Goal: Contribute content: Contribute content

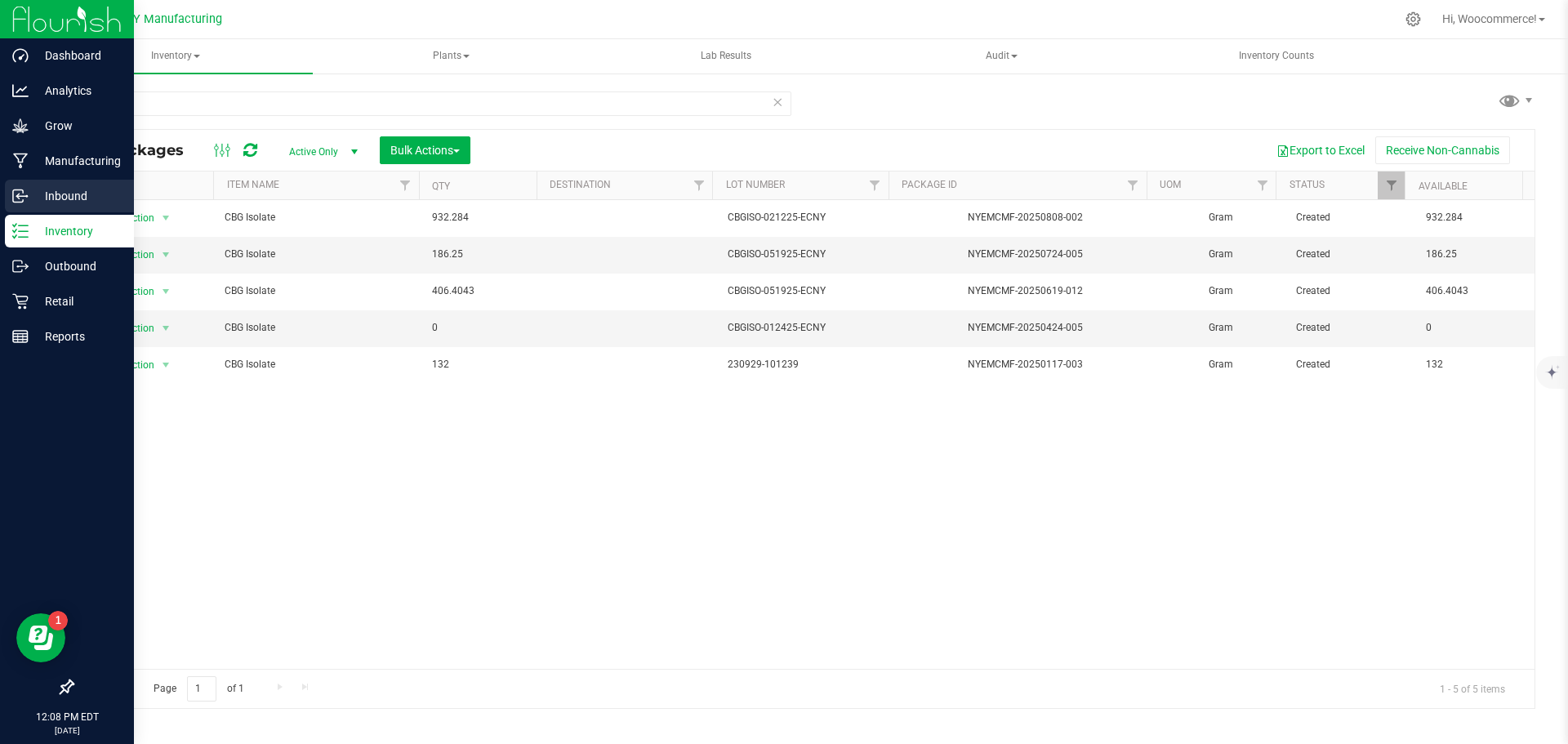
click at [9, 189] on div "Inbound" at bounding box center [69, 195] width 129 height 33
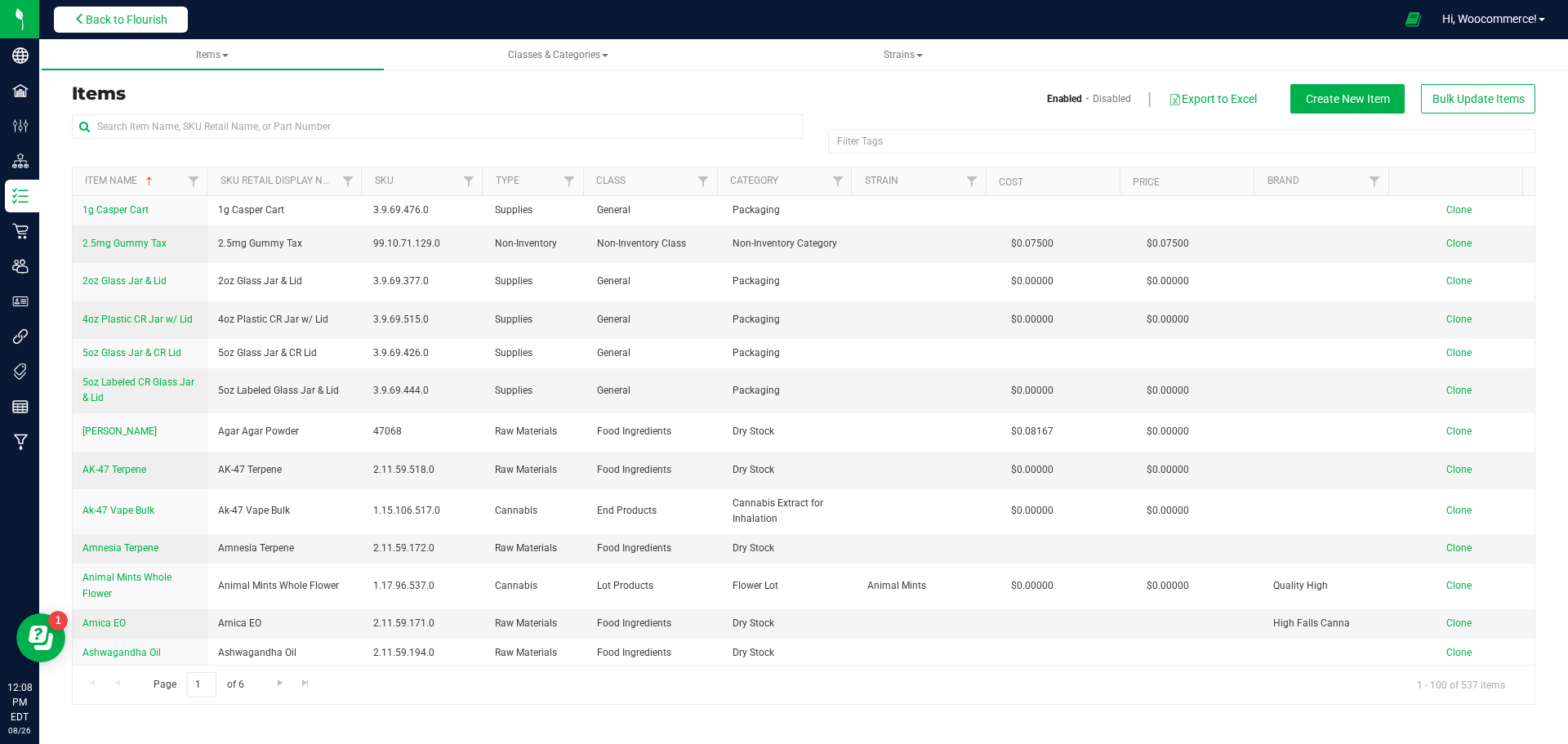
click at [147, 29] on button "Back to Flourish" at bounding box center [121, 19] width 134 height 26
click at [141, 18] on span "Back to Flourish" at bounding box center [126, 20] width 82 height 13
click at [142, 17] on span "Back to Flourish" at bounding box center [126, 20] width 82 height 13
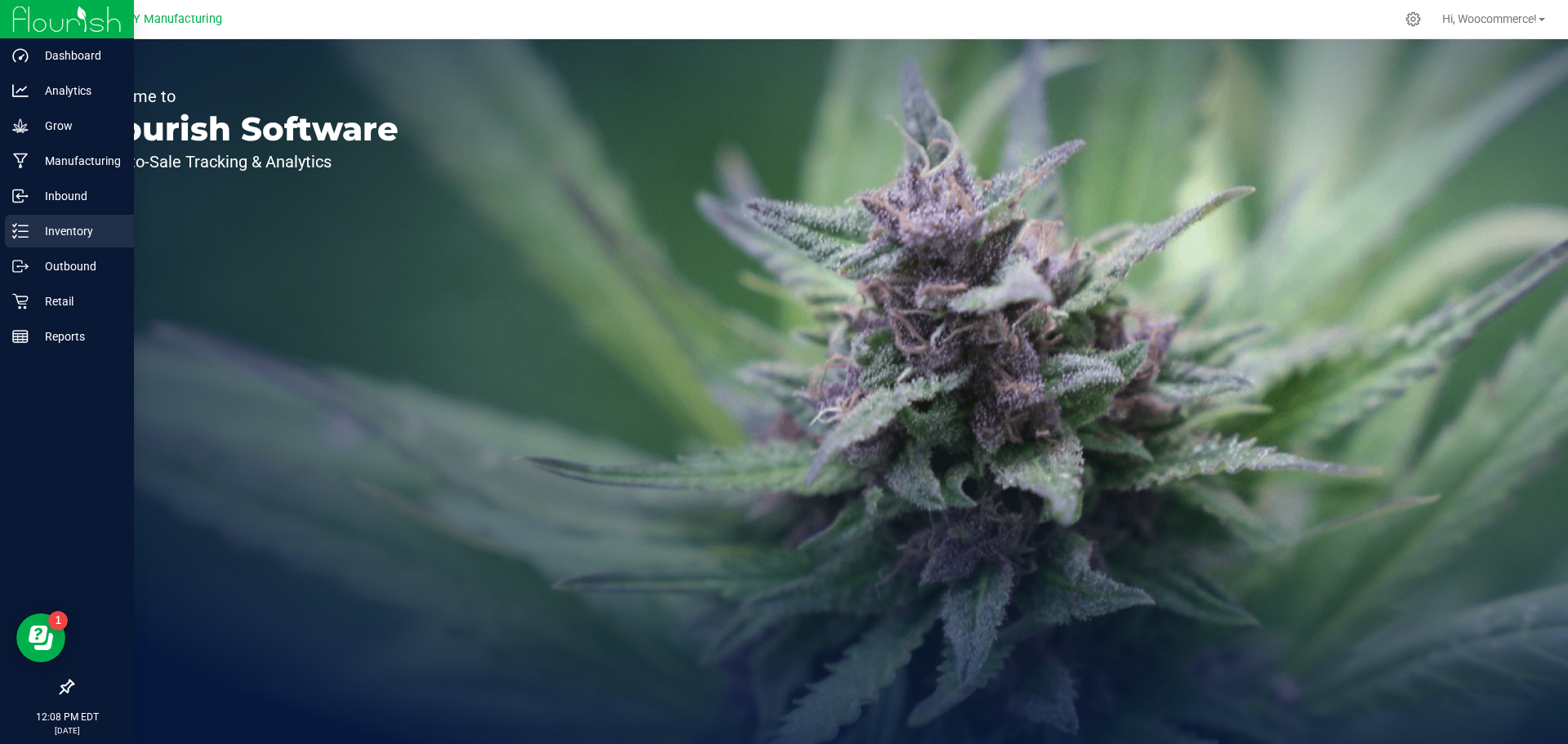
click at [29, 233] on p "Inventory" at bounding box center [78, 231] width 98 height 19
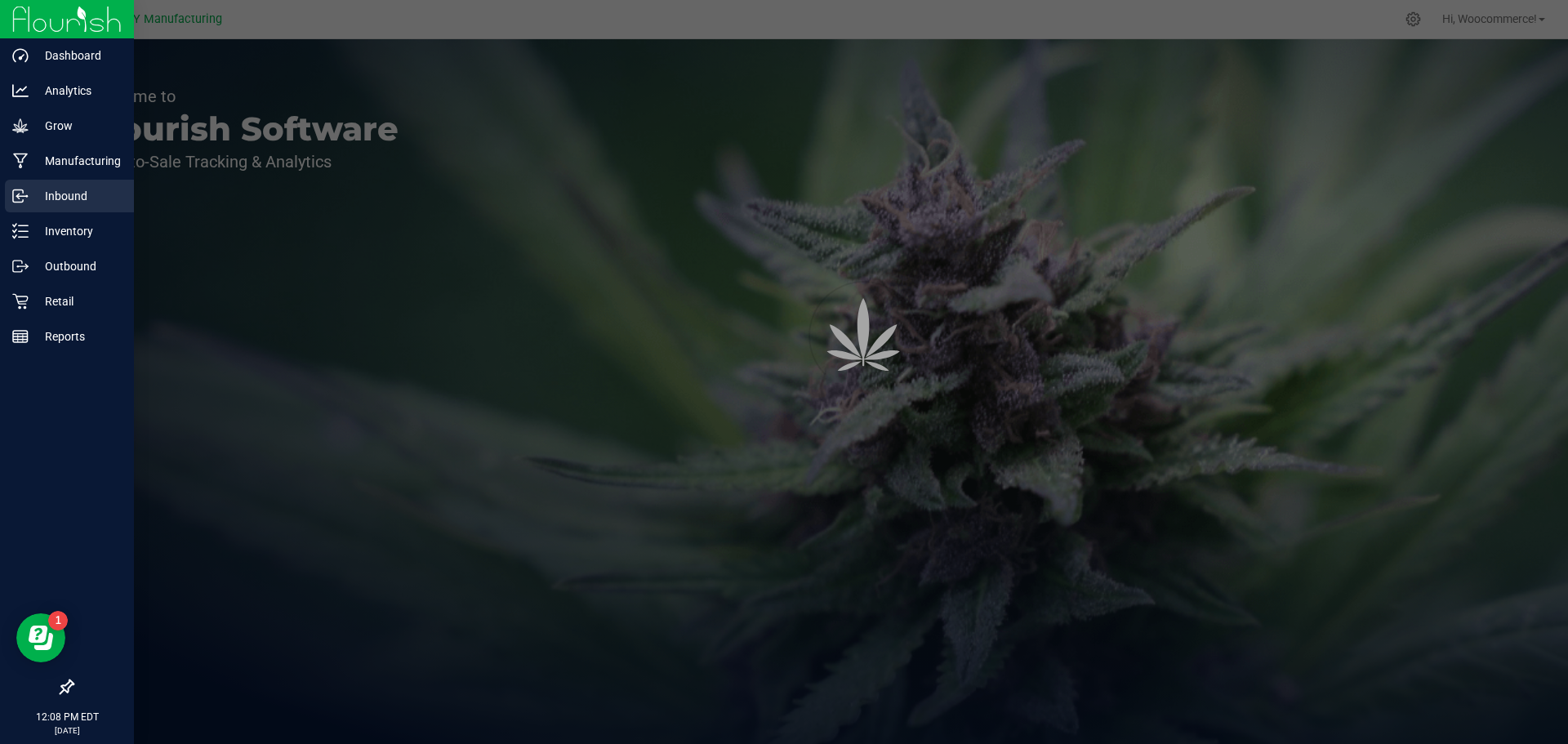
click at [28, 195] on icon at bounding box center [20, 195] width 16 height 16
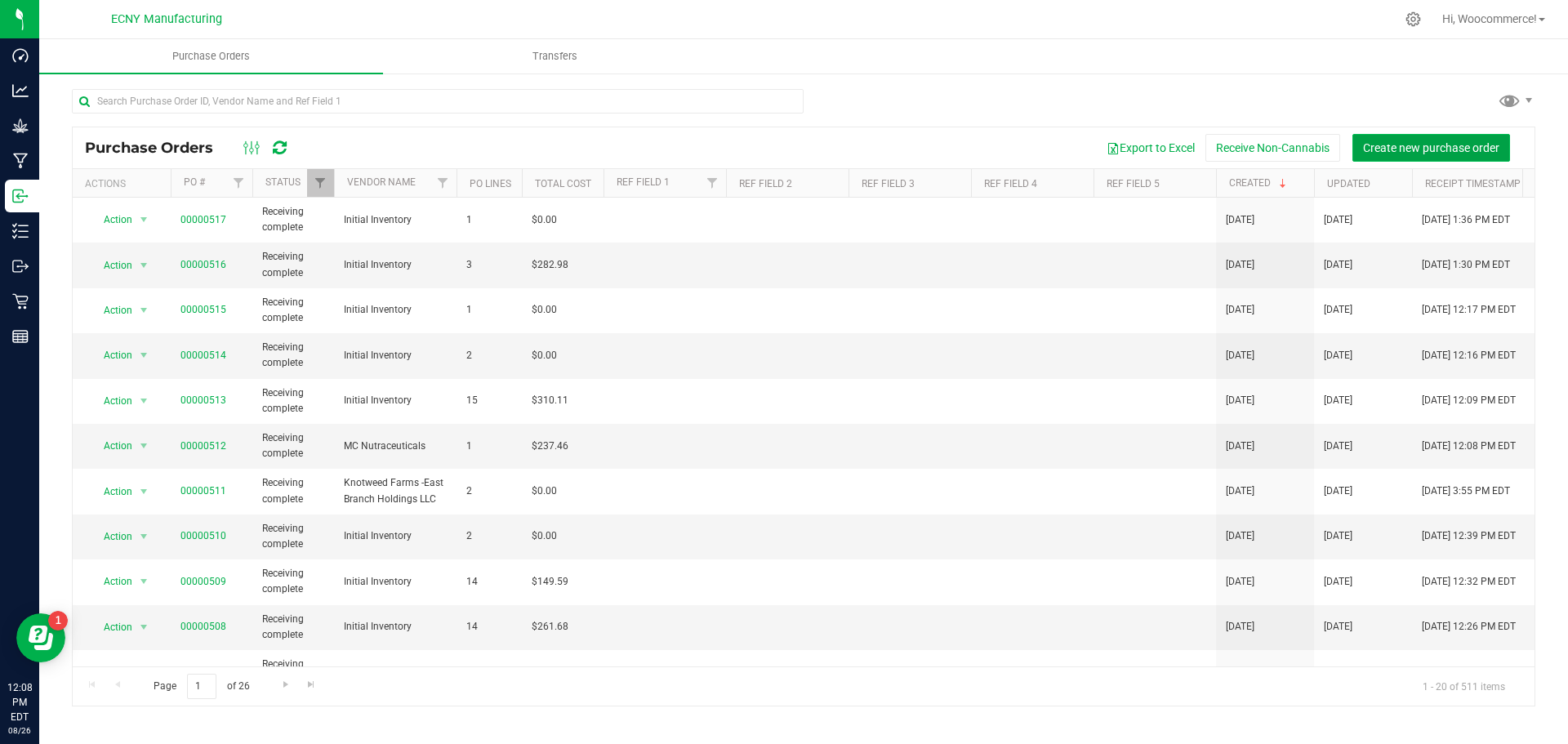
click at [1416, 161] on button "Create new purchase order" at bounding box center [1431, 147] width 158 height 28
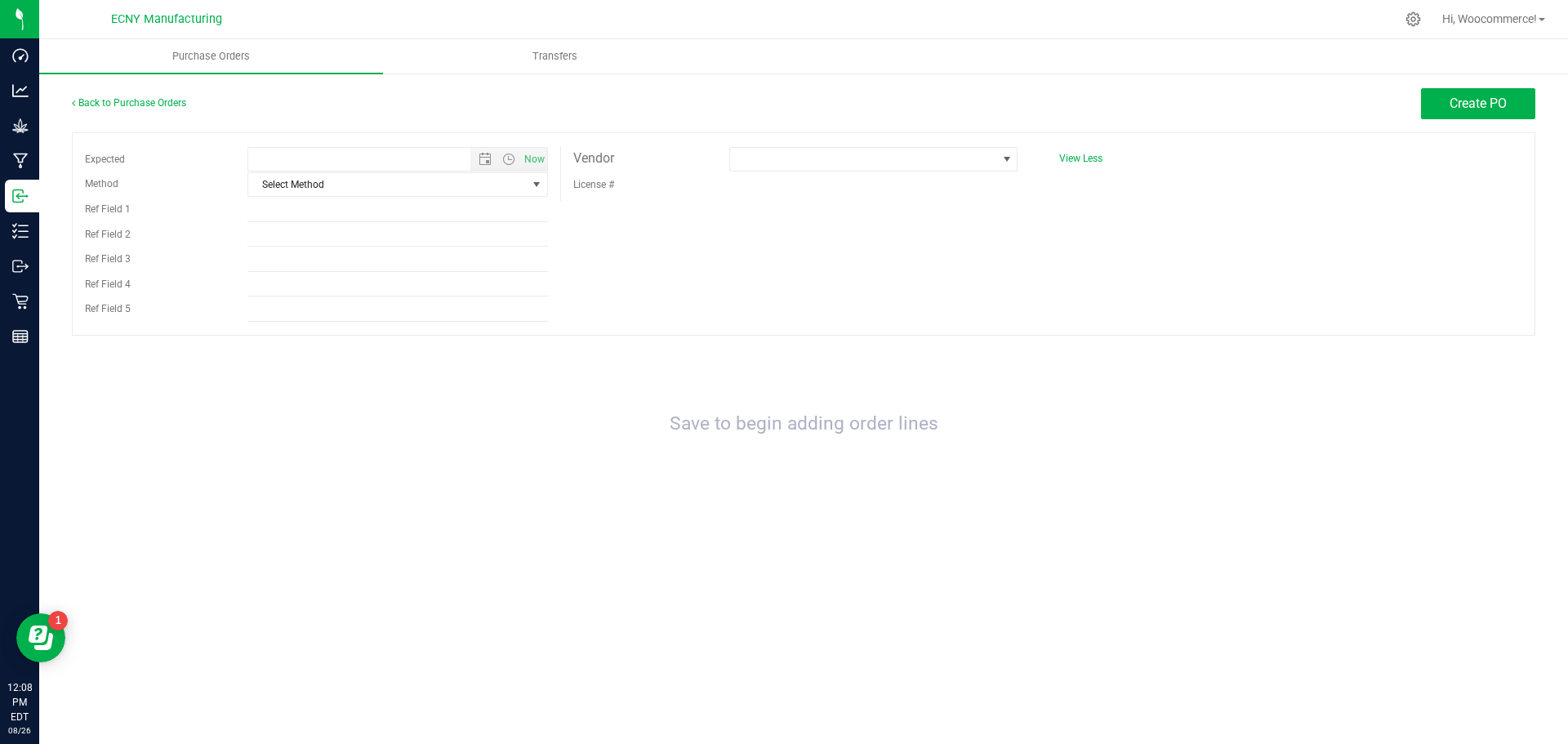
type input "[DATE] 12:08 PM"
click at [486, 151] on span "Now" at bounding box center [508, 158] width 77 height 23
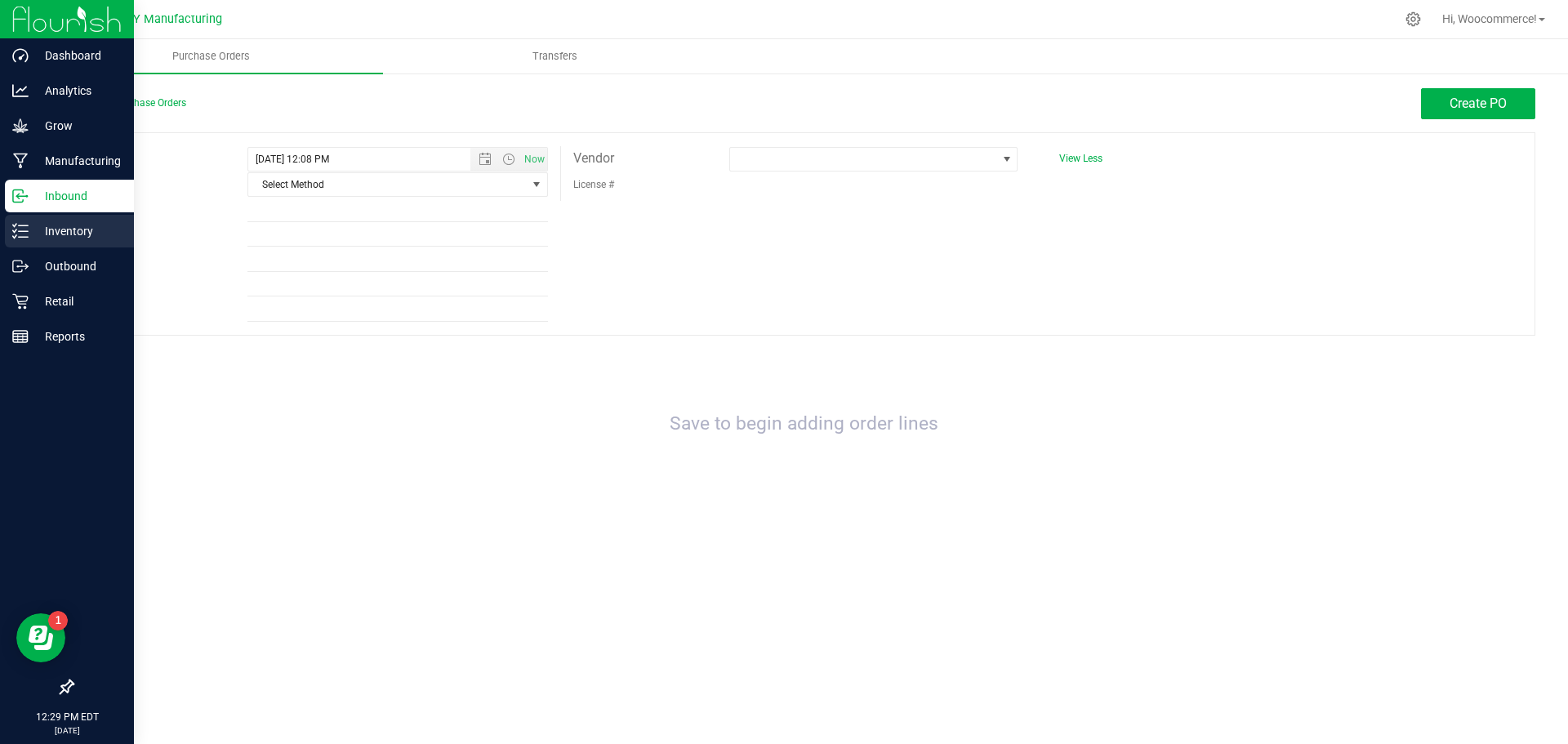
click at [25, 237] on line at bounding box center [23, 237] width 9 height 0
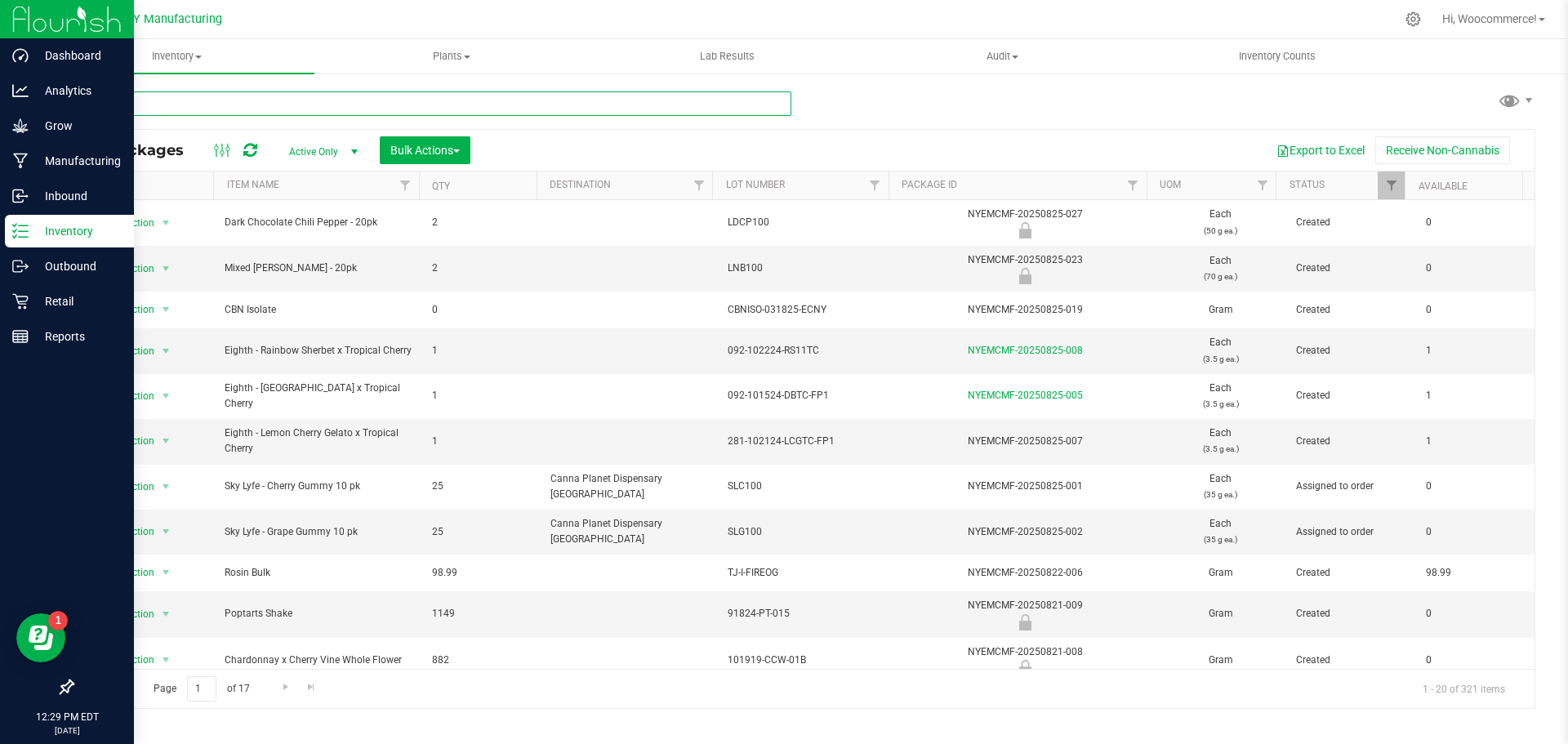
click at [316, 105] on input "text" at bounding box center [432, 104] width 720 height 24
type input "acc101"
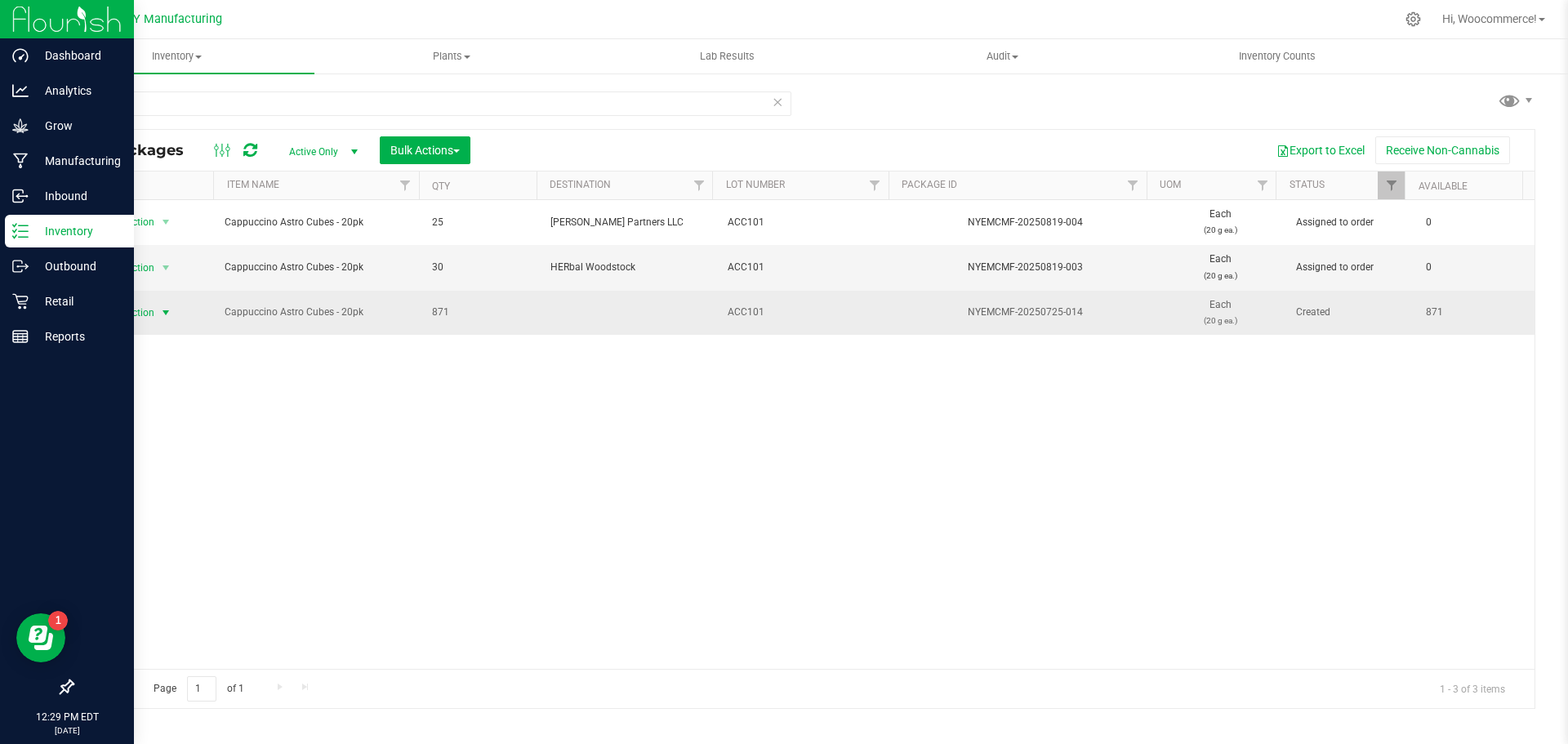
click at [143, 310] on span "Action" at bounding box center [133, 313] width 44 height 23
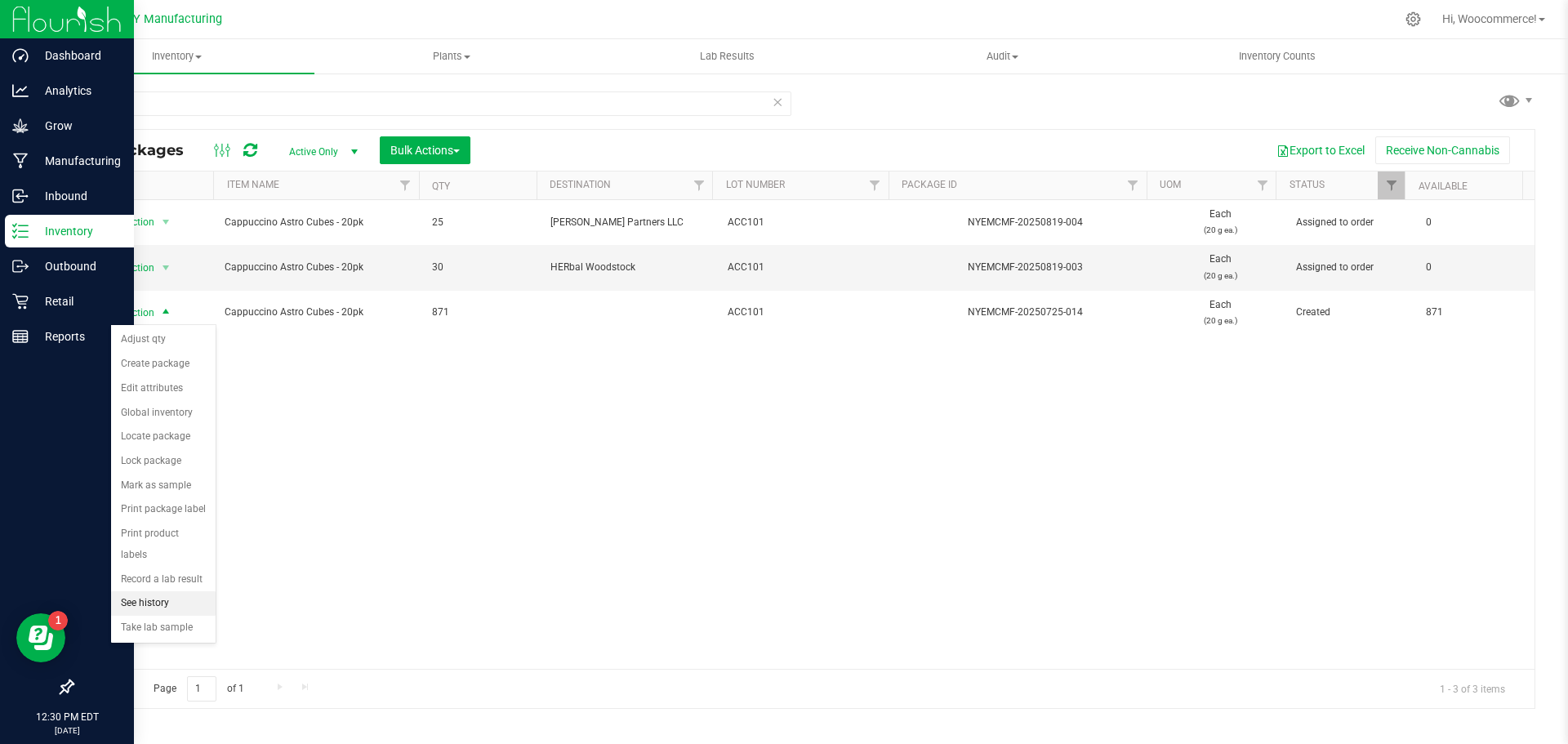
click at [127, 591] on li "See history" at bounding box center [164, 602] width 105 height 24
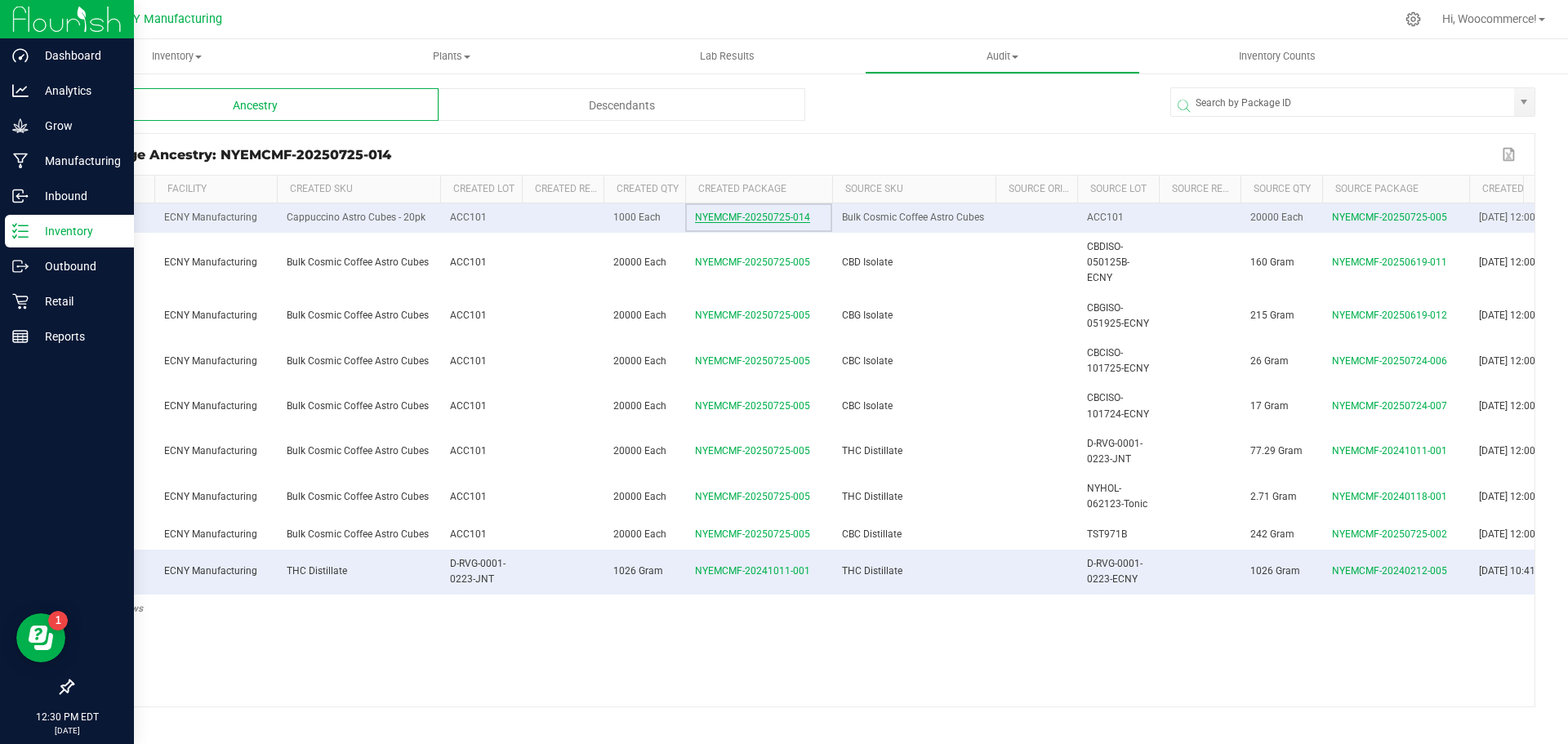
click at [719, 223] on span "NYEMCMF-20250725-014" at bounding box center [753, 217] width 115 height 12
click at [40, 270] on p "Outbound" at bounding box center [78, 265] width 98 height 19
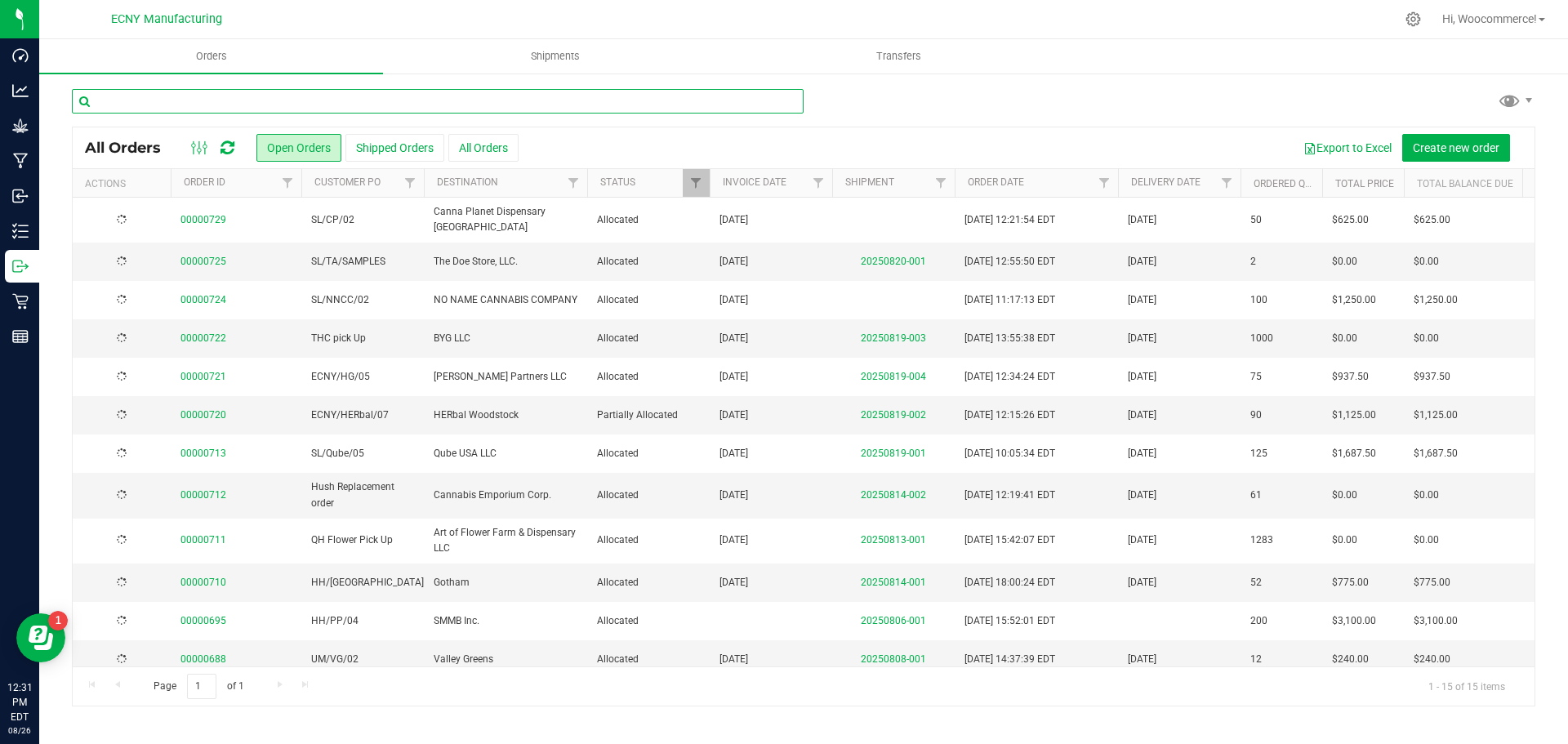
click at [373, 89] on input "text" at bounding box center [438, 101] width 732 height 24
type input "quality high"
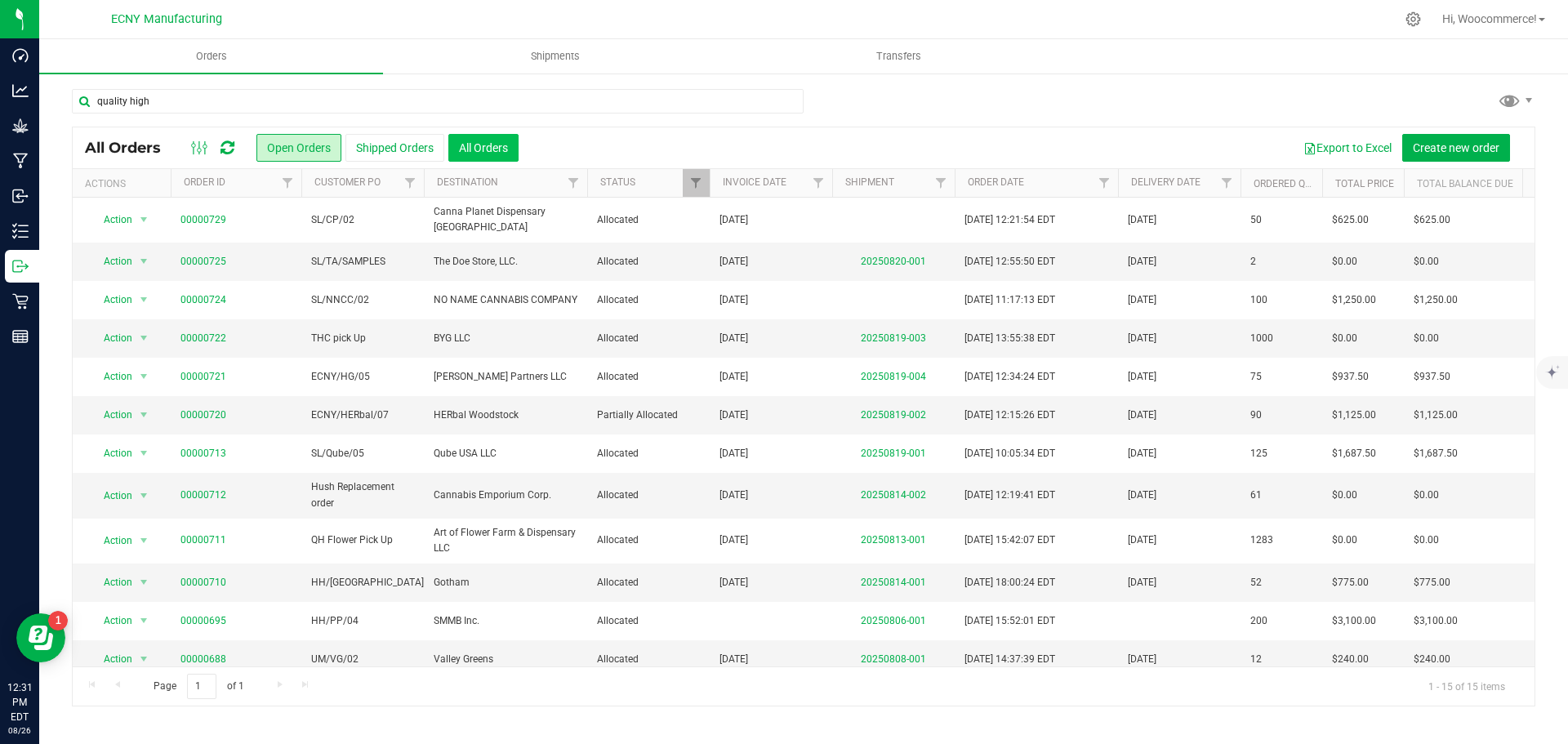
click at [497, 152] on button "All Orders" at bounding box center [483, 147] width 70 height 28
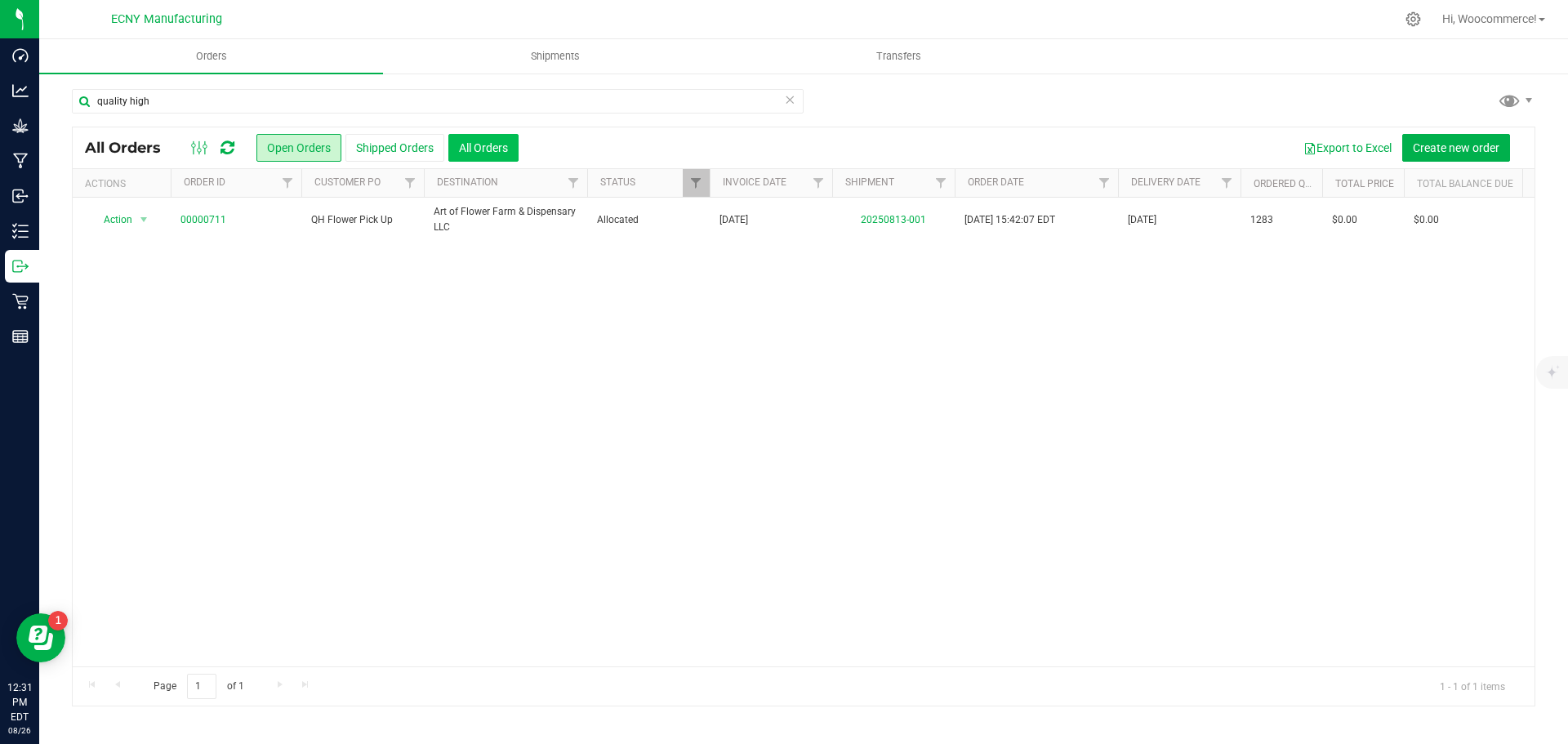
click at [485, 148] on button "All Orders" at bounding box center [483, 147] width 70 height 28
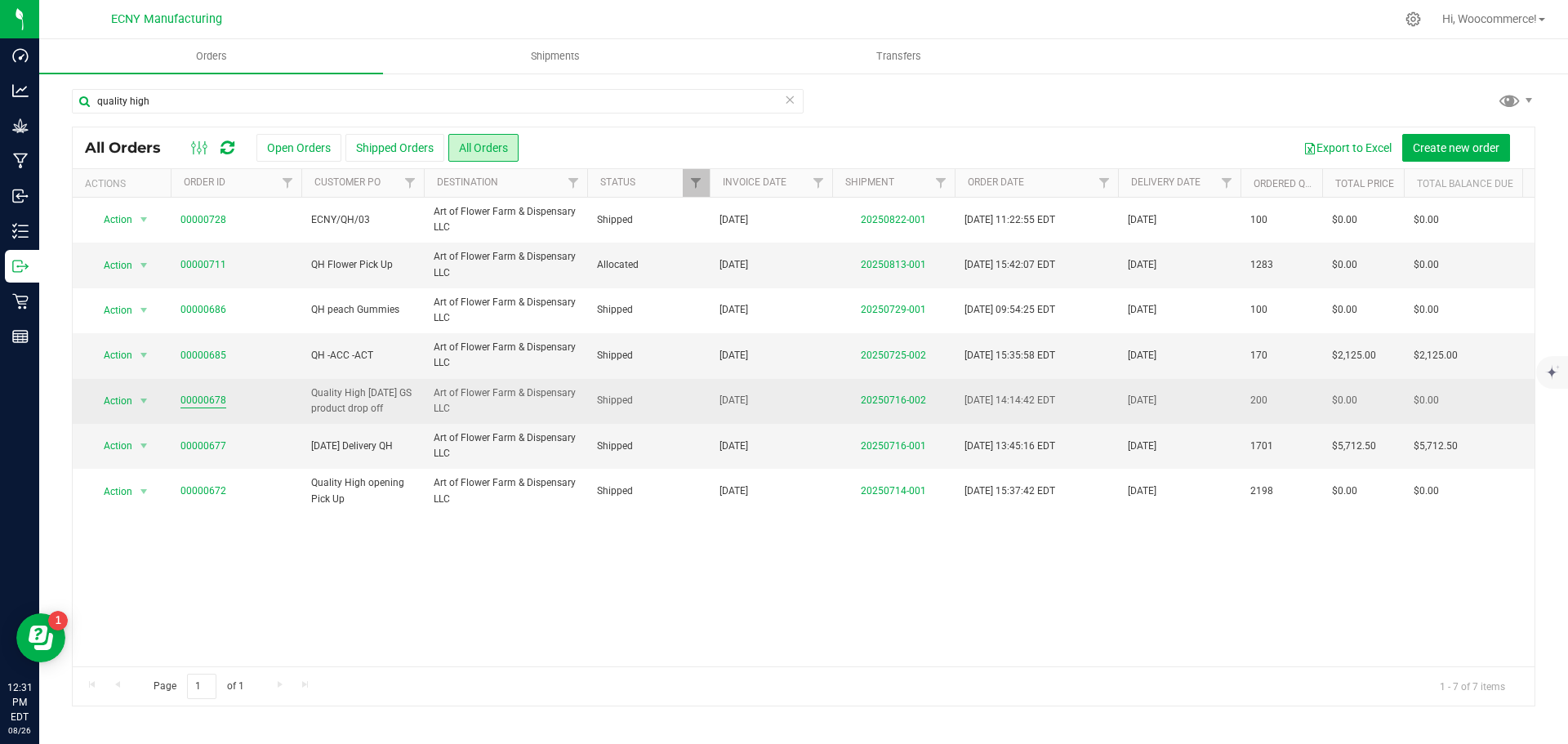
click at [212, 404] on link "00000678" at bounding box center [203, 400] width 46 height 15
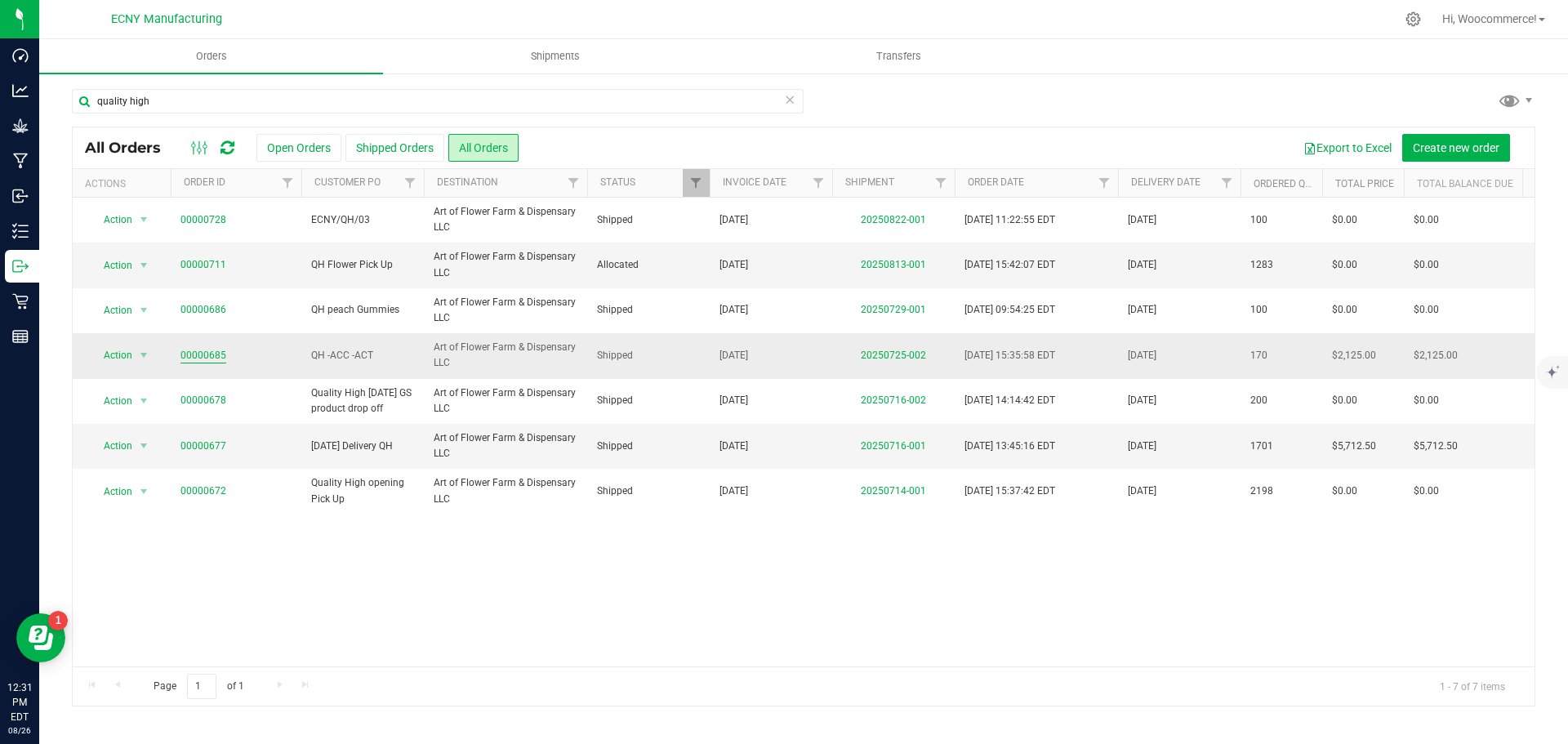
click at [209, 351] on link "00000685" at bounding box center [203, 356] width 46 height 15
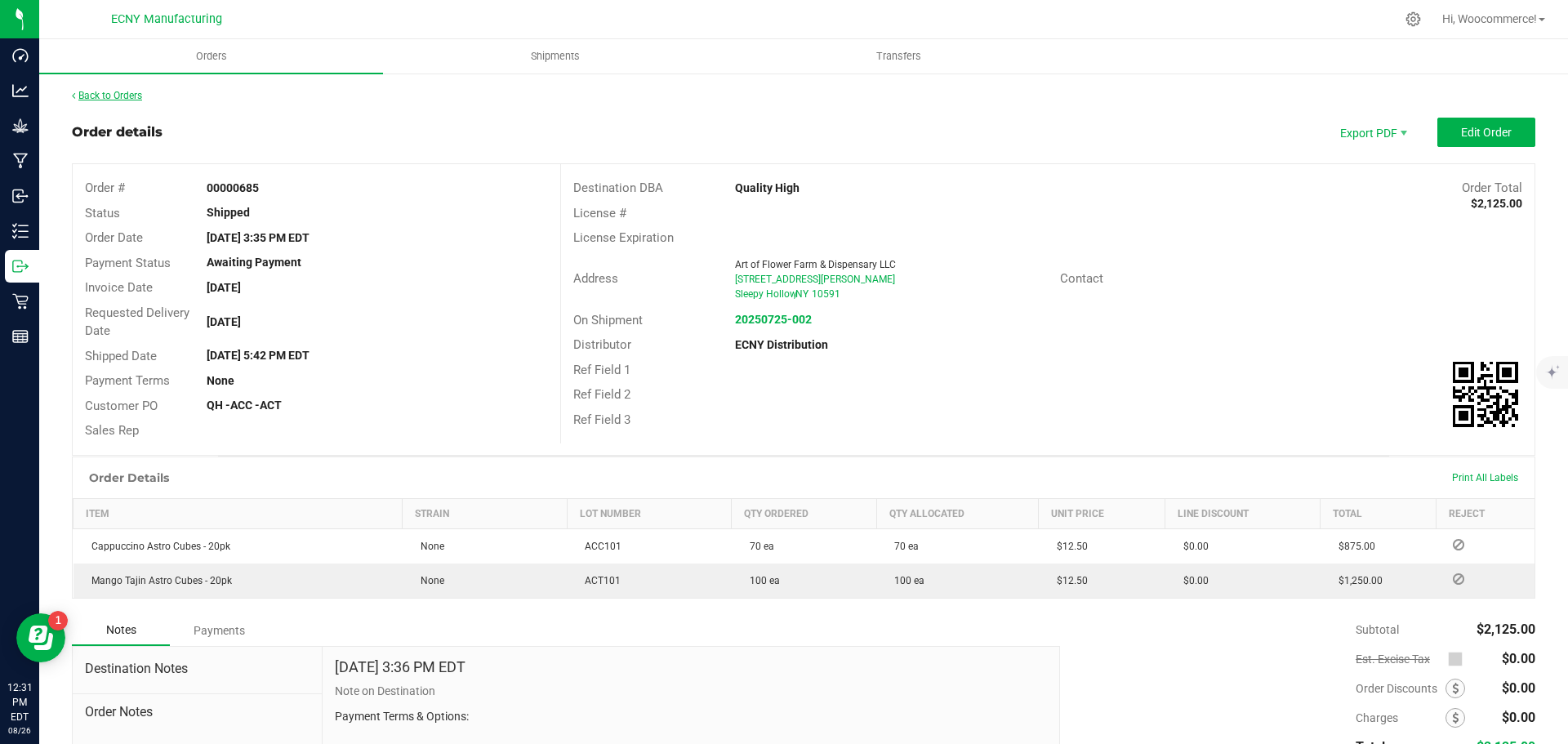
click at [94, 99] on link "Back to Orders" at bounding box center [106, 96] width 70 height 12
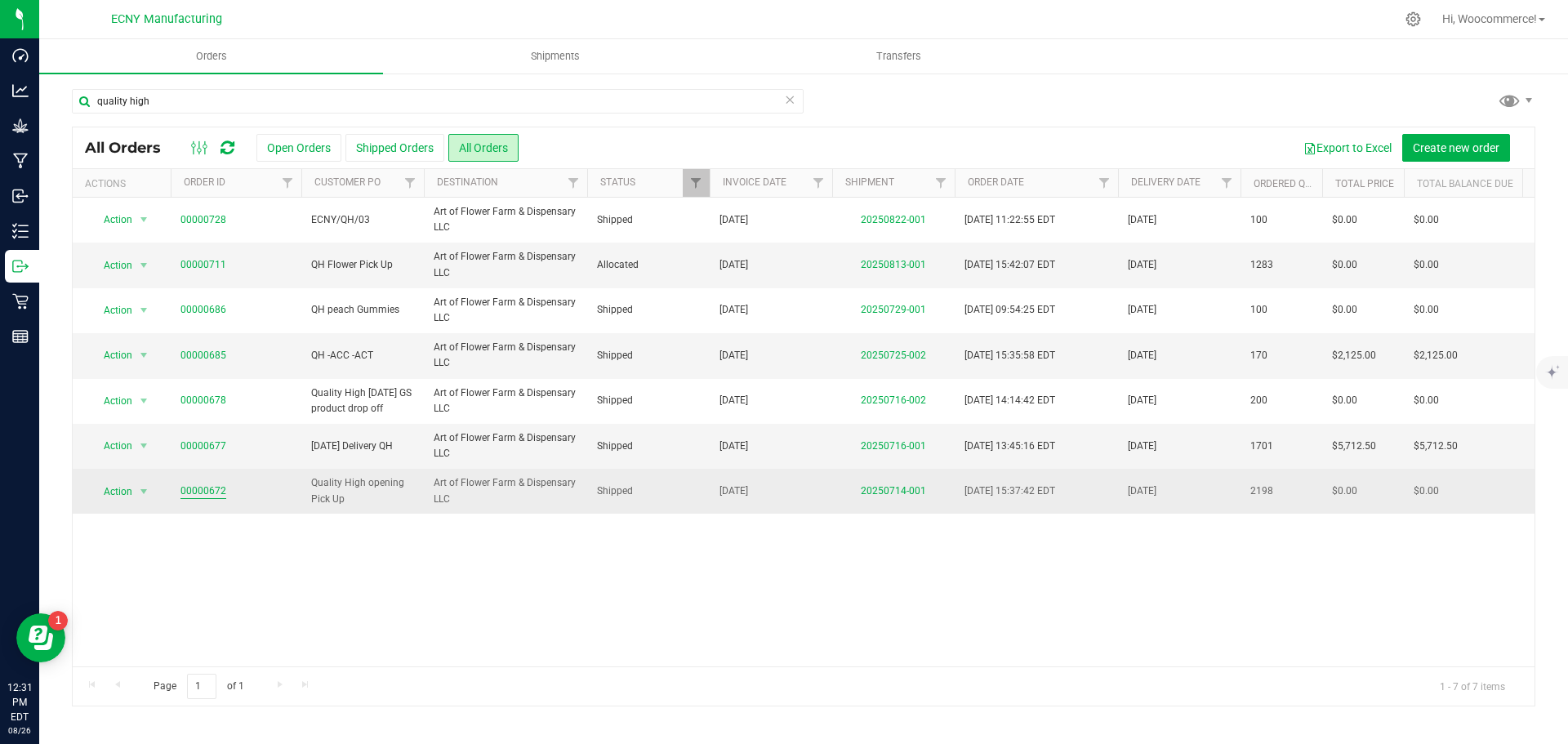
click at [211, 493] on link "00000672" at bounding box center [203, 491] width 46 height 15
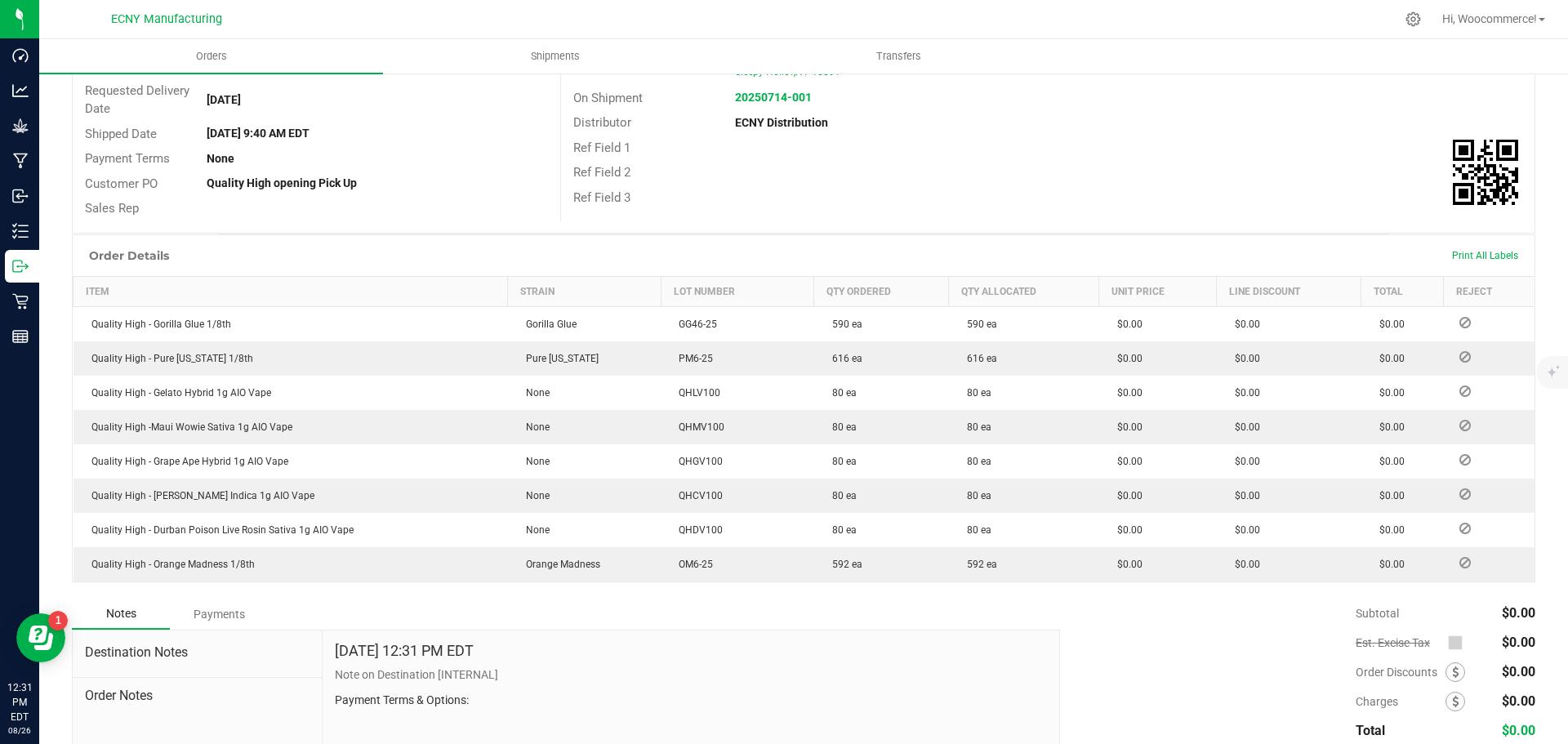
scroll to position [222, 0]
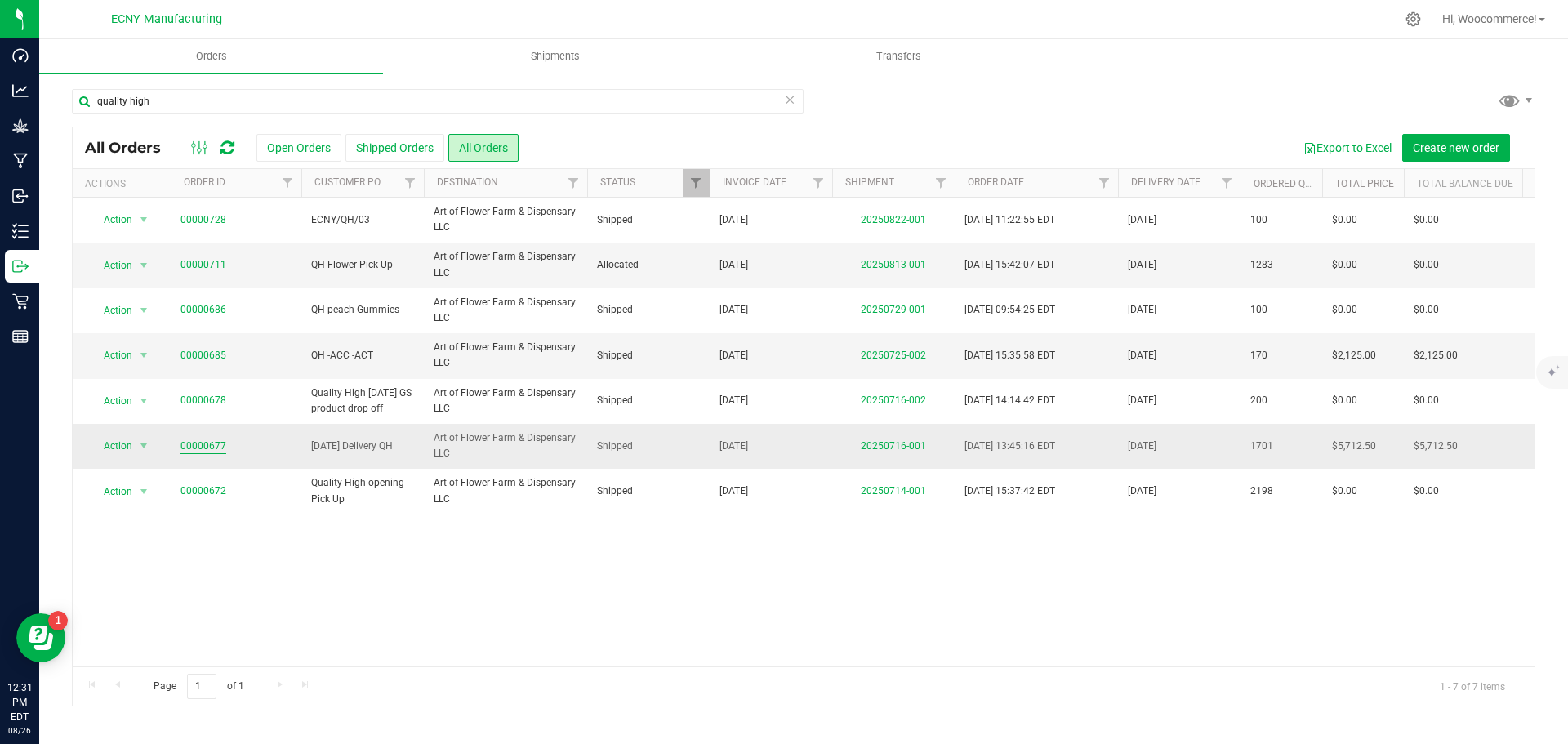
click at [212, 438] on link "00000677" at bounding box center [203, 446] width 46 height 15
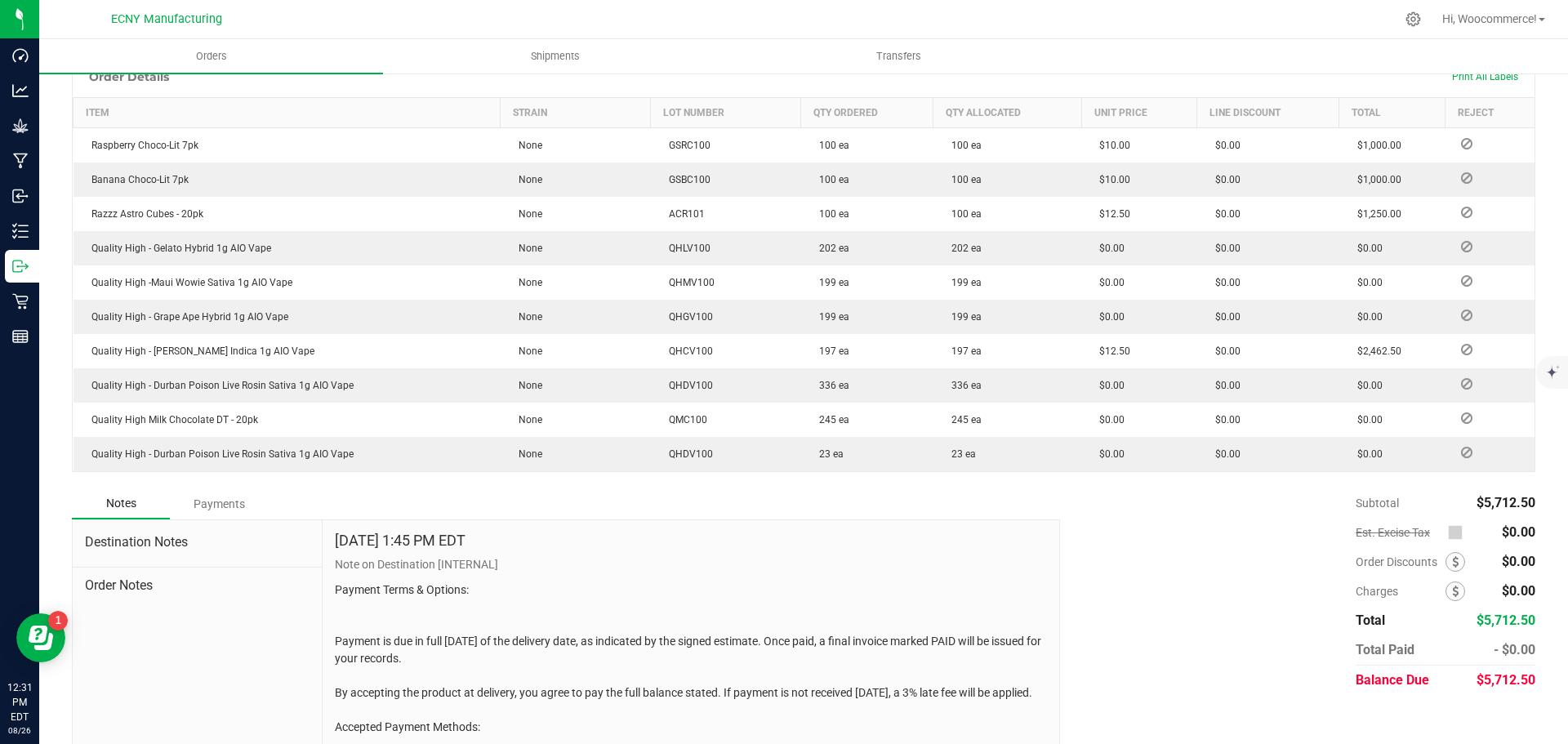
scroll to position [401, 0]
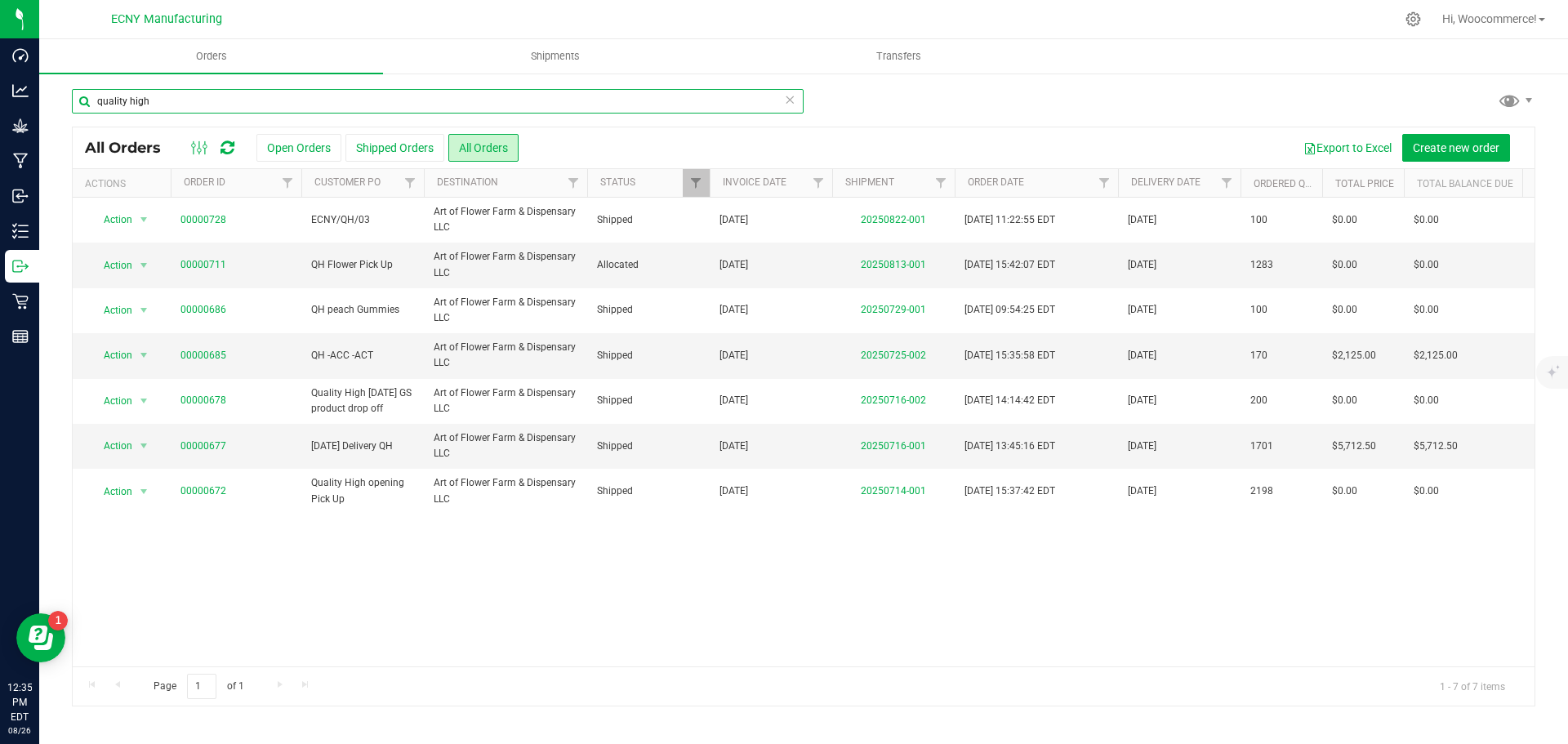
drag, startPoint x: 220, startPoint y: 94, endPoint x: 85, endPoint y: 97, distance: 135.0
click at [85, 97] on input "quality high" at bounding box center [438, 101] width 732 height 24
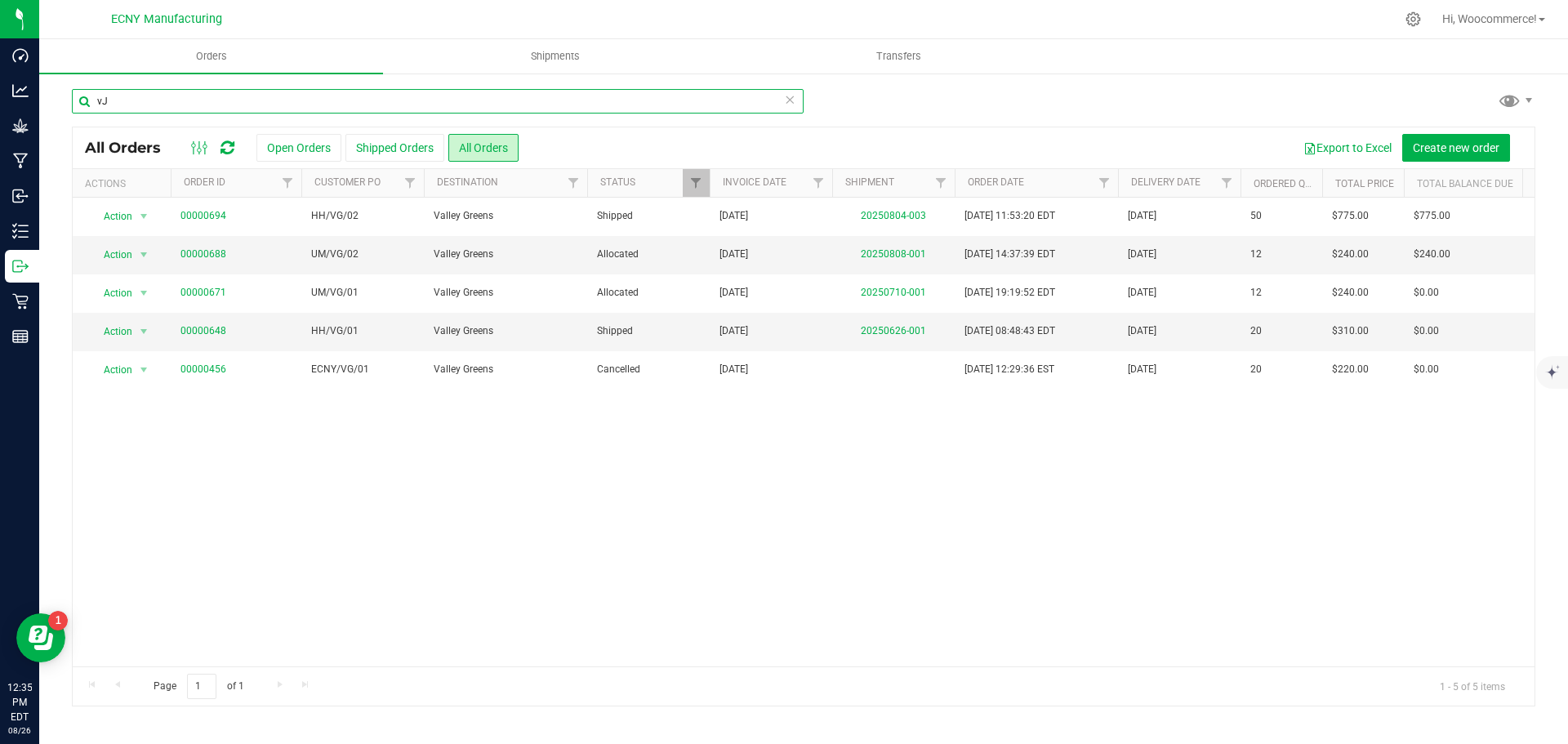
type input "vJ"
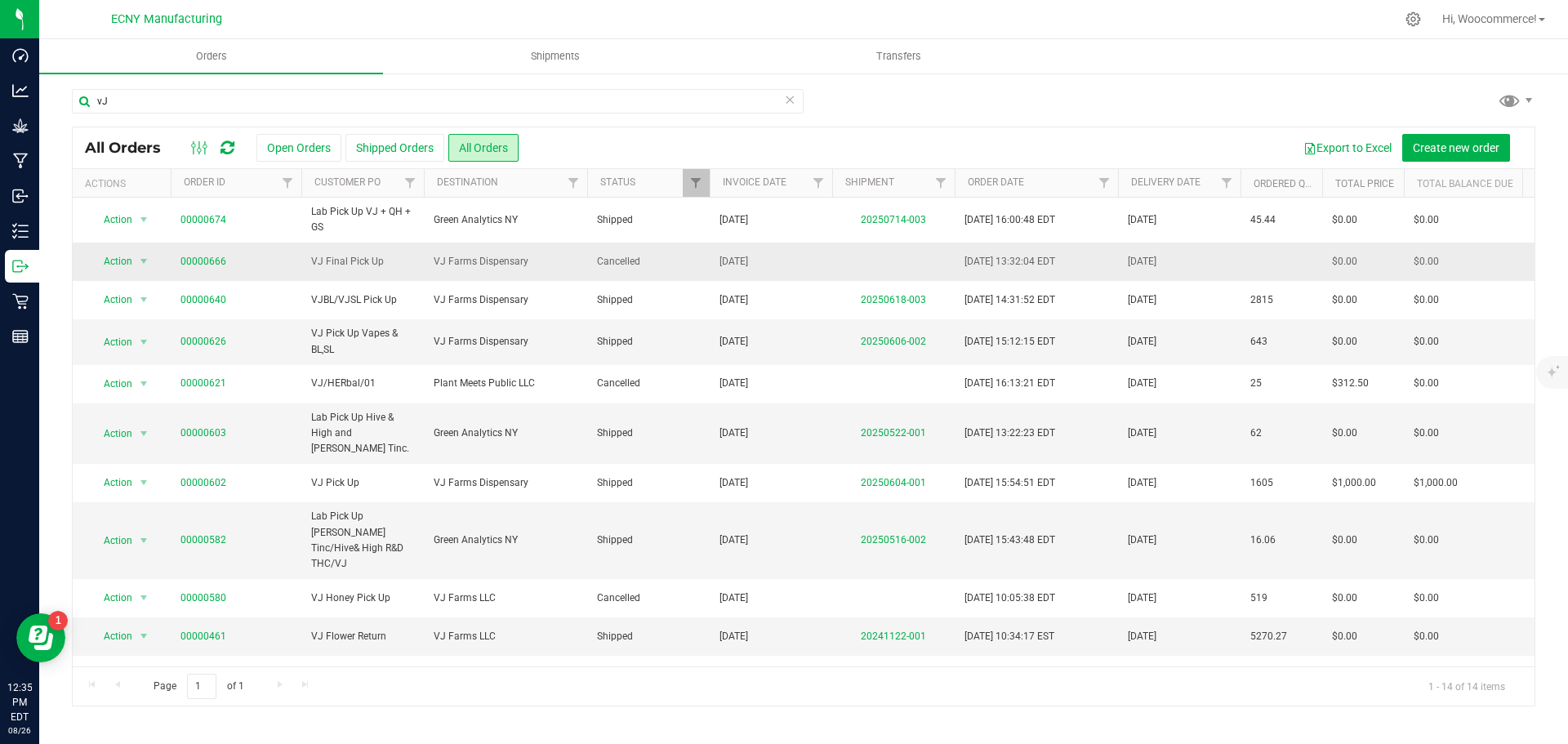
click at [193, 270] on td "00000666" at bounding box center [236, 262] width 131 height 39
click at [193, 266] on link "00000666" at bounding box center [203, 261] width 46 height 15
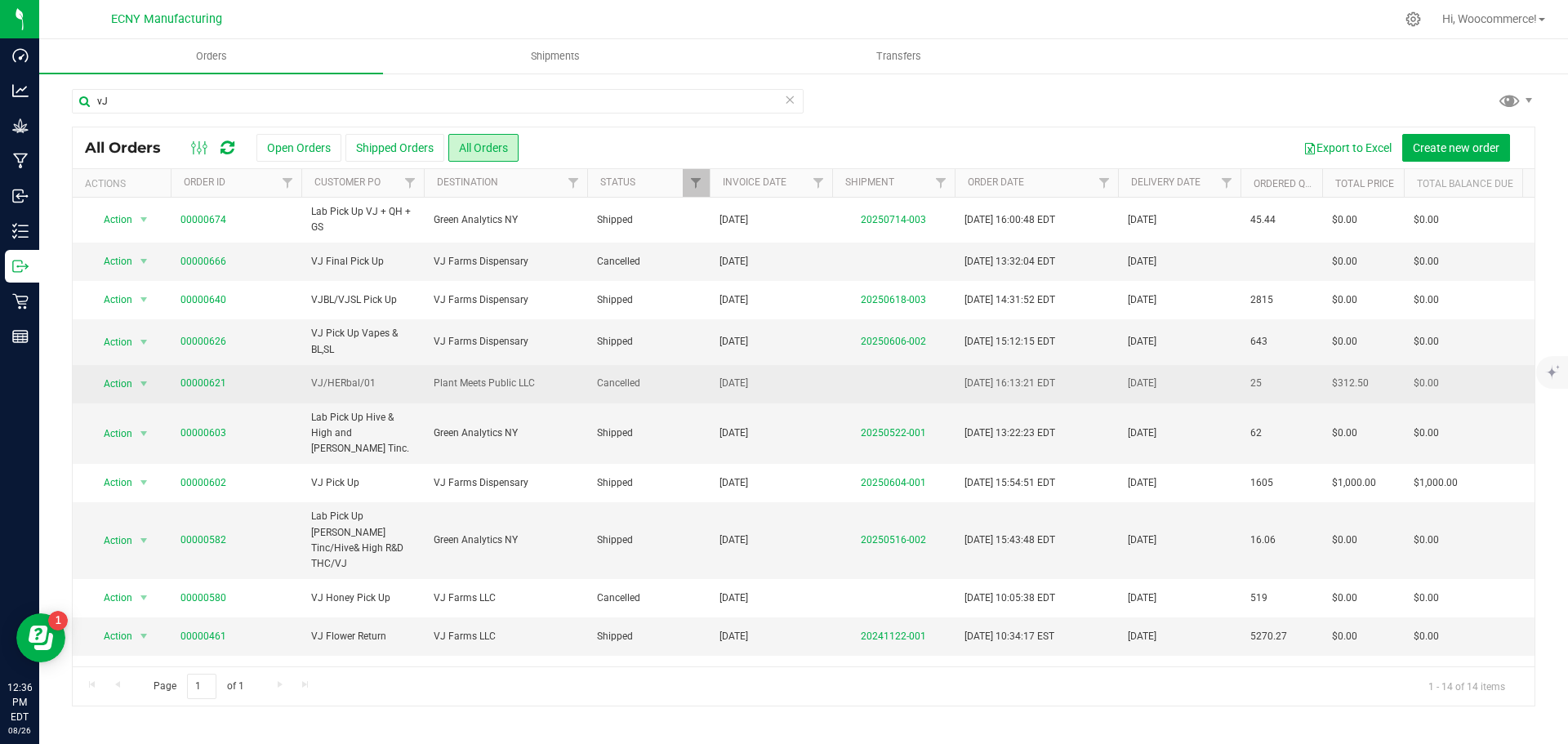
scroll to position [139, 0]
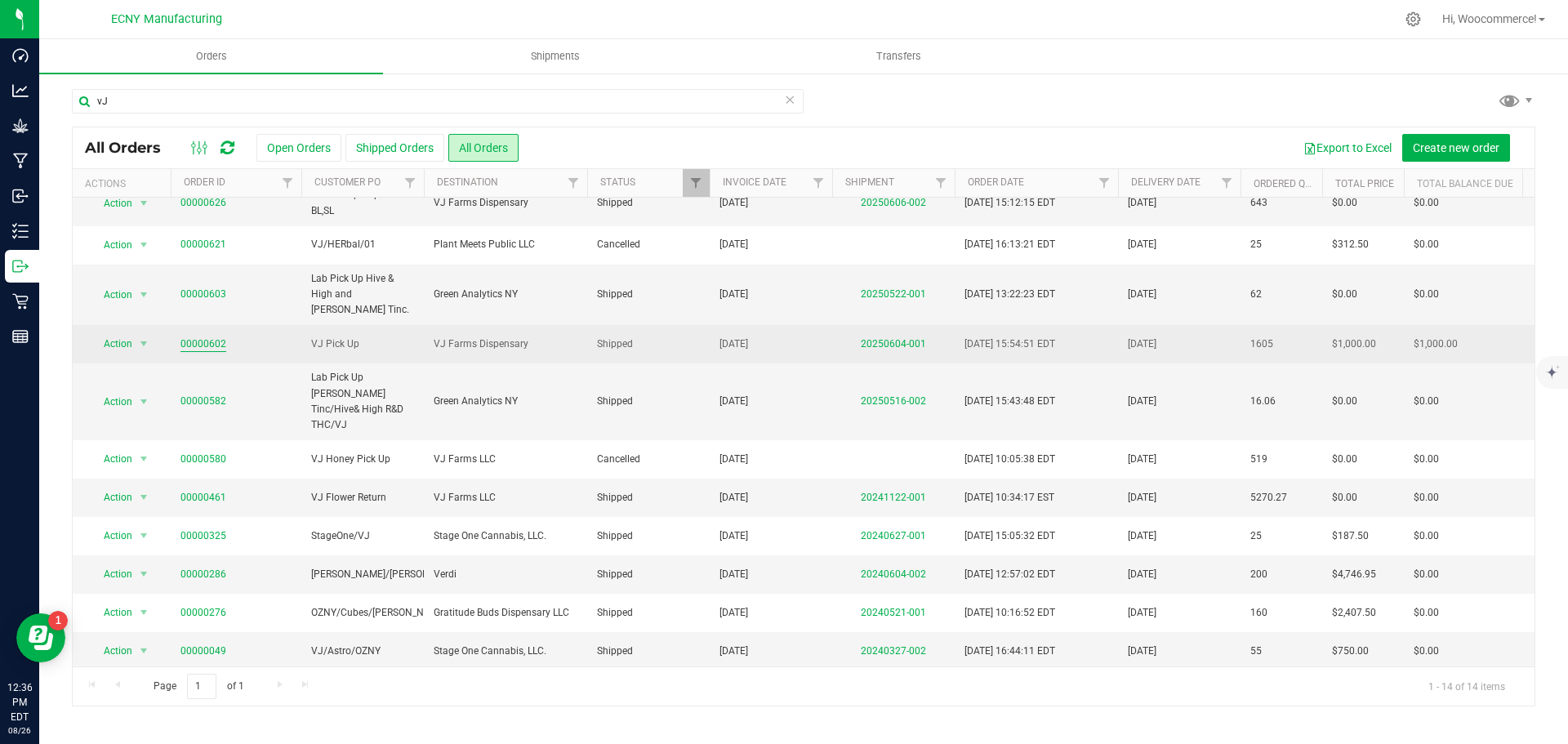
click at [192, 344] on link "00000602" at bounding box center [203, 344] width 46 height 15
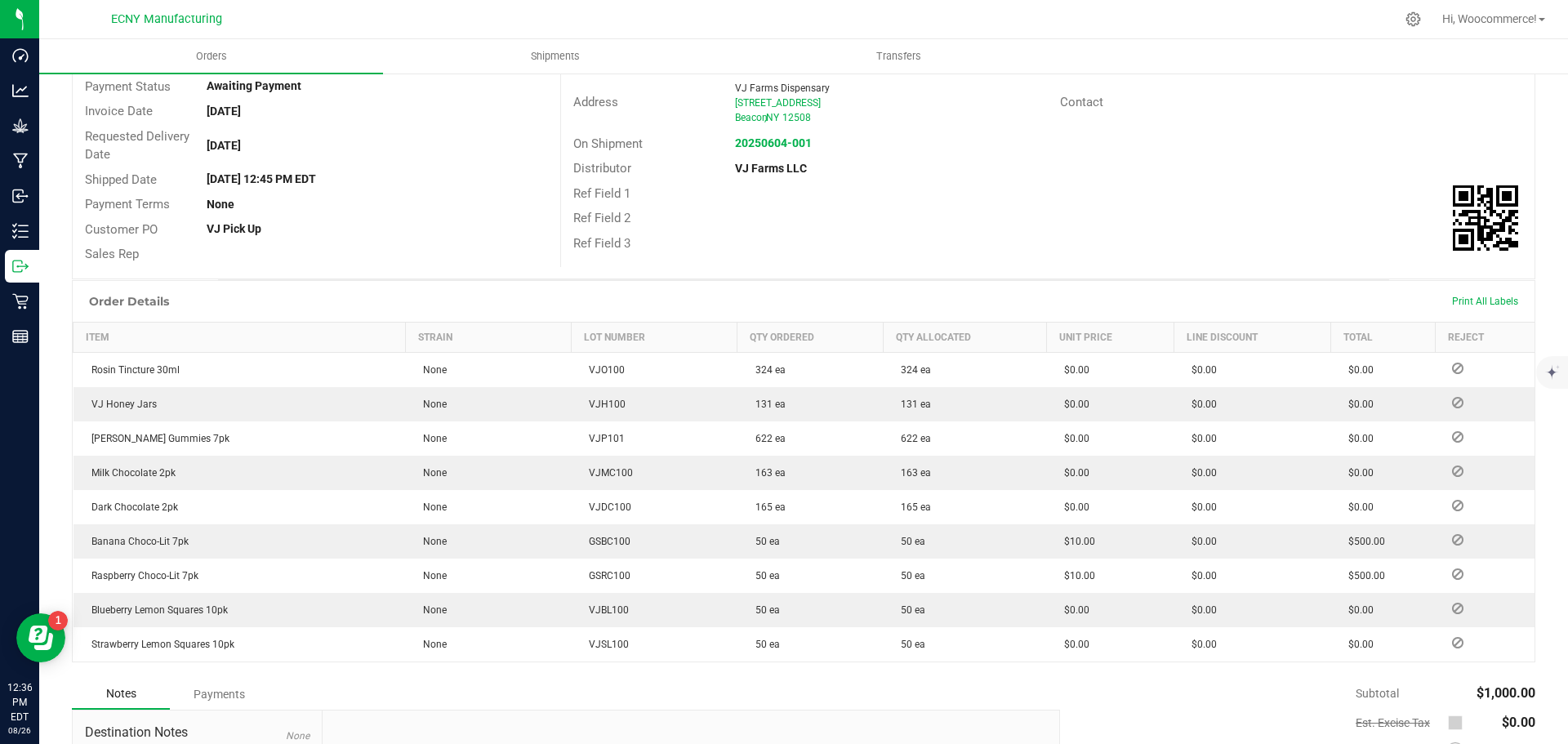
scroll to position [177, 0]
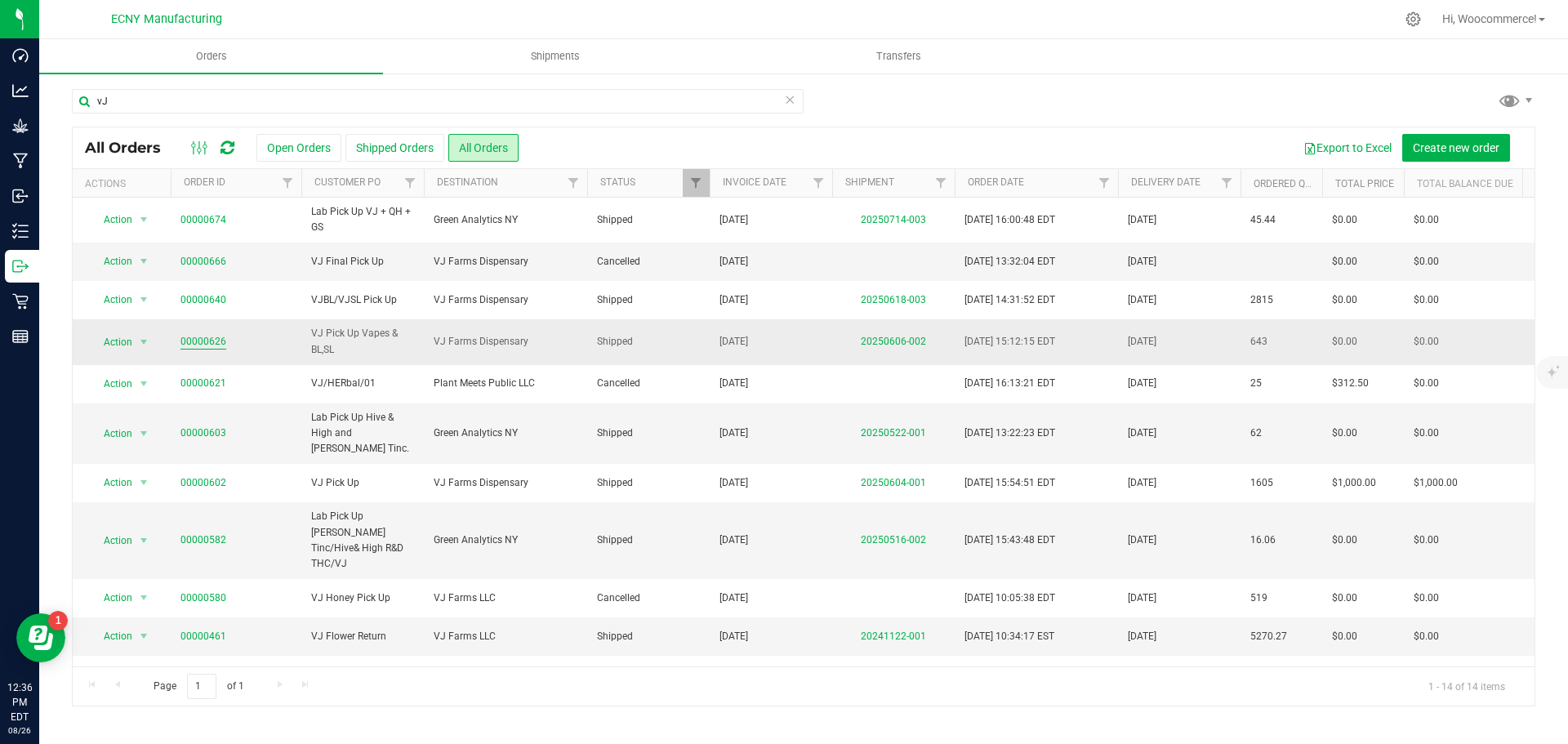
click at [186, 341] on link "00000626" at bounding box center [203, 341] width 46 height 15
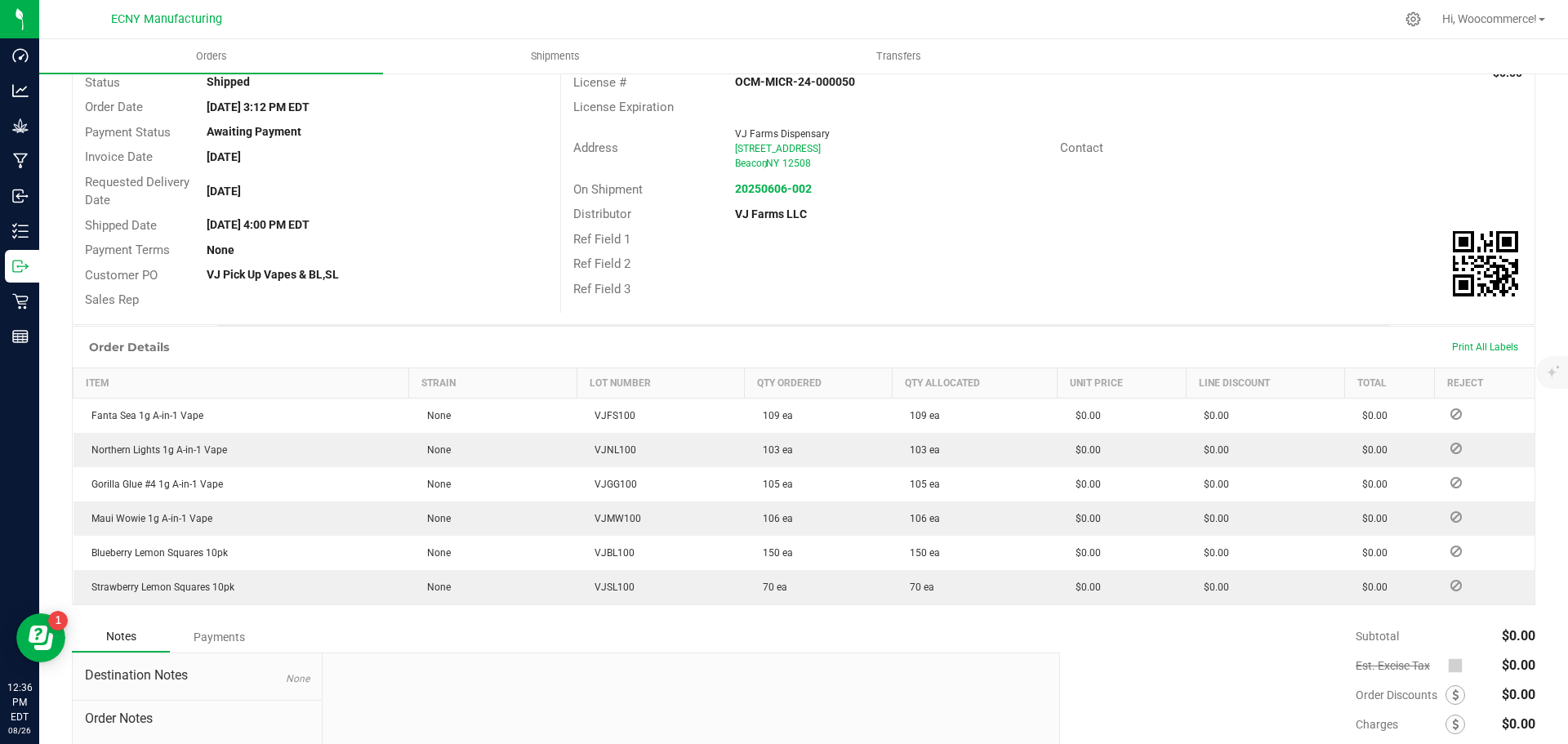
scroll to position [136, 0]
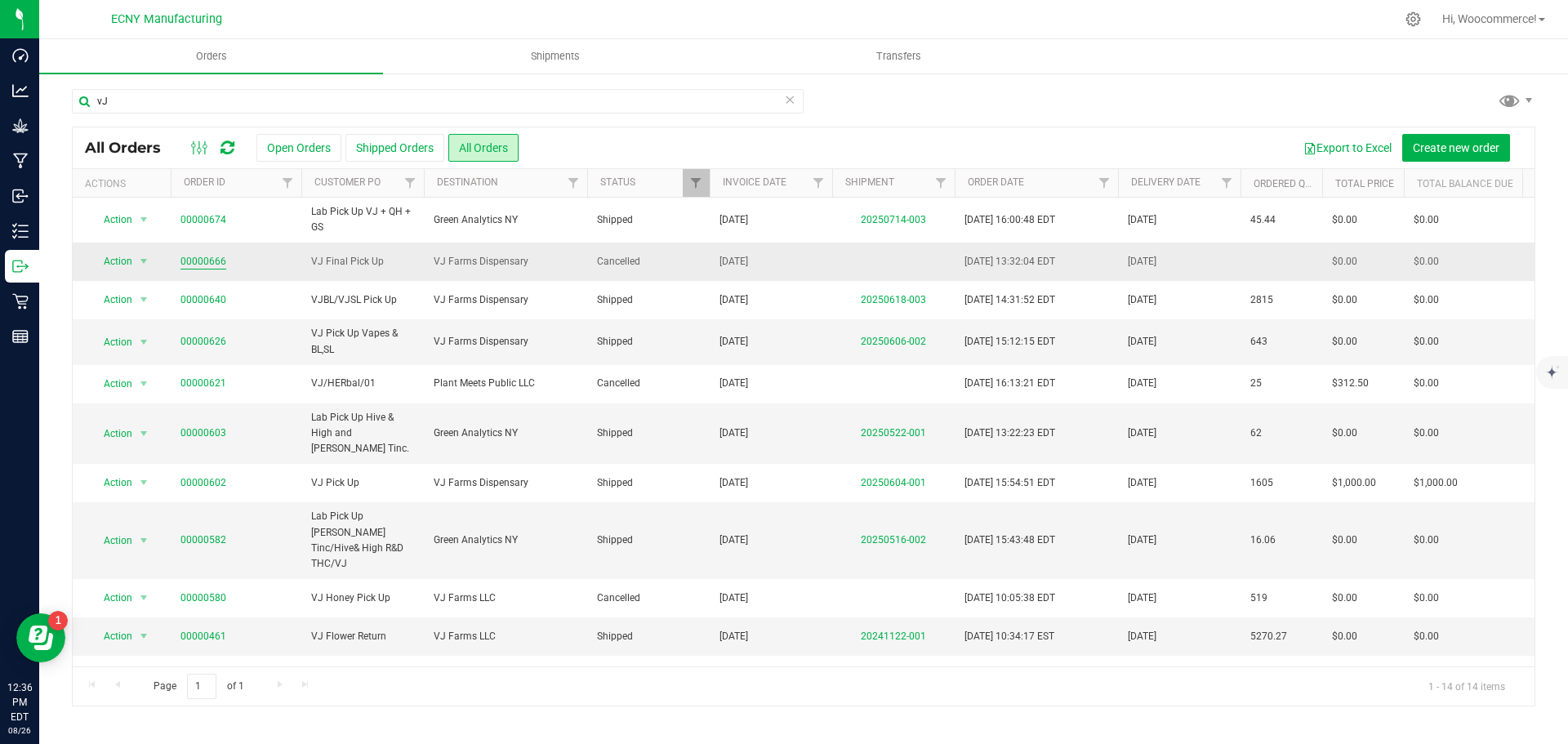
click at [210, 254] on link "00000666" at bounding box center [203, 261] width 46 height 15
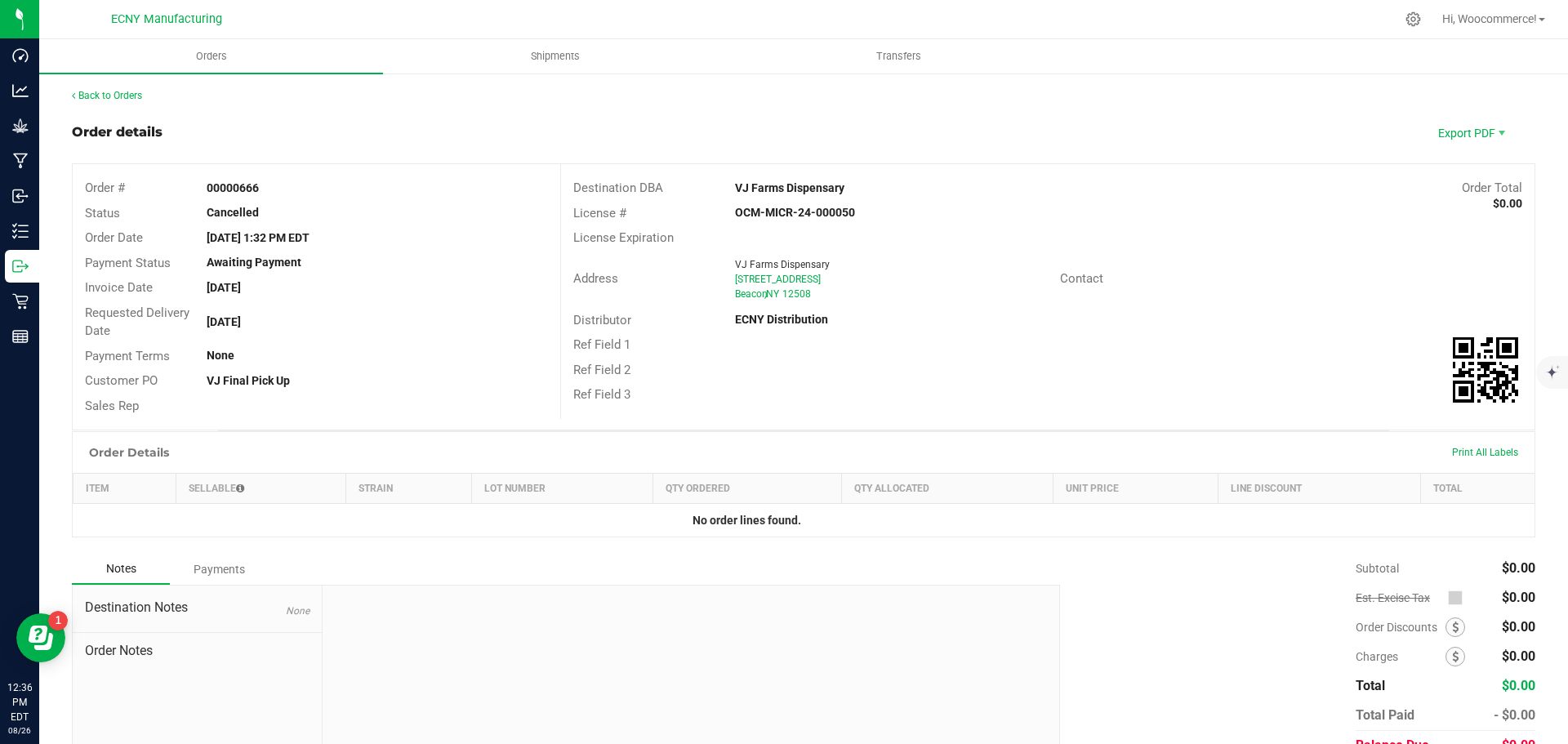
scroll to position [78, 0]
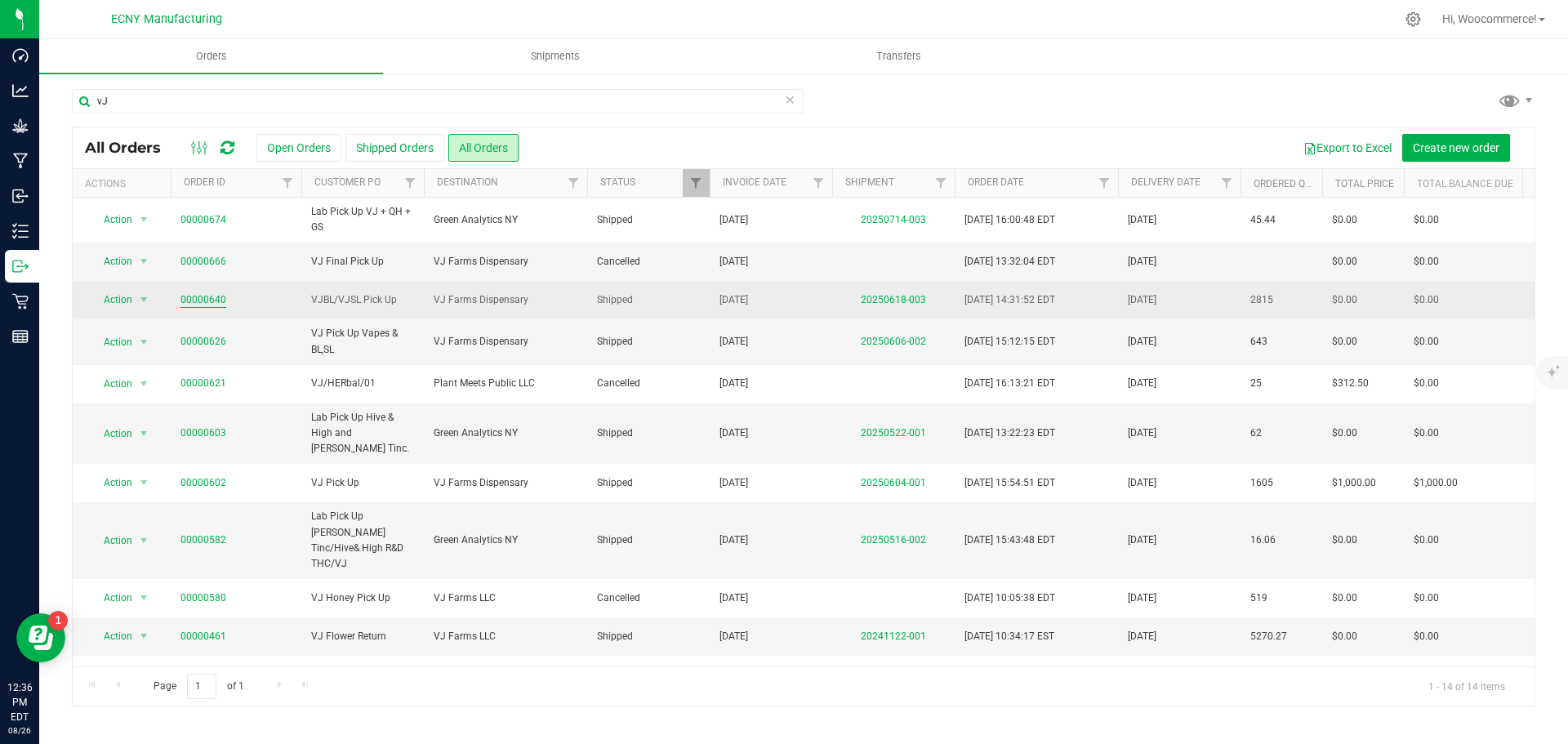
click at [212, 303] on link "00000640" at bounding box center [203, 300] width 46 height 15
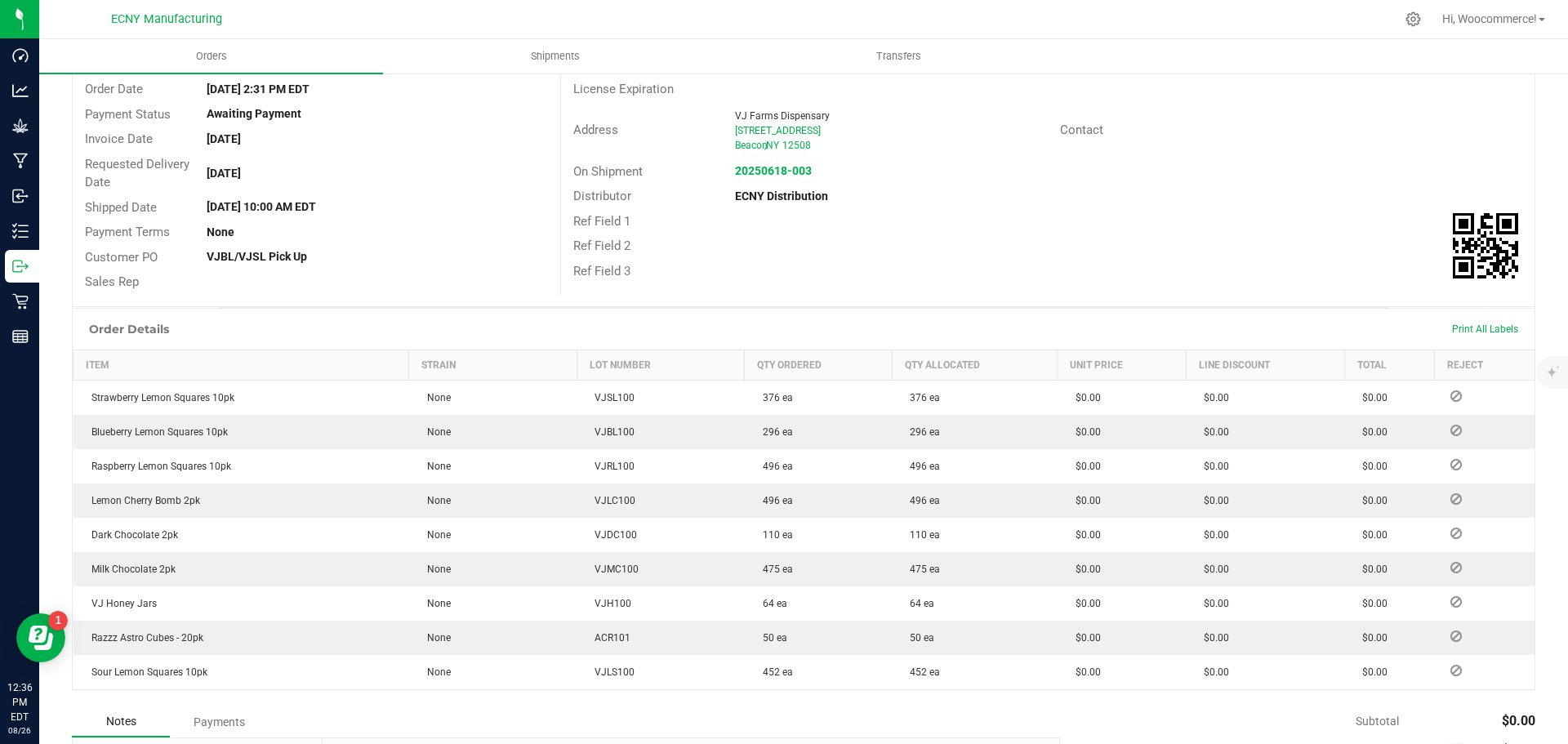
scroll to position [149, 0]
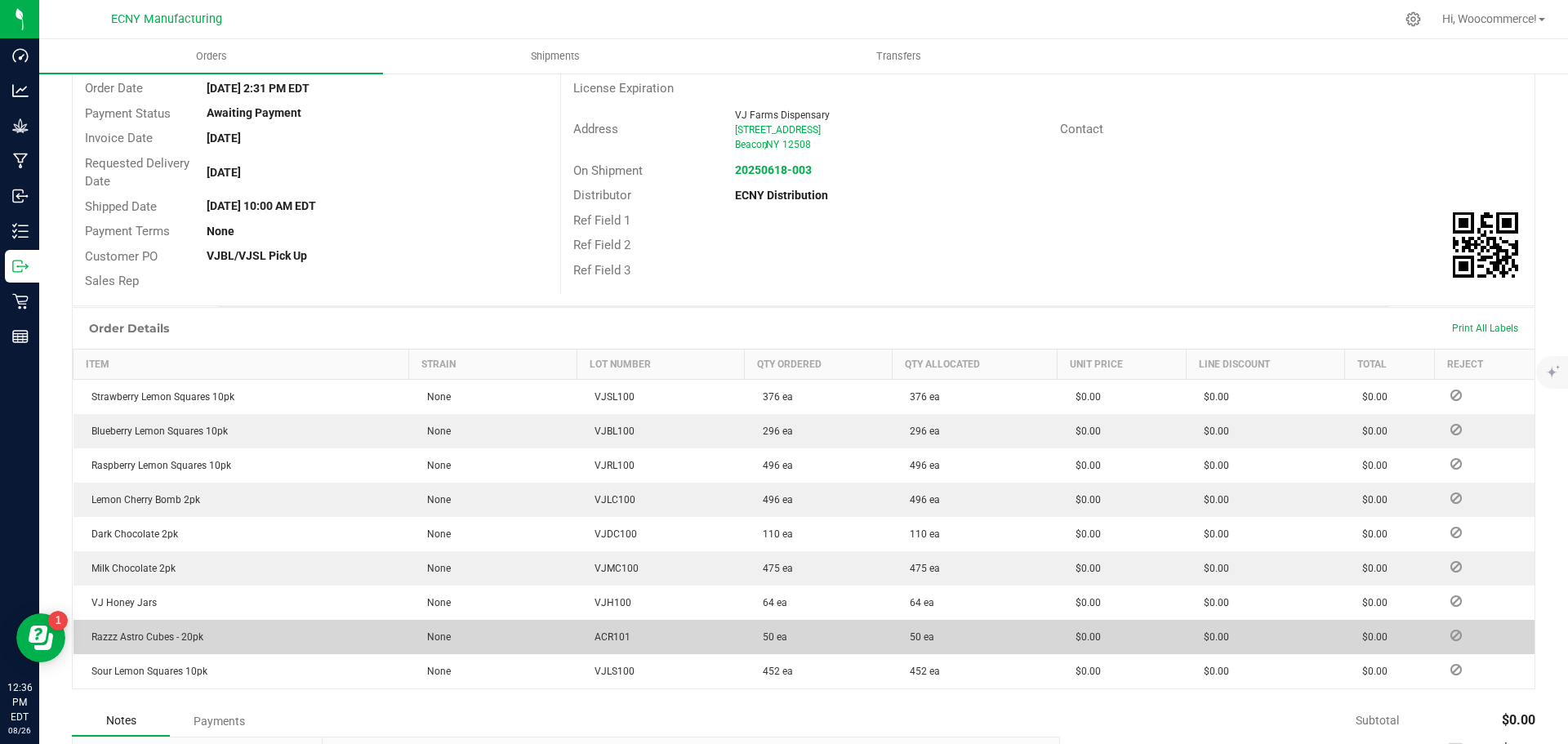
click at [495, 646] on td "None" at bounding box center [493, 636] width 169 height 35
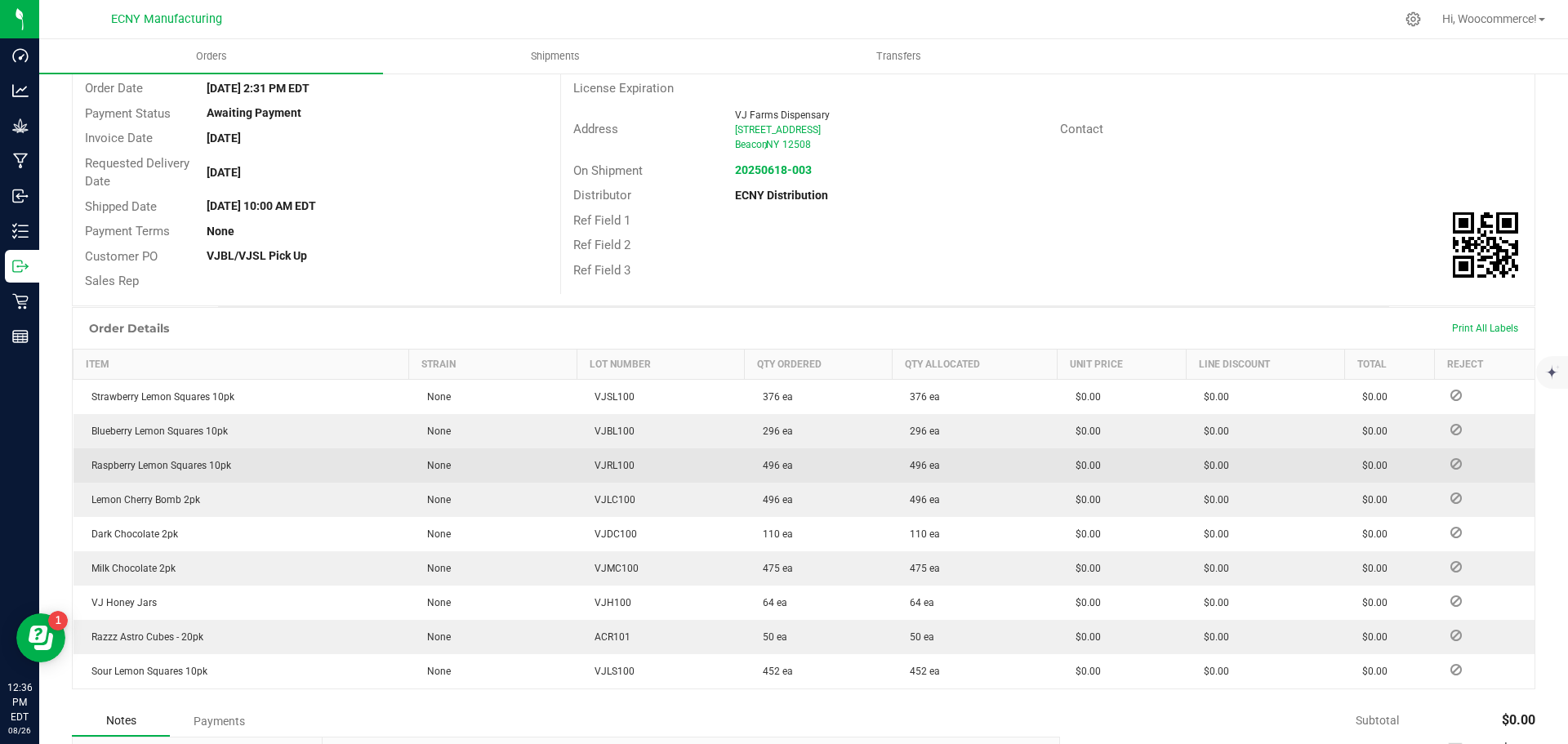
scroll to position [0, 0]
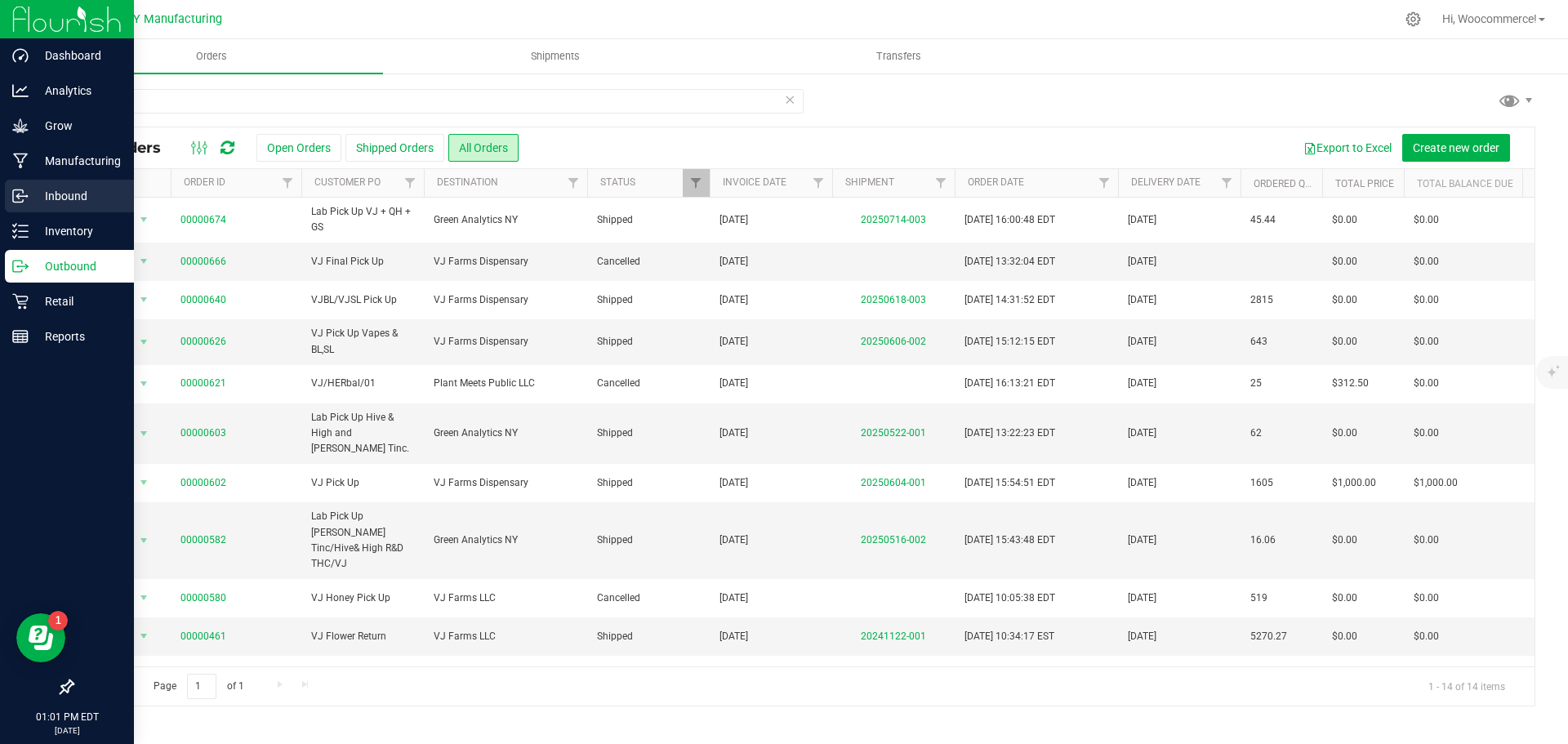
click at [10, 191] on div "Inbound" at bounding box center [69, 195] width 129 height 33
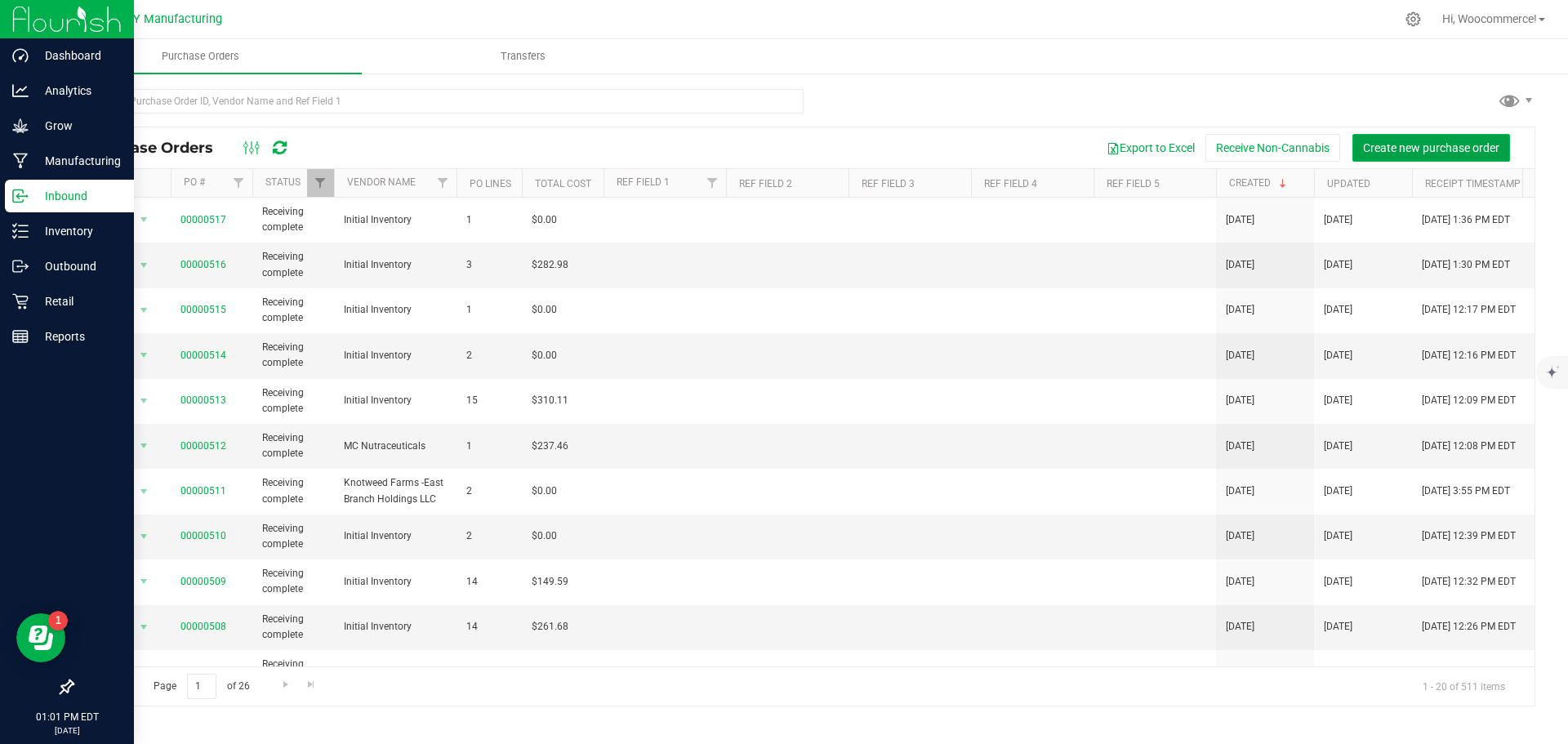
click at [1365, 144] on span "Create new purchase order" at bounding box center [1431, 148] width 137 height 13
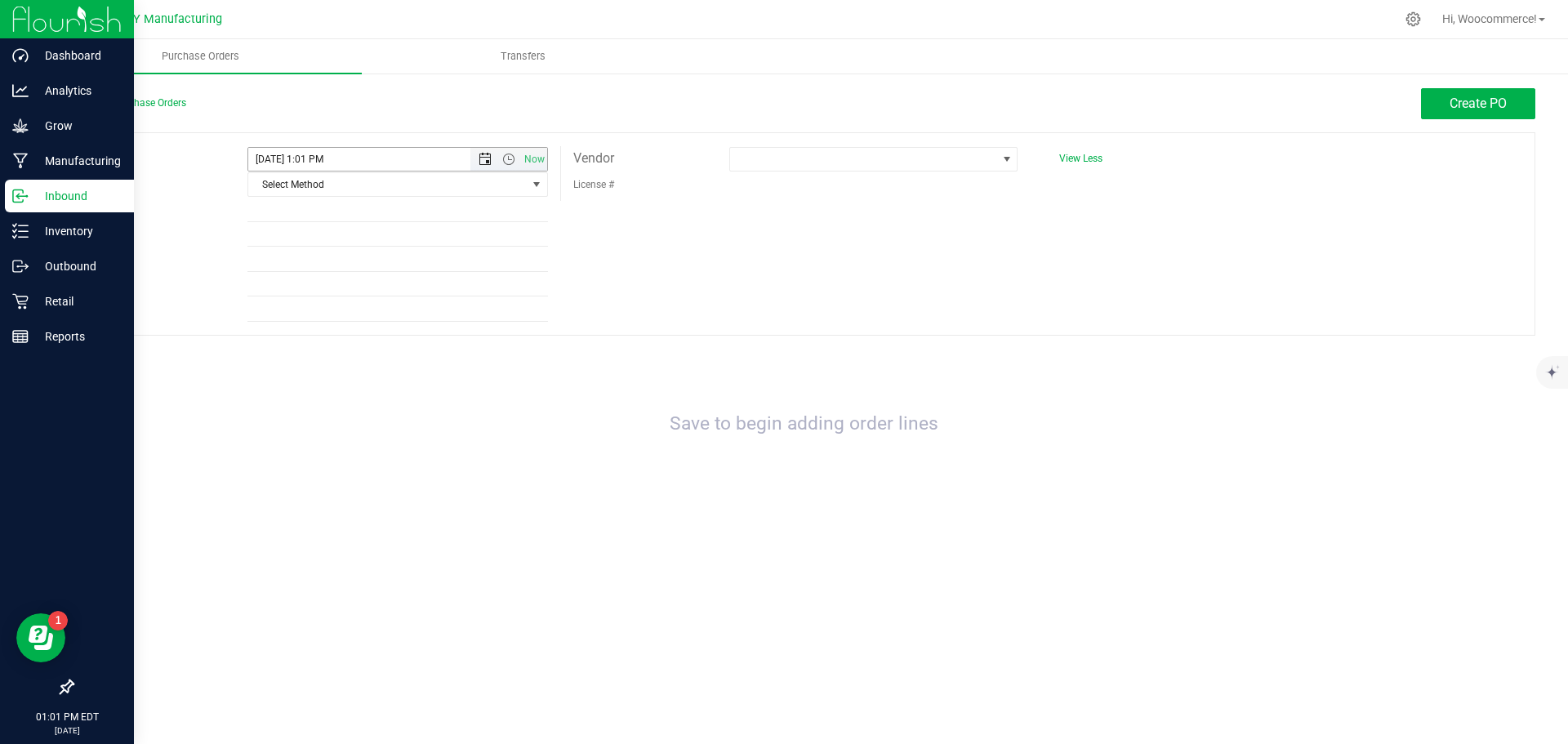
click at [477, 158] on span "Open the date view" at bounding box center [484, 159] width 28 height 13
click at [375, 254] on link "1" at bounding box center [382, 249] width 24 height 25
type input "[DATE] 1:01 PM"
click at [527, 181] on span "select" at bounding box center [537, 184] width 20 height 23
click at [365, 238] on li "UPS" at bounding box center [398, 235] width 299 height 24
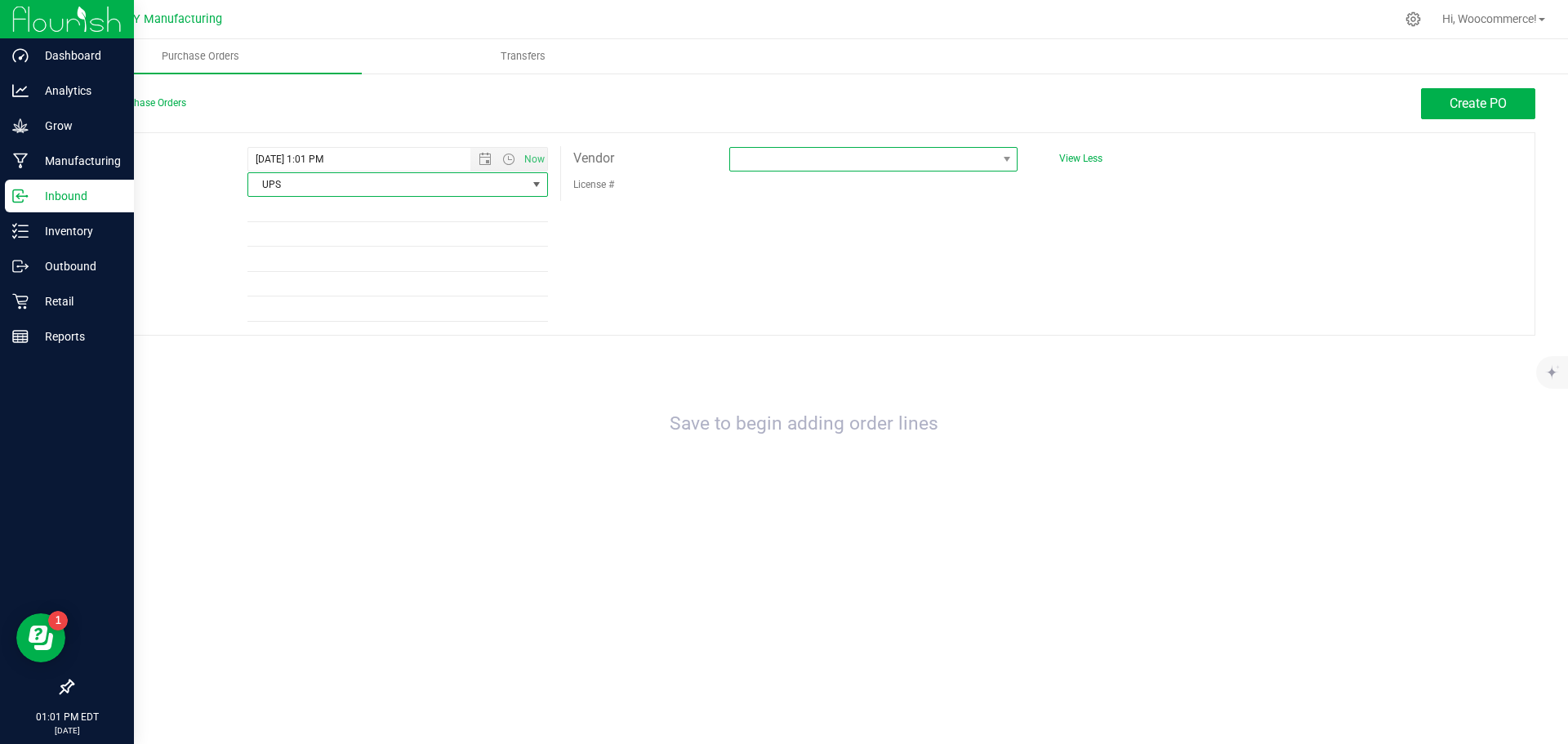
click at [748, 169] on span at bounding box center [863, 158] width 266 height 23
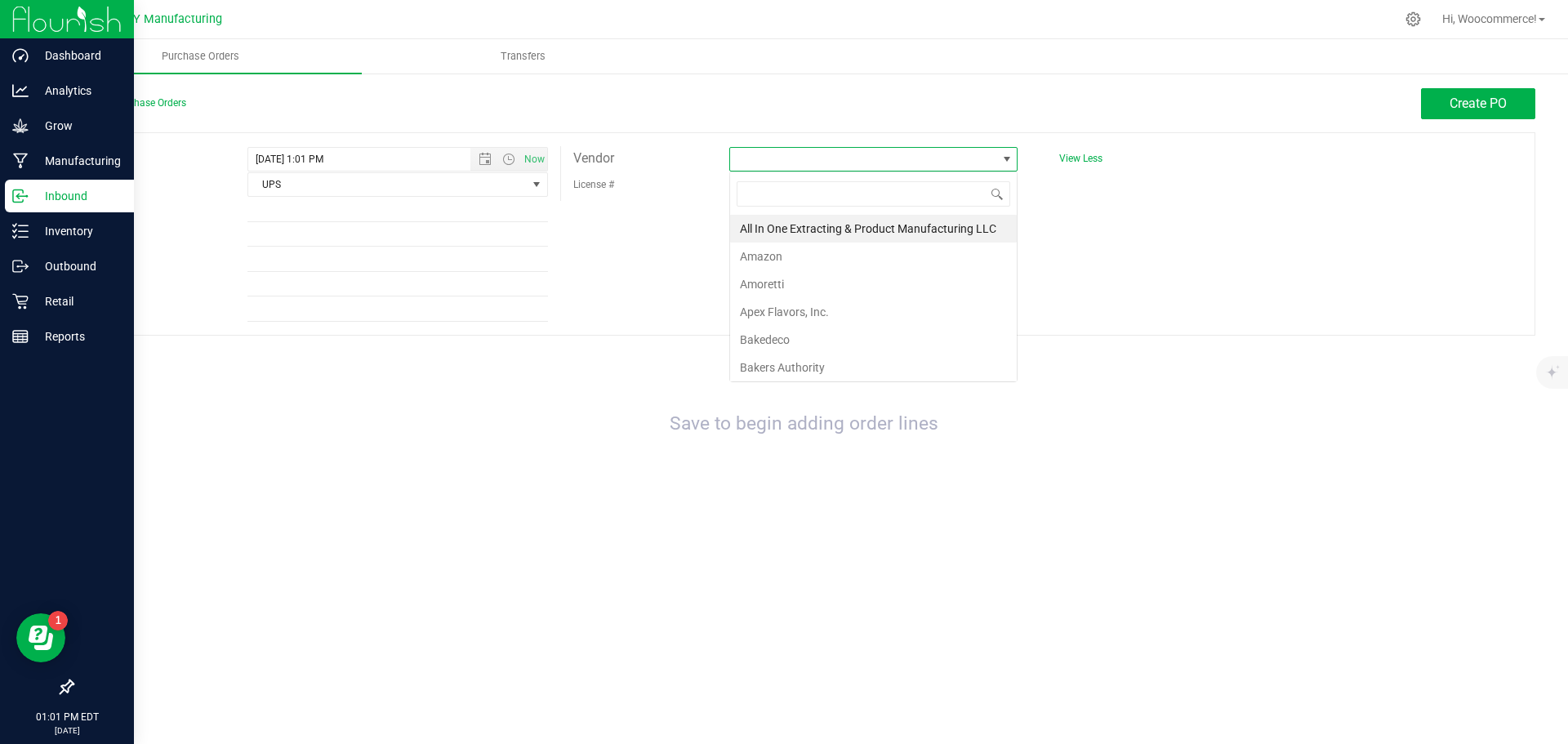
scroll to position [24, 288]
type input "mc"
click at [763, 233] on li "MC Nutraceuticals" at bounding box center [873, 228] width 287 height 28
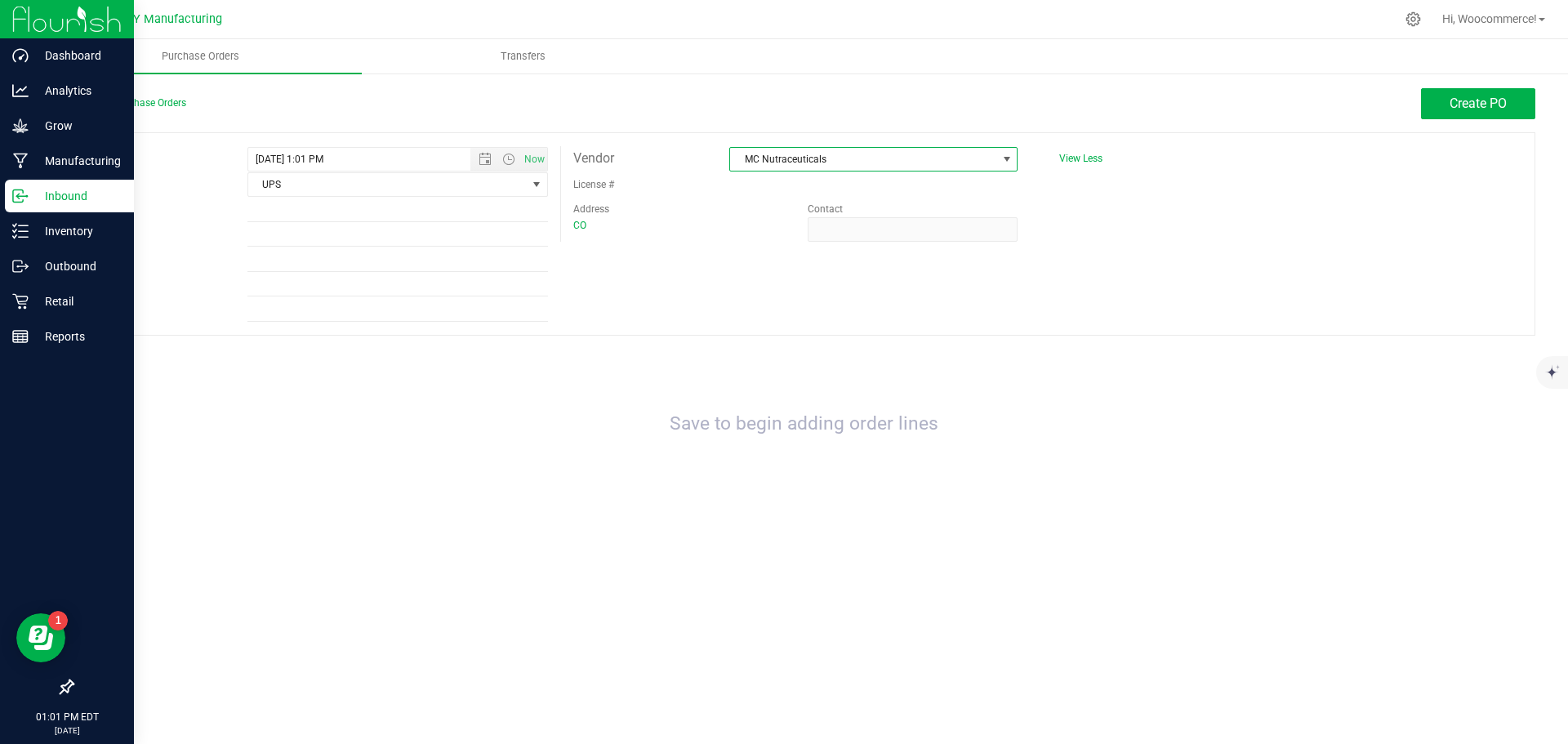
click at [1519, 86] on div "Back to Purchase Orders Create PO Expected [DATE] 1:01 PM Now Method UPS Select…" at bounding box center [804, 308] width 1529 height 474
click at [1463, 107] on span "Create PO" at bounding box center [1479, 103] width 57 height 15
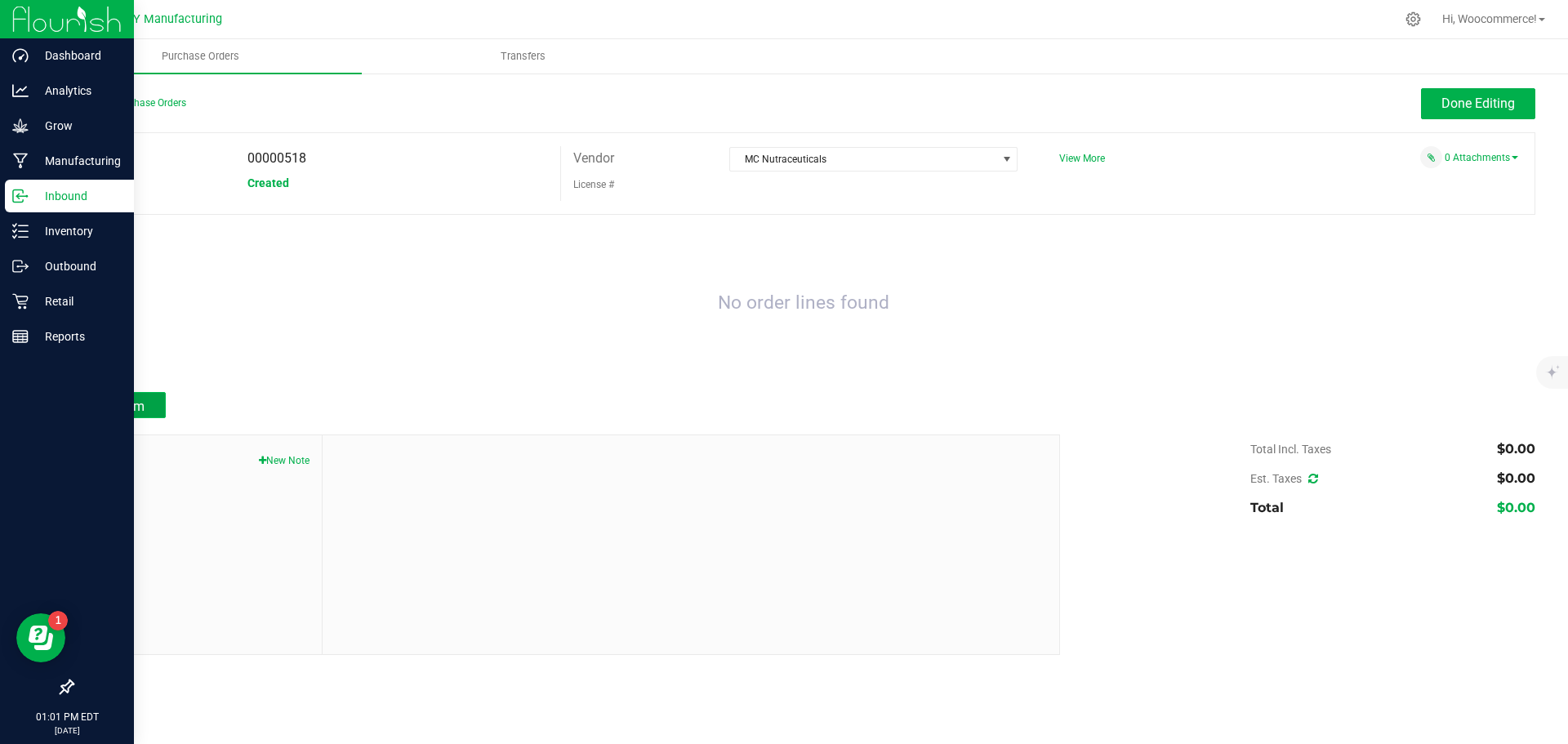
click at [128, 407] on span "Add Item" at bounding box center [118, 406] width 51 height 15
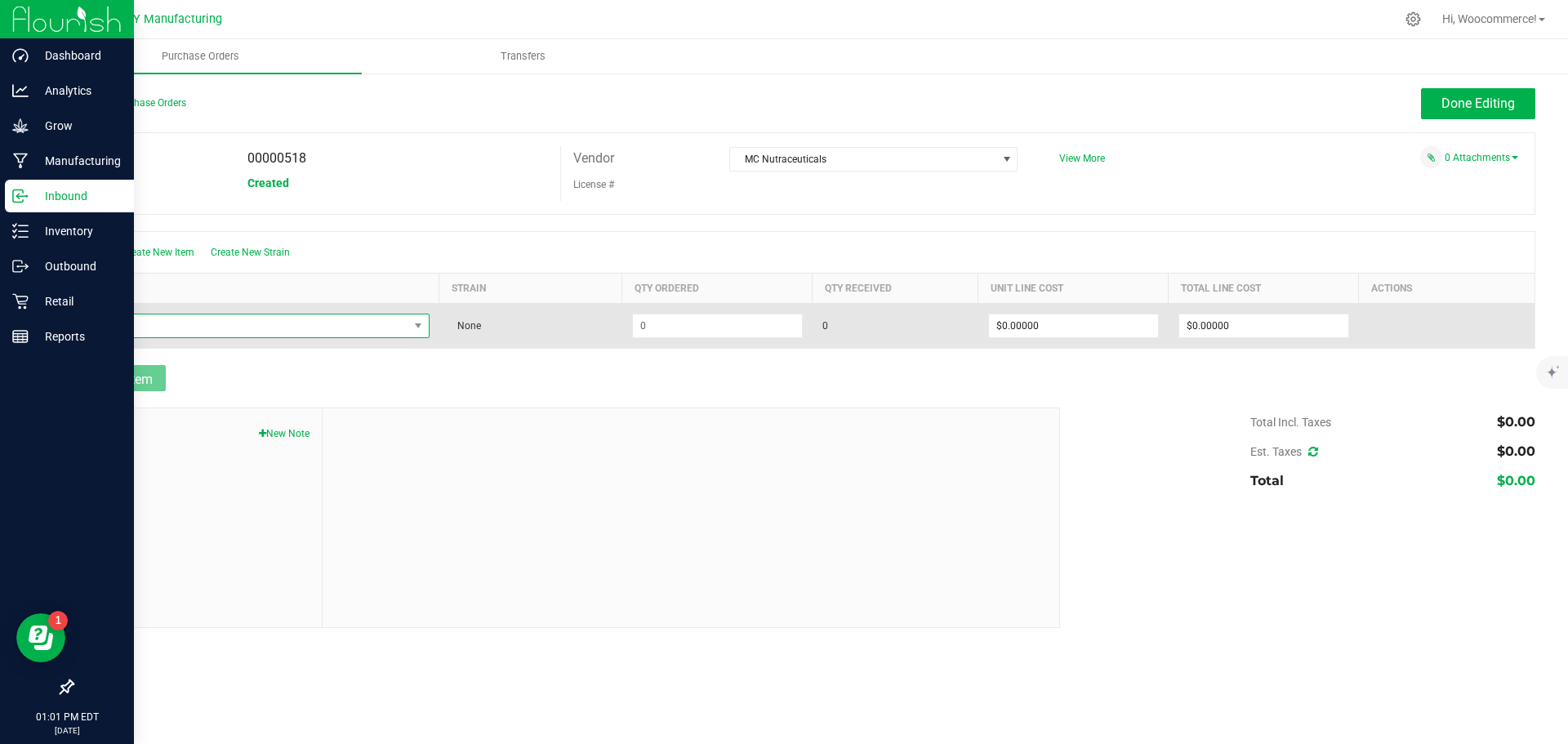
click at [133, 329] on span "NO DATA FOUND" at bounding box center [246, 325] width 325 height 23
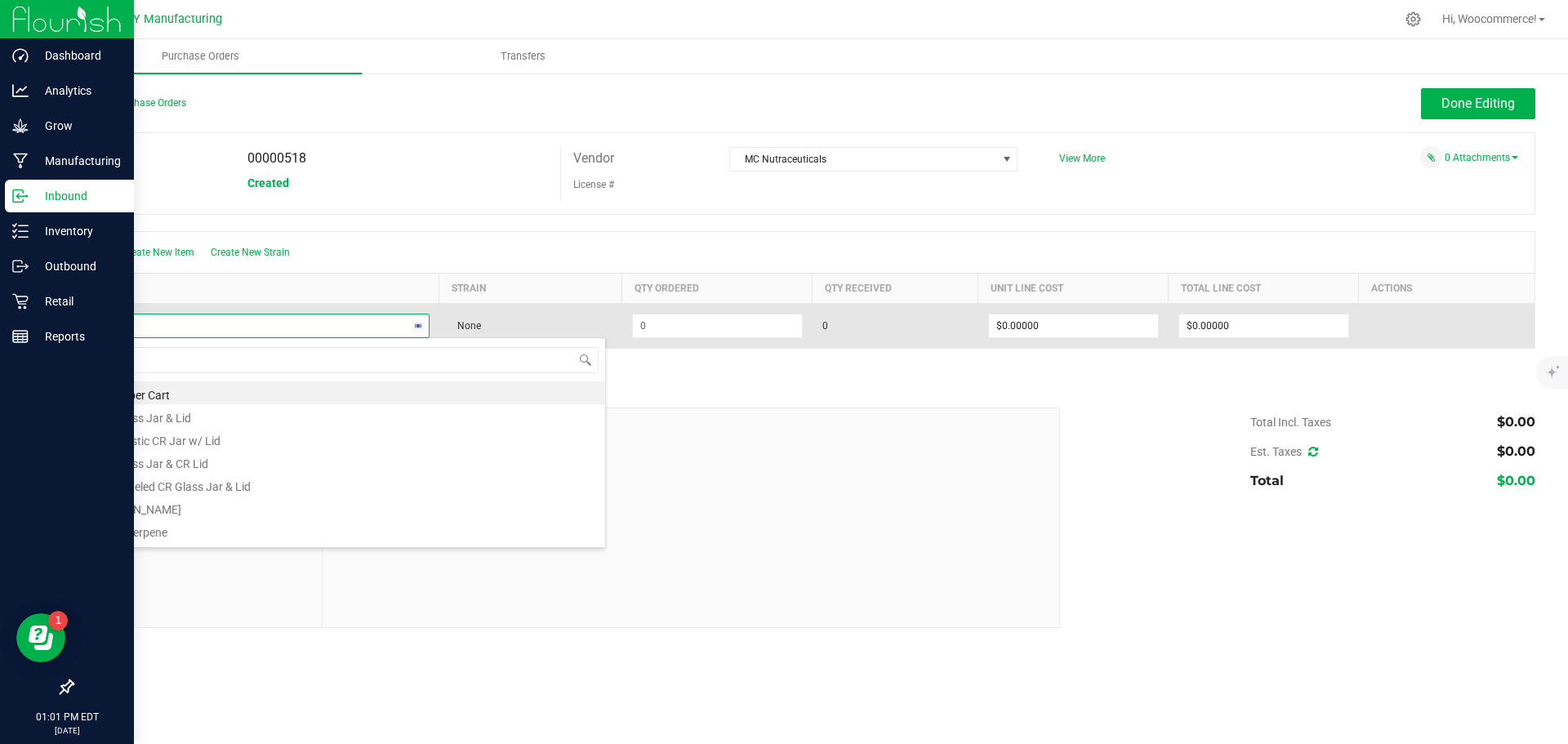
type input "CBG iso"
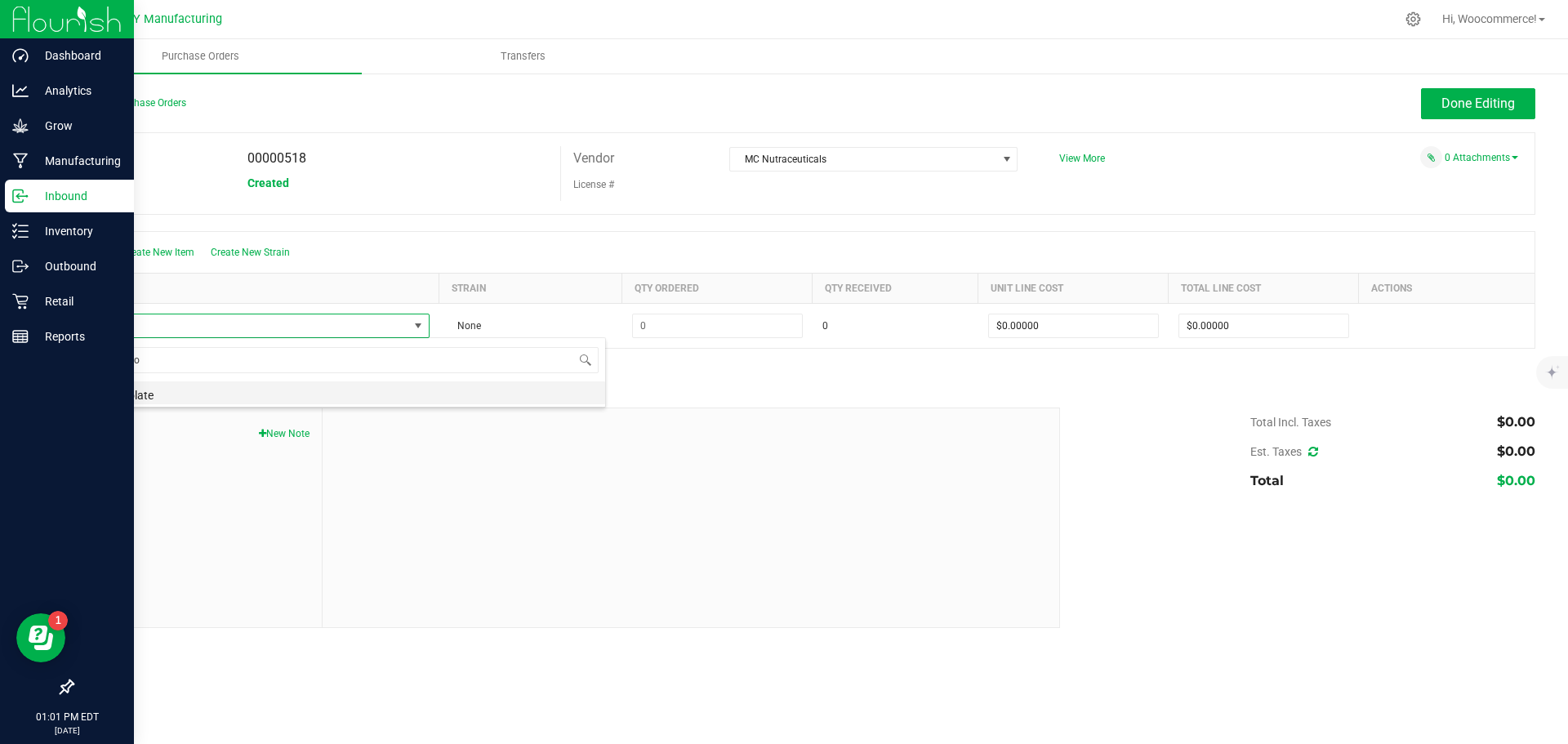
click at [141, 394] on li "CBG Isolate" at bounding box center [345, 392] width 521 height 23
type input "$1.50000"
click at [131, 392] on div at bounding box center [803, 399] width 1463 height 16
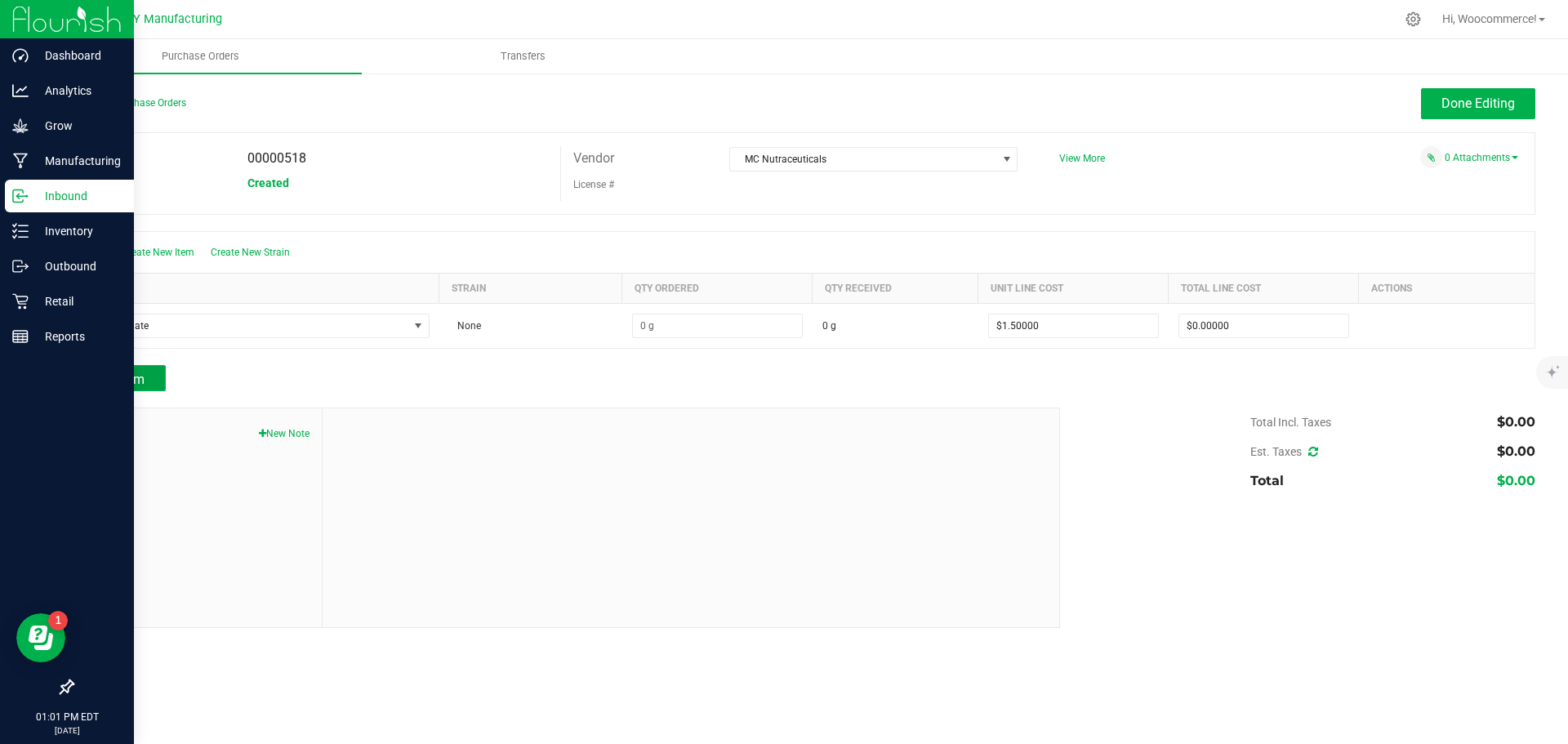
click at [131, 388] on button "Add Item" at bounding box center [118, 377] width 94 height 26
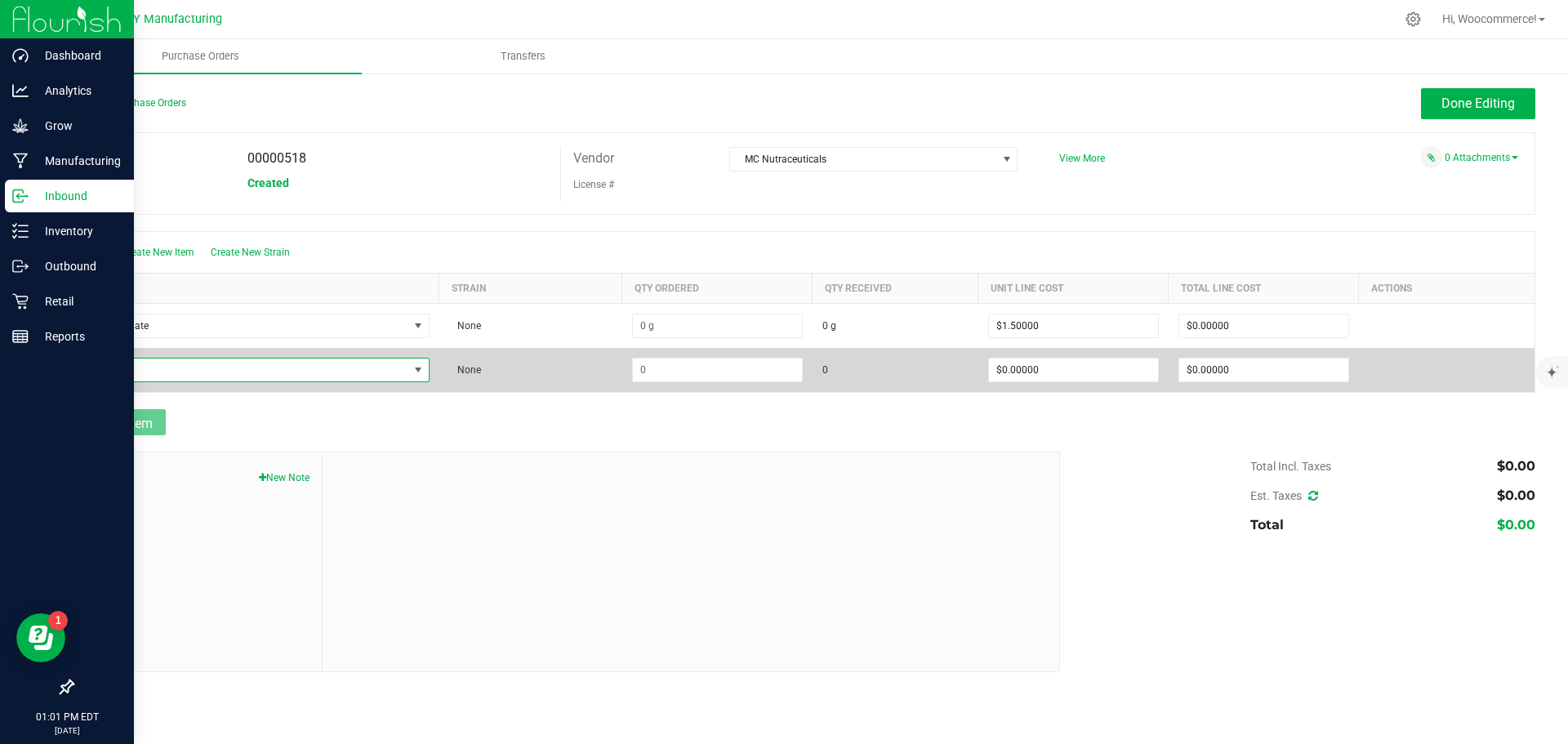
click at [125, 372] on span "NO DATA FOUND" at bounding box center [246, 369] width 325 height 23
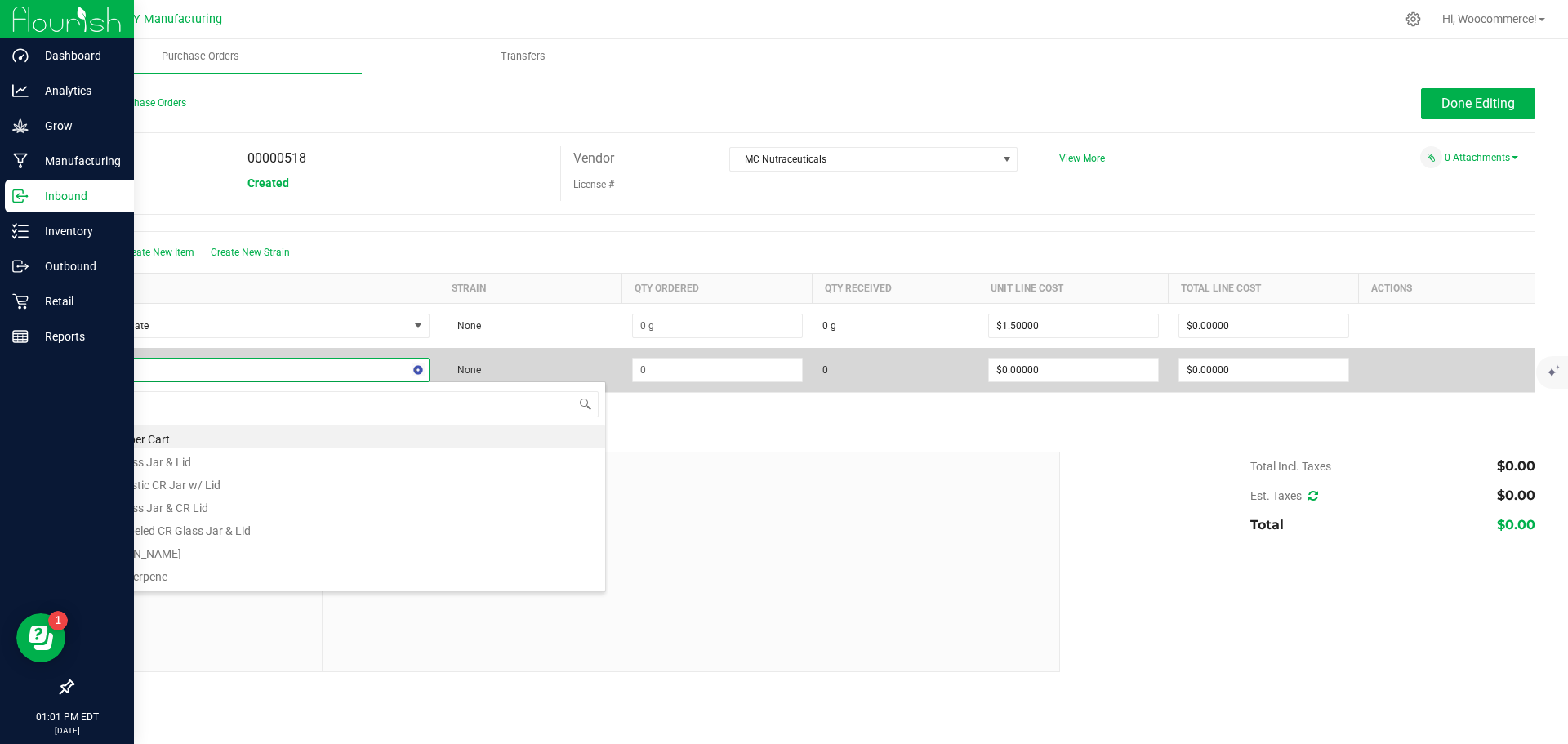
type input "CBD iso"
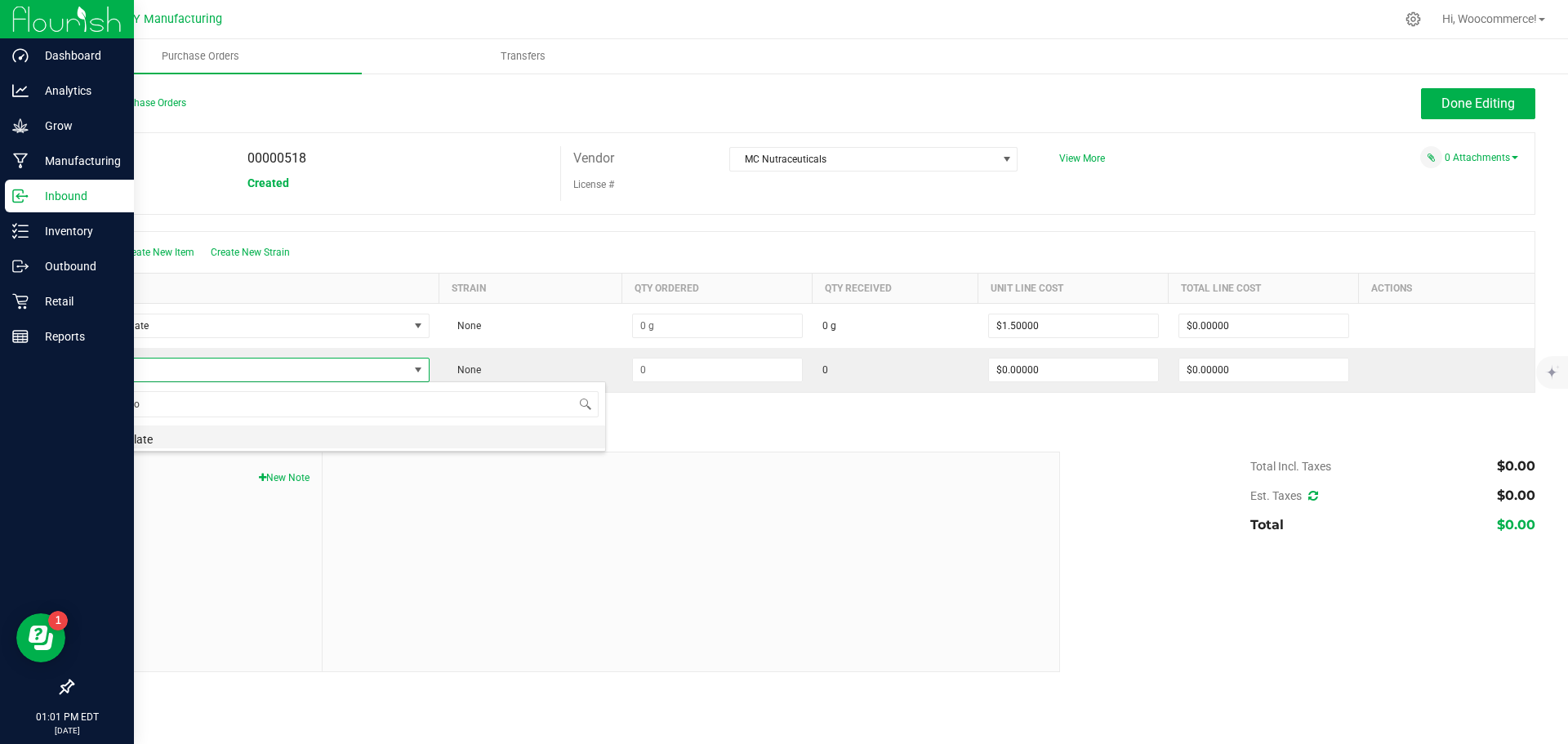
click at [171, 438] on li "CBD Isolate" at bounding box center [345, 436] width 521 height 23
type input "$0.45000"
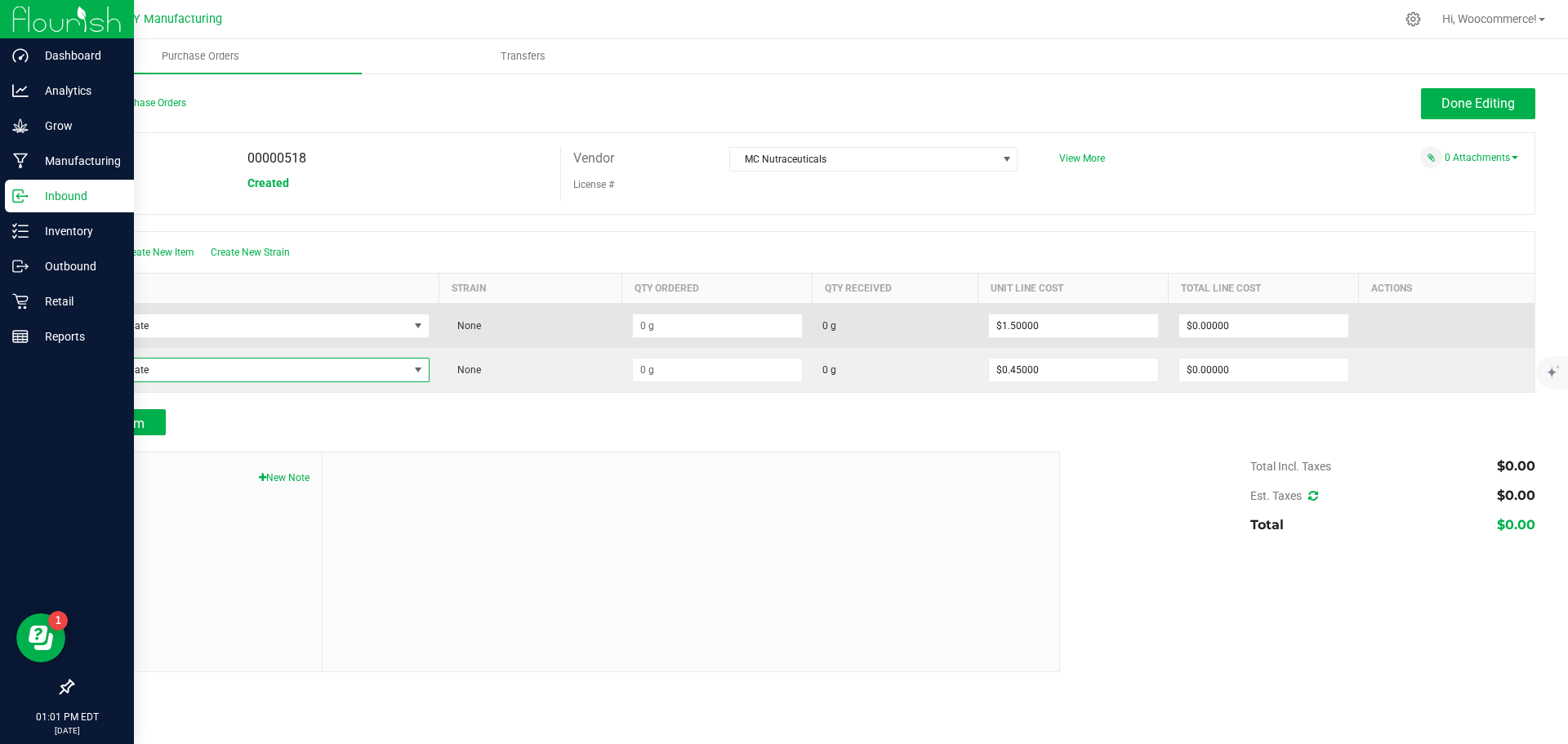
click at [644, 338] on td at bounding box center [717, 324] width 191 height 45
click at [647, 326] on input at bounding box center [717, 325] width 169 height 23
click at [648, 319] on input "23028" at bounding box center [717, 325] width 169 height 23
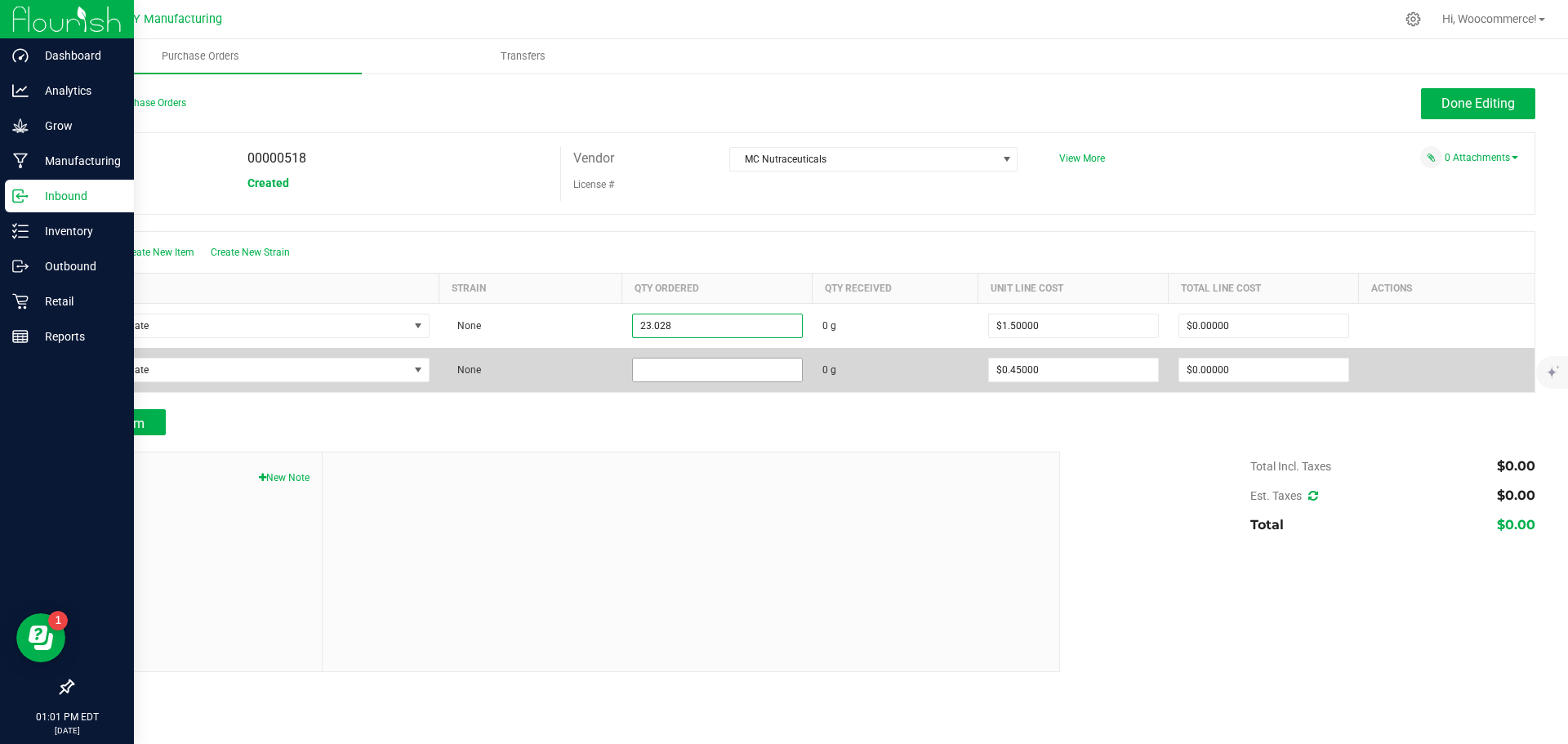
type input "23.0280 g"
click at [667, 364] on input at bounding box center [717, 369] width 169 height 23
type input "$34.54200"
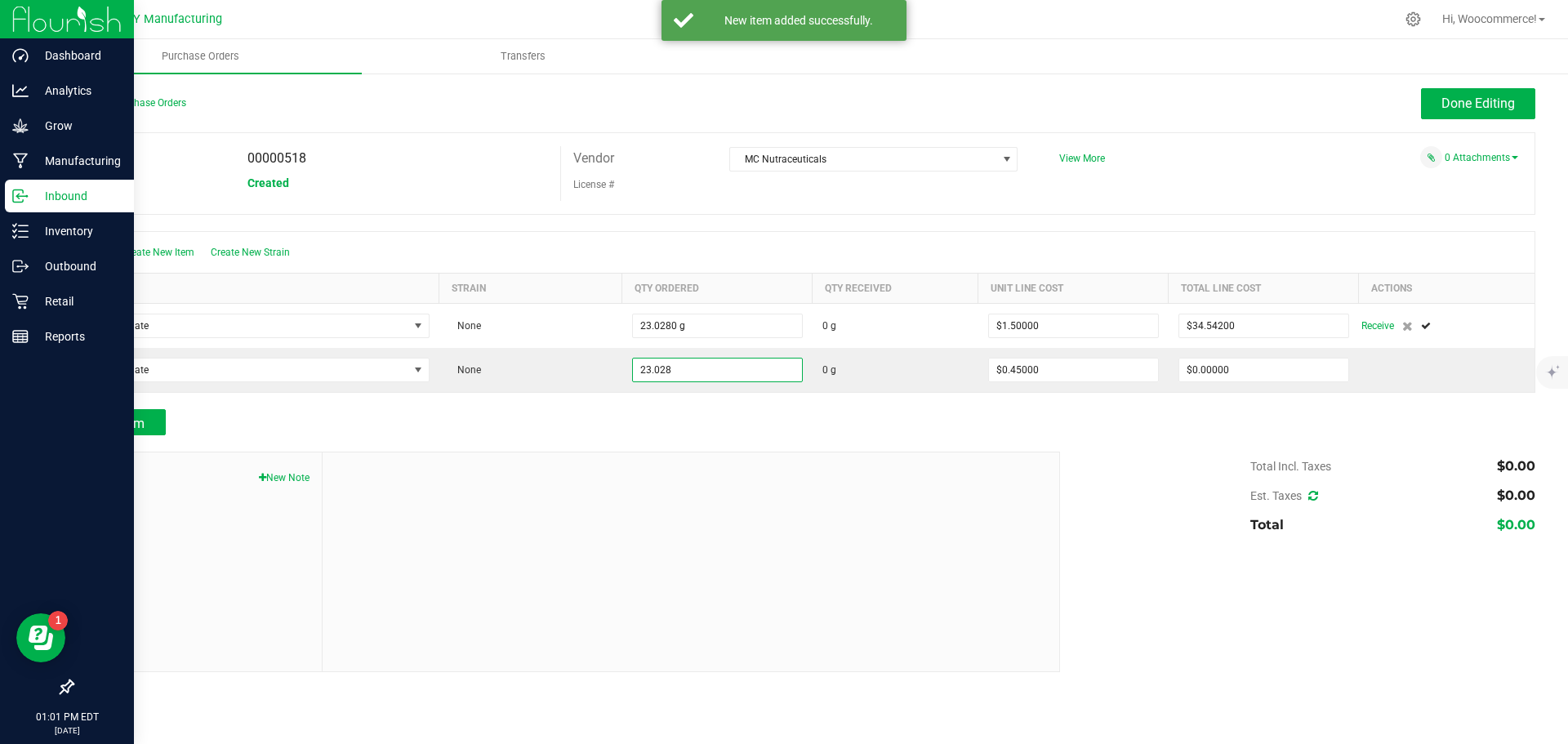
type input "23.0280 g"
click at [814, 487] on div at bounding box center [691, 562] width 737 height 219
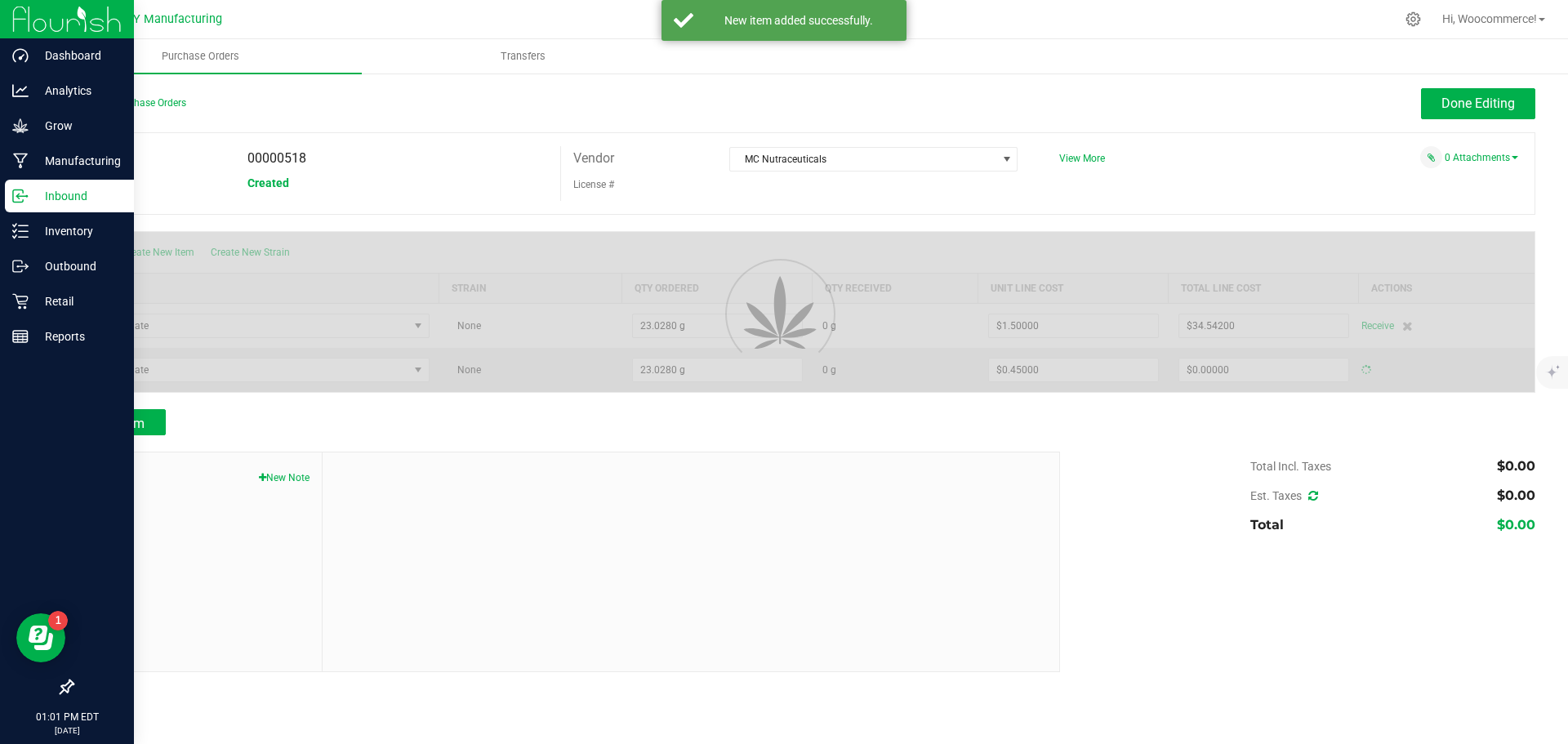
type input "$10.36260"
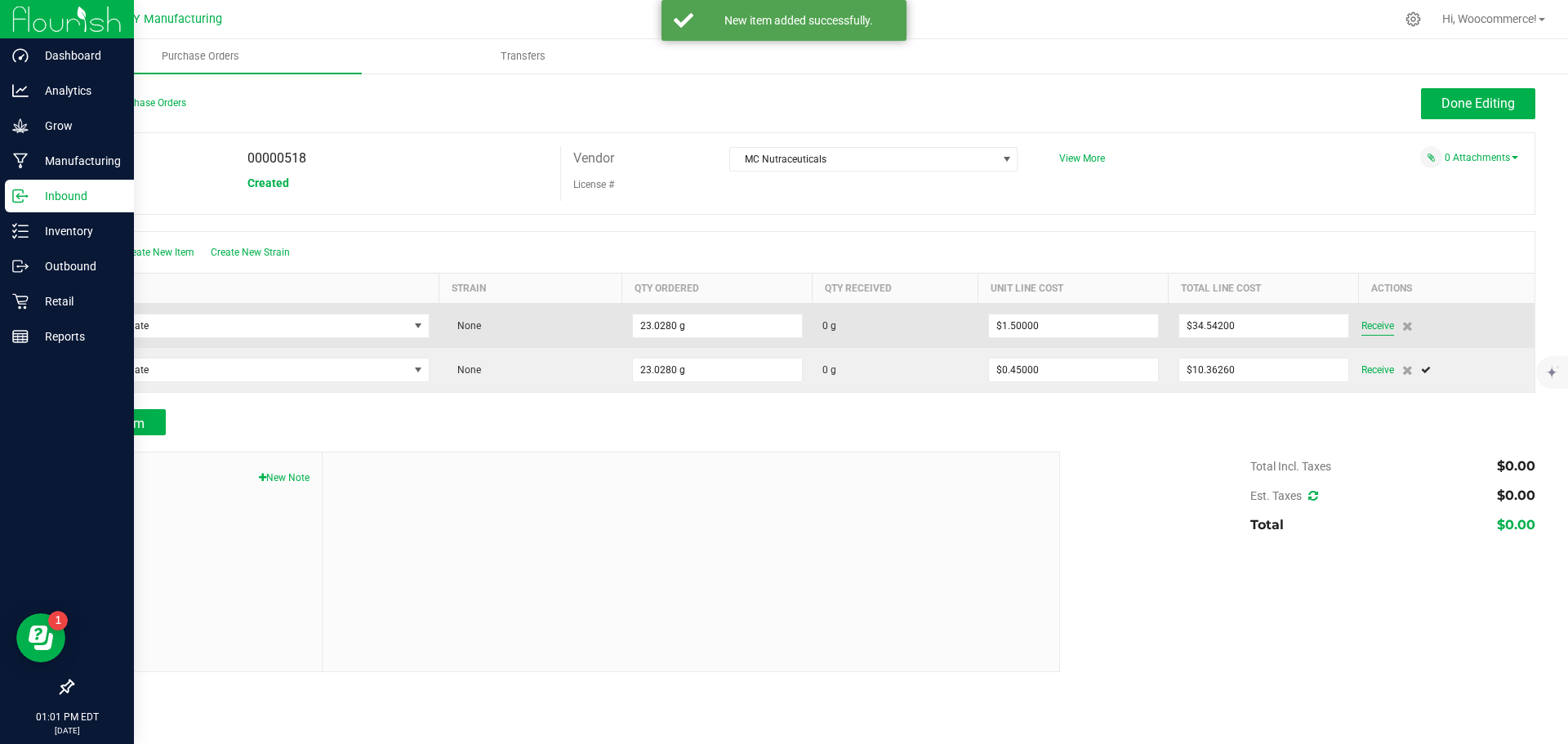
click at [1386, 317] on span "Receive" at bounding box center [1377, 325] width 33 height 19
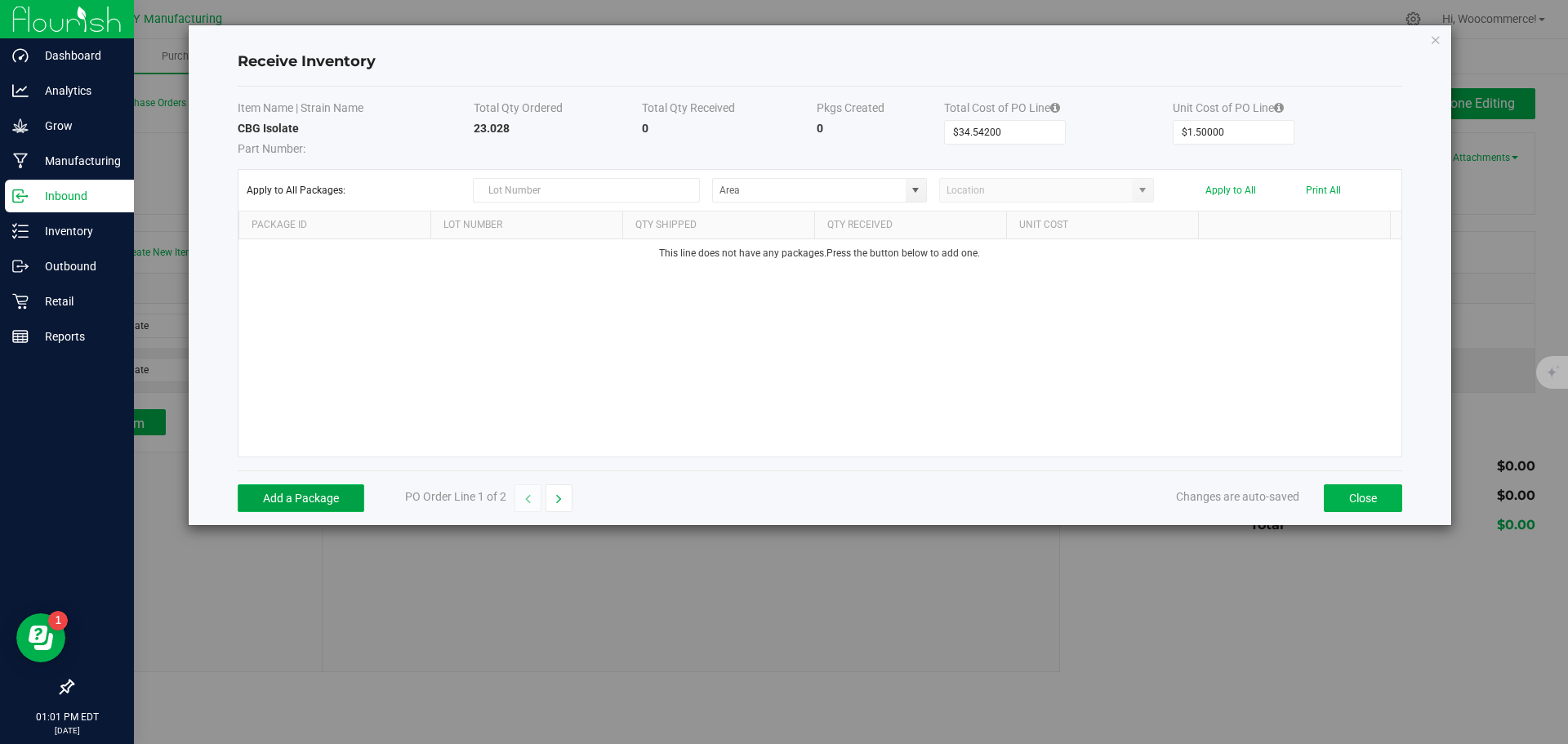
click at [318, 486] on button "Add a Package" at bounding box center [301, 498] width 126 height 28
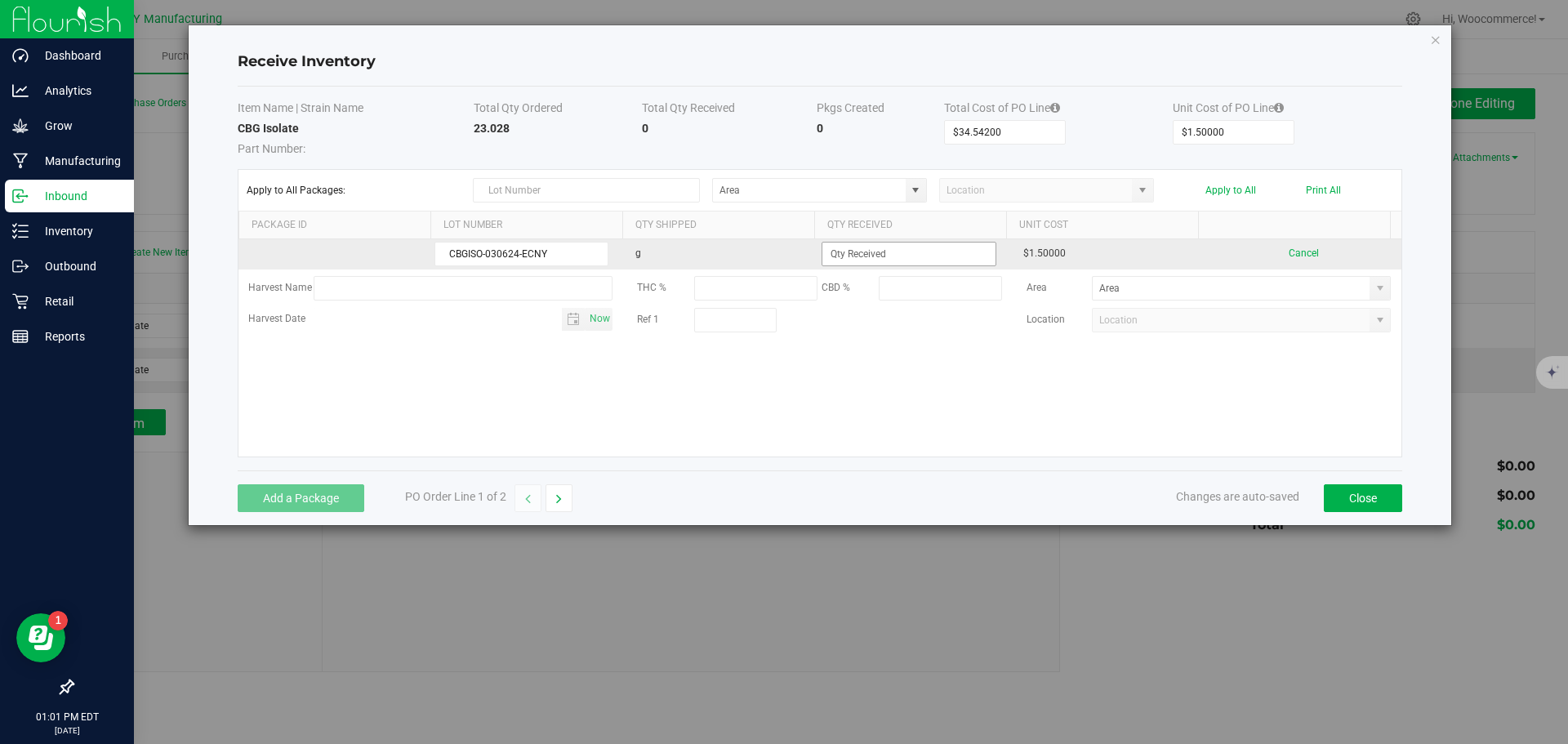
type input "CBGISO-030624-ECNY"
click at [824, 243] on input at bounding box center [909, 254] width 172 height 23
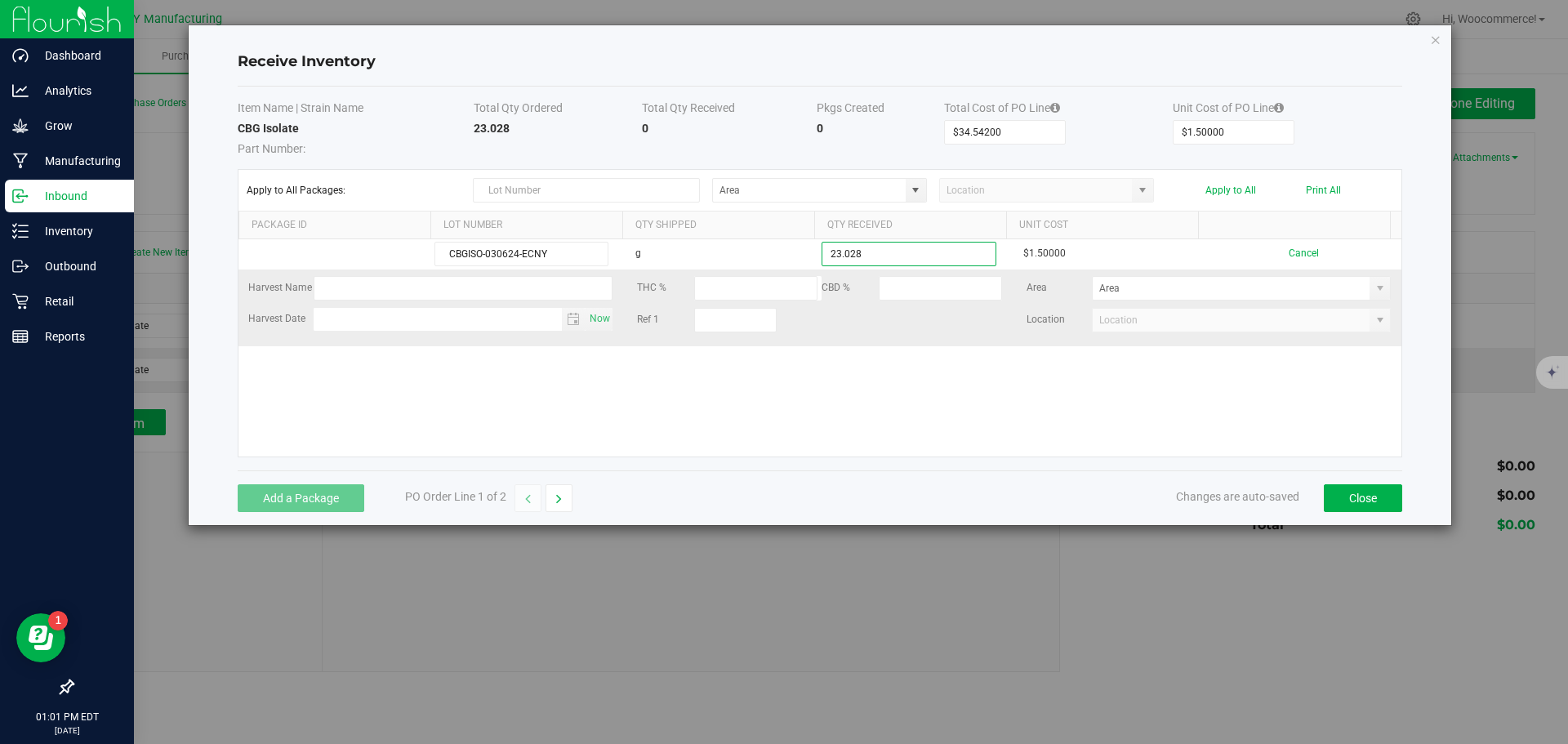
type input "23.0280 g"
click at [870, 343] on kendo-grid-list "CBGISO-030624-ECNY g 23.0280 g $1.50000 Cancel Harvest Name THC % CBD % Area Ha…" at bounding box center [820, 348] width 1163 height 217
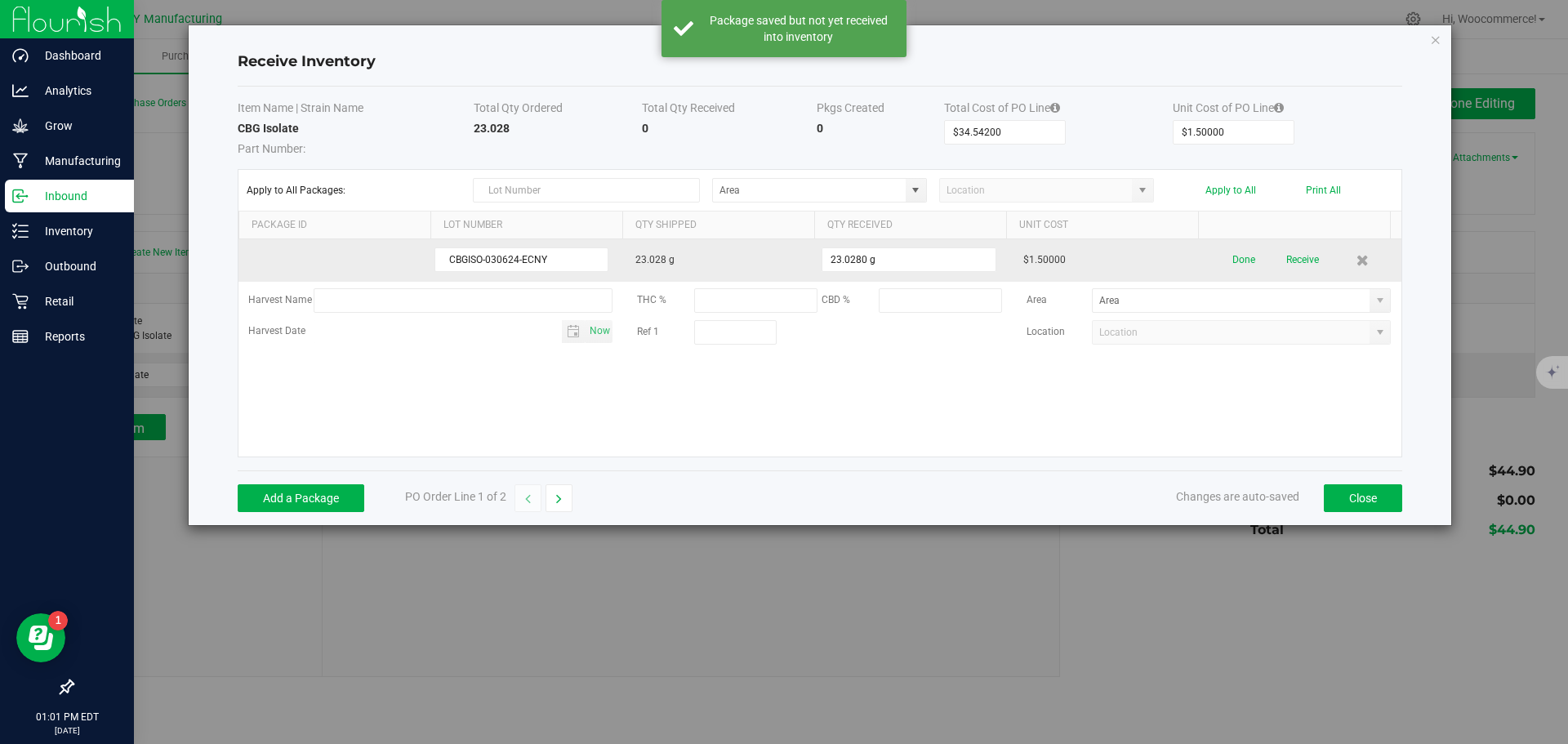
click at [1263, 275] on td "Done Receive" at bounding box center [1304, 260] width 194 height 42
click at [1286, 263] on button "Receive" at bounding box center [1302, 260] width 33 height 29
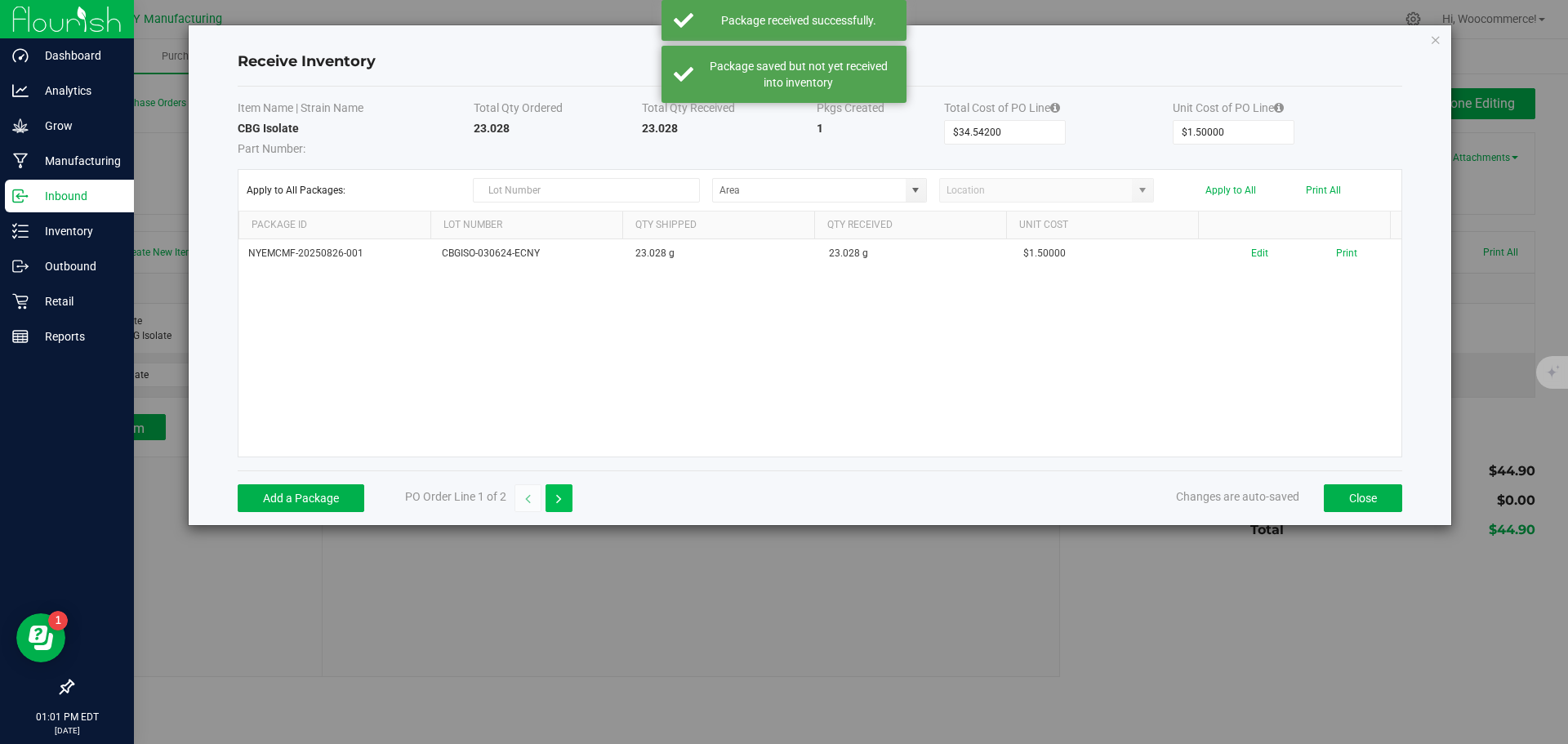
click at [566, 505] on button "button" at bounding box center [559, 498] width 27 height 28
type input "$10.36260"
type input "$0.45000"
click at [283, 491] on button "Add a Package" at bounding box center [301, 498] width 126 height 28
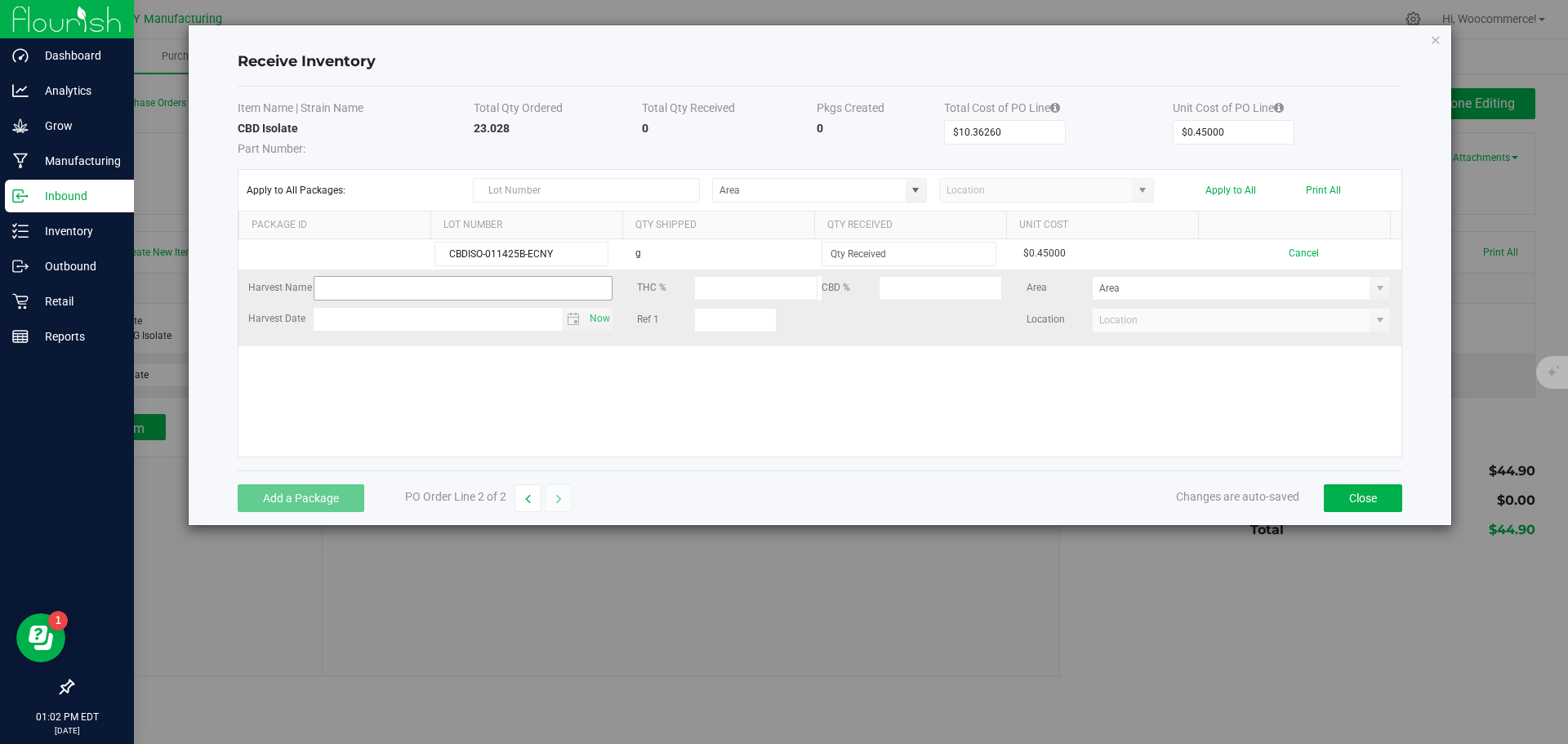
type input "CBDISO-011425B-ECNY"
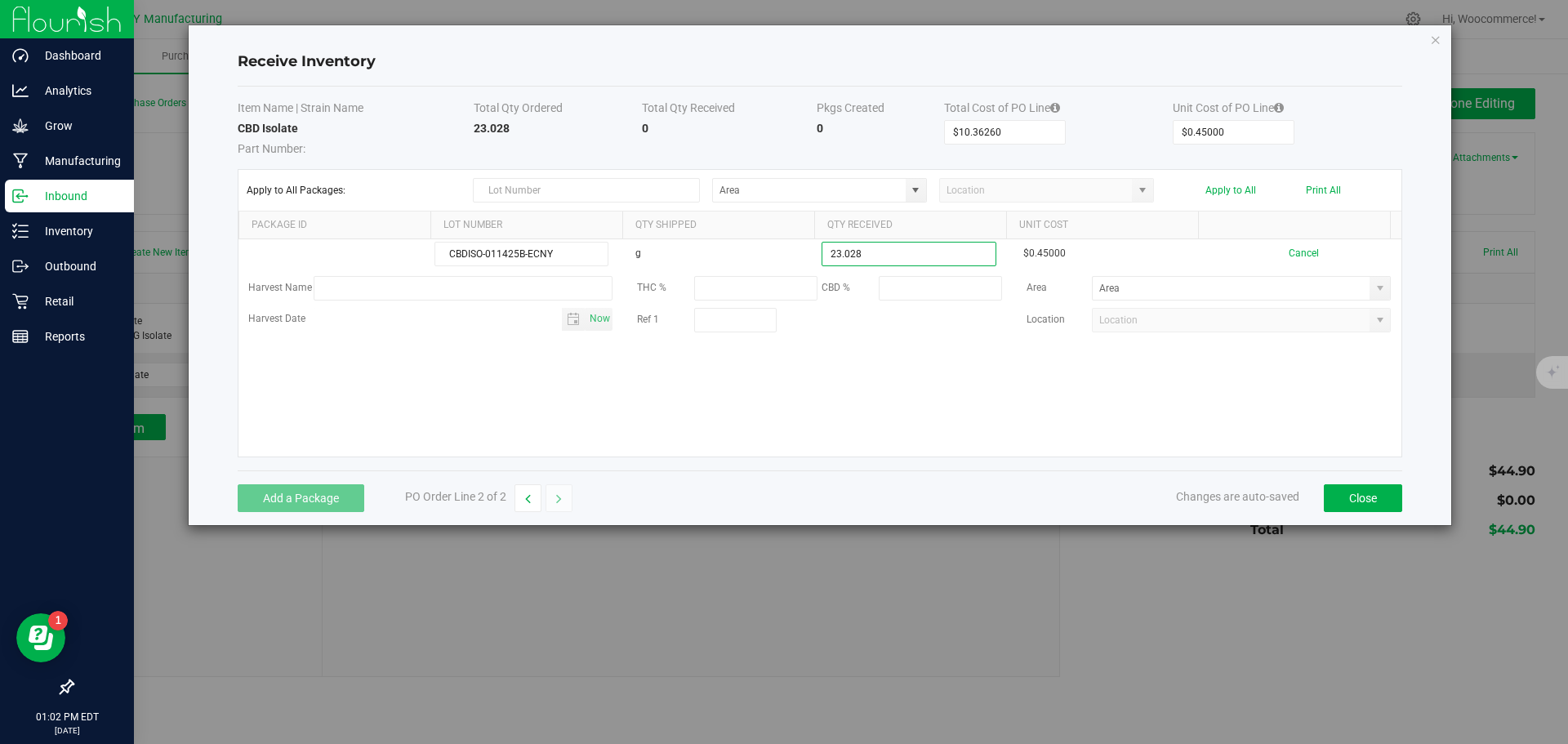
type input "23.0280 g"
click at [814, 426] on kendo-grid-list "CBDISO-011425B-ECNY g 23.0280 g $0.45000 Cancel Harvest Name THC % CBD % Area H…" at bounding box center [820, 348] width 1163 height 217
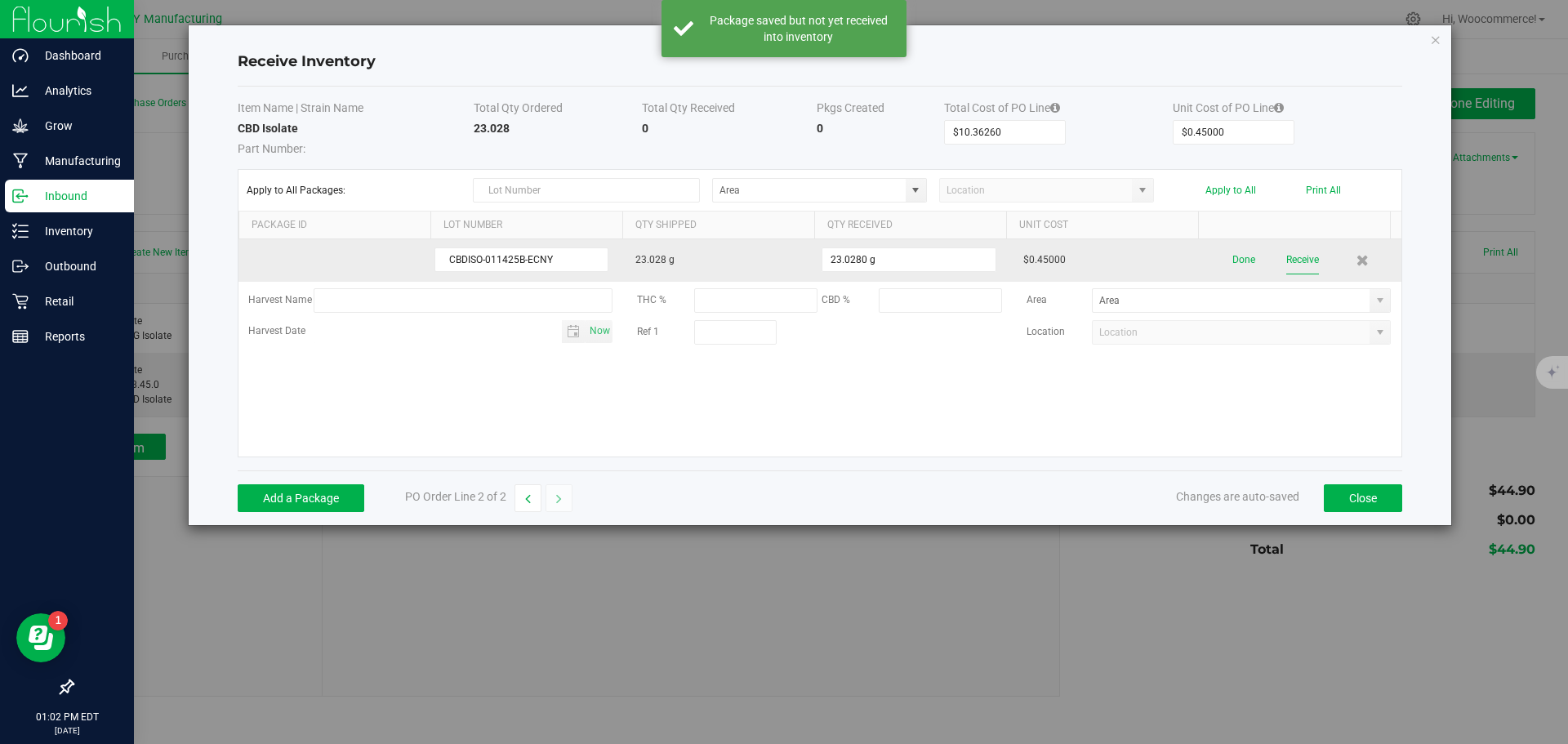
click at [1288, 263] on button "Receive" at bounding box center [1302, 260] width 33 height 29
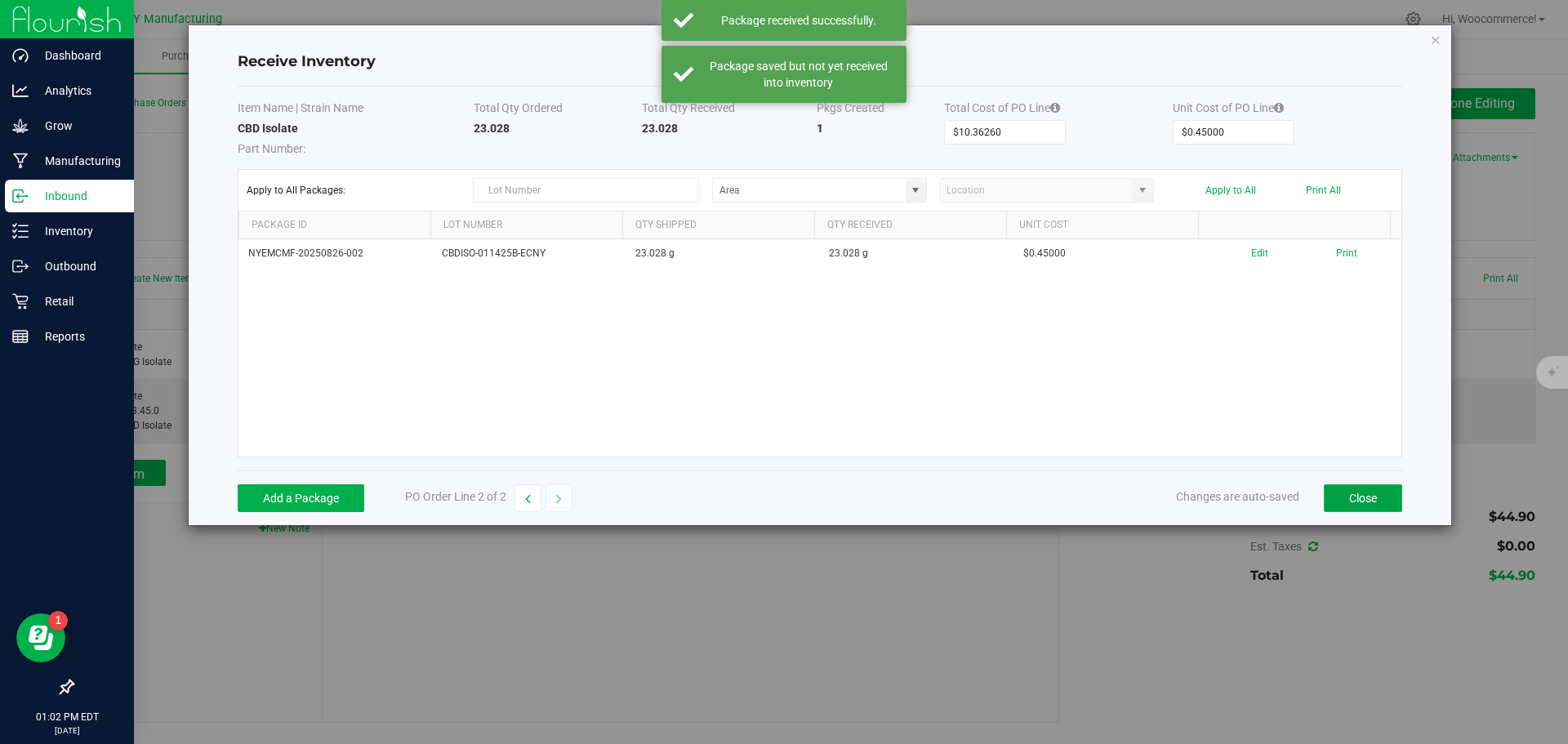
click at [1341, 487] on button "Close" at bounding box center [1363, 498] width 78 height 28
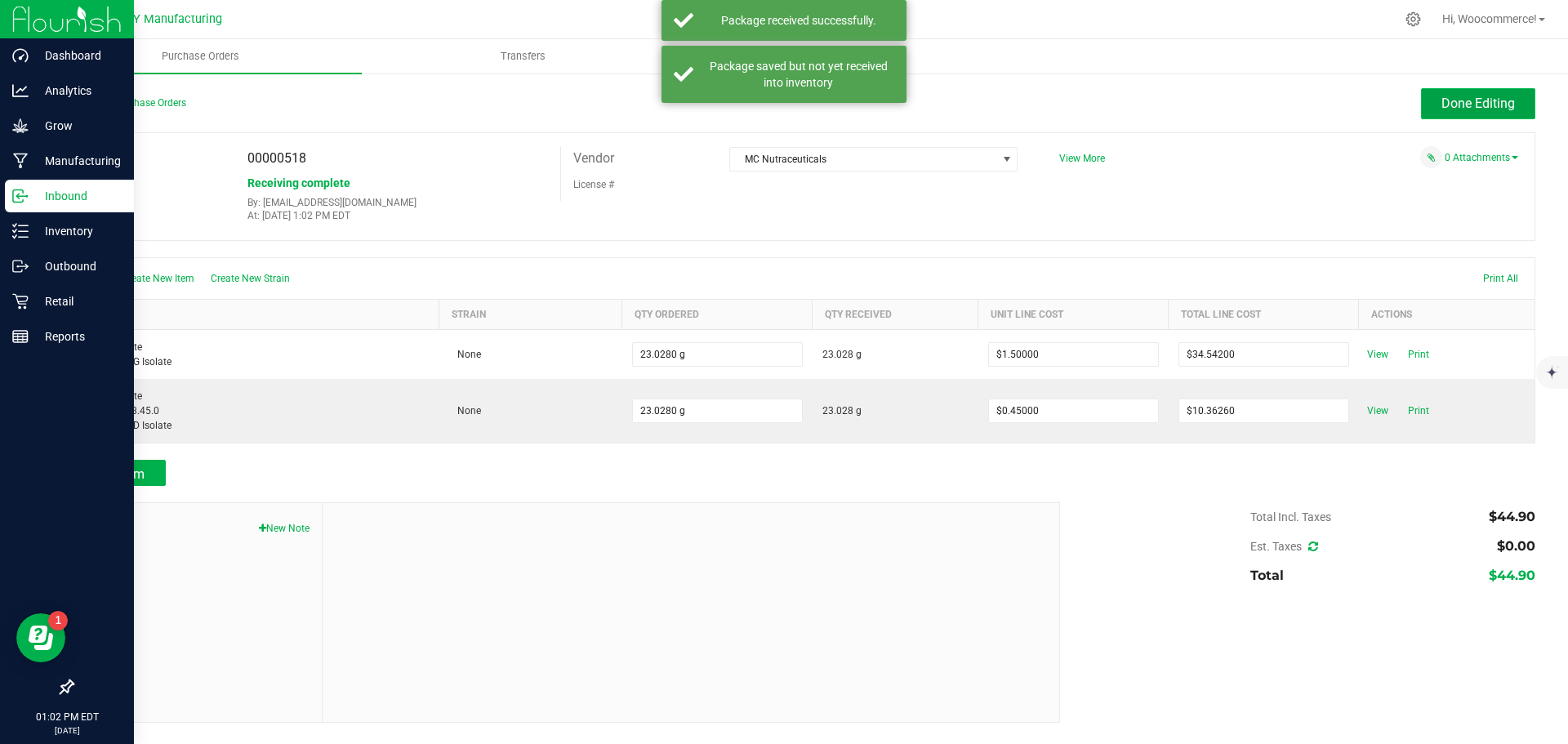
click at [1458, 103] on span "Done Editing" at bounding box center [1478, 103] width 73 height 15
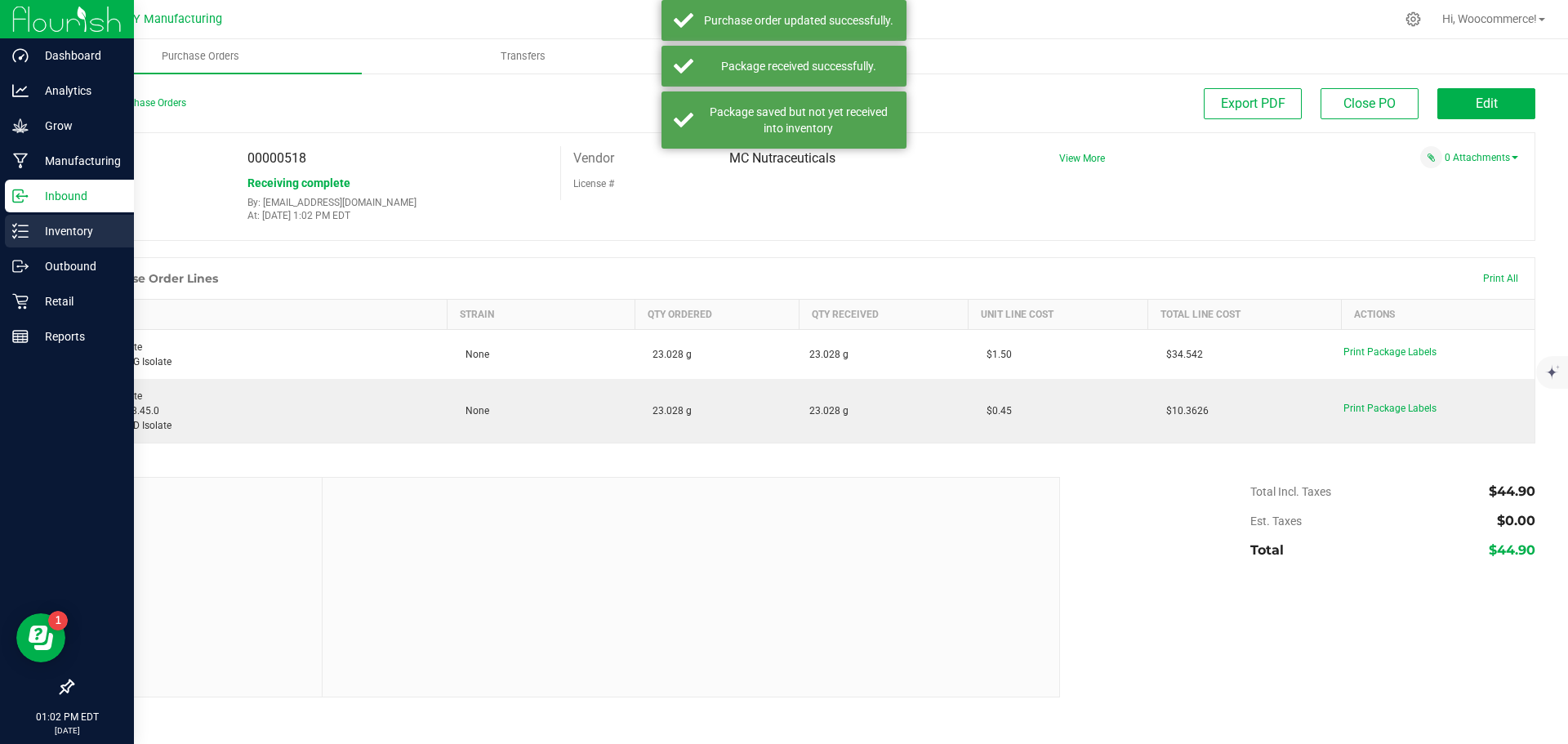
click at [47, 231] on p "Inventory" at bounding box center [78, 231] width 98 height 19
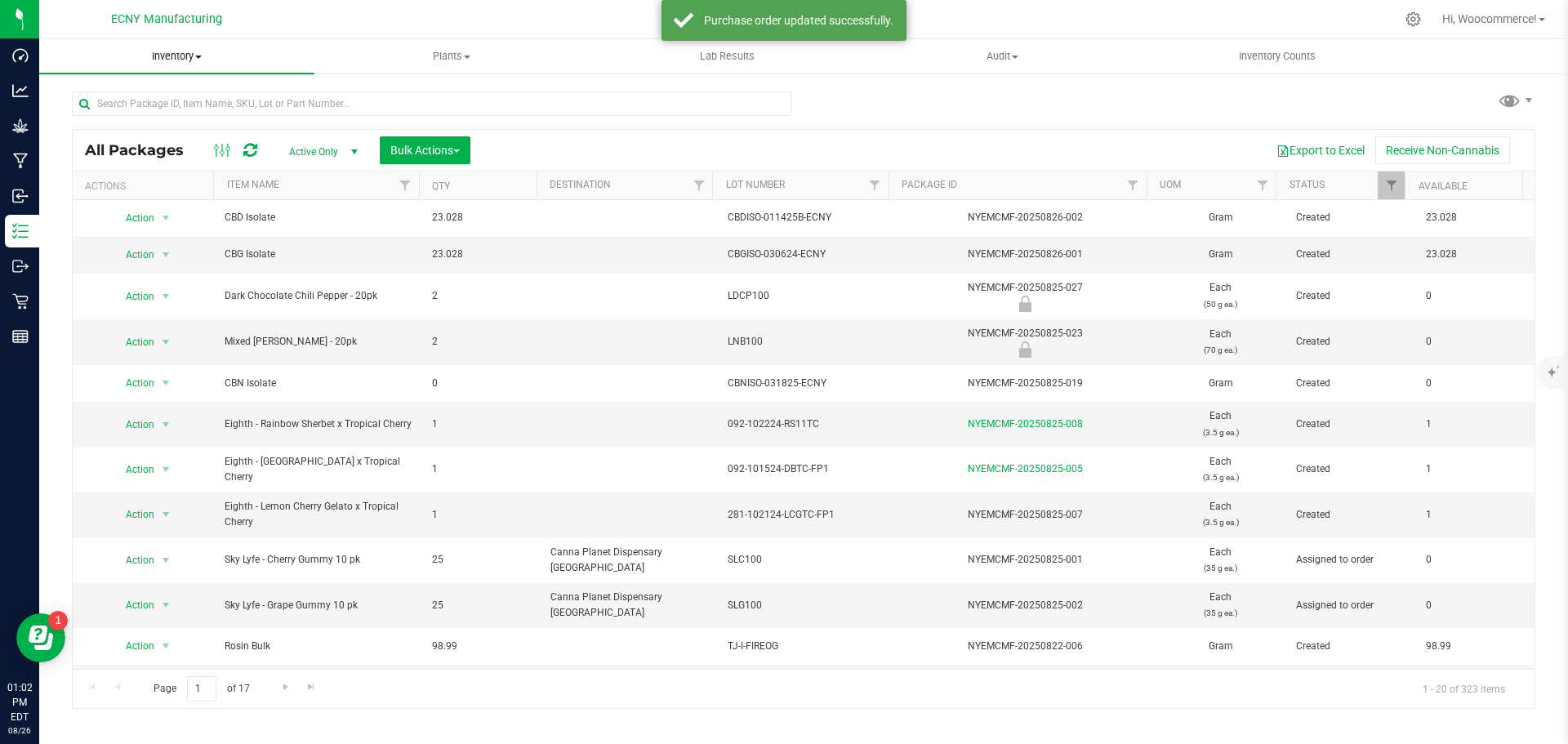
click at [174, 51] on span "Inventory" at bounding box center [177, 56] width 276 height 14
click at [101, 203] on span "From bill of materials" at bounding box center [113, 196] width 148 height 13
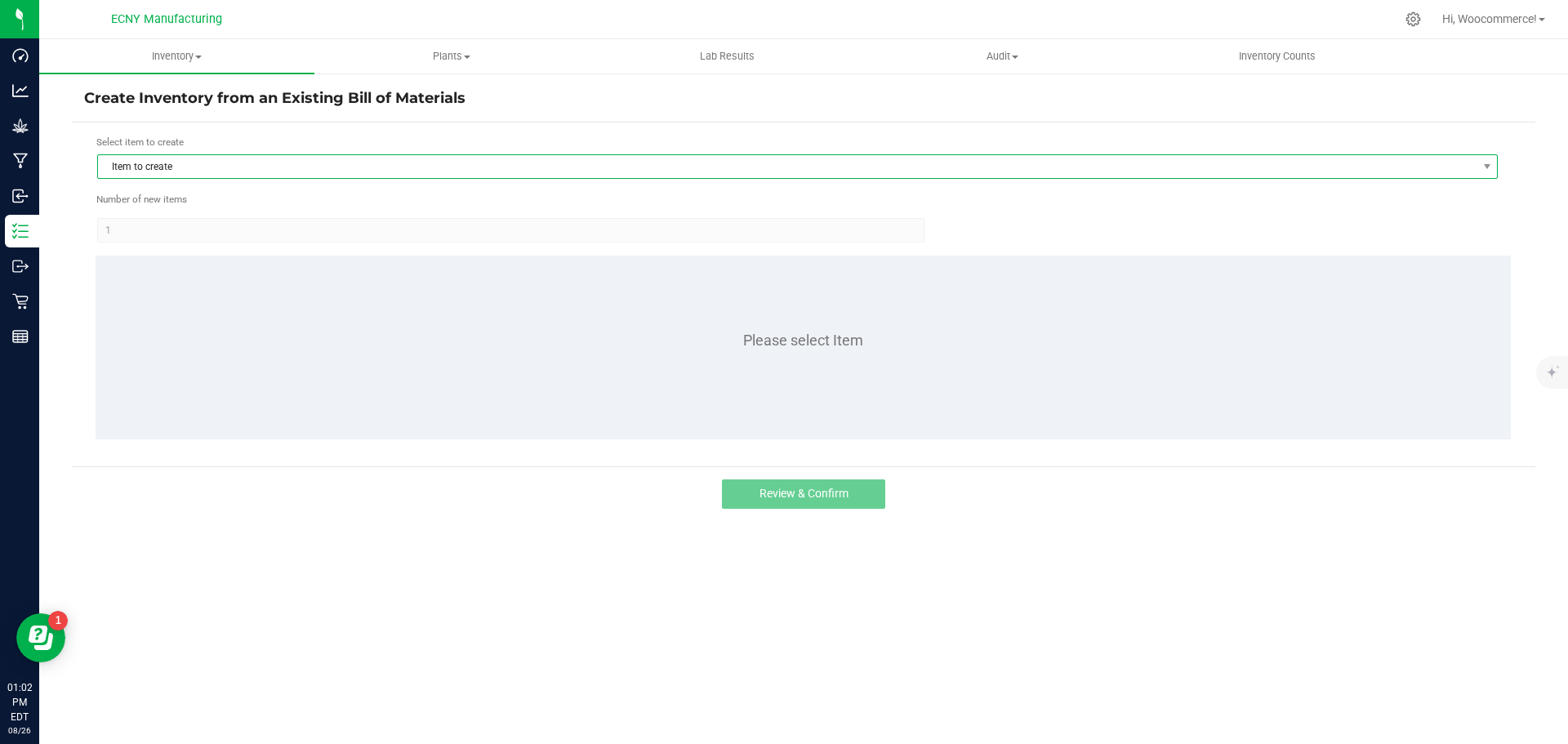
click at [255, 177] on span "Item to create" at bounding box center [787, 166] width 1379 height 23
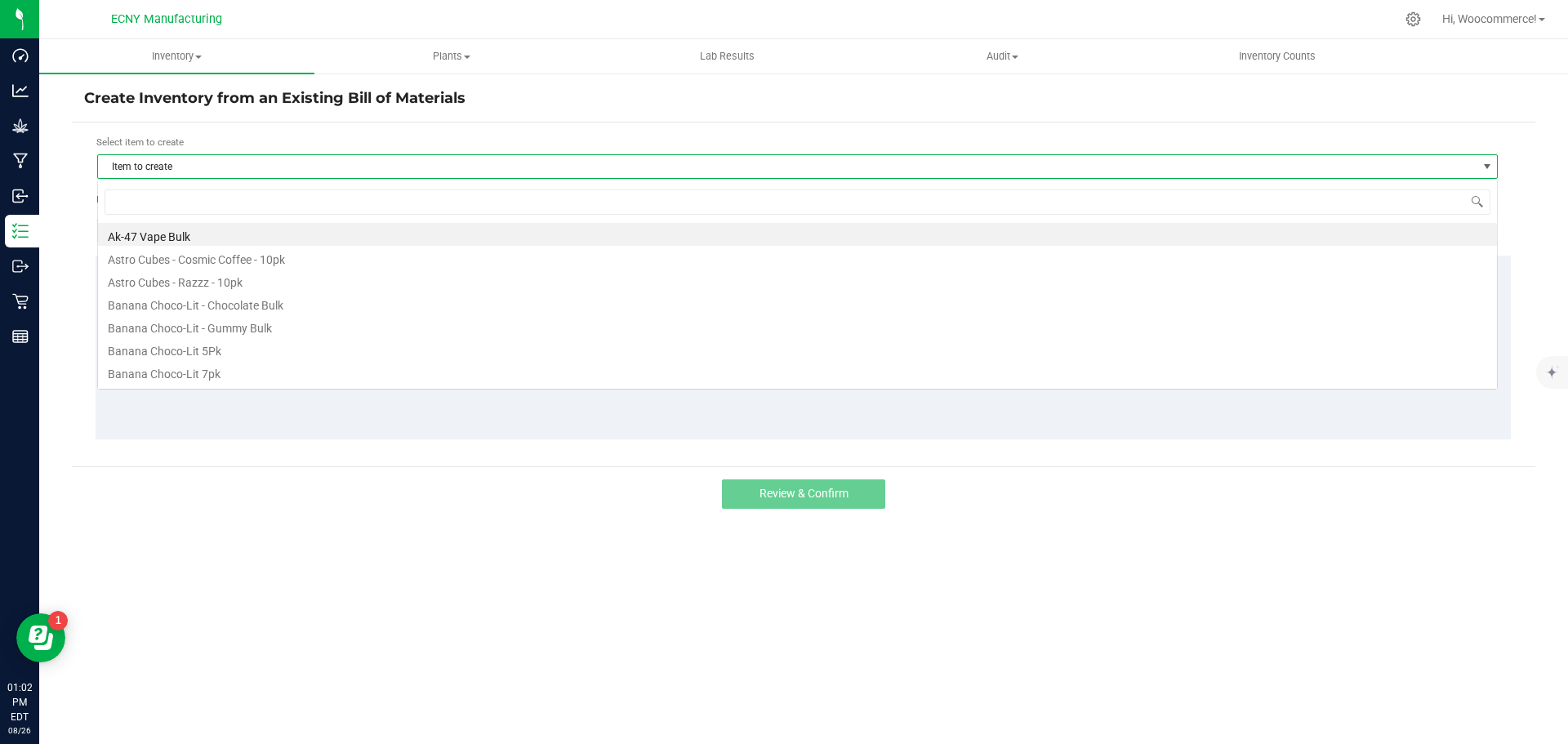
scroll to position [24, 1401]
type input "[PERSON_NAME]"
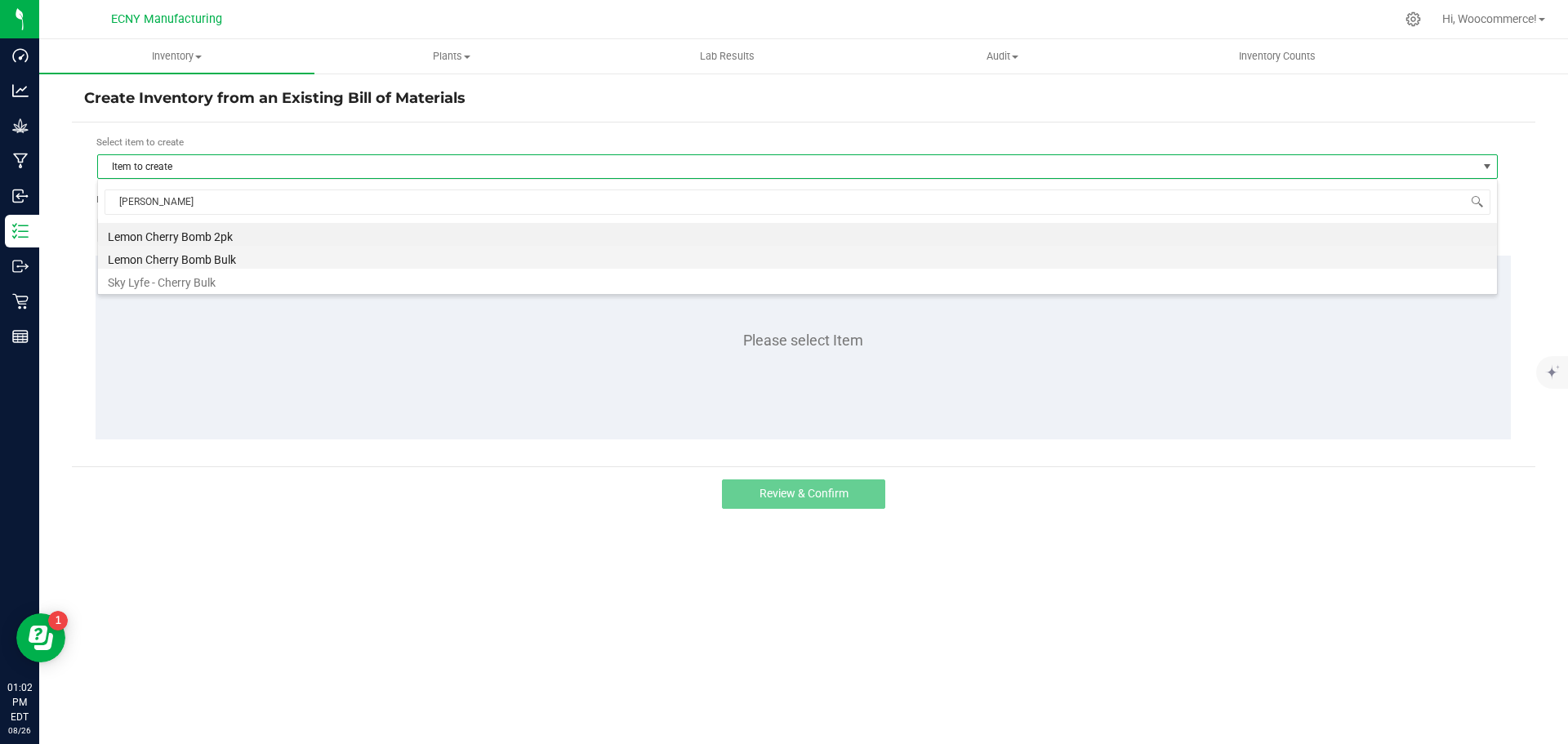
click at [209, 256] on li "Lemon Cherry Bomb Bulk" at bounding box center [797, 257] width 1399 height 23
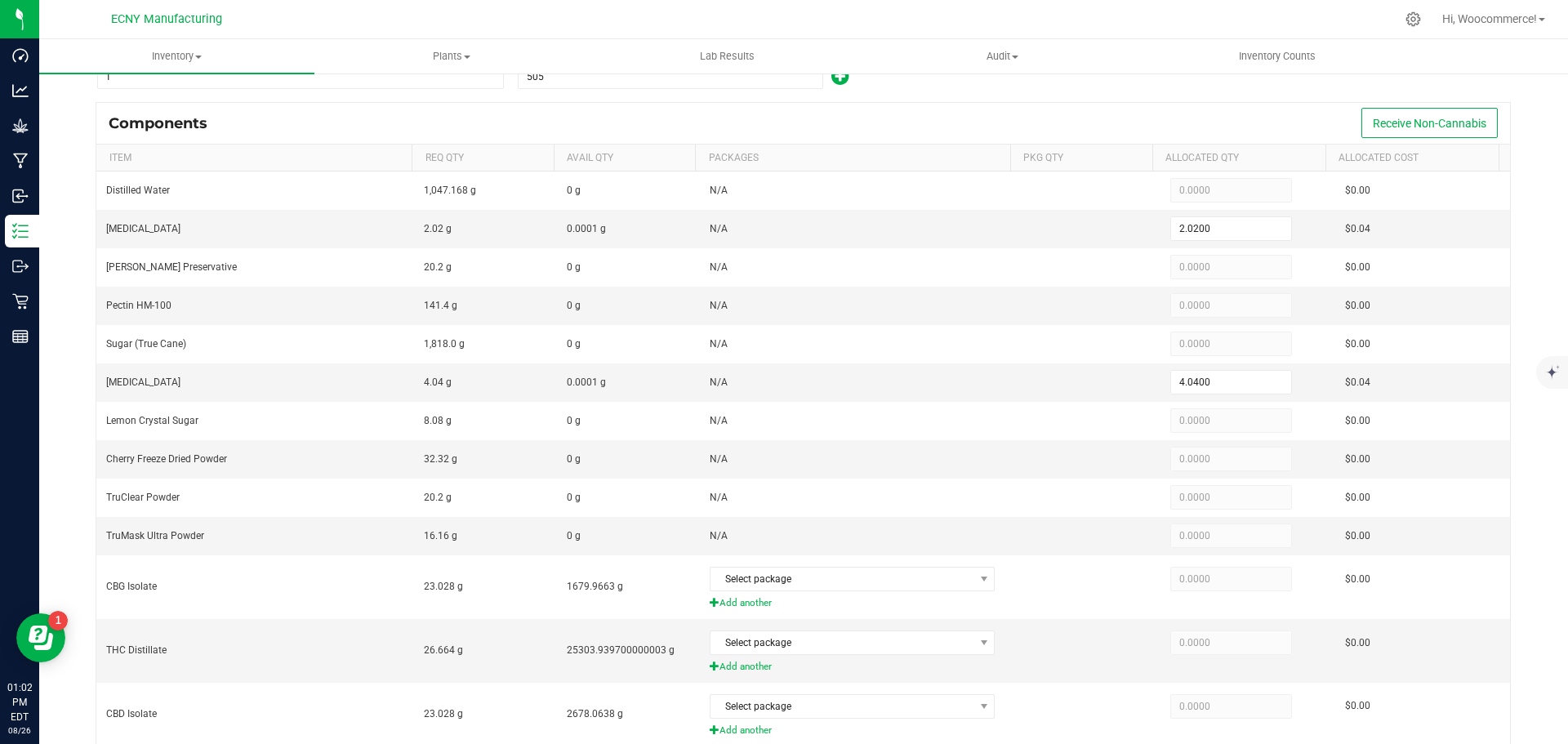
scroll to position [148, 0]
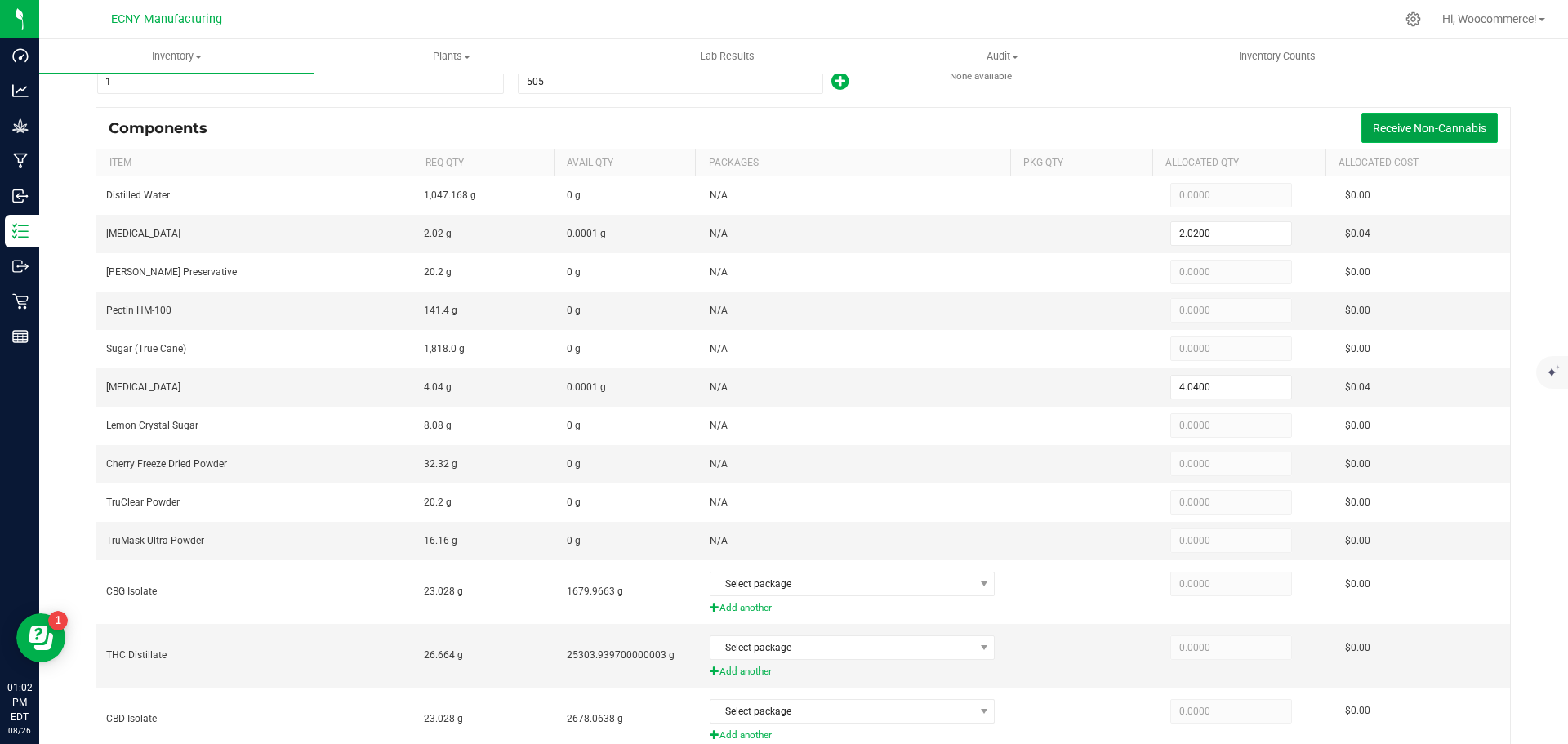
click at [1420, 136] on button "Receive Non-Cannabis" at bounding box center [1430, 128] width 137 height 30
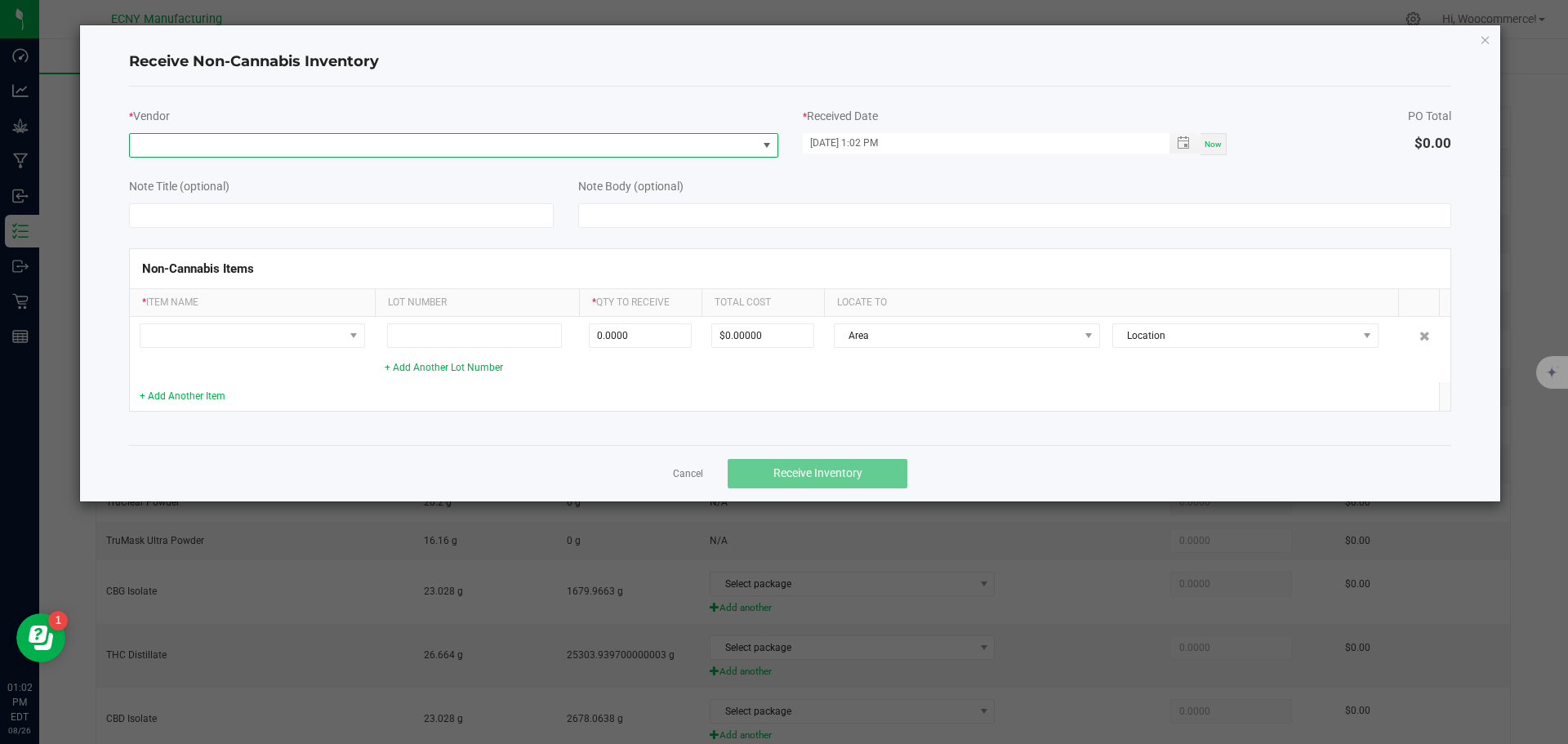
click at [727, 147] on span at bounding box center [443, 145] width 627 height 23
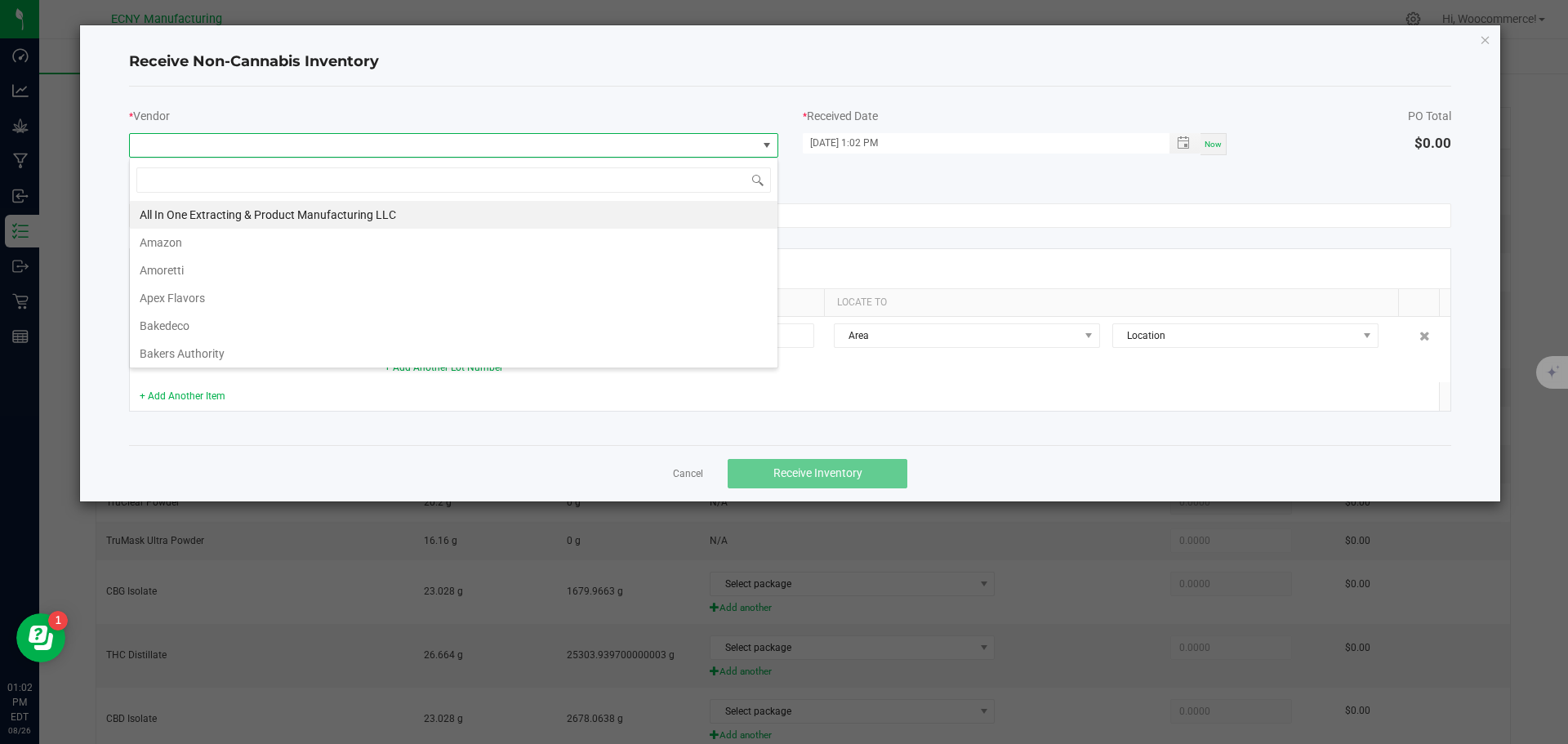
scroll to position [24, 649]
type input "ini"
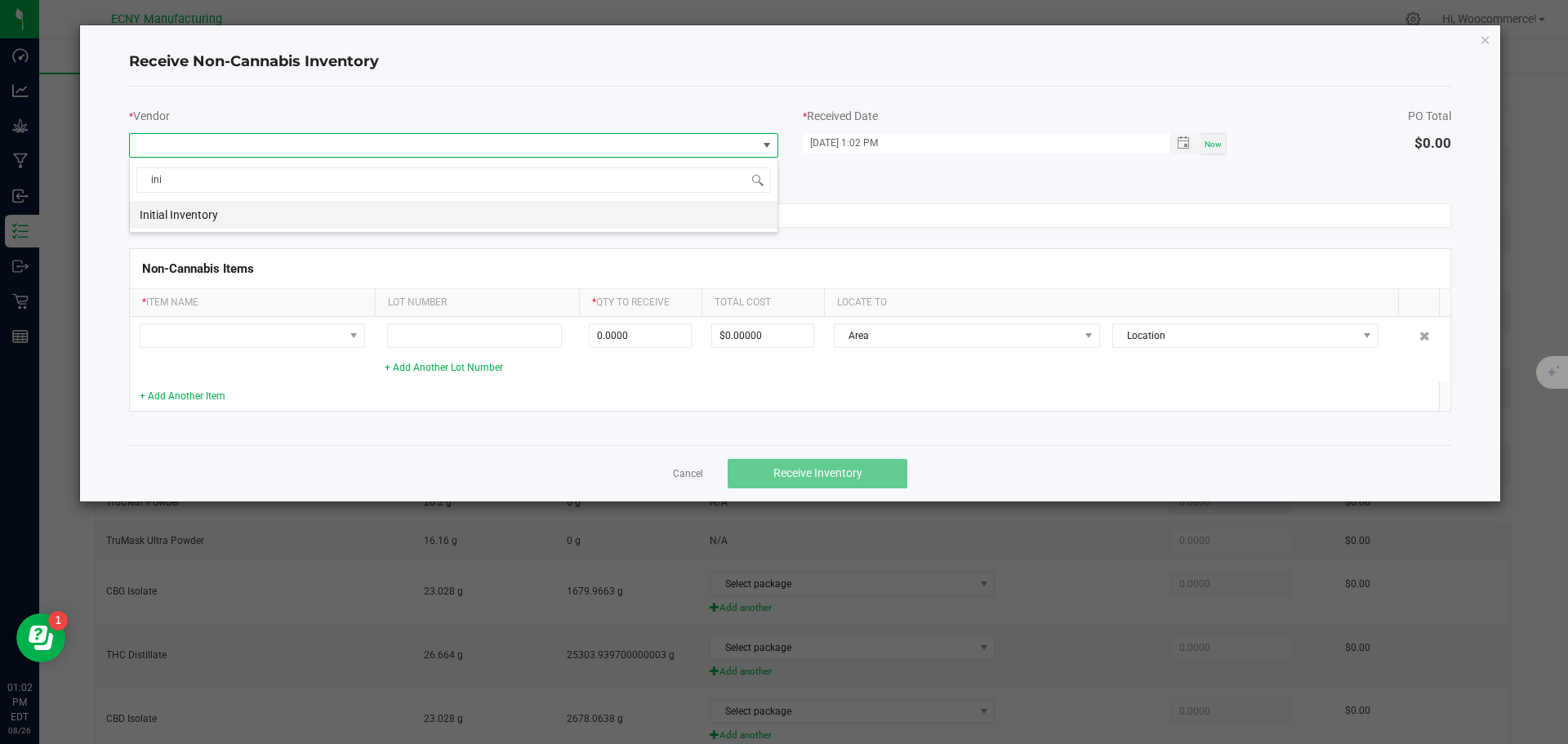
click at [507, 220] on li "Initial Inventory" at bounding box center [454, 214] width 647 height 28
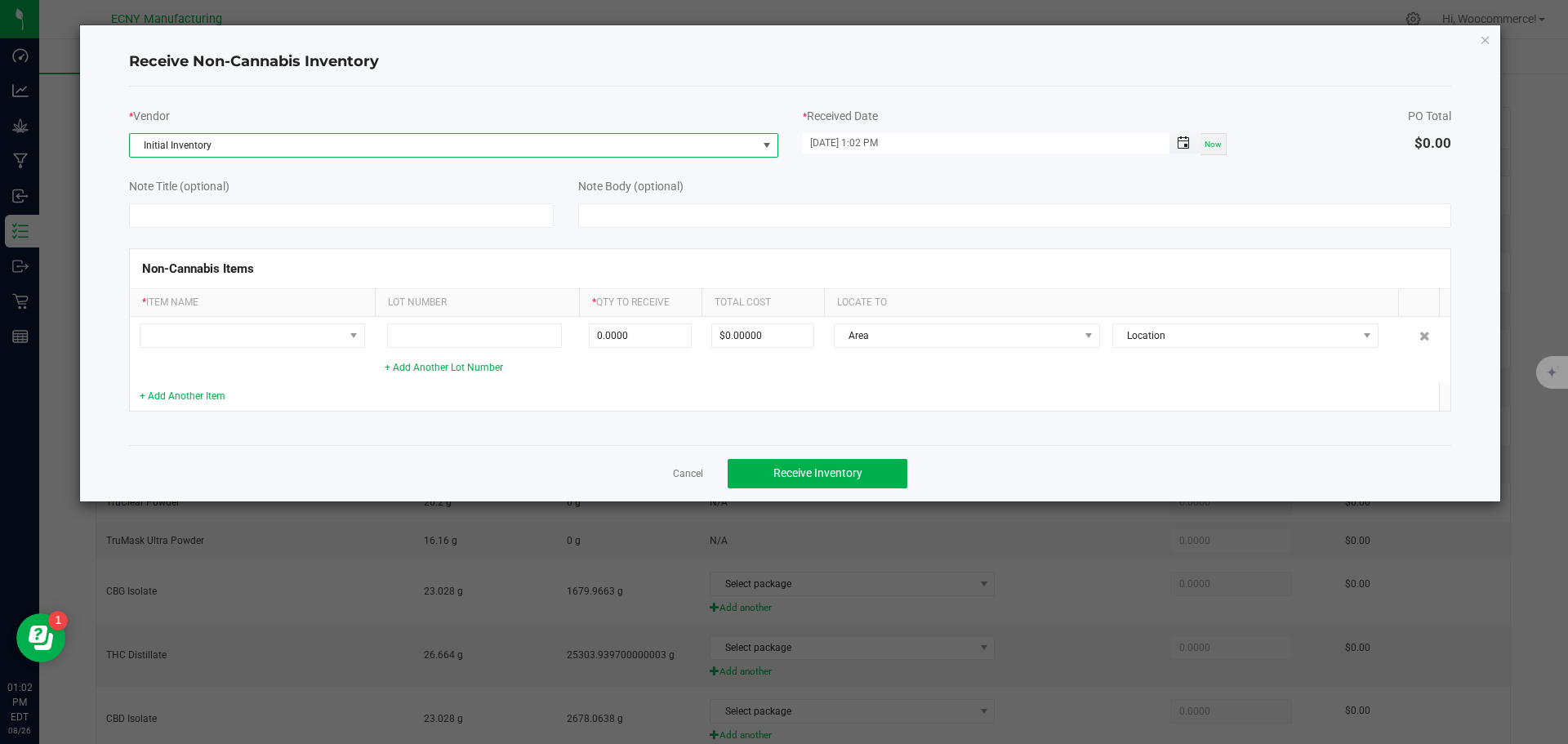
click at [1188, 142] on span "Toggle popup" at bounding box center [1184, 143] width 13 height 13
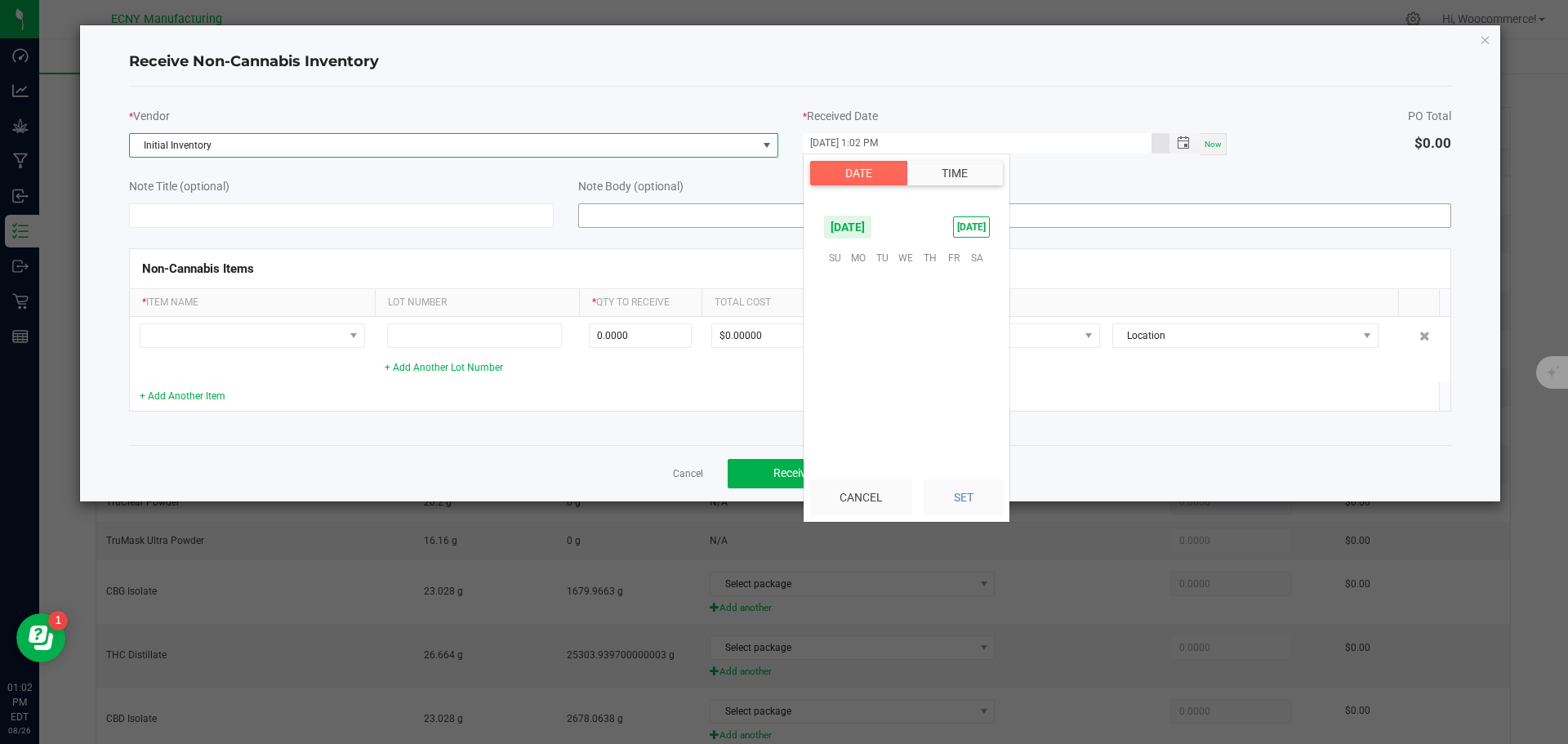
scroll to position [22, 0]
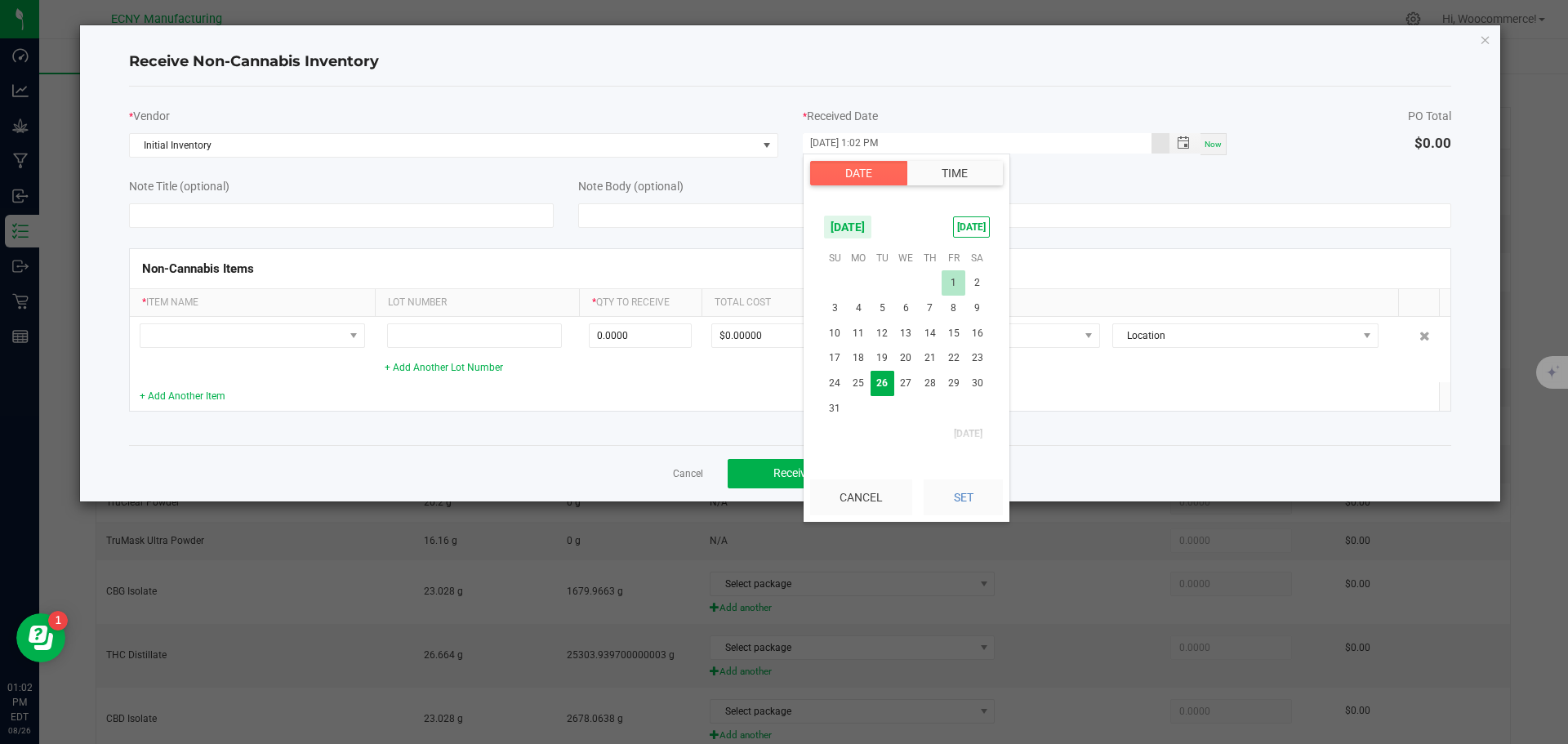
click at [961, 274] on span "1" at bounding box center [953, 283] width 24 height 25
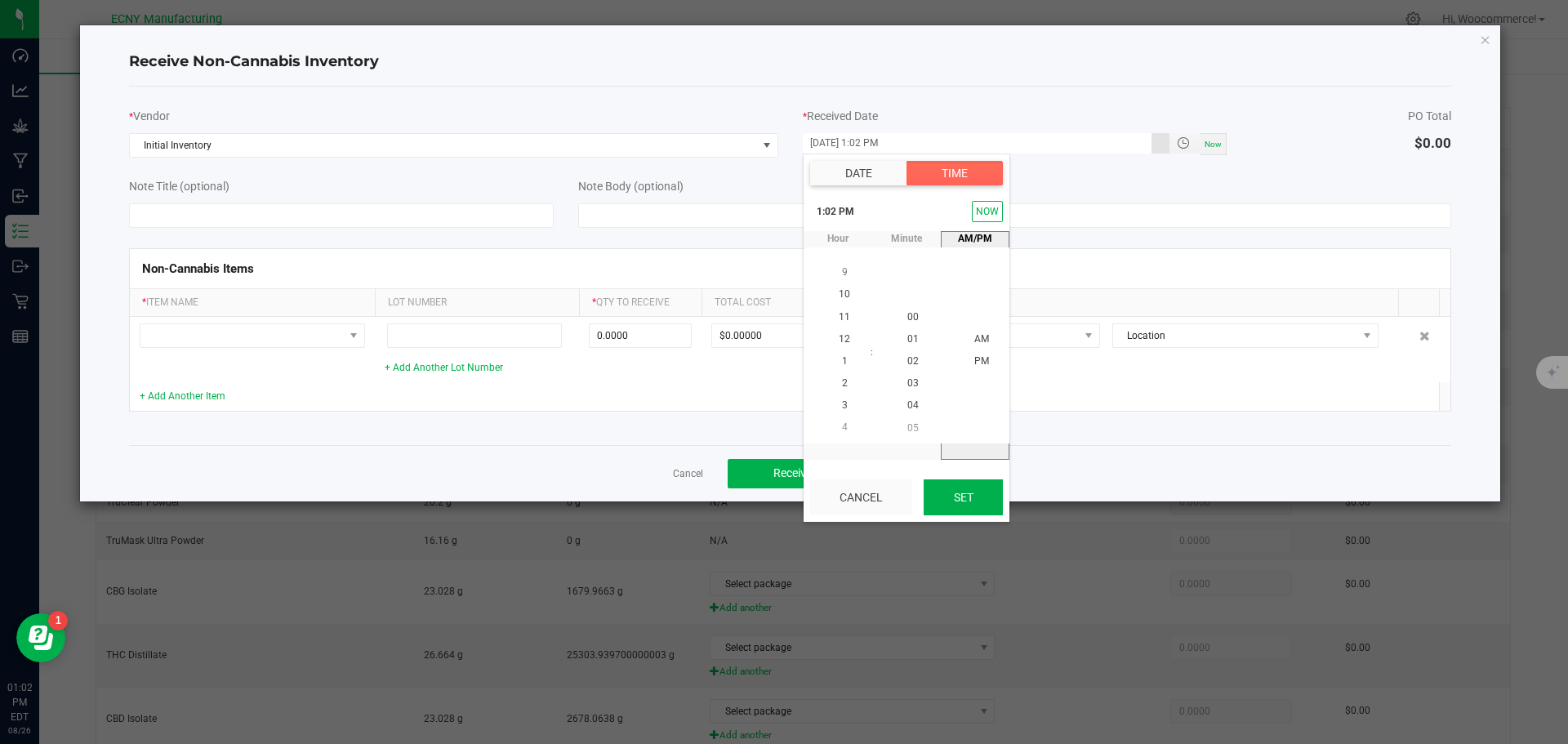
click at [942, 504] on button "Set" at bounding box center [964, 497] width 79 height 36
type input "[DATE] 1:02 PM"
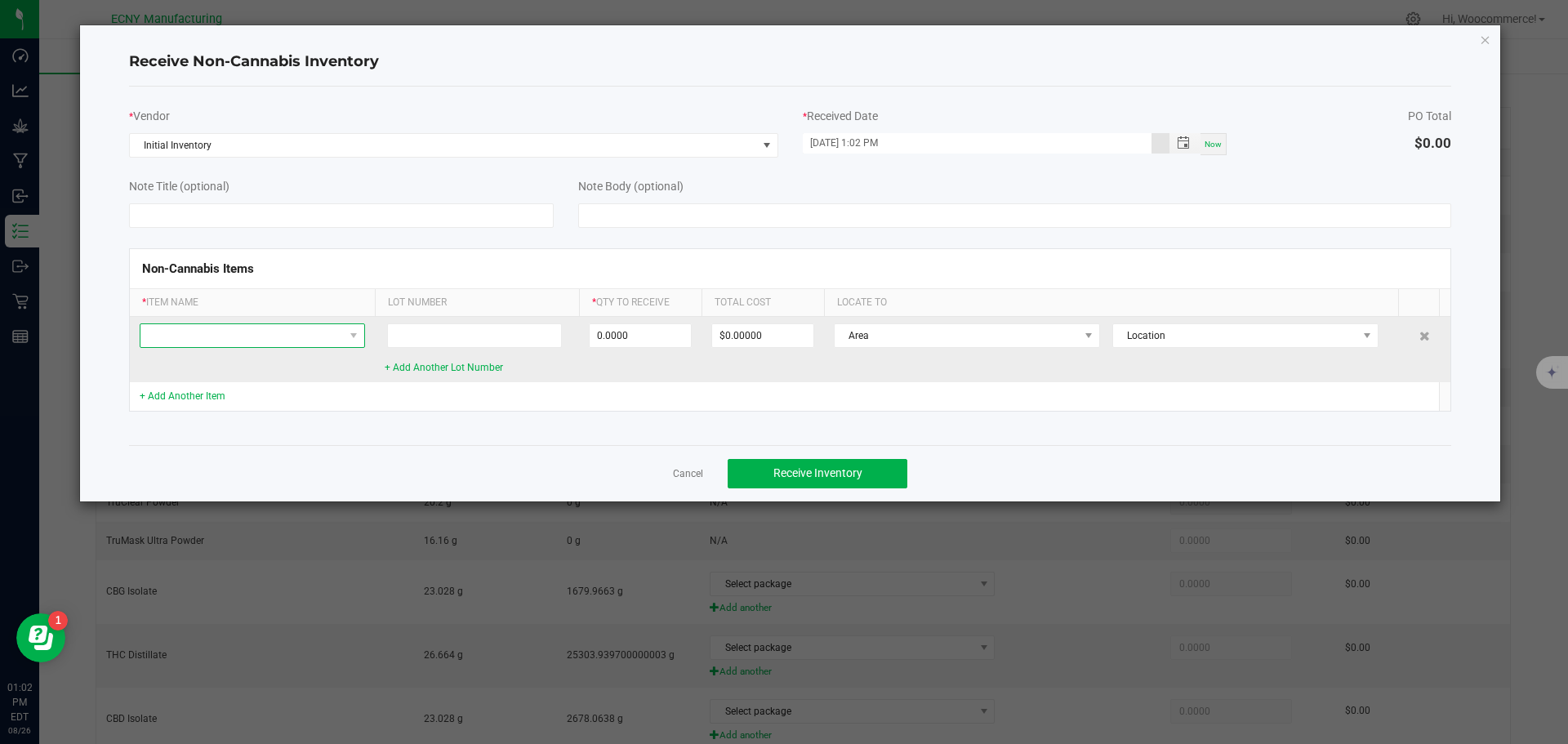
click at [244, 335] on span at bounding box center [242, 335] width 203 height 23
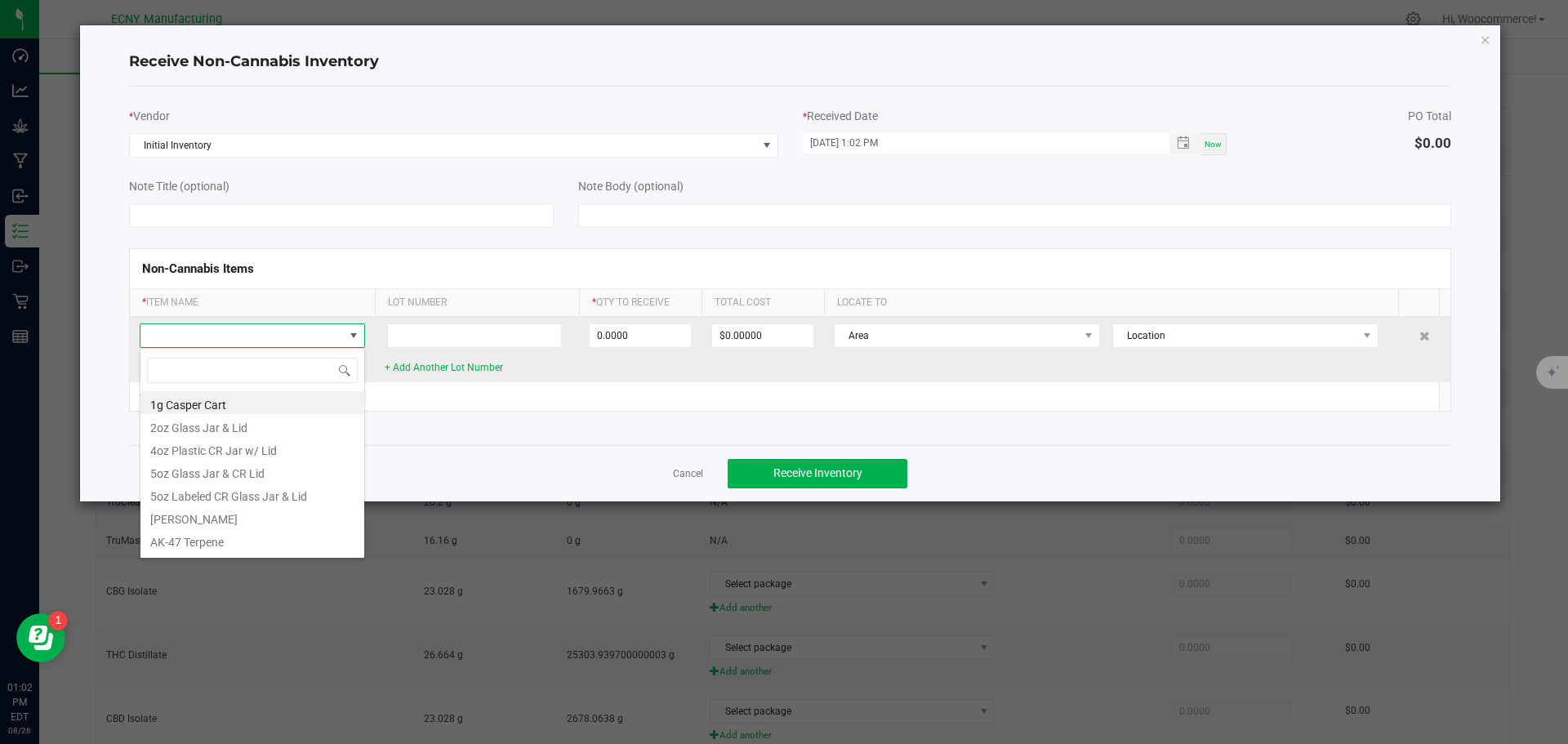
scroll to position [24, 225]
type input "dISITLLE"
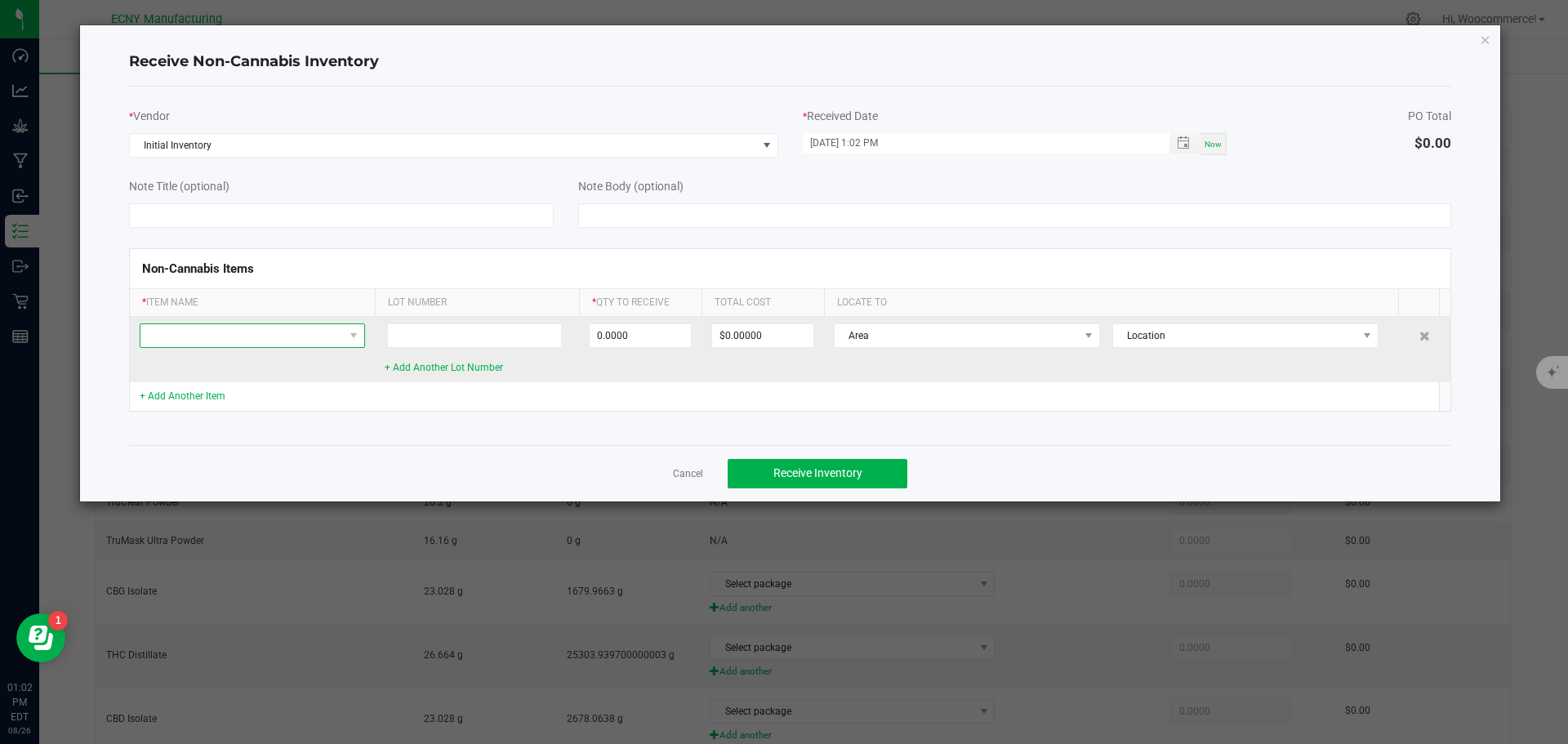
click at [217, 342] on span at bounding box center [242, 335] width 203 height 23
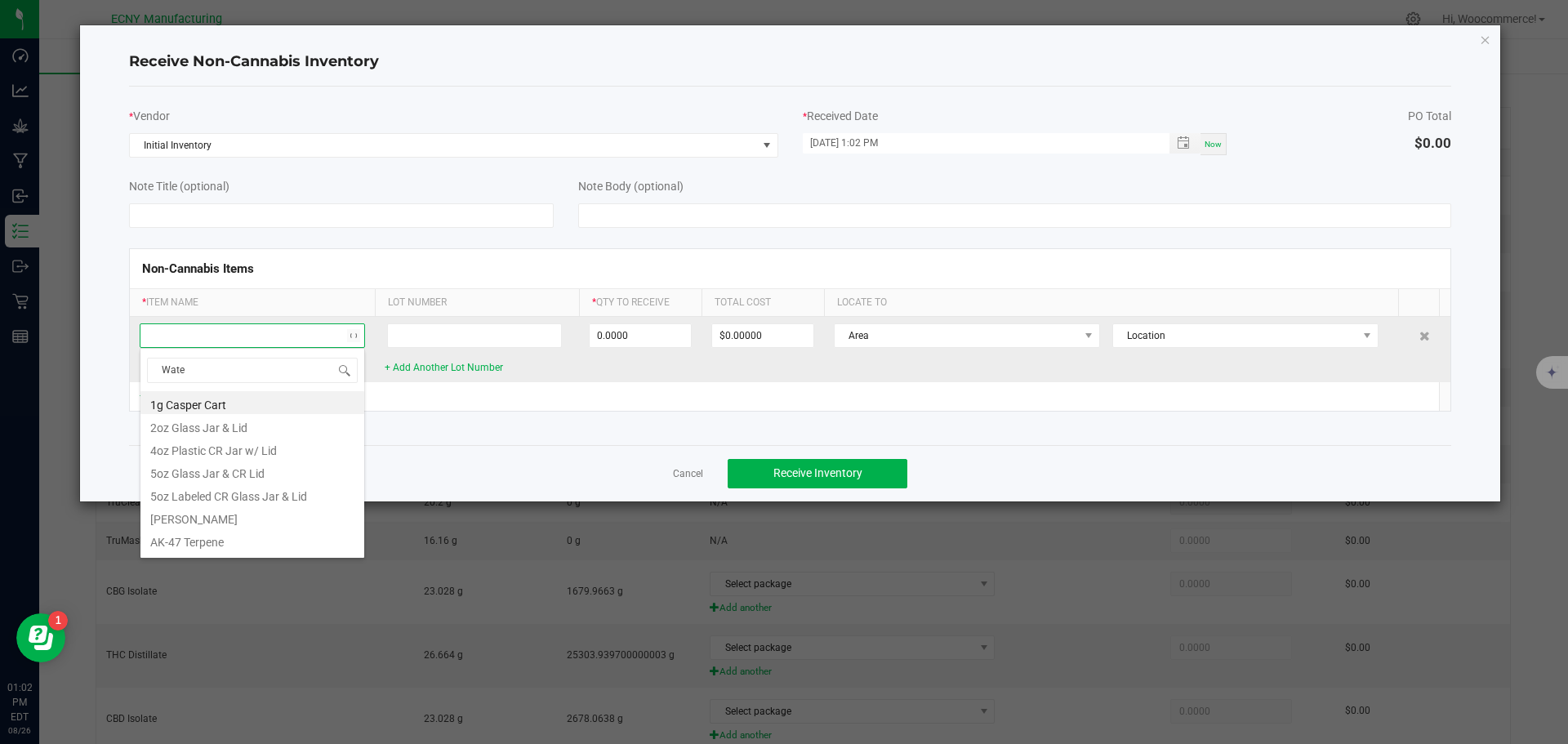
type input "Water"
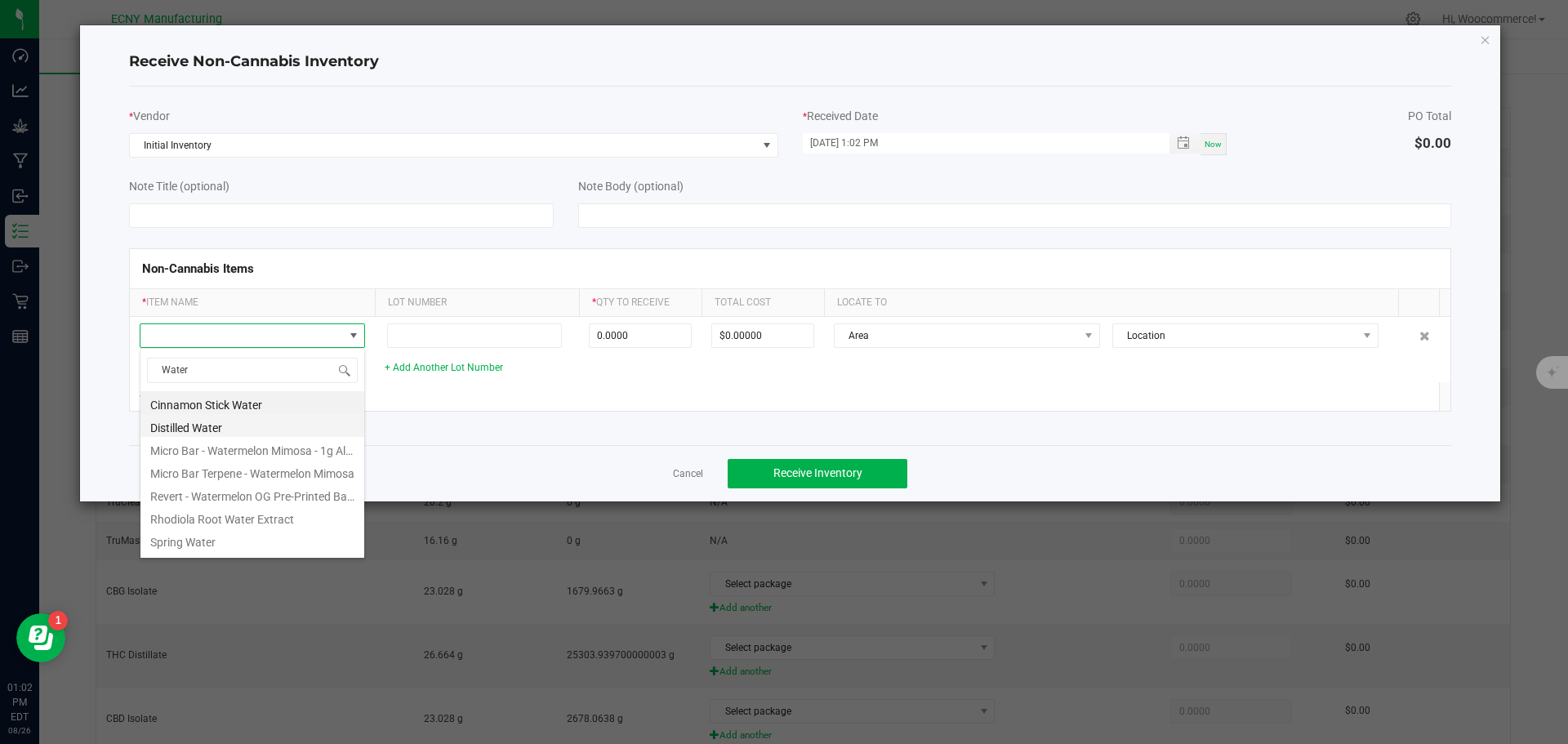
click at [187, 421] on li "Distilled Water" at bounding box center [252, 425] width 223 height 23
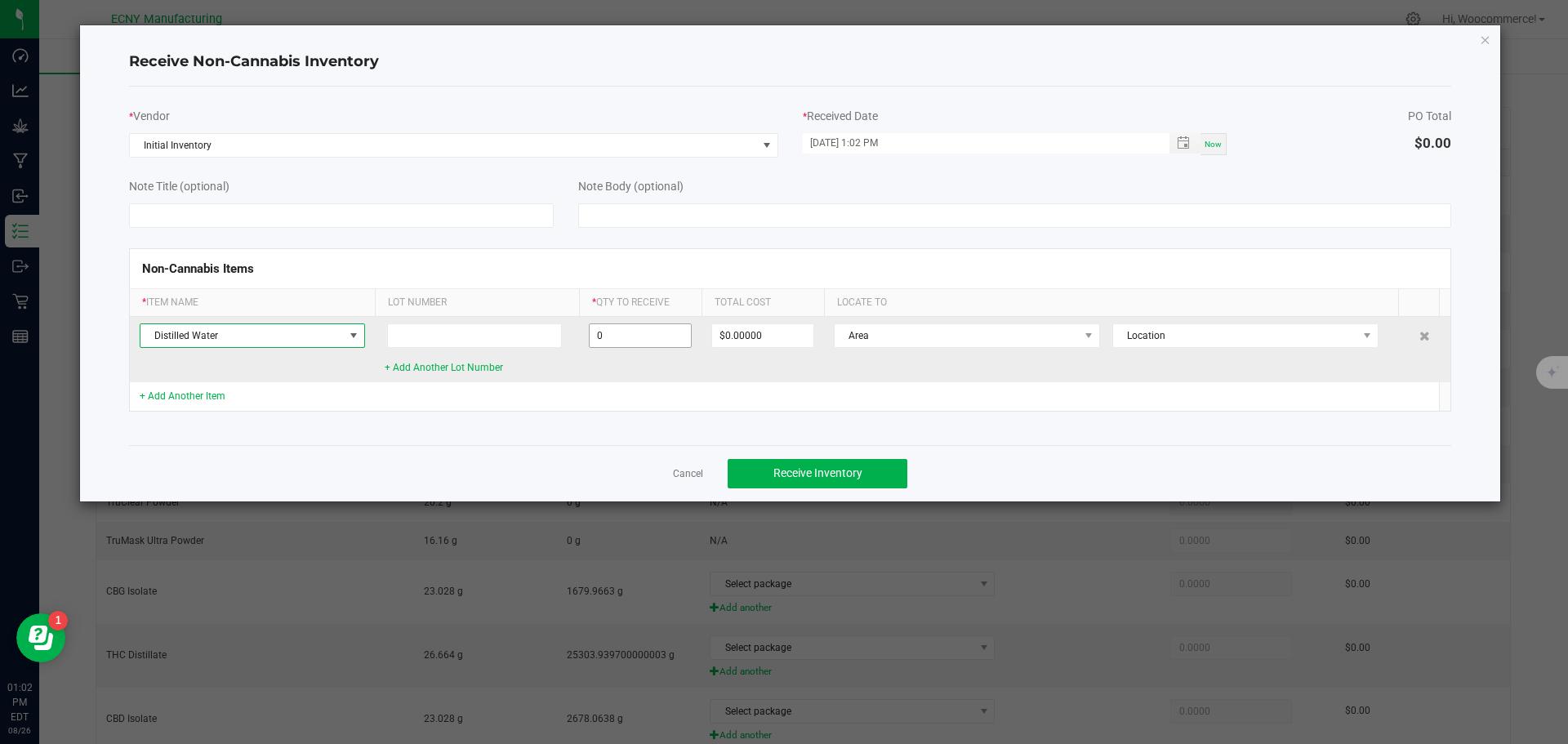
click at [637, 330] on input "0" at bounding box center [641, 335] width 101 height 23
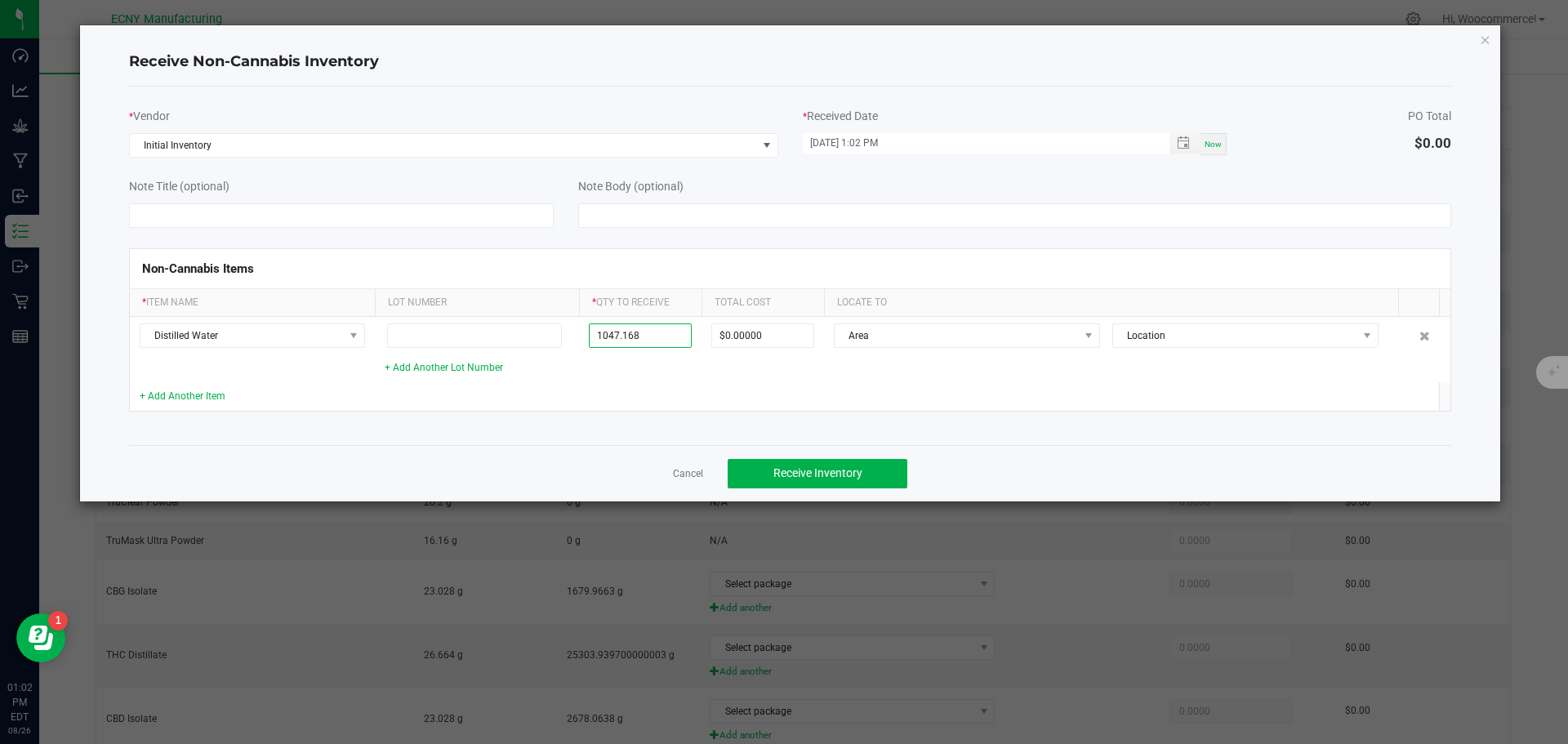
type input "1047.1680 g"
click at [150, 402] on div "+ Add Another Item" at bounding box center [252, 396] width 225 height 15
click at [150, 398] on link "+ Add Another Item" at bounding box center [183, 396] width 86 height 12
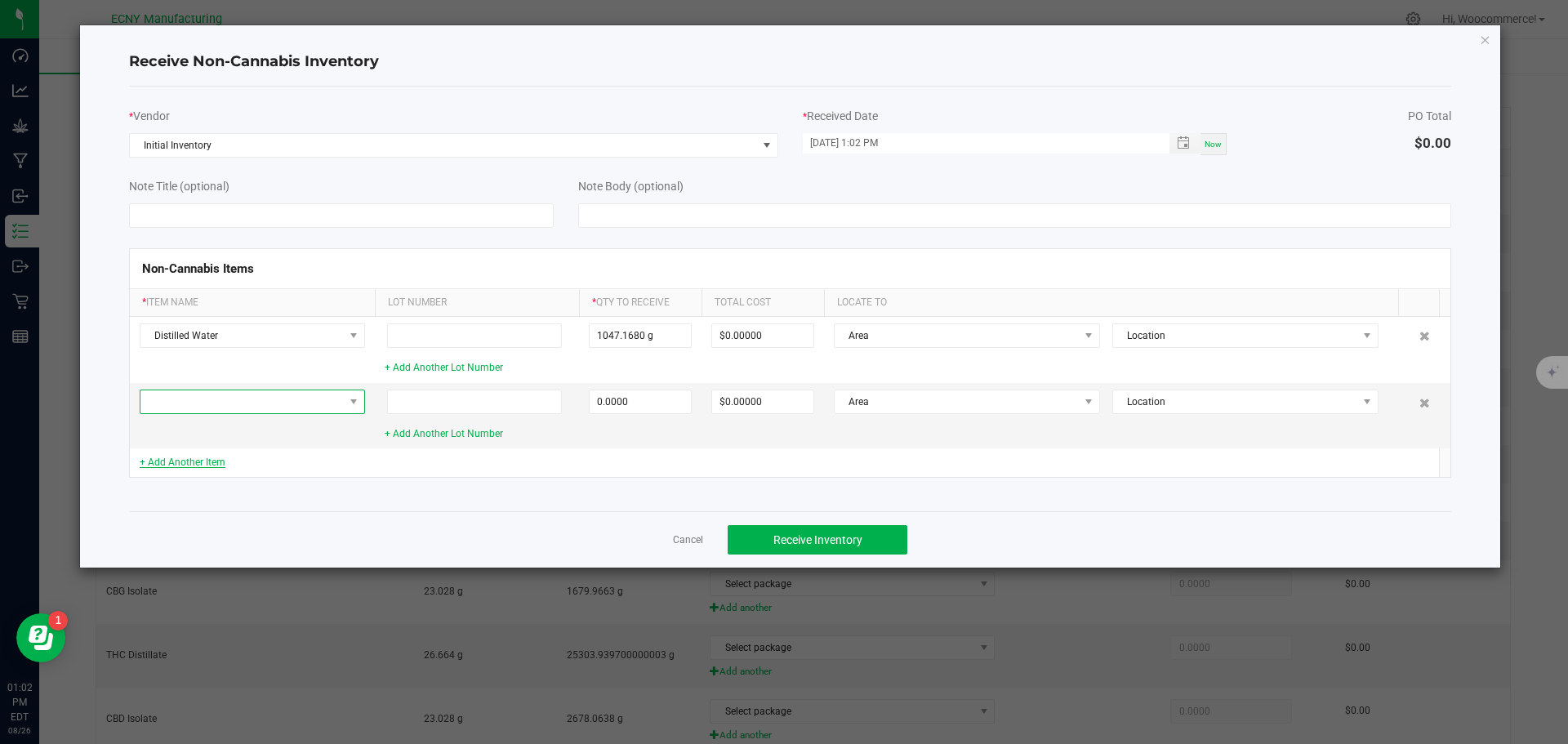
click at [150, 398] on span at bounding box center [242, 401] width 203 height 23
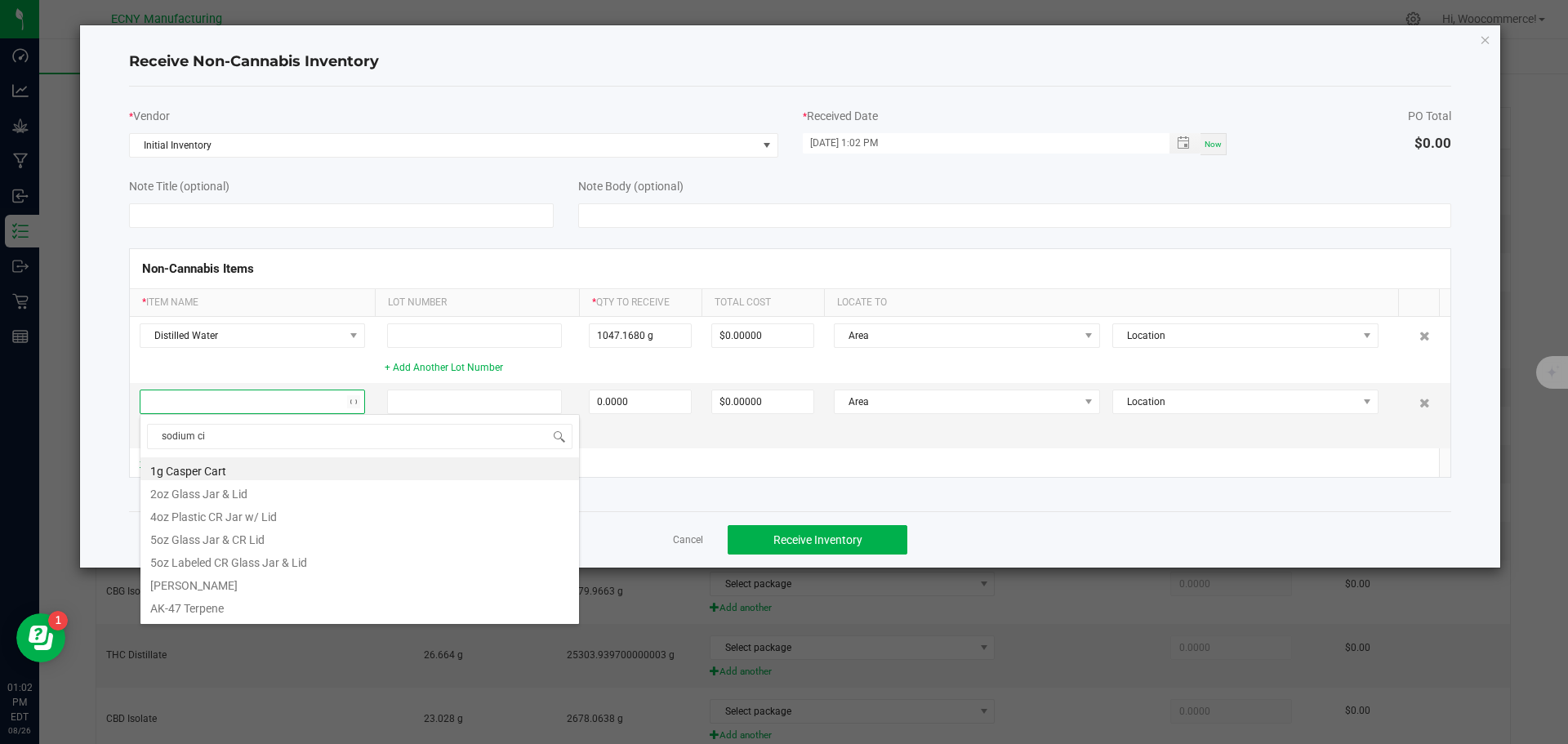
type input "sodium cit"
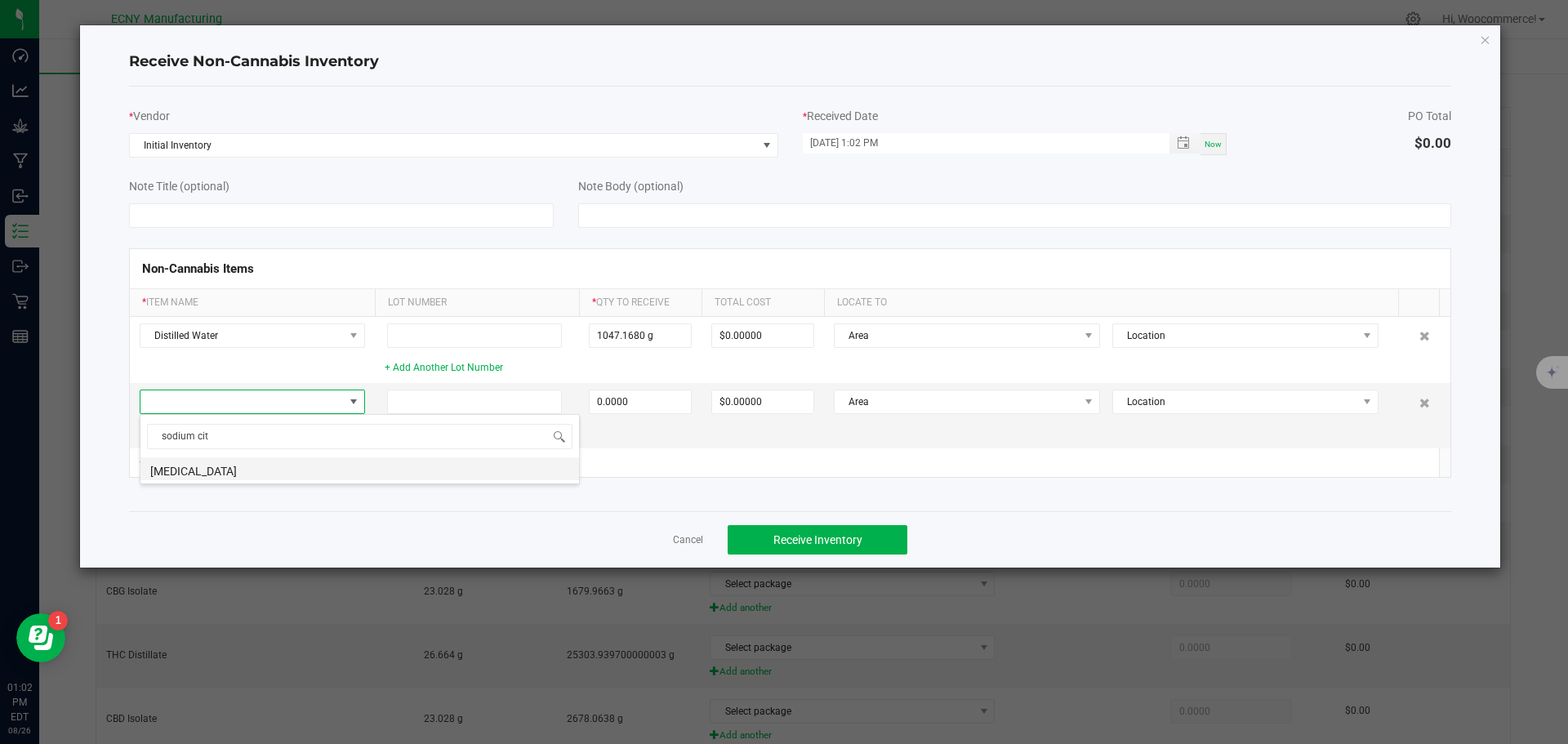
click at [185, 468] on li "[MEDICAL_DATA]" at bounding box center [360, 468] width 439 height 23
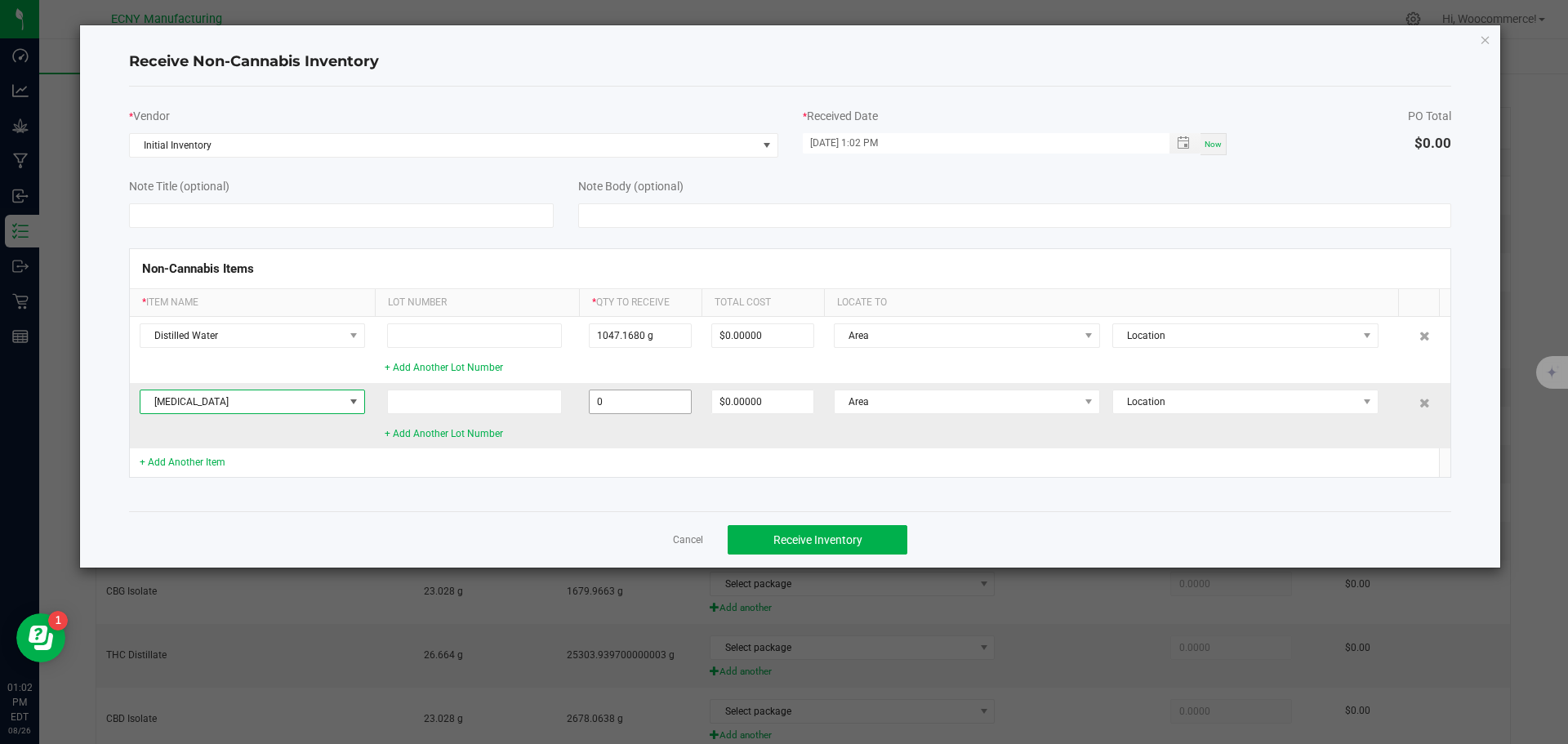
click at [659, 398] on input "0" at bounding box center [641, 401] width 101 height 23
type input "2.0200 g"
type input "$0.04448"
click at [529, 479] on div "Non-Cannabis Items * Item Name Lot Number * Qty to Receive Total Cost Locate To…" at bounding box center [791, 362] width 1348 height 270
click at [201, 466] on link "+ Add Another Item" at bounding box center [183, 463] width 86 height 12
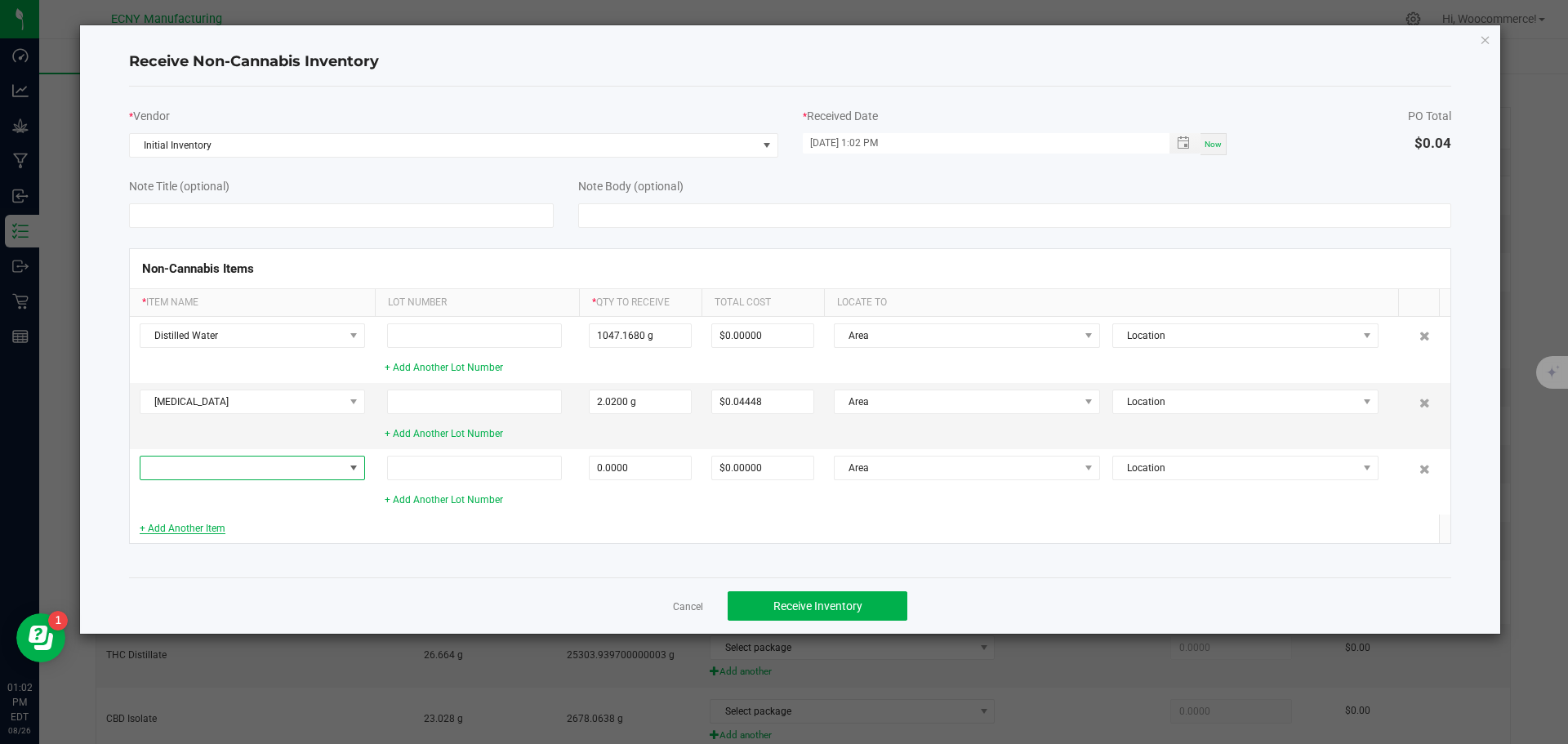
click at [201, 466] on span at bounding box center [242, 468] width 203 height 23
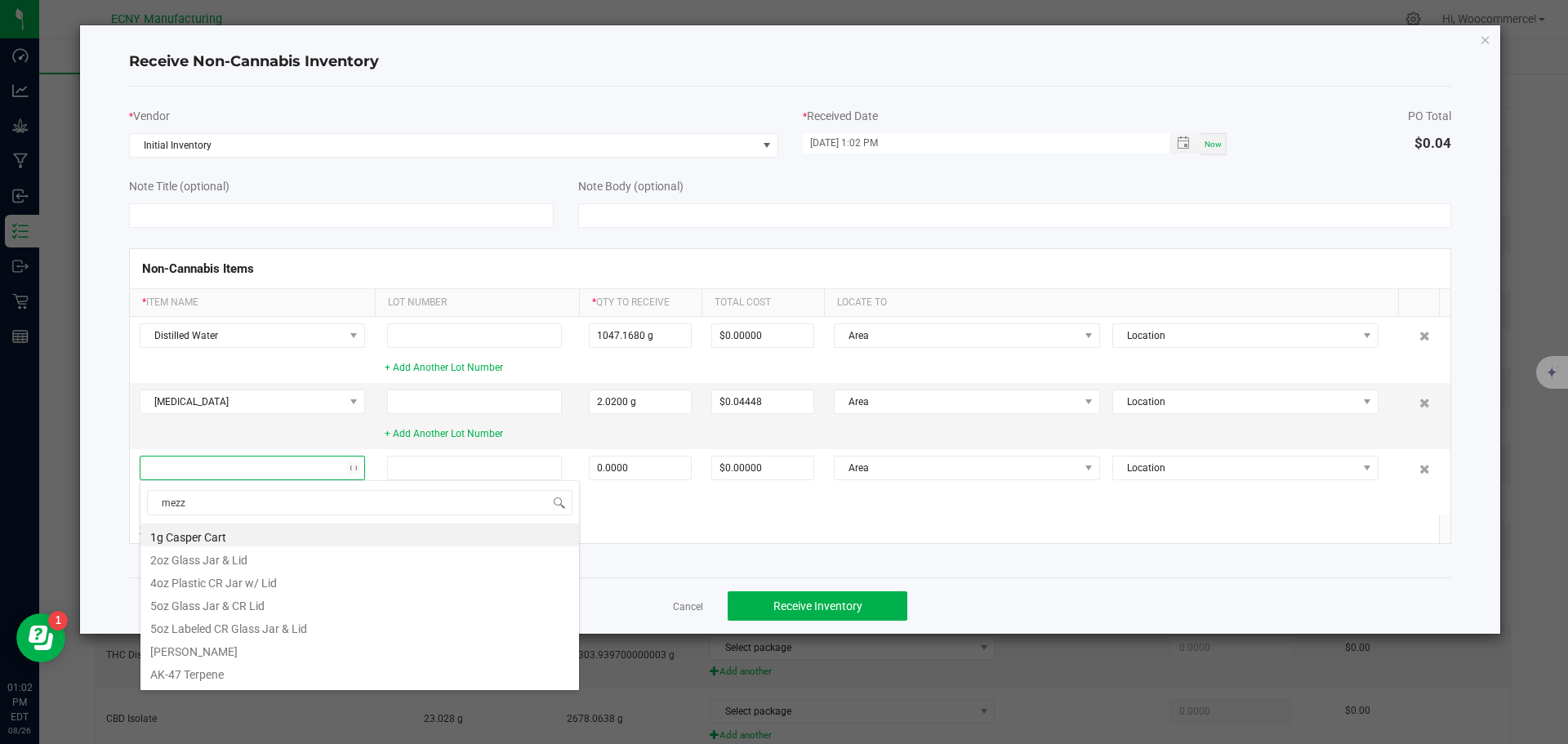
type input "mezzo"
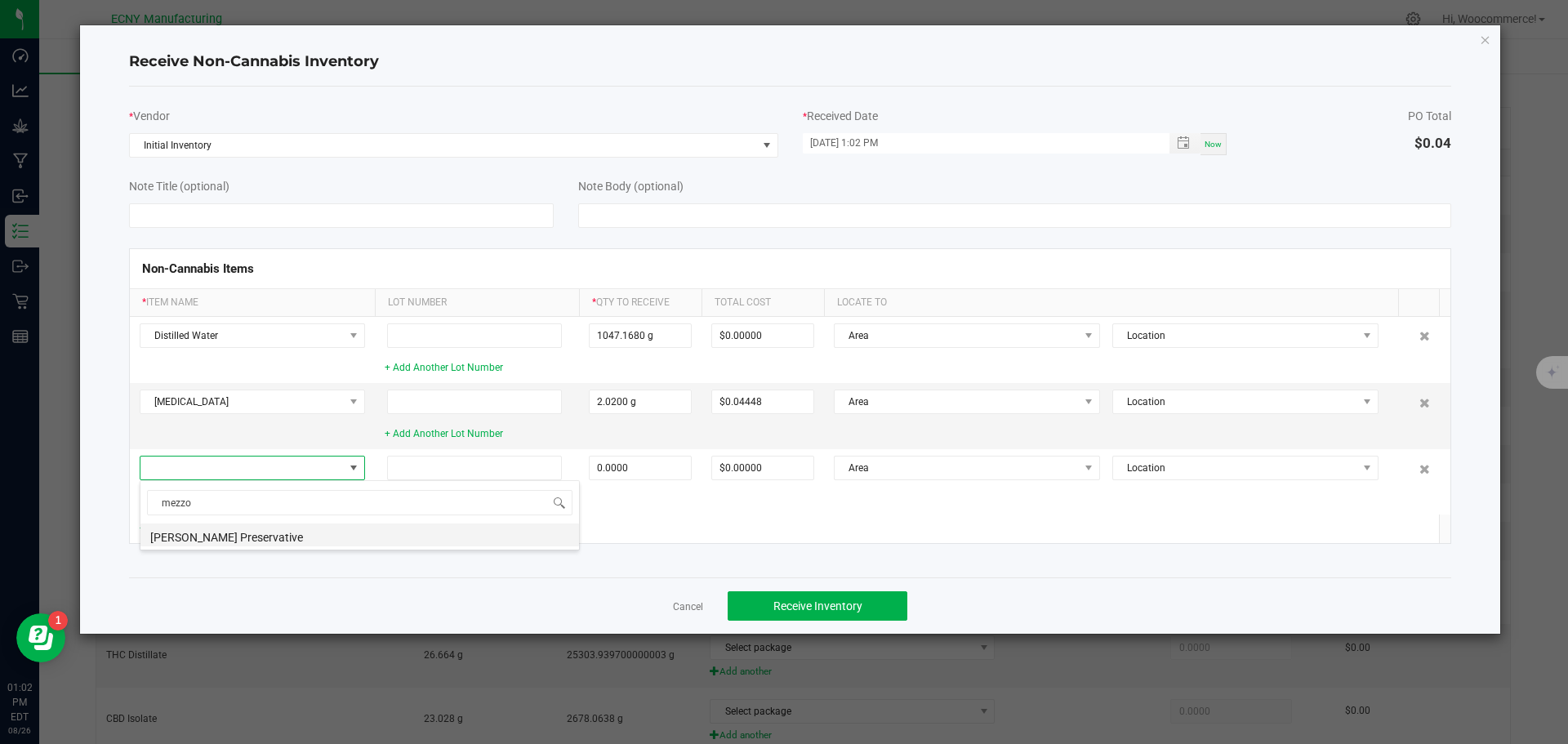
click at [169, 533] on li "[PERSON_NAME] Preservative" at bounding box center [360, 534] width 439 height 23
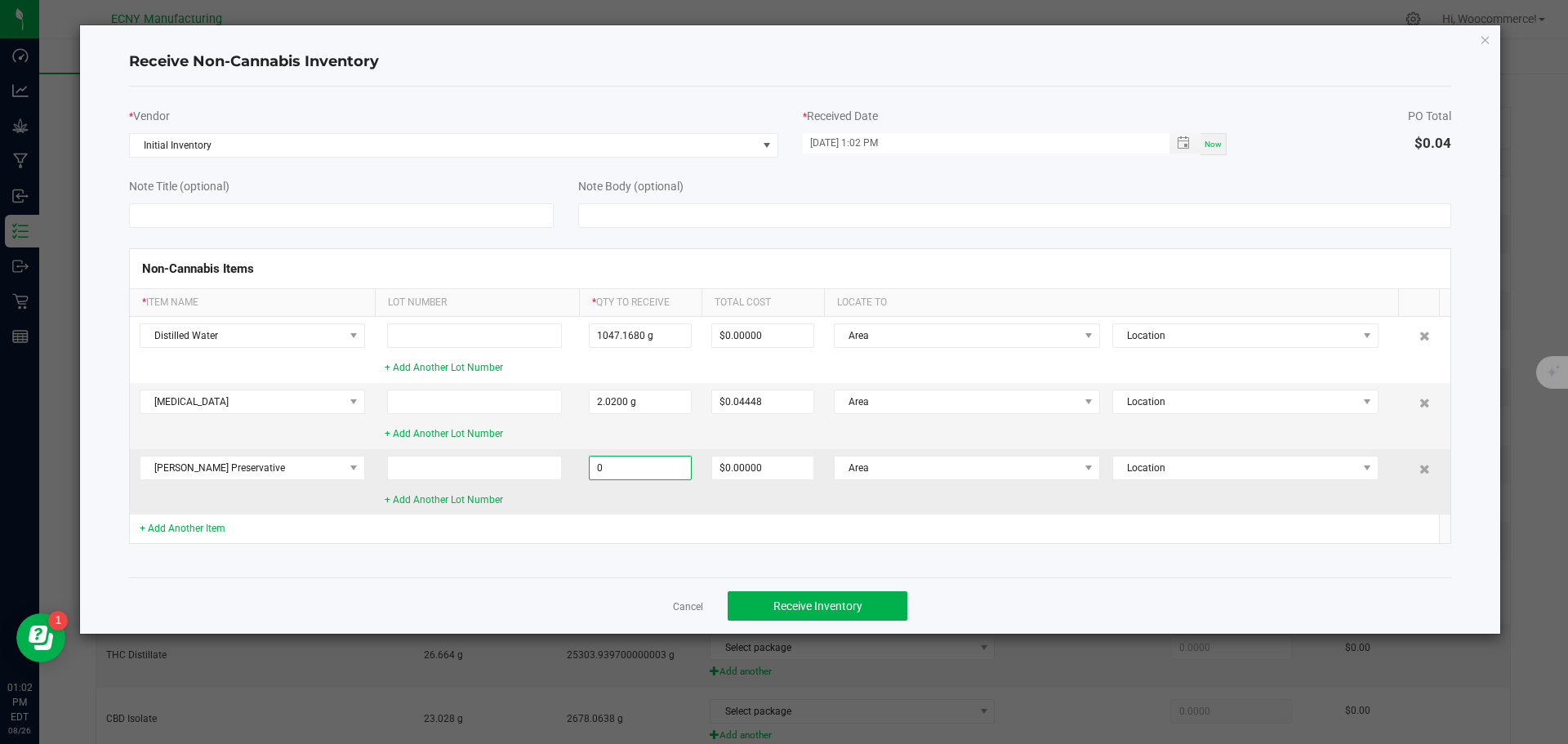
click at [640, 474] on input "0" at bounding box center [641, 468] width 101 height 23
type input "20.2000 g"
type input "$0.78901"
click at [615, 509] on td "20.2000 g" at bounding box center [640, 482] width 122 height 66
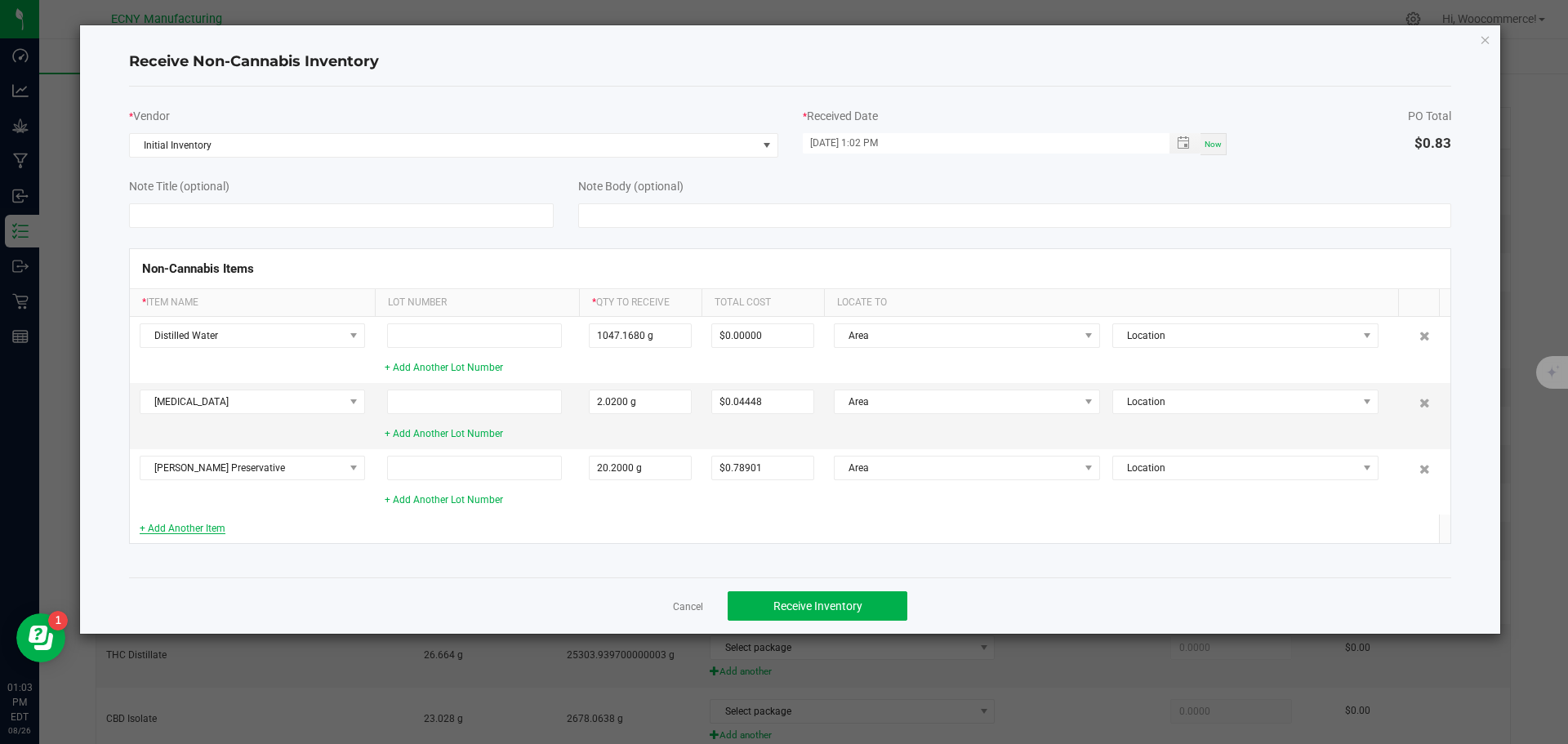
click at [160, 526] on link "+ Add Another Item" at bounding box center [183, 528] width 86 height 12
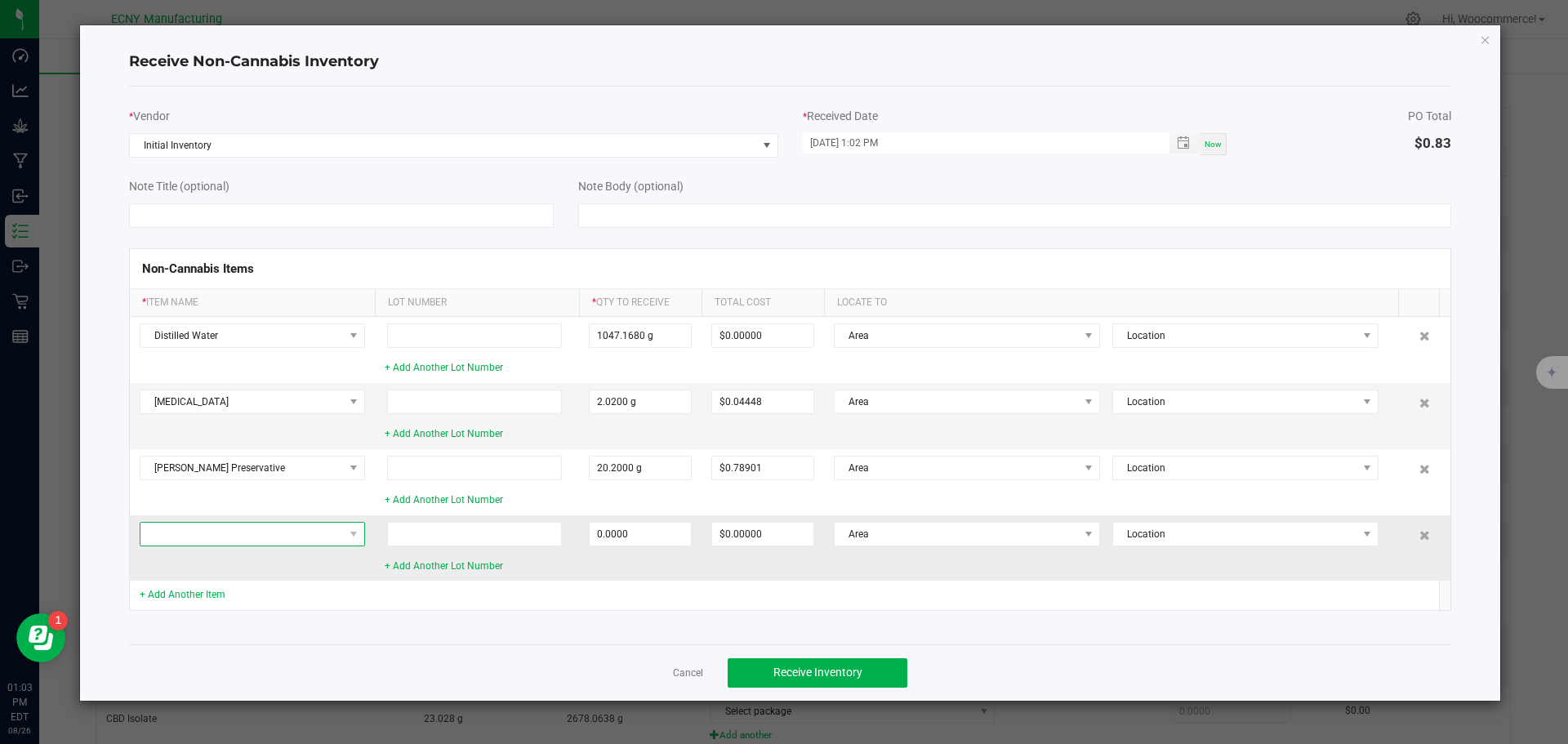
click at [160, 526] on span at bounding box center [242, 533] width 203 height 23
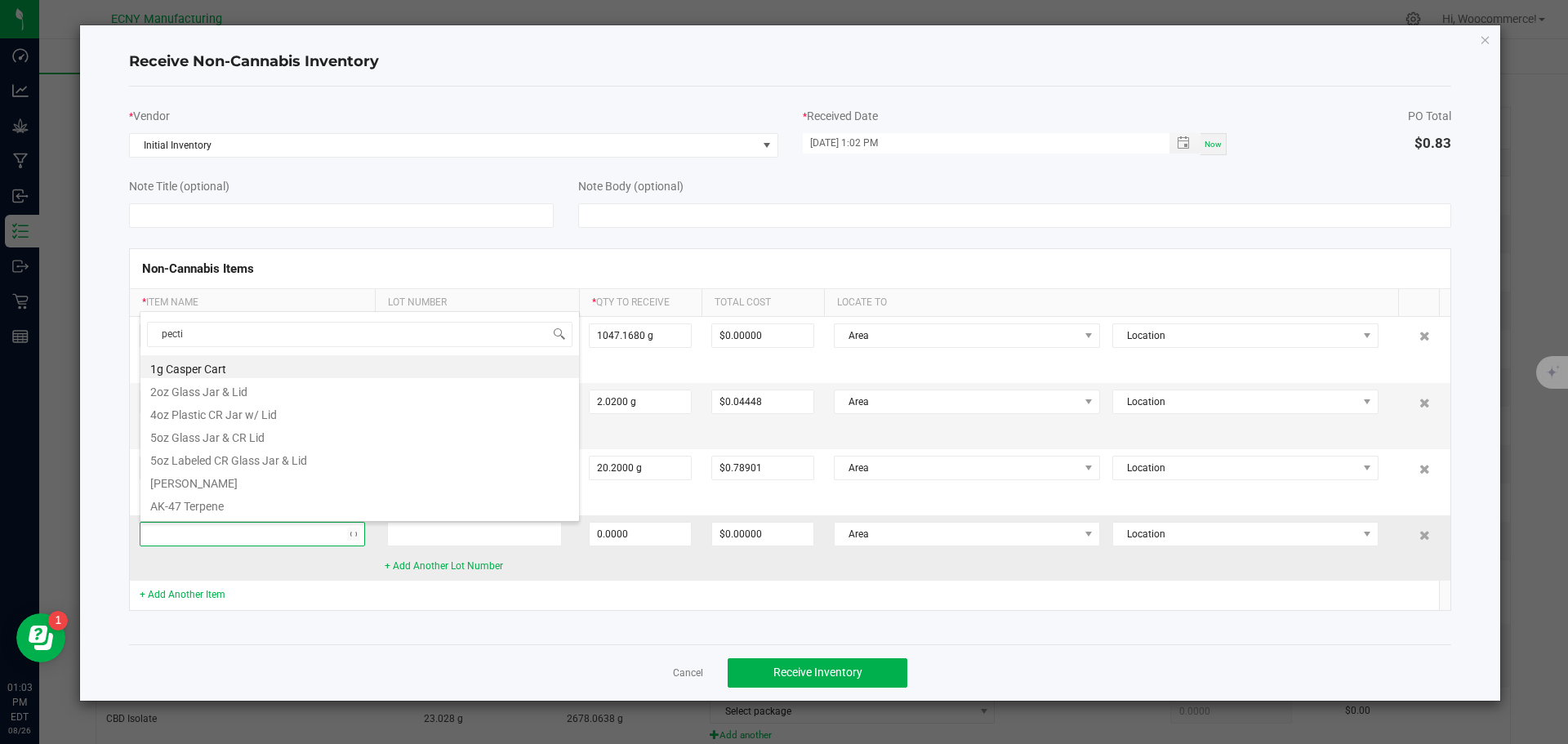
type input "pectin"
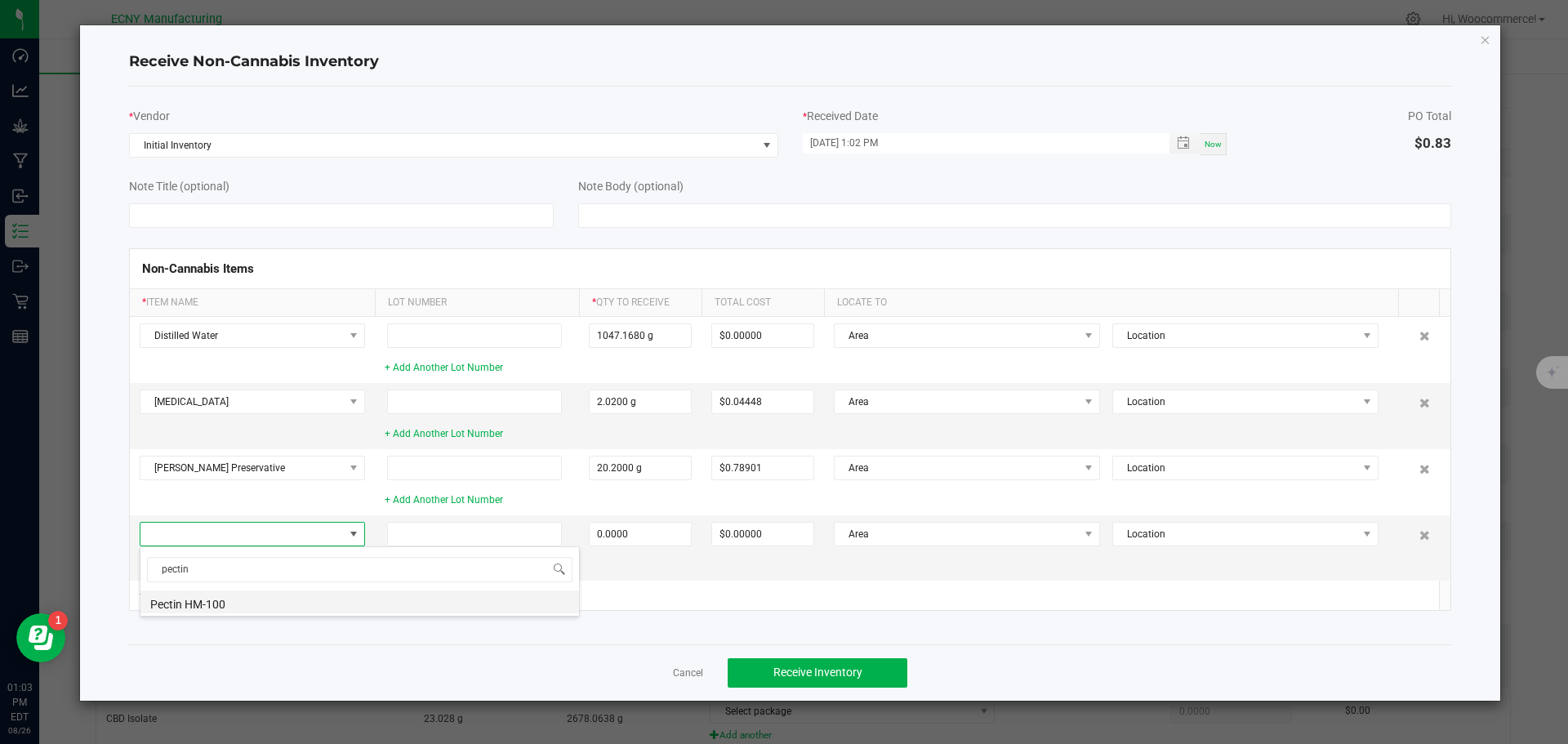
click at [203, 594] on li "Pectin HM-100" at bounding box center [360, 602] width 439 height 23
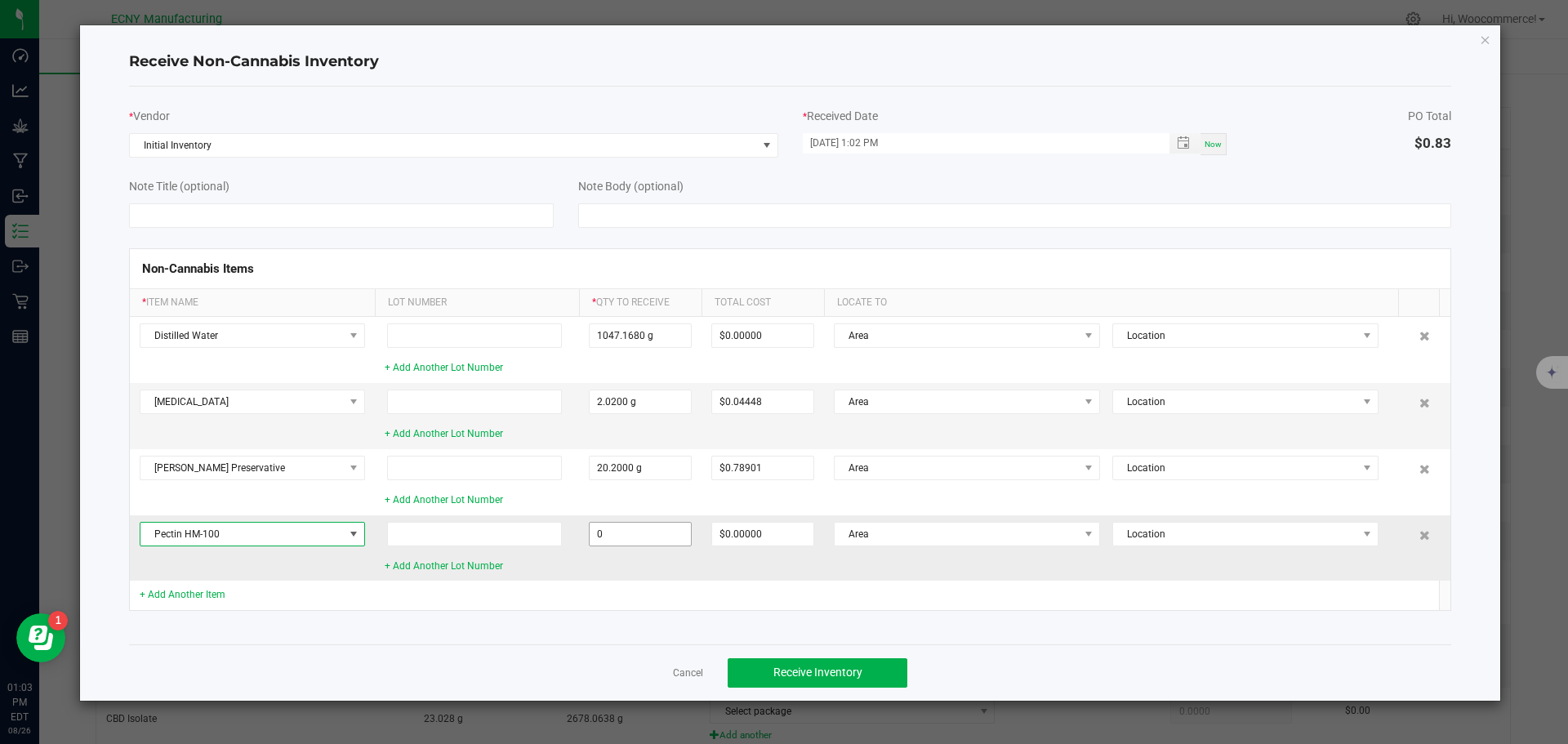
click at [648, 533] on input "0" at bounding box center [641, 533] width 101 height 23
type input "141.4000 g"
type input "$2.93546"
click at [598, 571] on td "141.4000 g" at bounding box center [640, 548] width 122 height 66
click at [153, 591] on link "+ Add Another Item" at bounding box center [183, 595] width 86 height 12
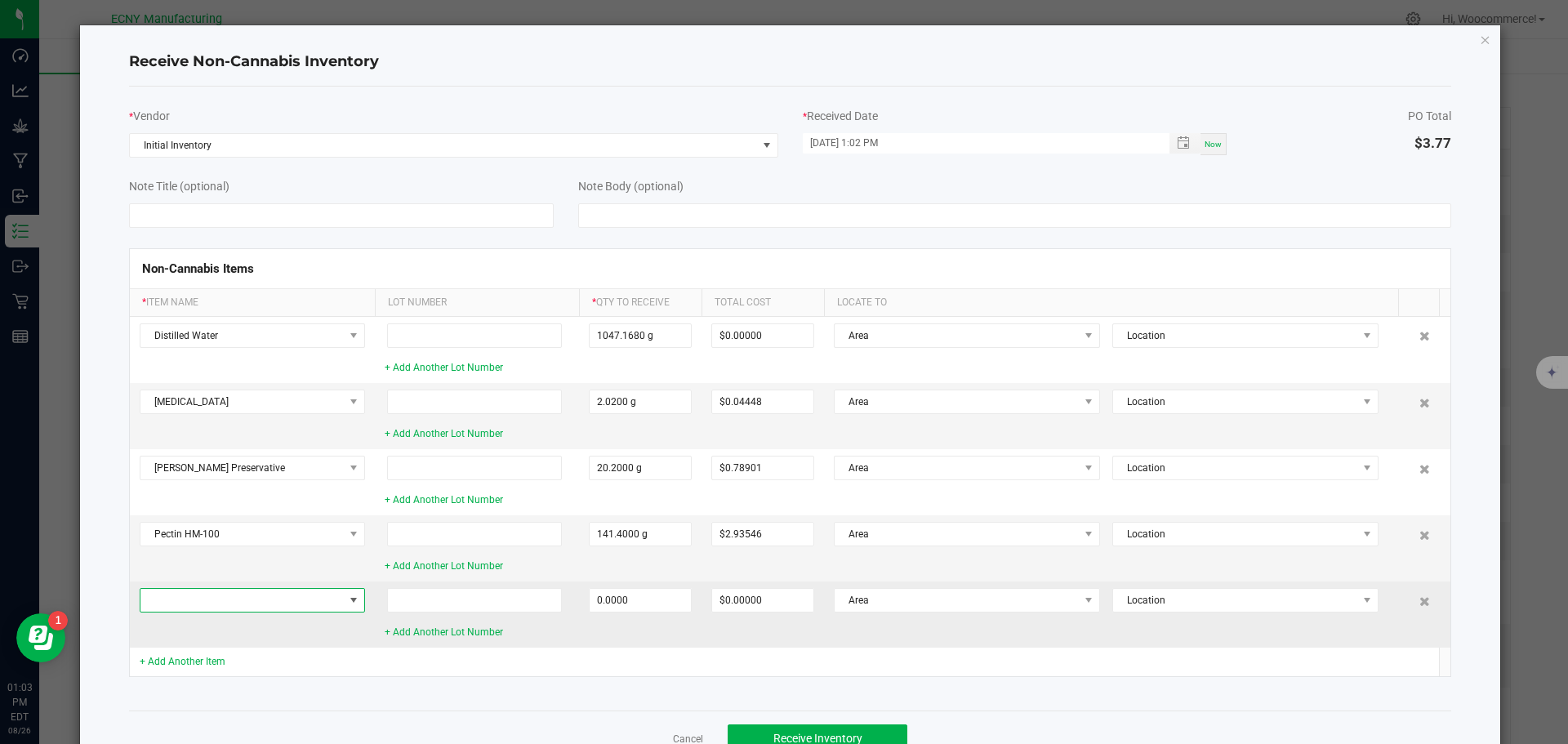
click at [155, 594] on span at bounding box center [242, 600] width 203 height 23
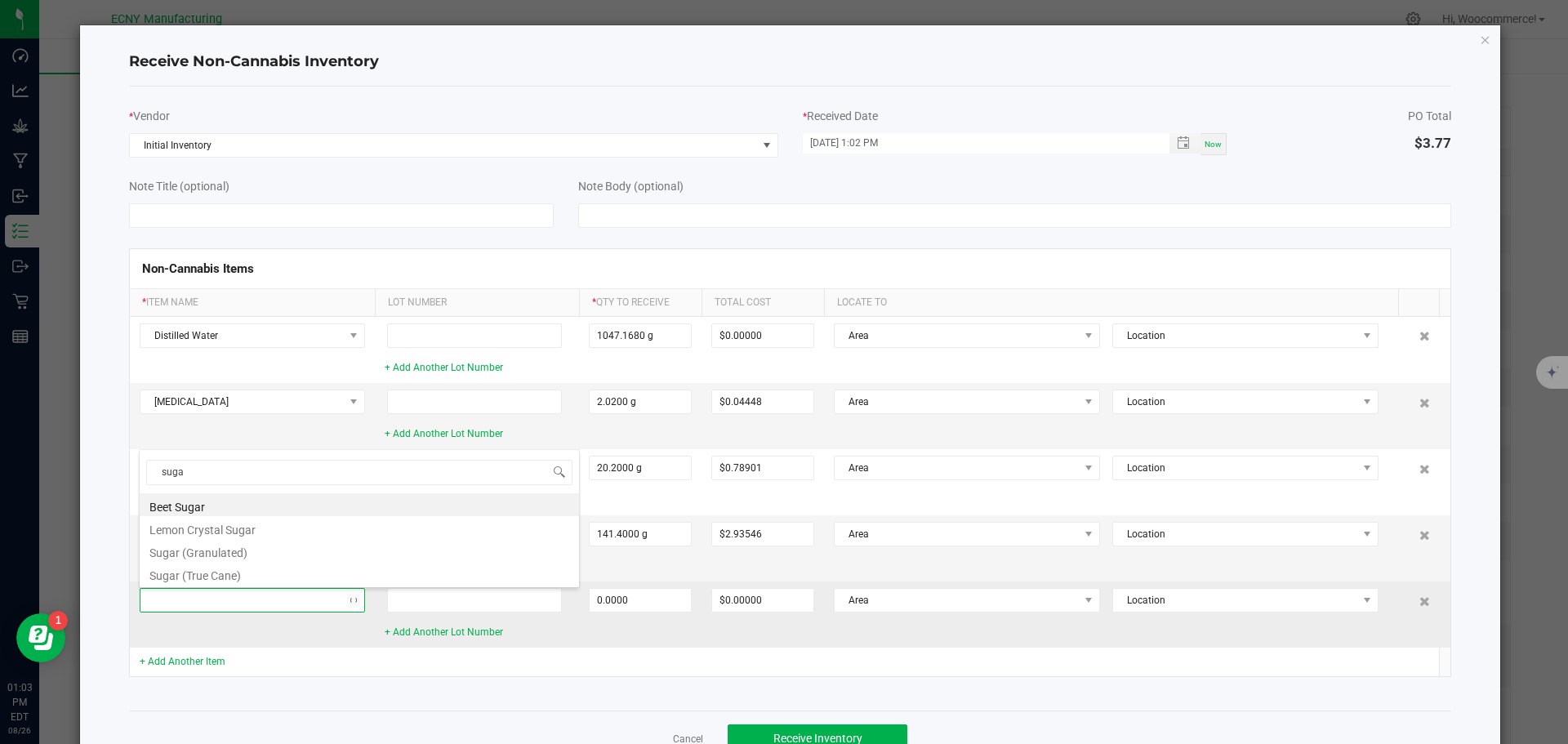
type input "sugar"
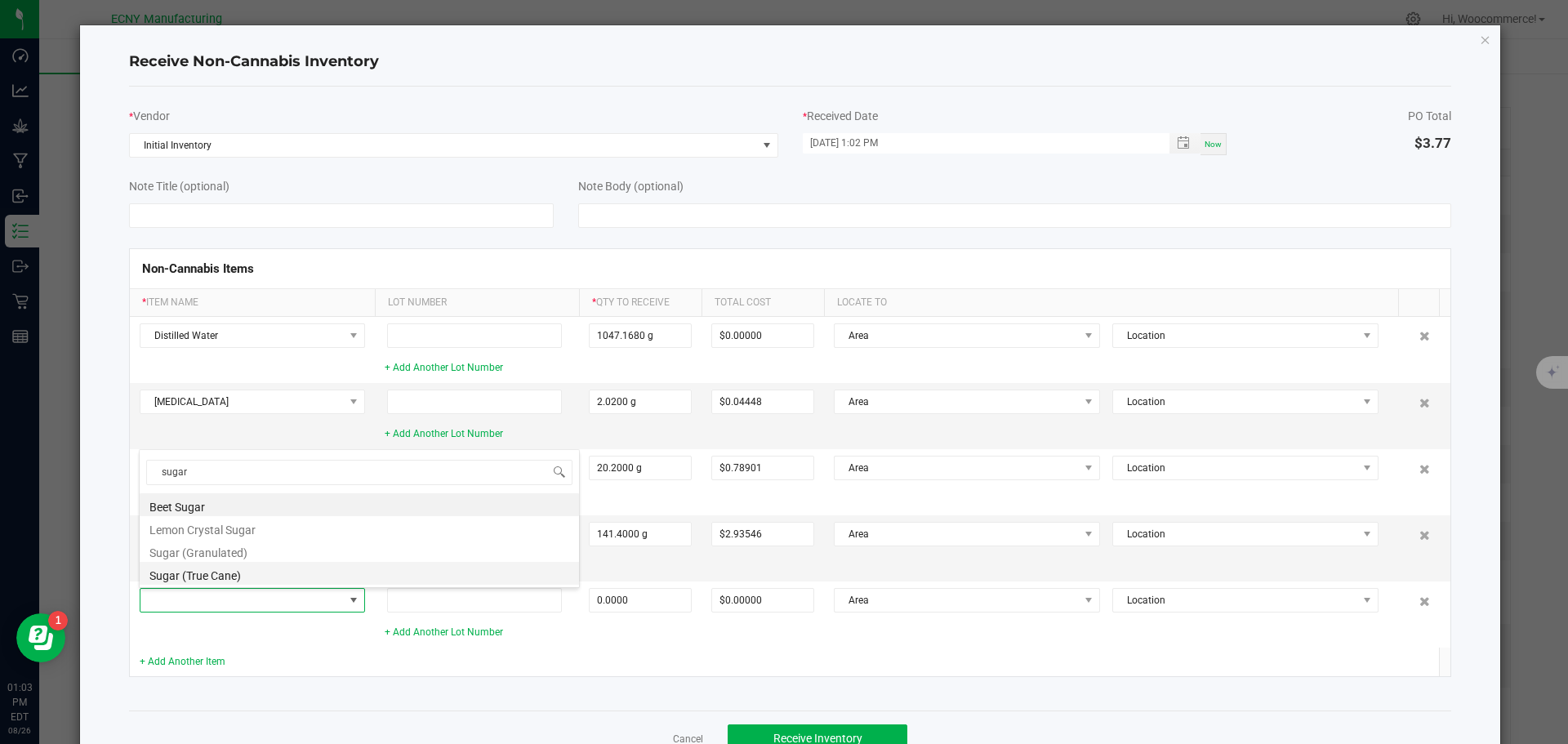
click at [163, 583] on li "Sugar (True Cane)" at bounding box center [359, 573] width 439 height 23
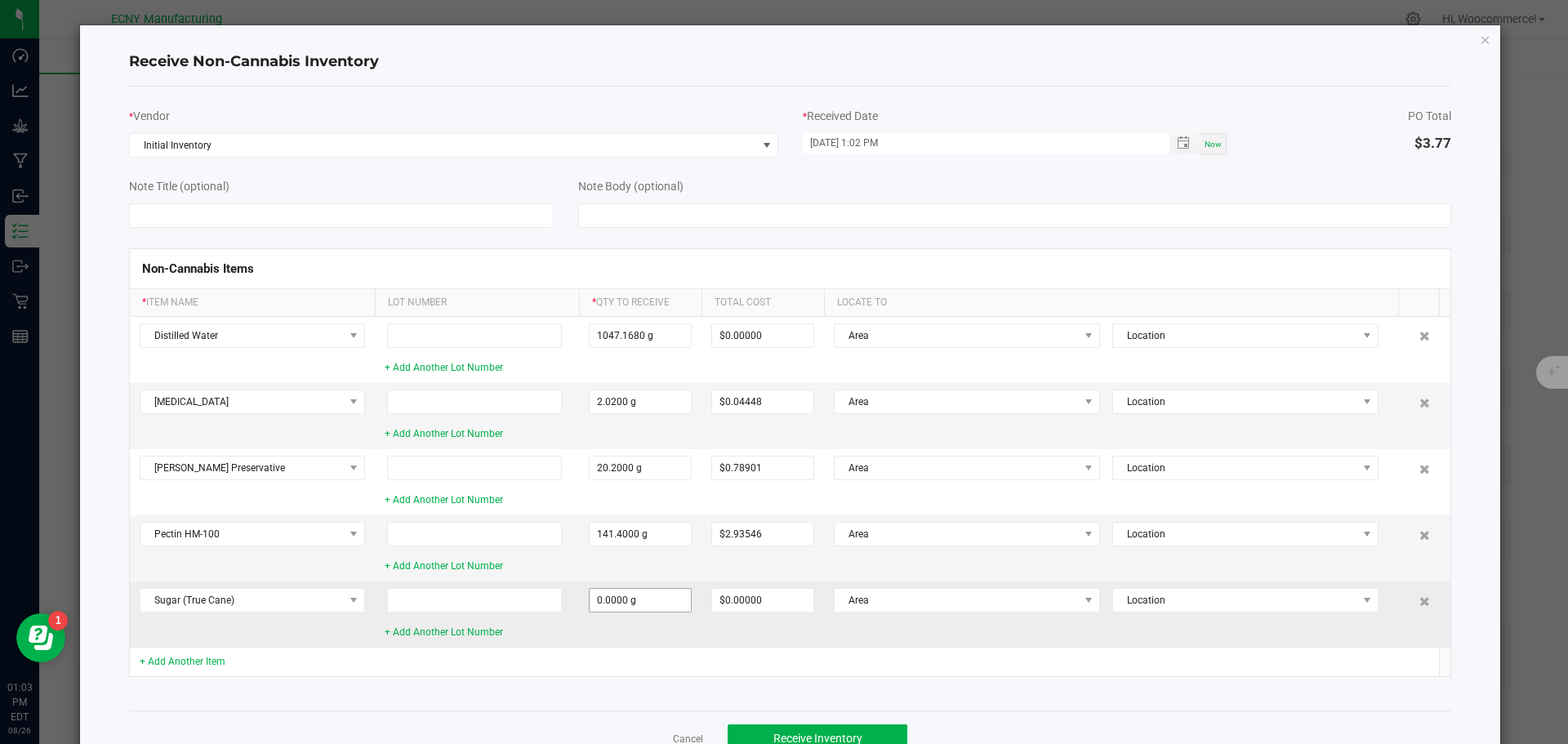
click at [627, 588] on span "0.0000 g" at bounding box center [641, 600] width 103 height 24
click at [609, 607] on input "0" at bounding box center [641, 600] width 101 height 23
type input "1818.0000 g"
type input "$3.43602"
click at [599, 613] on span "1818.0000 g" at bounding box center [641, 600] width 103 height 24
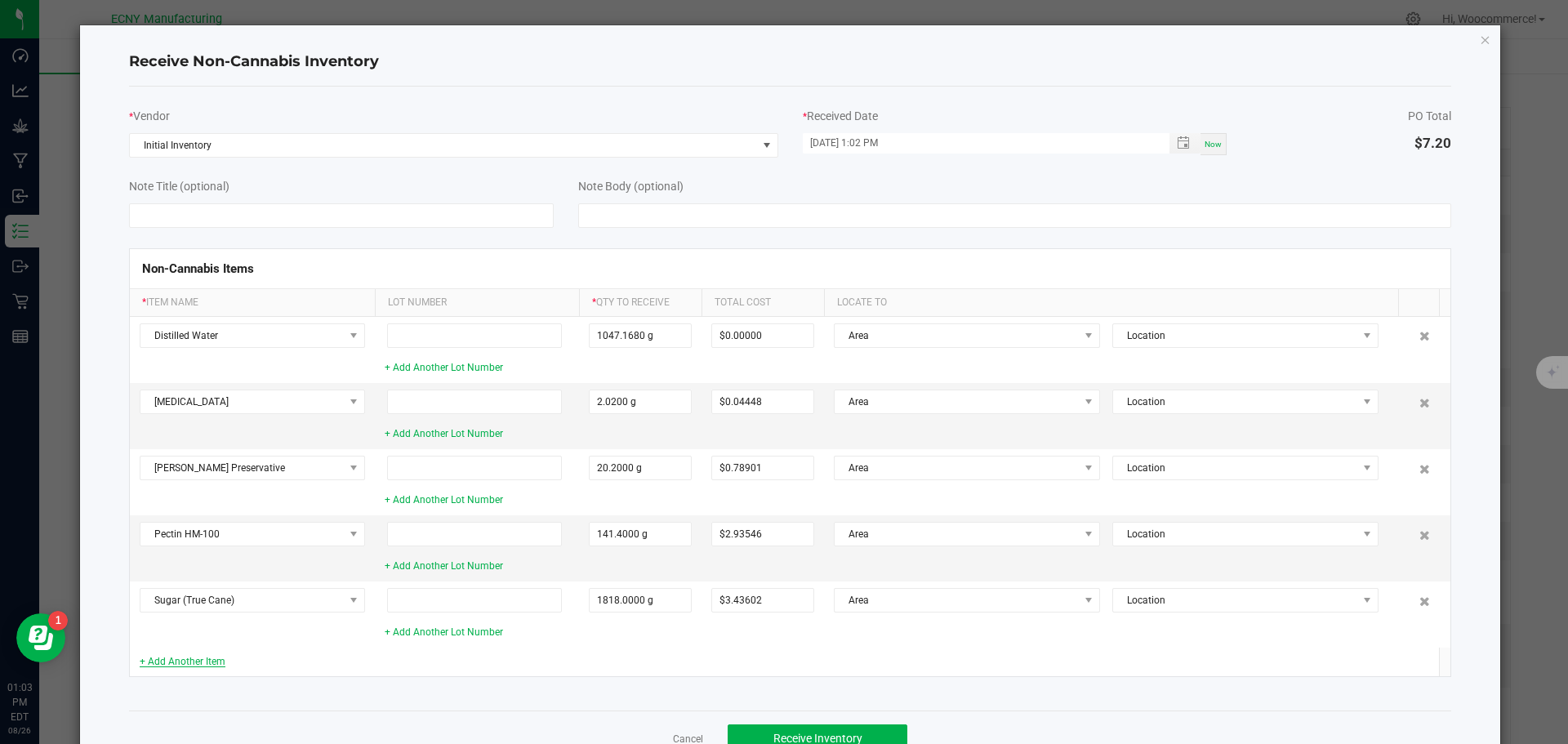
click at [182, 665] on link "+ Add Another Item" at bounding box center [183, 661] width 86 height 12
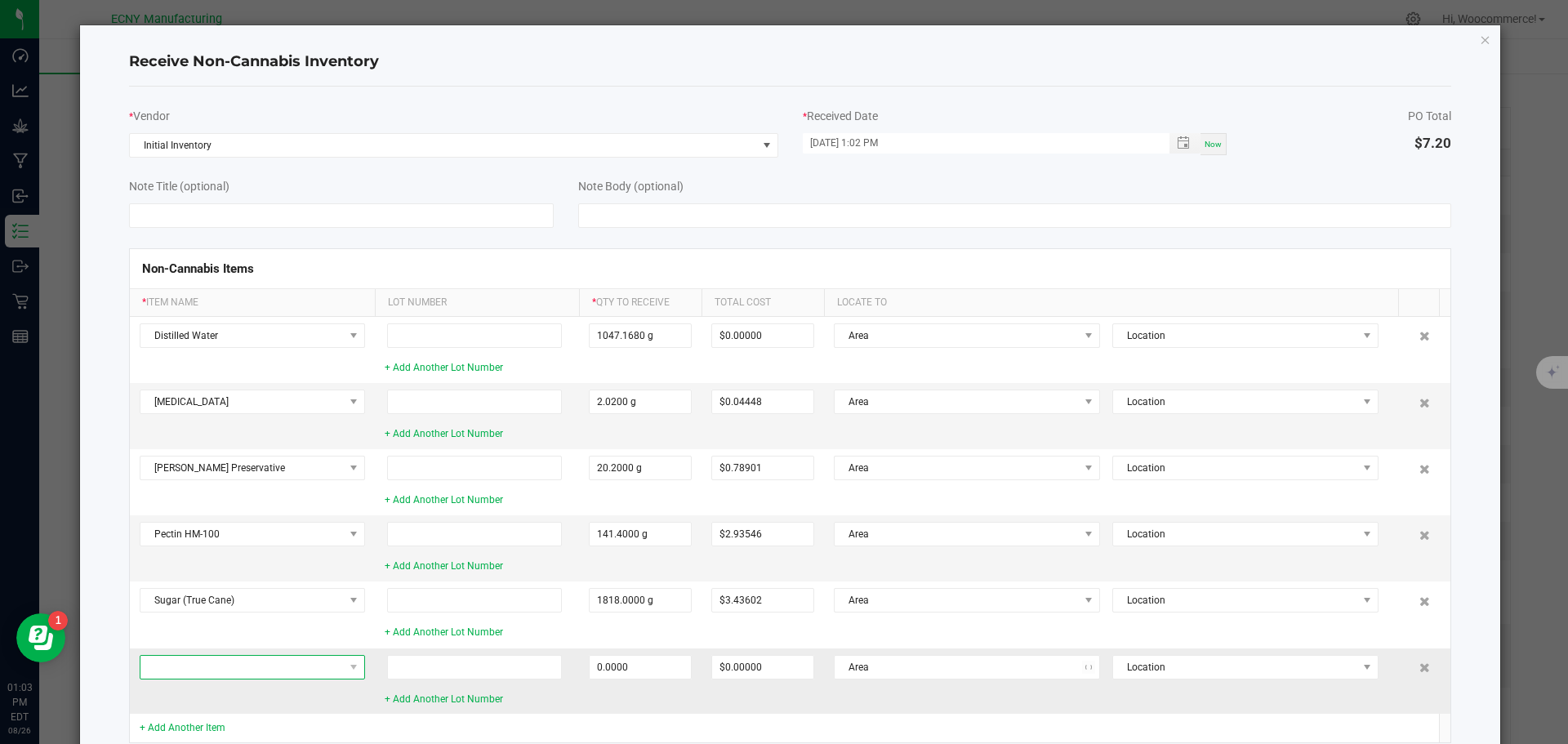
click at [179, 658] on span at bounding box center [242, 666] width 203 height 23
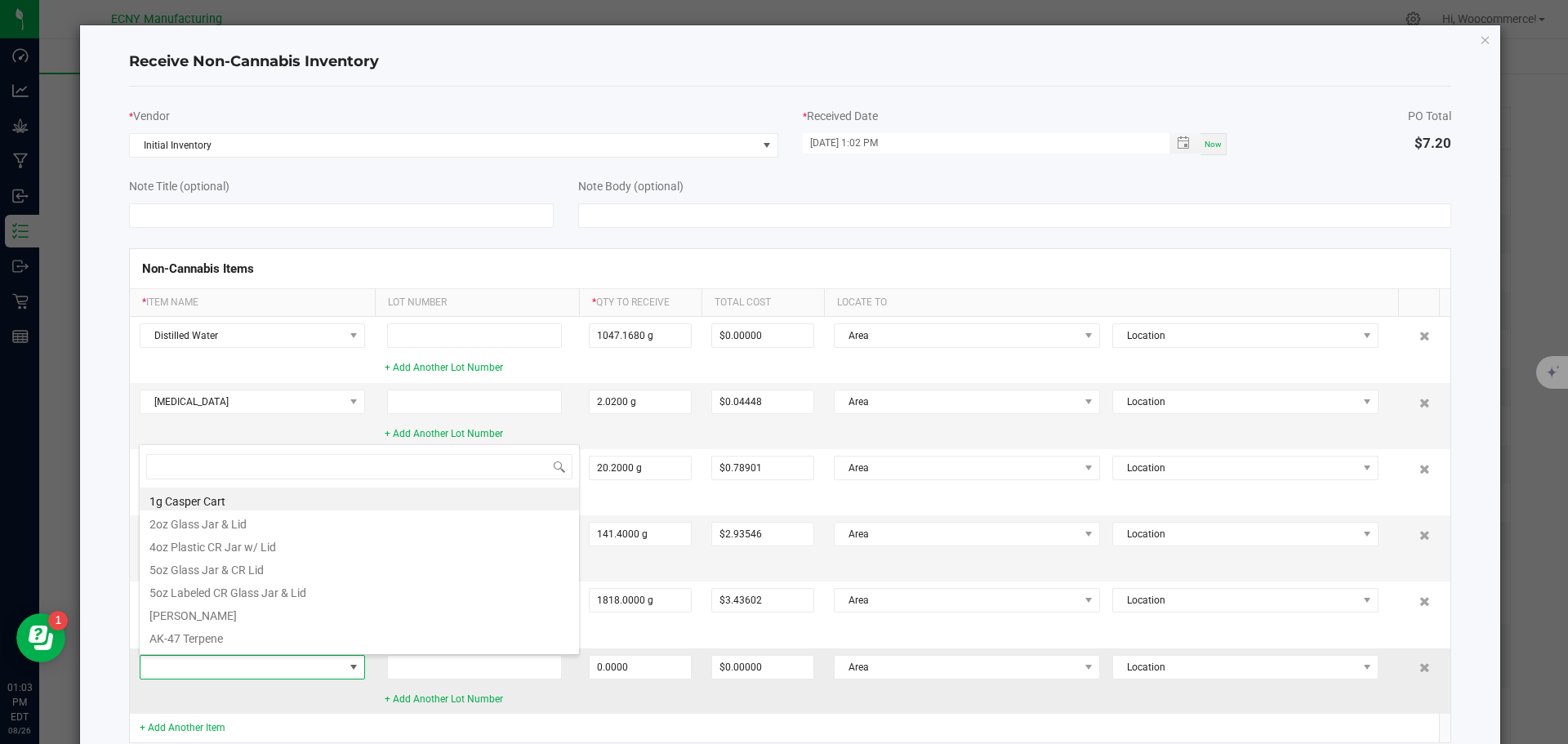
type input "m"
type input "lemon c"
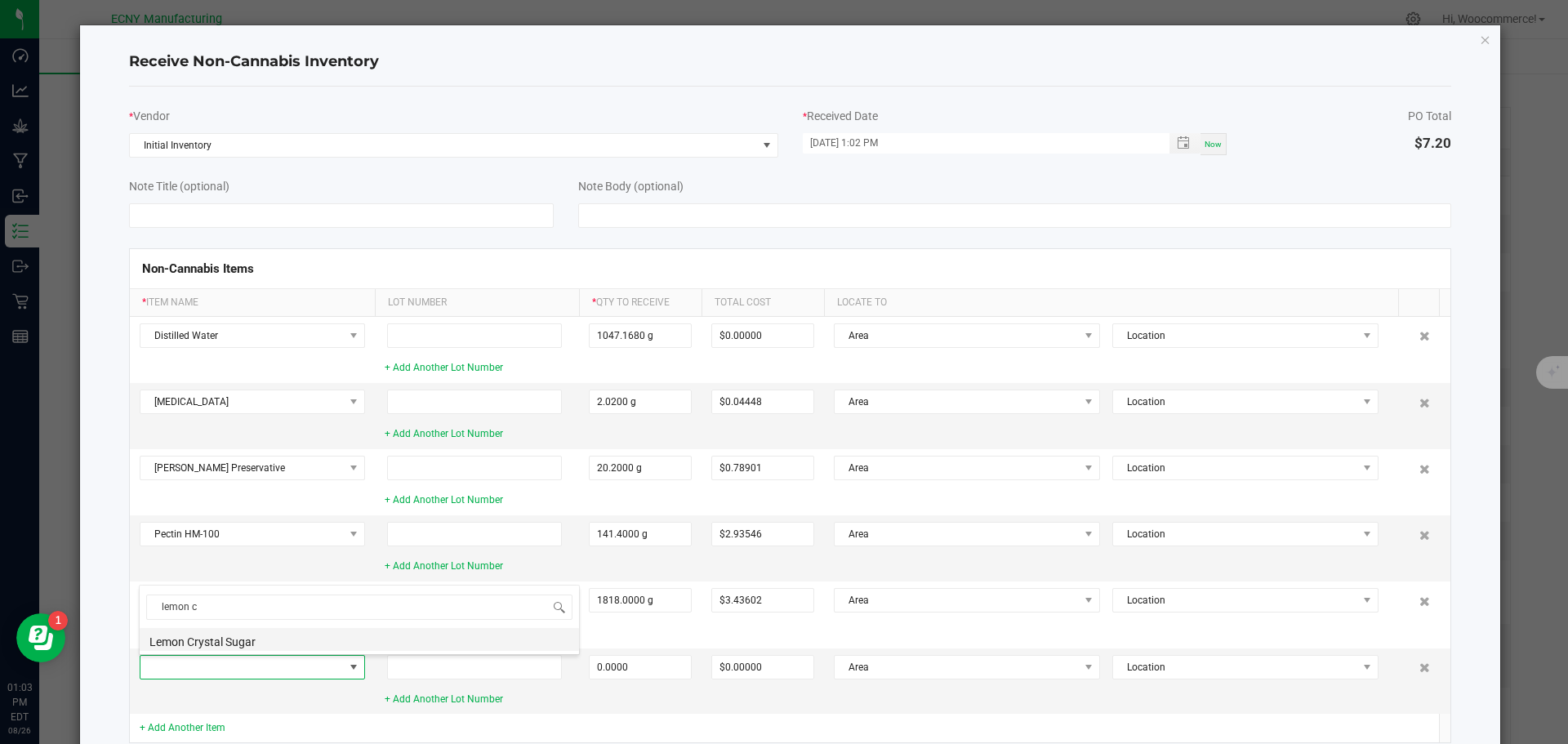
click at [179, 642] on li "Lemon Crystal Sugar" at bounding box center [359, 639] width 439 height 23
click at [598, 663] on input "0" at bounding box center [641, 666] width 101 height 23
type input "8.0800 g"
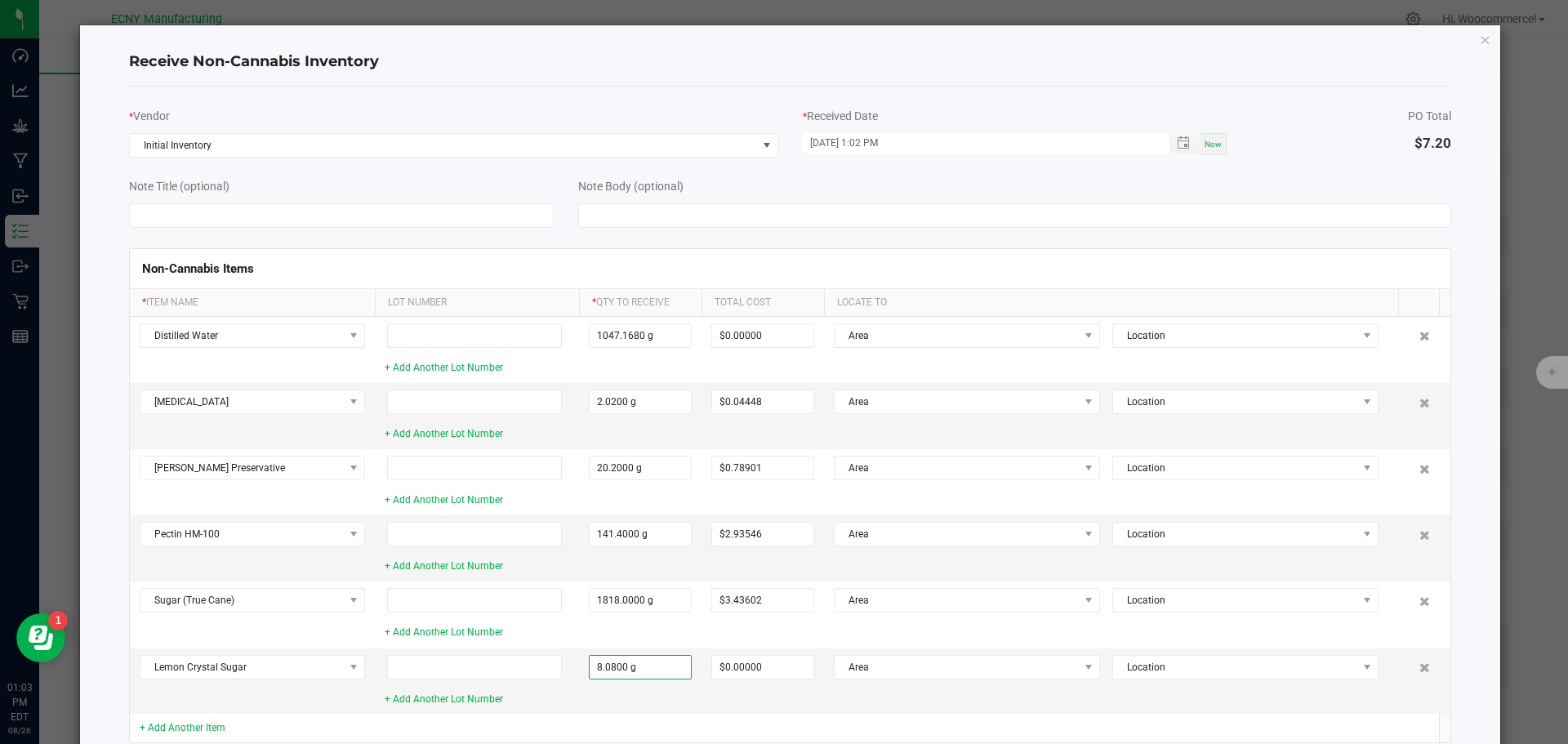
click at [572, 726] on td at bounding box center [477, 728] width 204 height 29
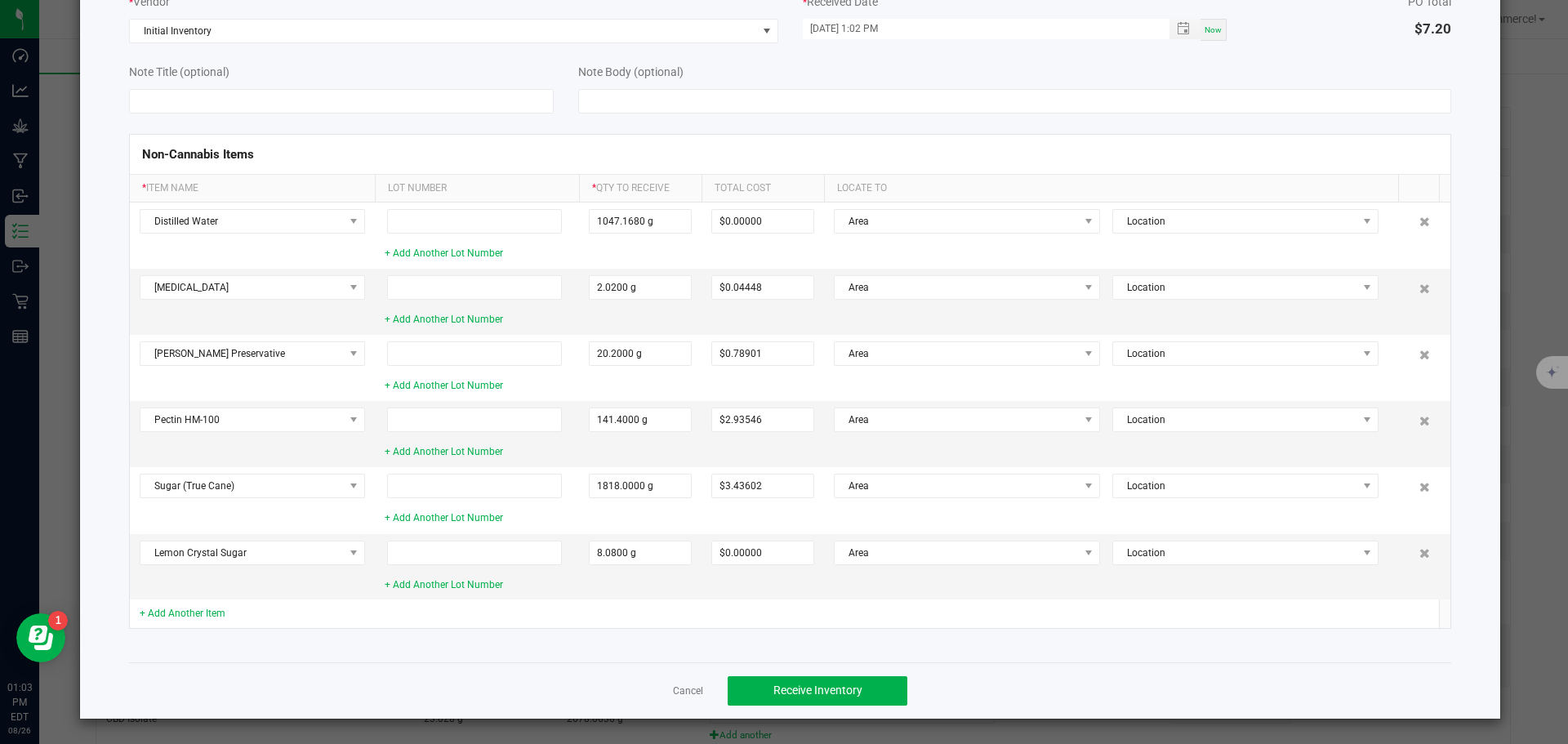
click at [186, 621] on td "+ Add Another Item" at bounding box center [252, 613] width 245 height 29
click at [181, 617] on link "+ Add Another Item" at bounding box center [183, 613] width 86 height 12
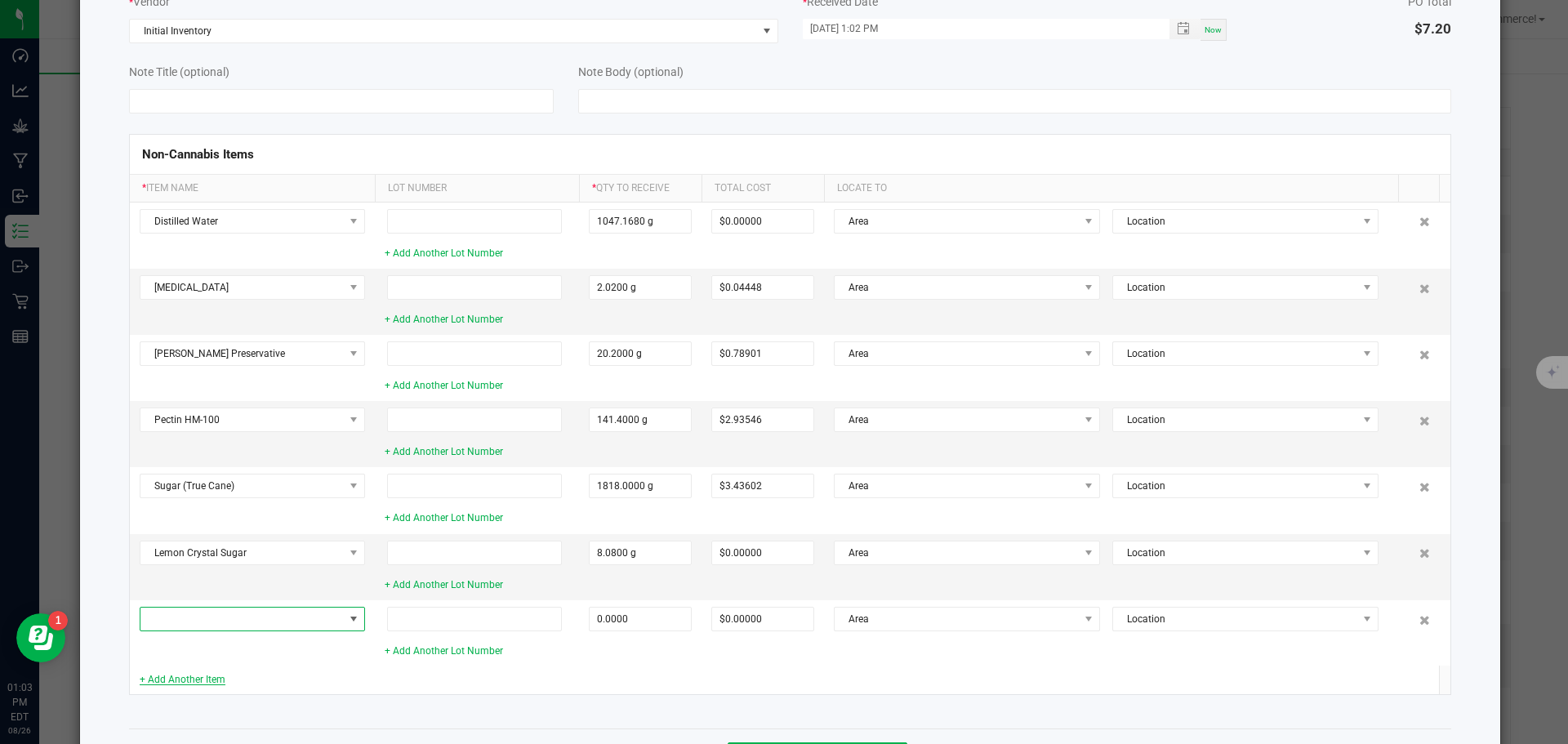
click at [181, 617] on span at bounding box center [242, 618] width 203 height 23
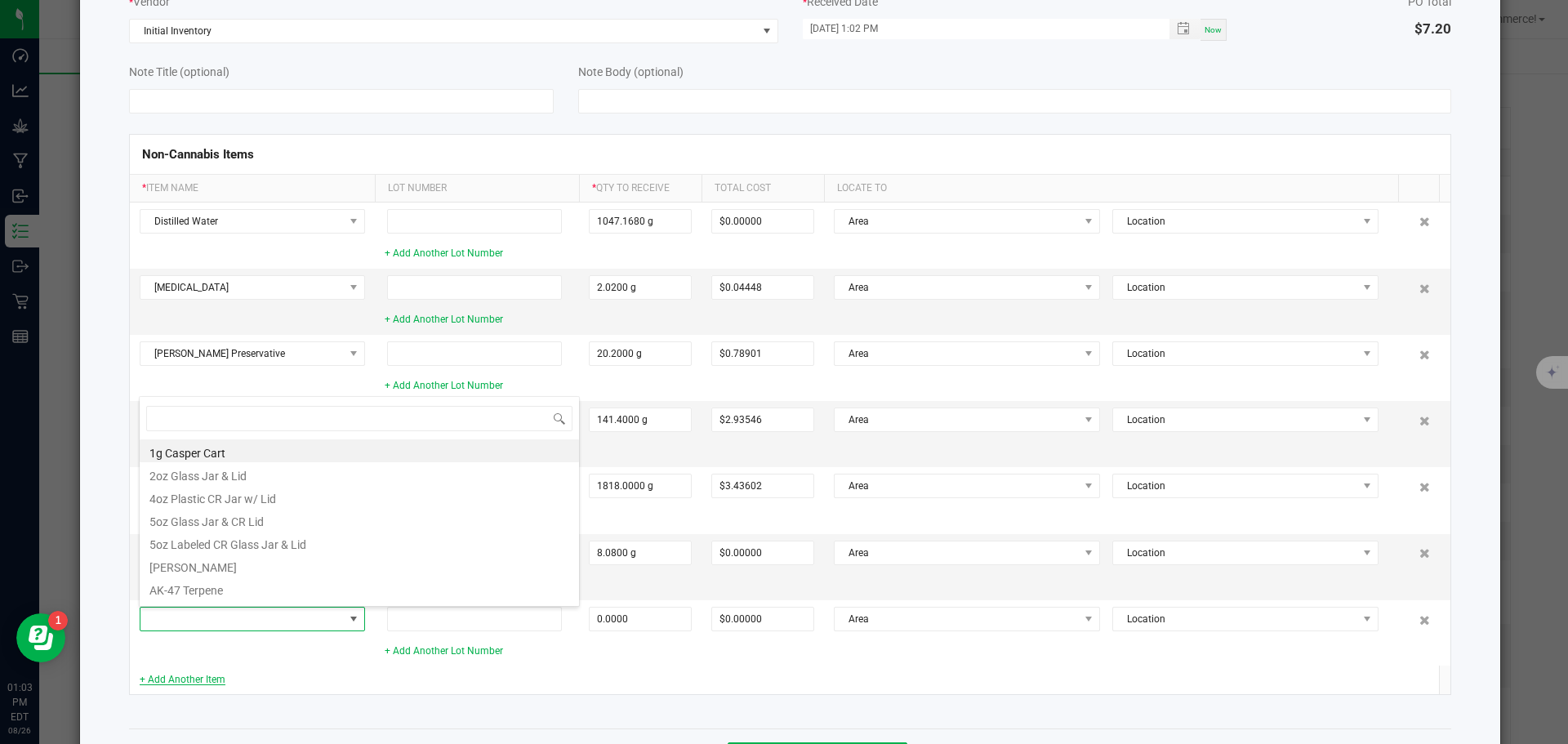
scroll to position [24, 225]
type input "citric aci"
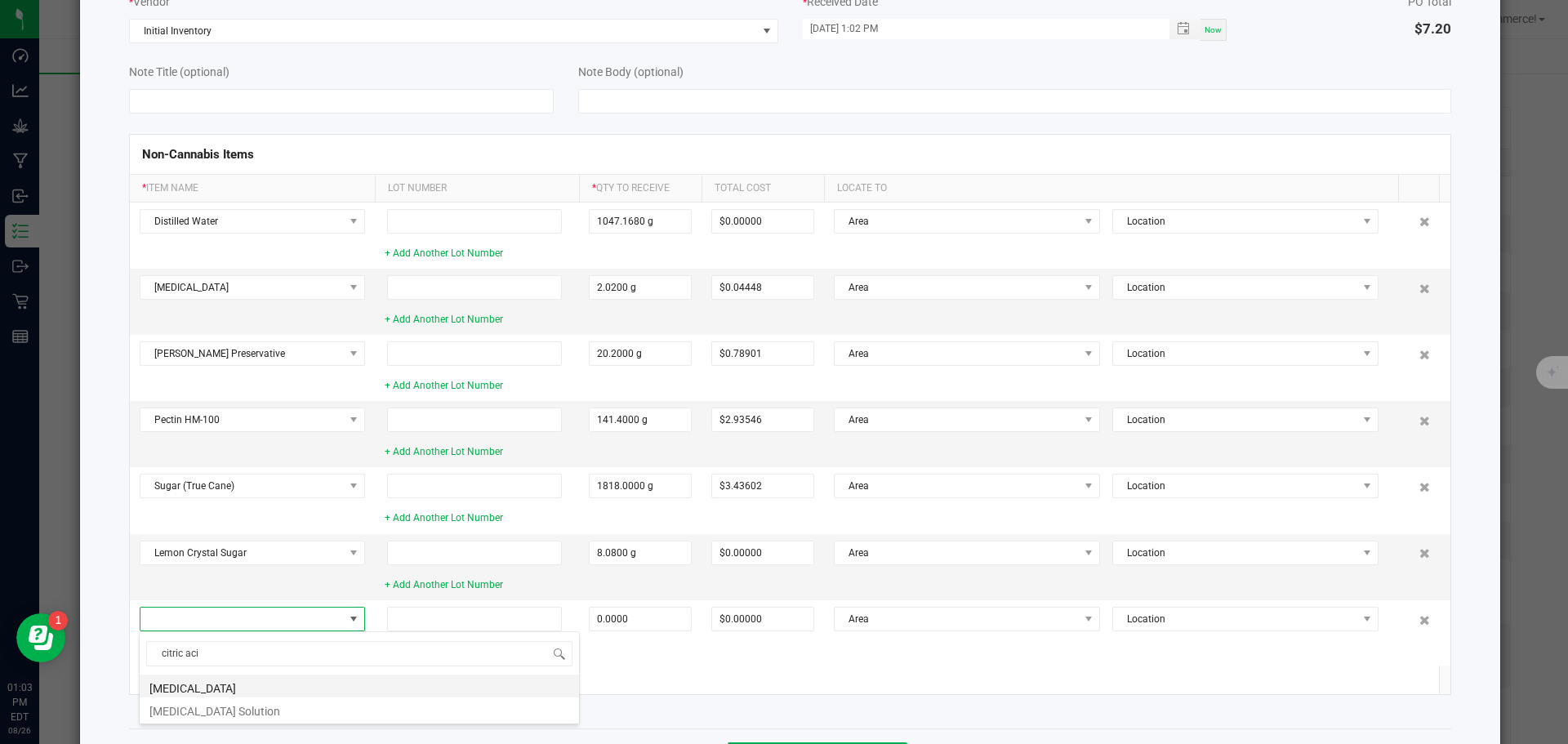
click at [174, 686] on li "[MEDICAL_DATA]" at bounding box center [359, 685] width 439 height 23
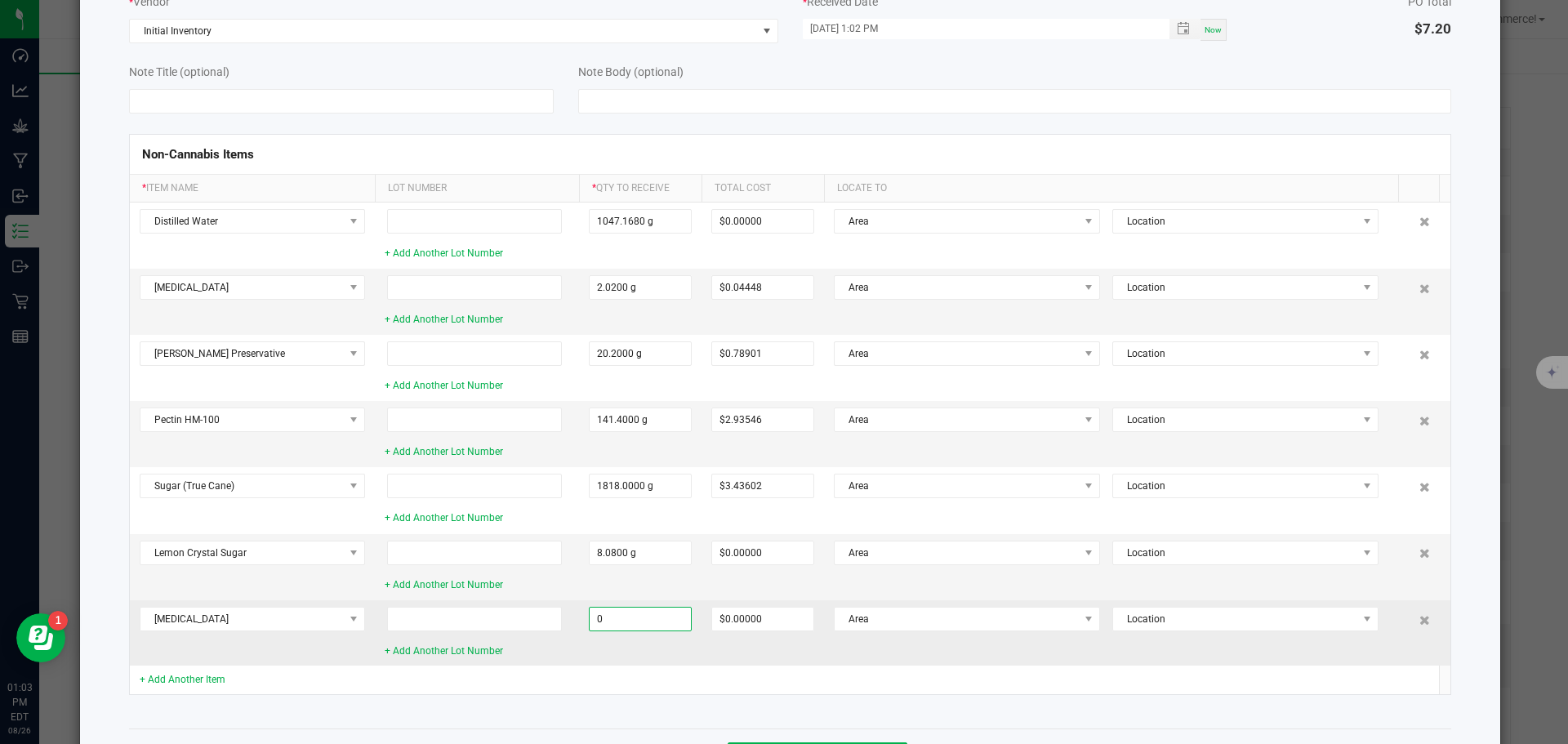
click at [685, 611] on input "0" at bounding box center [641, 618] width 101 height 23
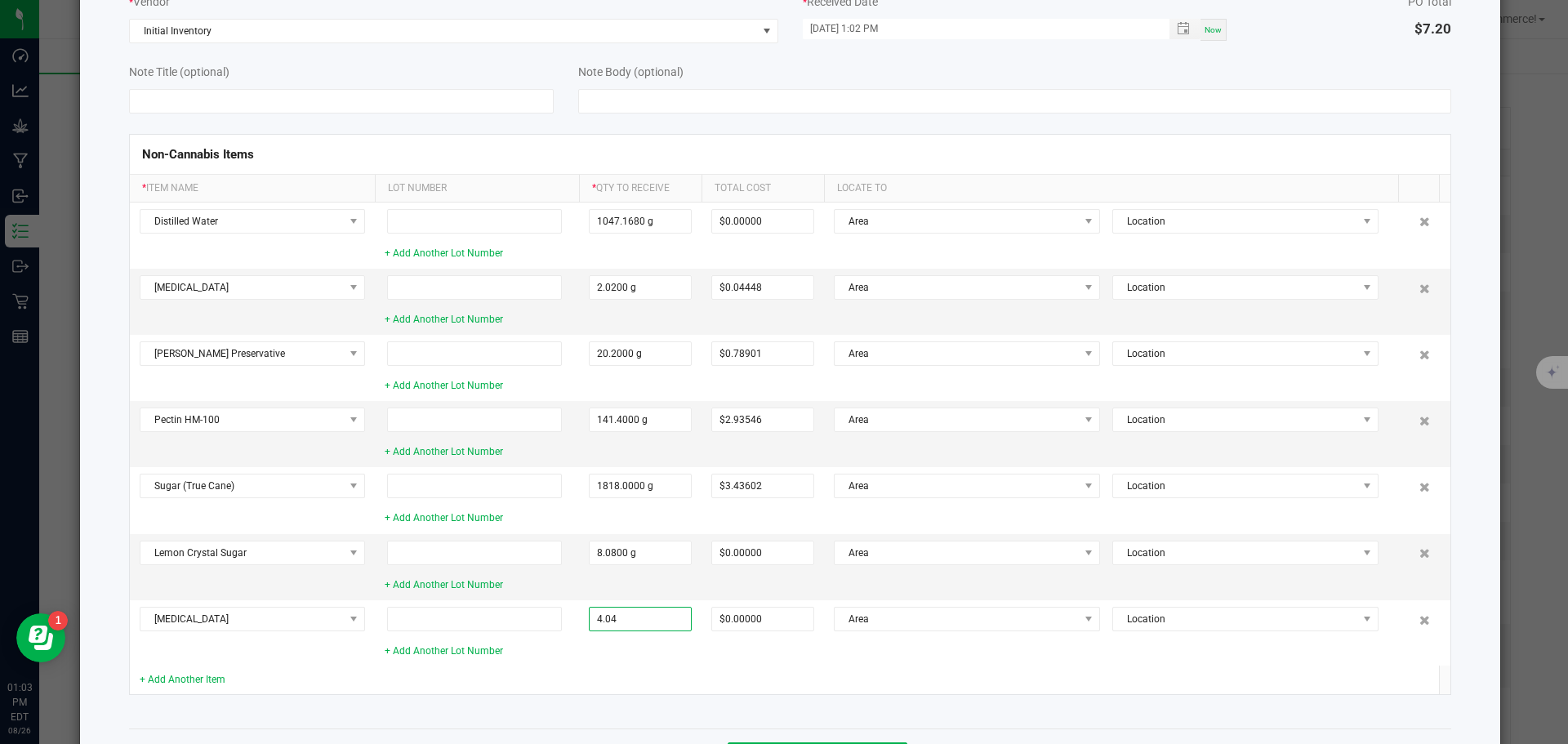
type input "4.0400 g"
type input "$0.03814"
click at [602, 681] on td at bounding box center [640, 680] width 122 height 29
click at [153, 682] on link "+ Add Another Item" at bounding box center [183, 679] width 86 height 12
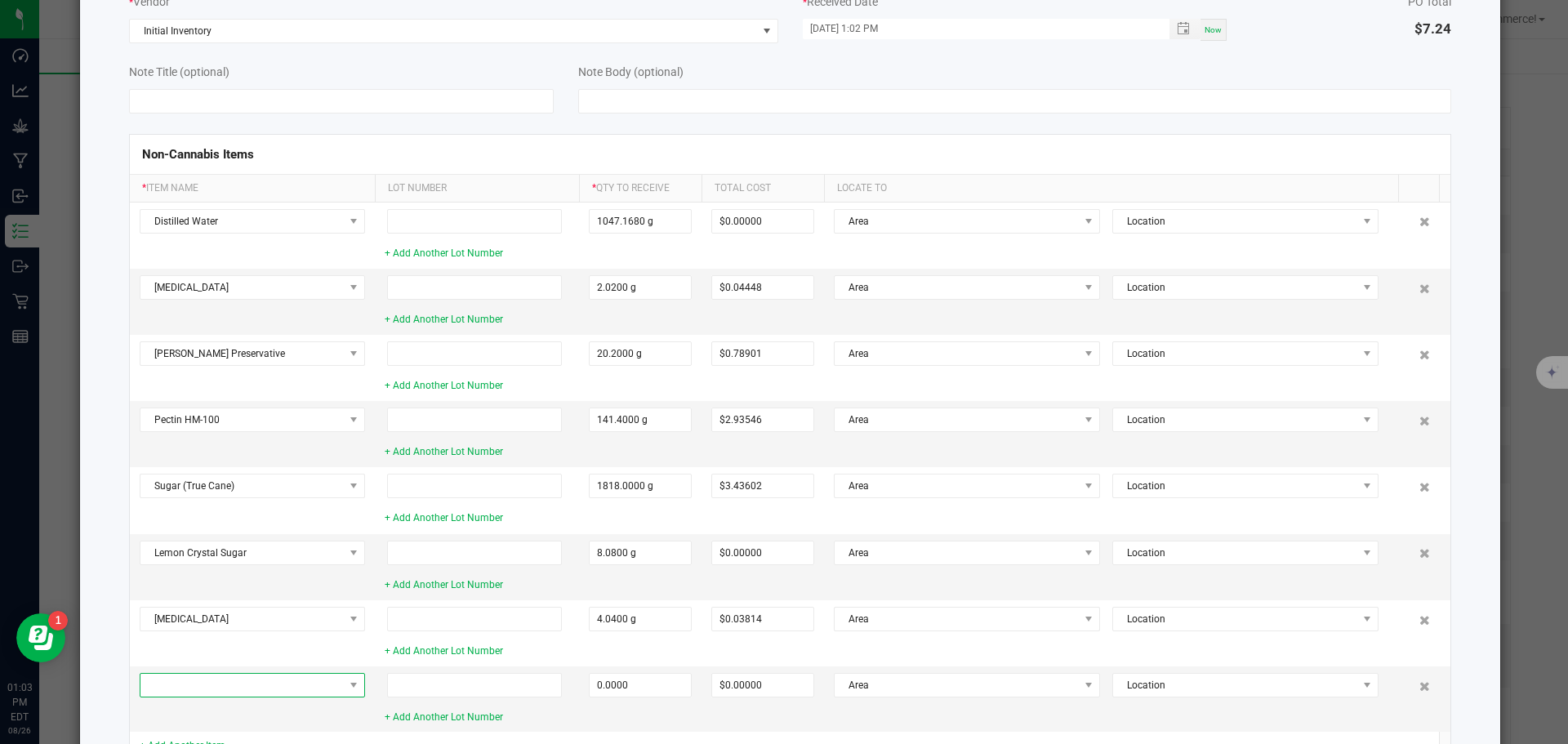
click at [153, 682] on span at bounding box center [242, 684] width 203 height 23
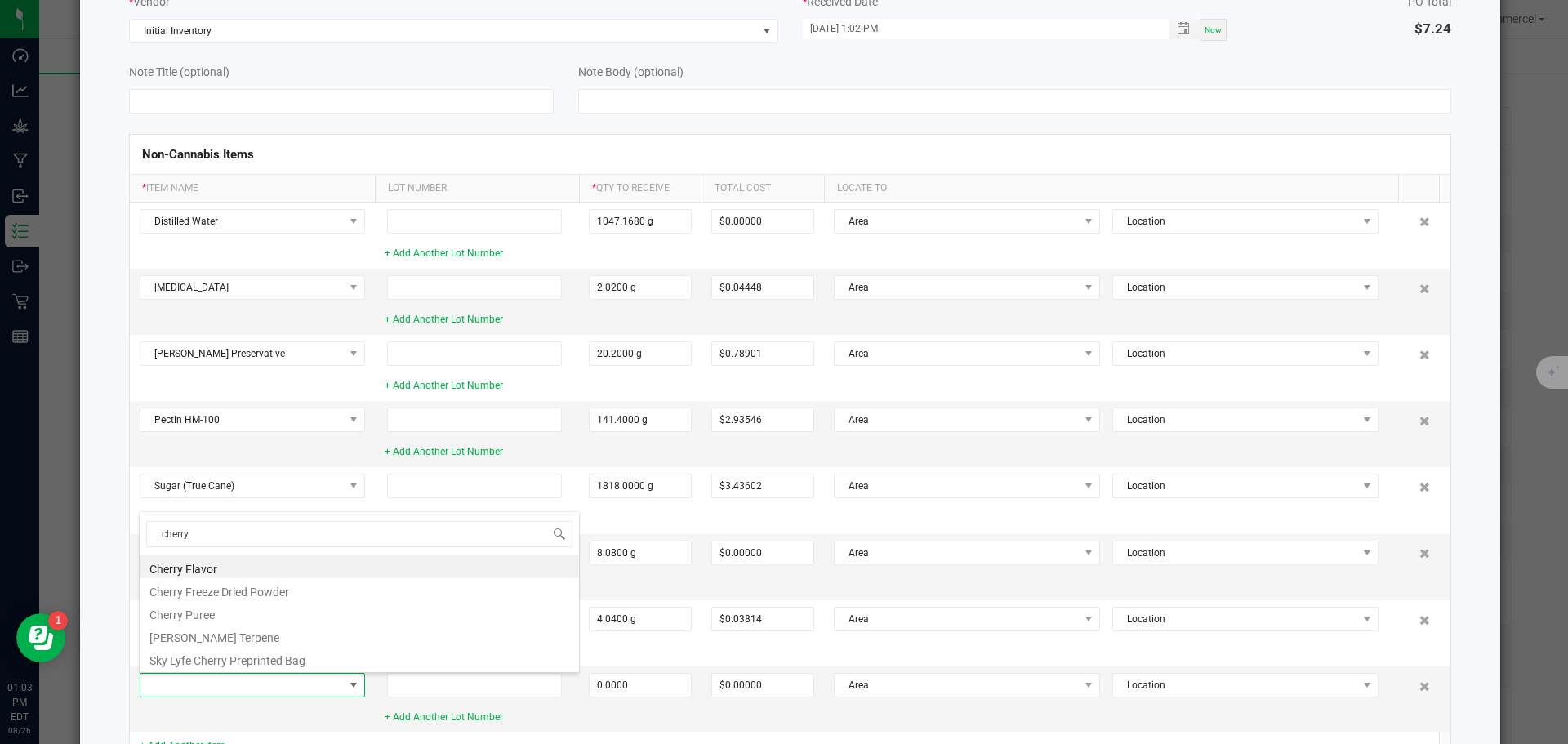
type input "cherry f"
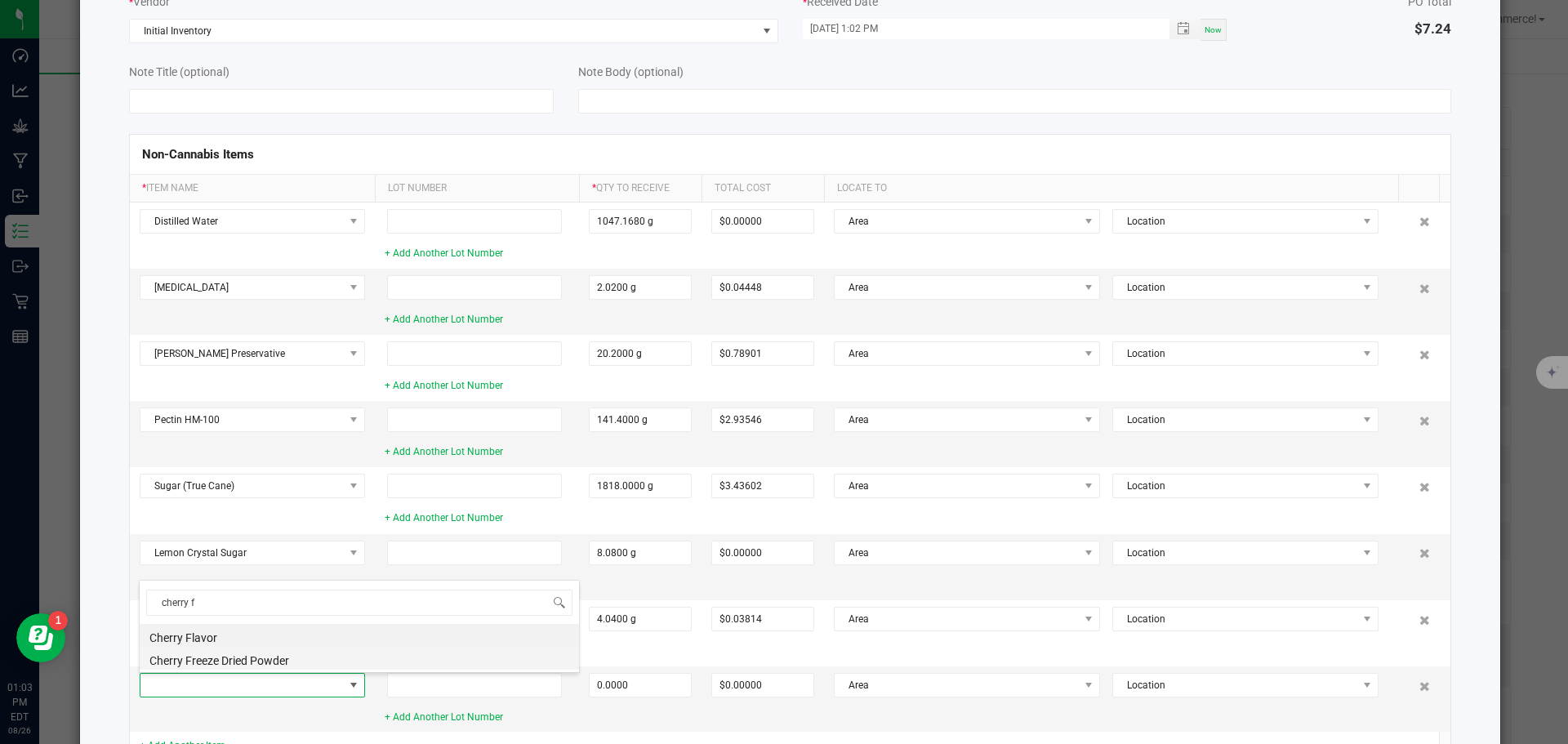
click at [161, 661] on li "Cherry Freeze Dried Powder" at bounding box center [359, 657] width 439 height 23
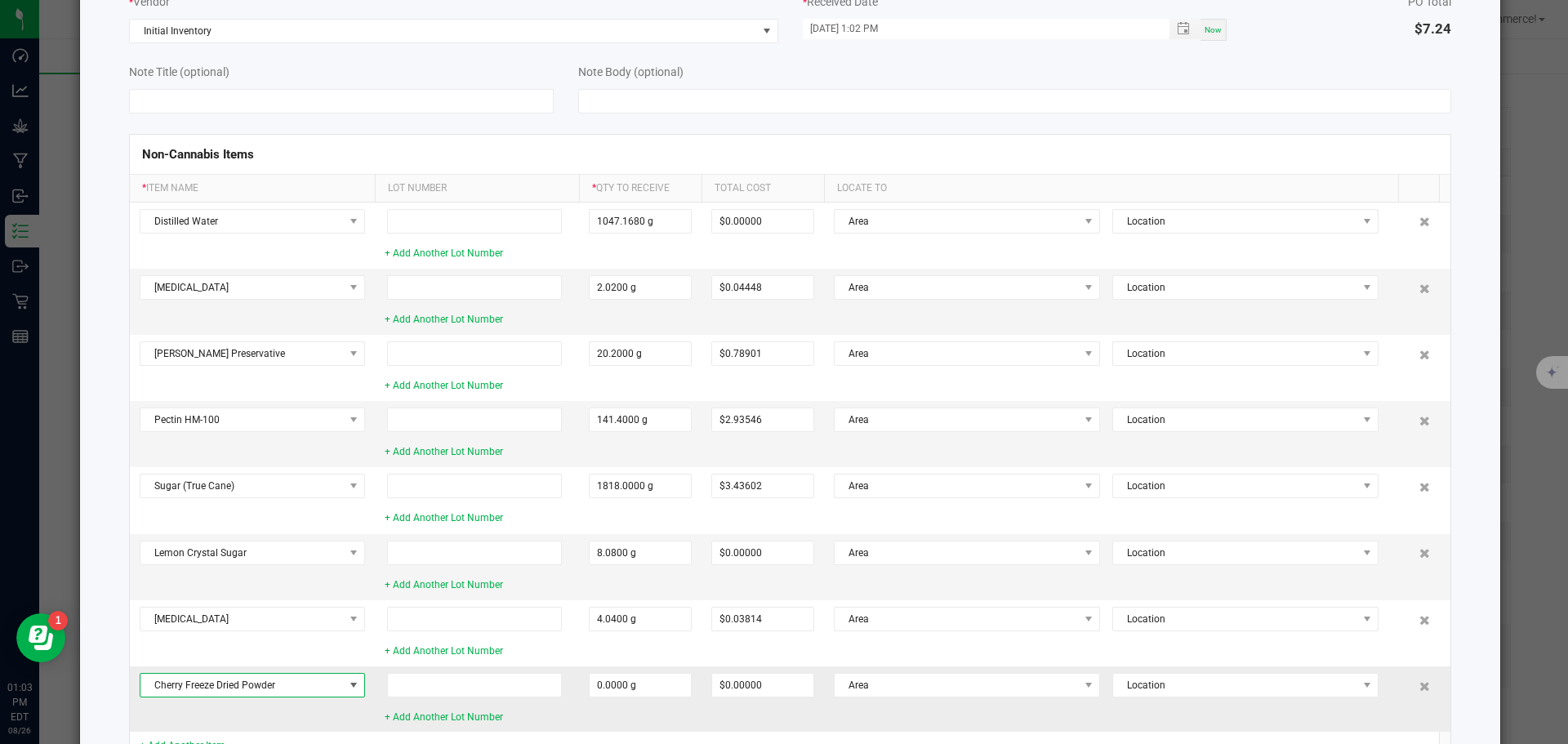
click at [631, 699] on td "0.0000 g" at bounding box center [640, 699] width 122 height 66
click at [625, 691] on input "0" at bounding box center [641, 684] width 101 height 23
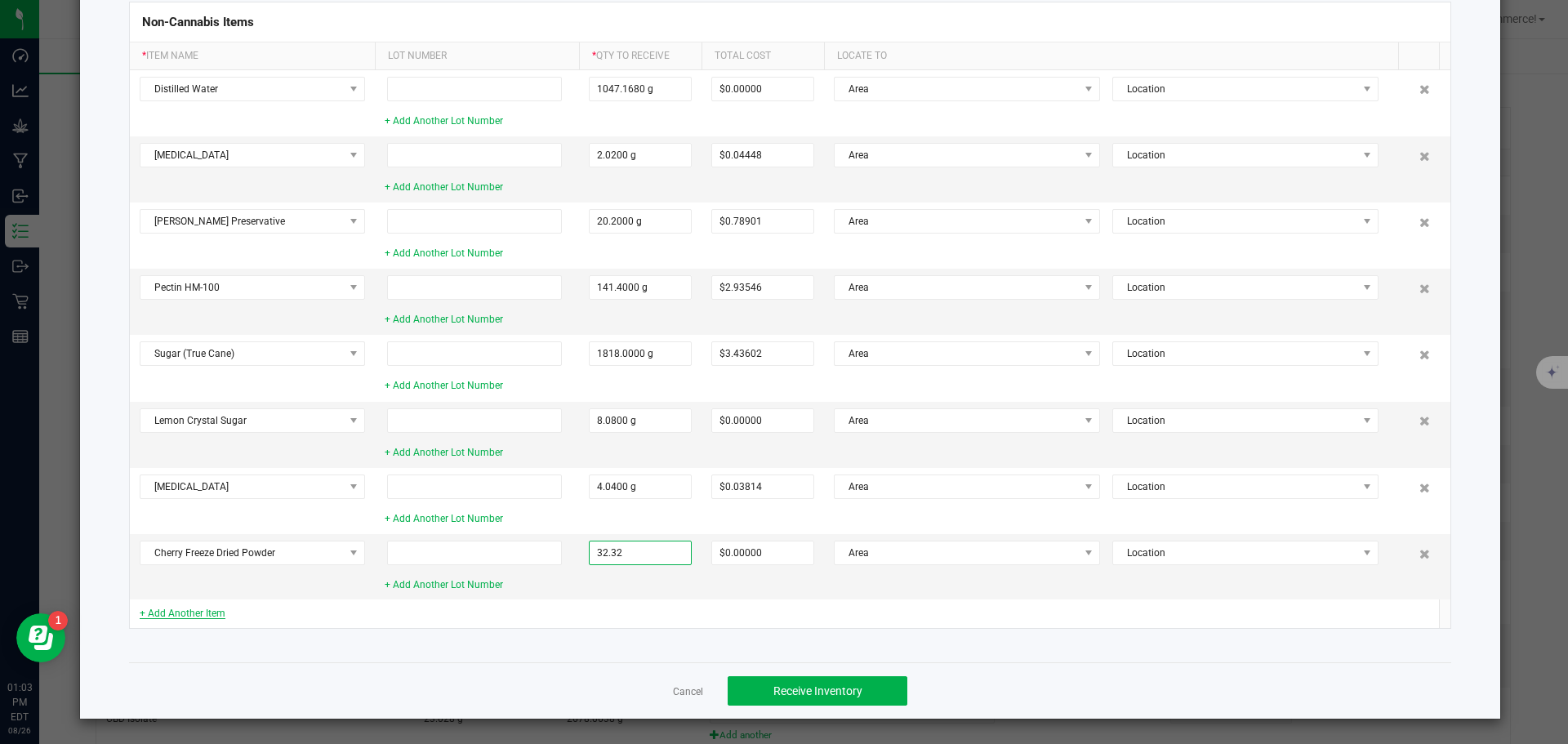
type input "32.3200 g"
click at [216, 613] on link "+ Add Another Item" at bounding box center [183, 613] width 86 height 12
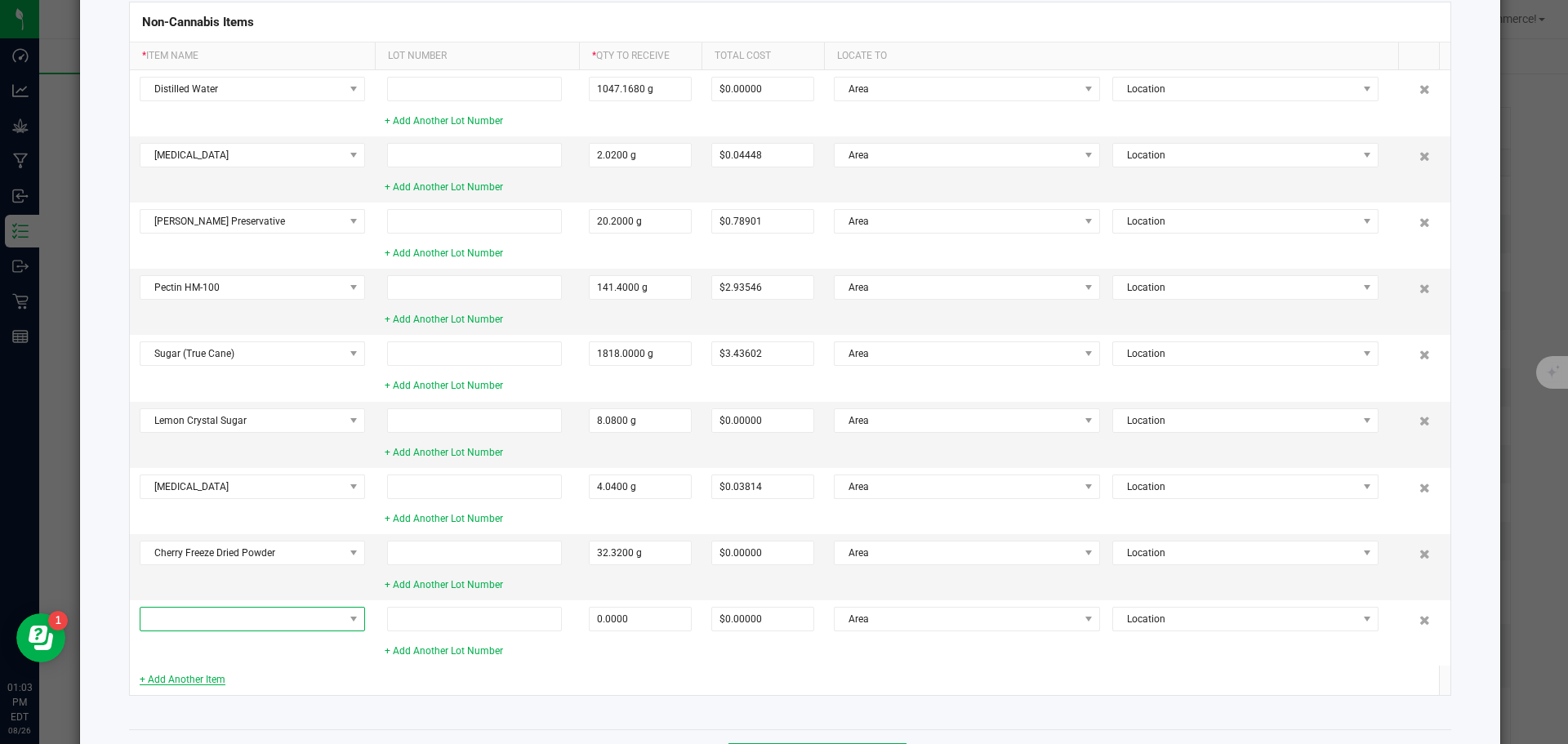
click at [216, 613] on span at bounding box center [242, 618] width 203 height 23
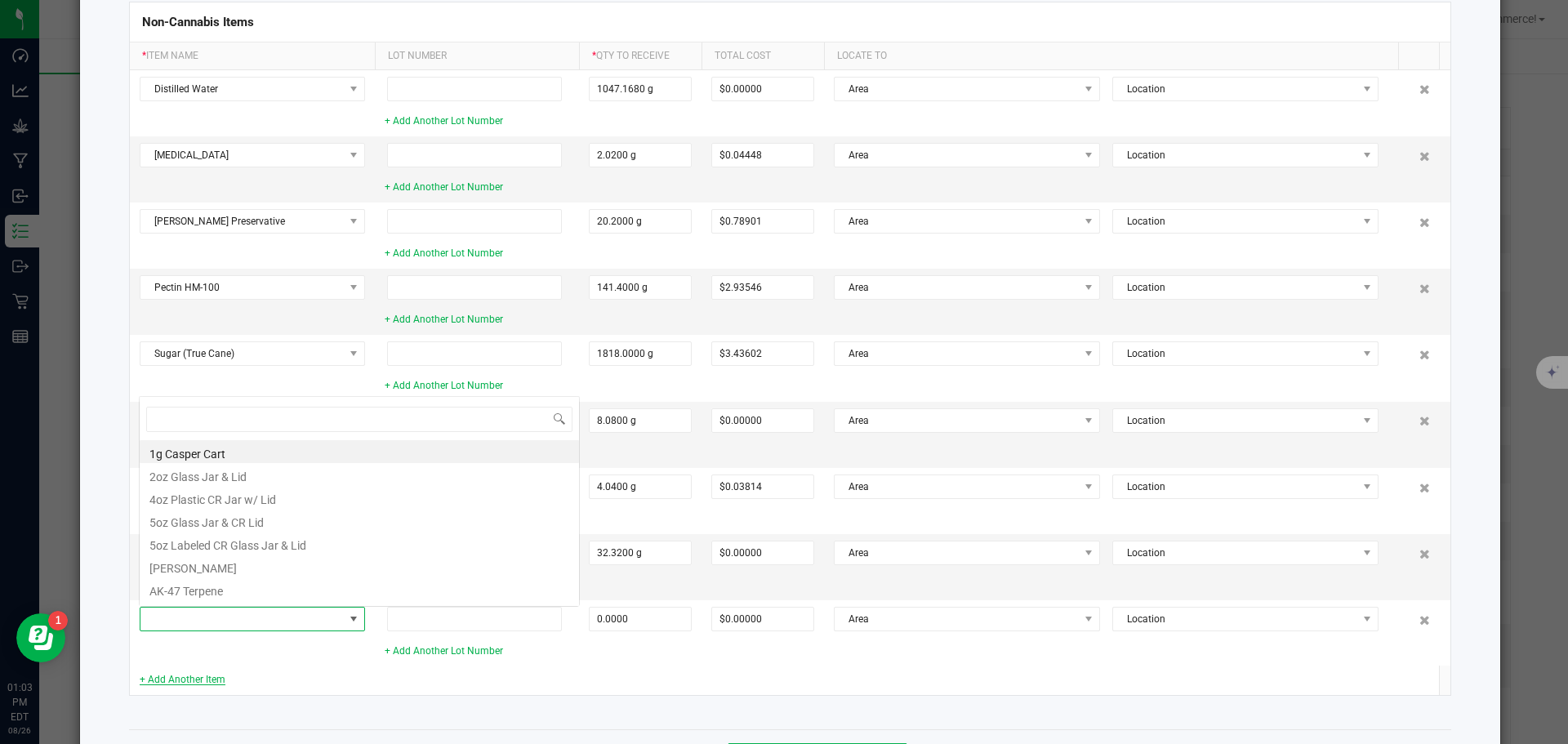
scroll to position [24, 225]
type input "tapio"
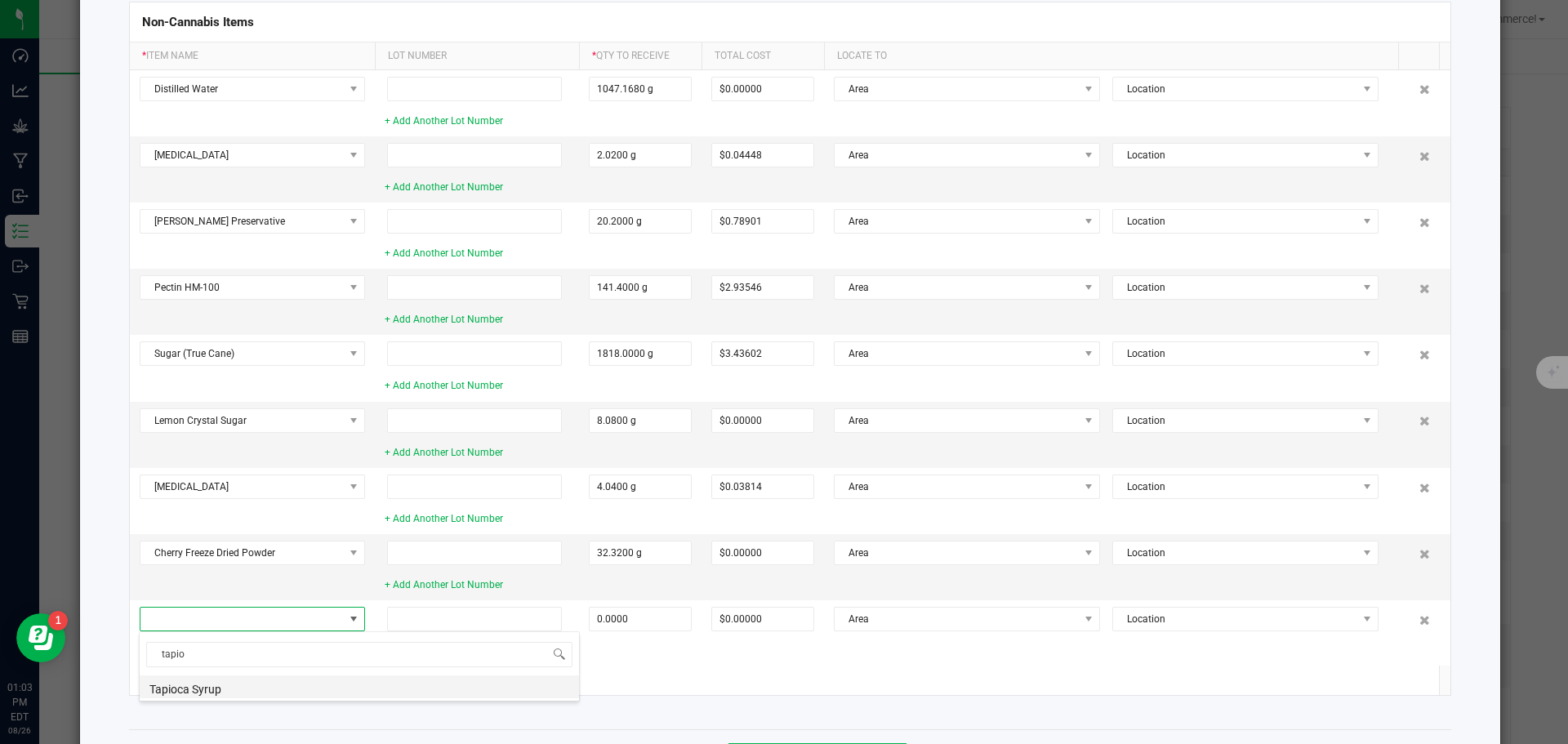
click at [180, 685] on li "Tapioca Syrup" at bounding box center [359, 686] width 439 height 23
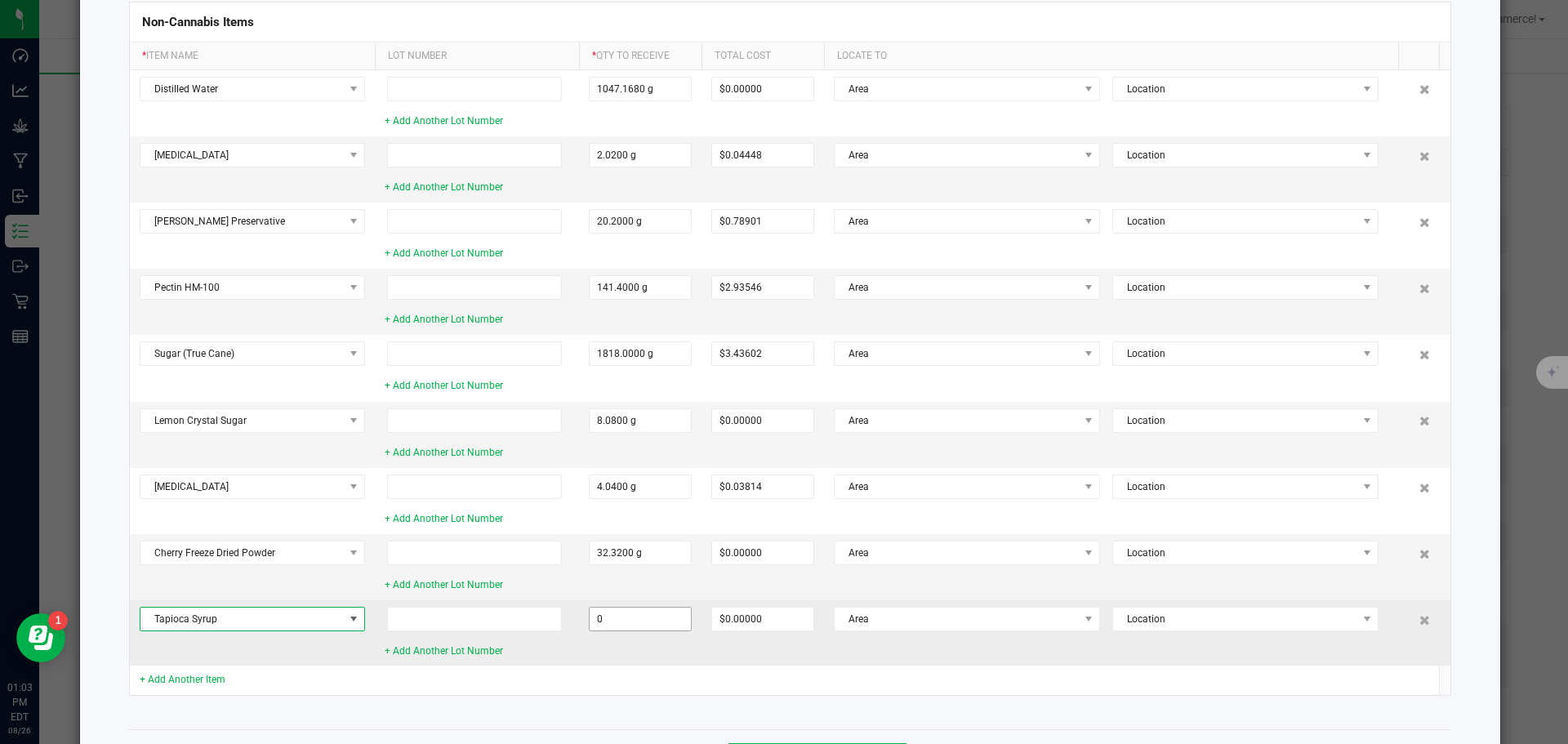
click at [618, 622] on input "0" at bounding box center [641, 618] width 101 height 23
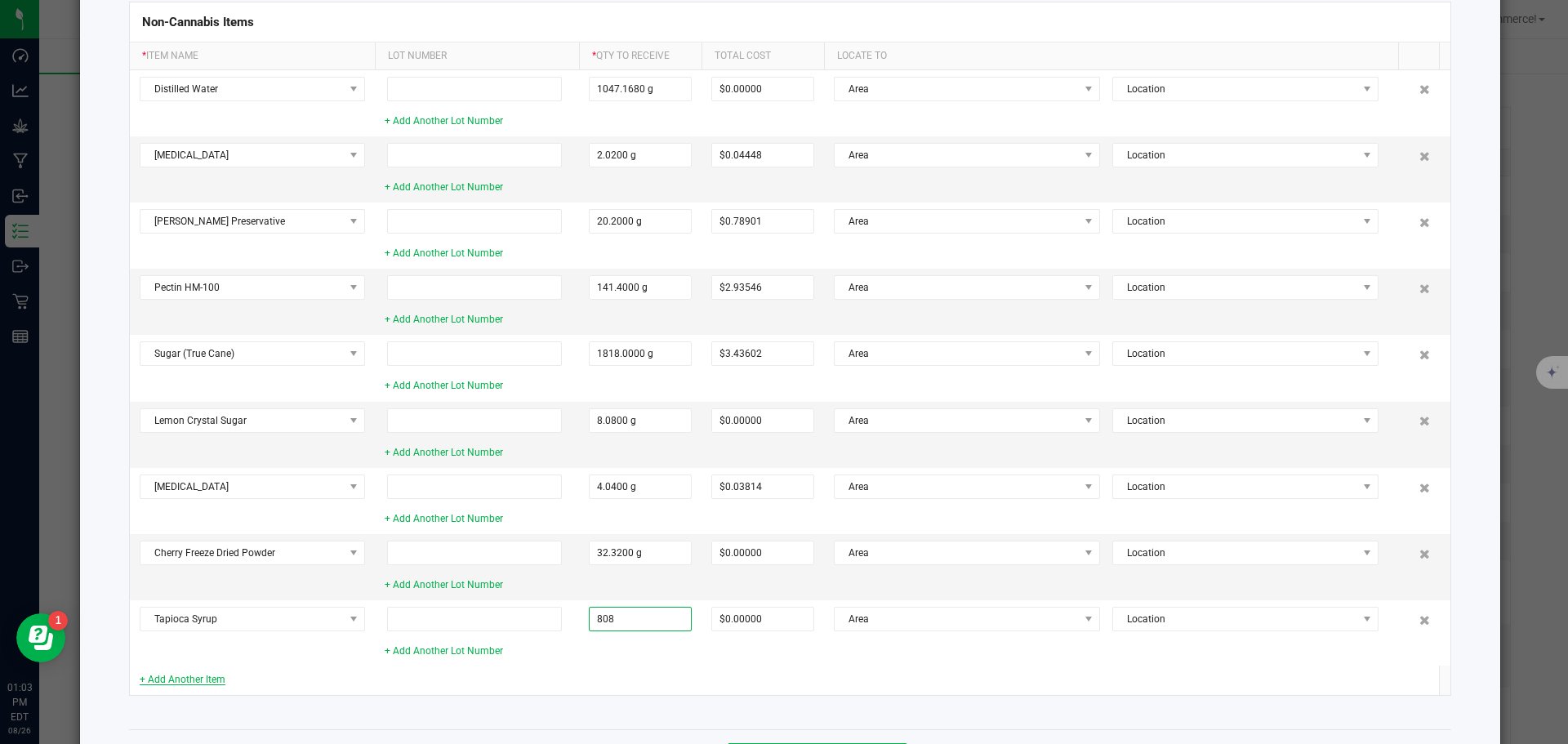
type input "808.0000 g"
type input "$6.28624"
click at [164, 682] on link "+ Add Another Item" at bounding box center [183, 679] width 86 height 12
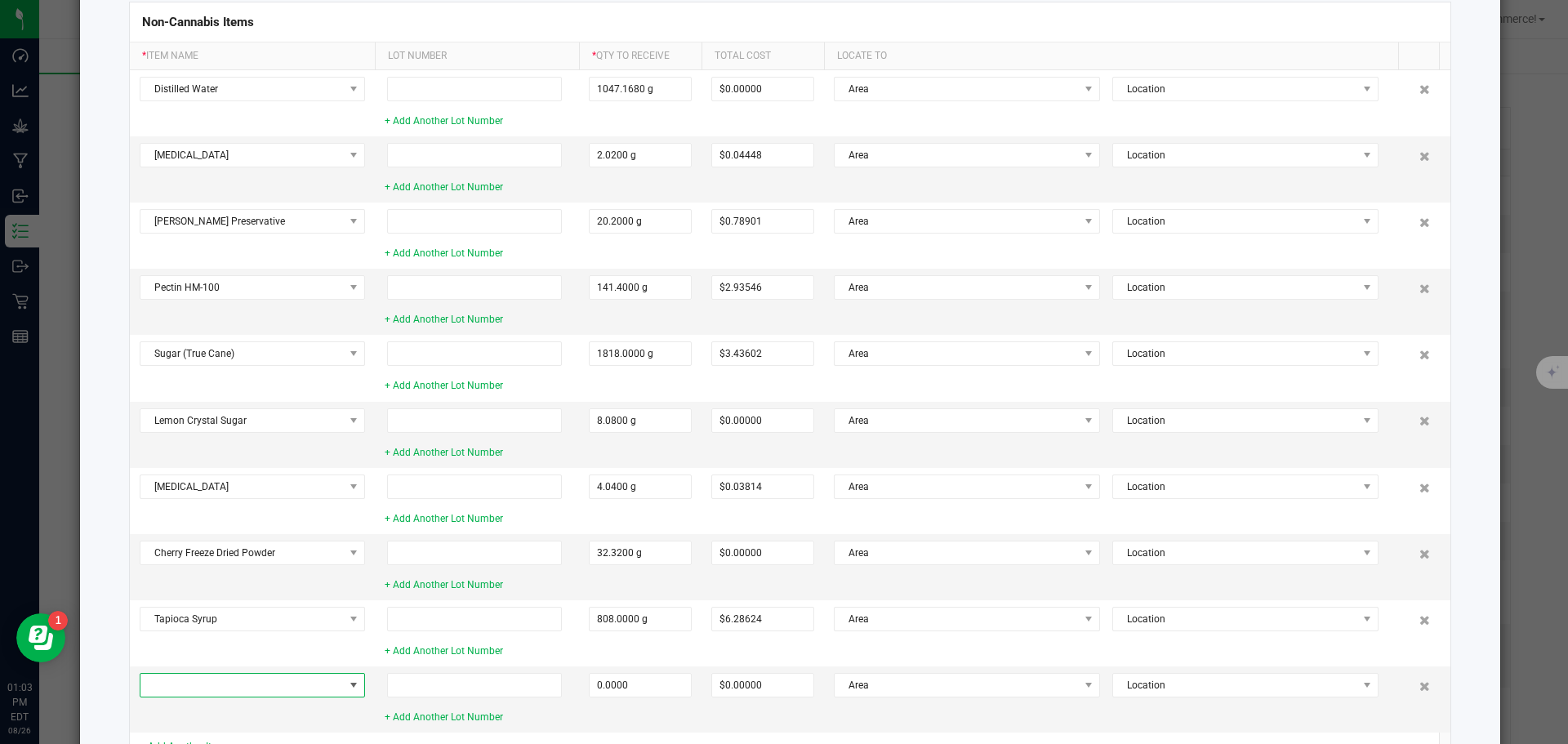
click at [164, 682] on span at bounding box center [242, 684] width 203 height 23
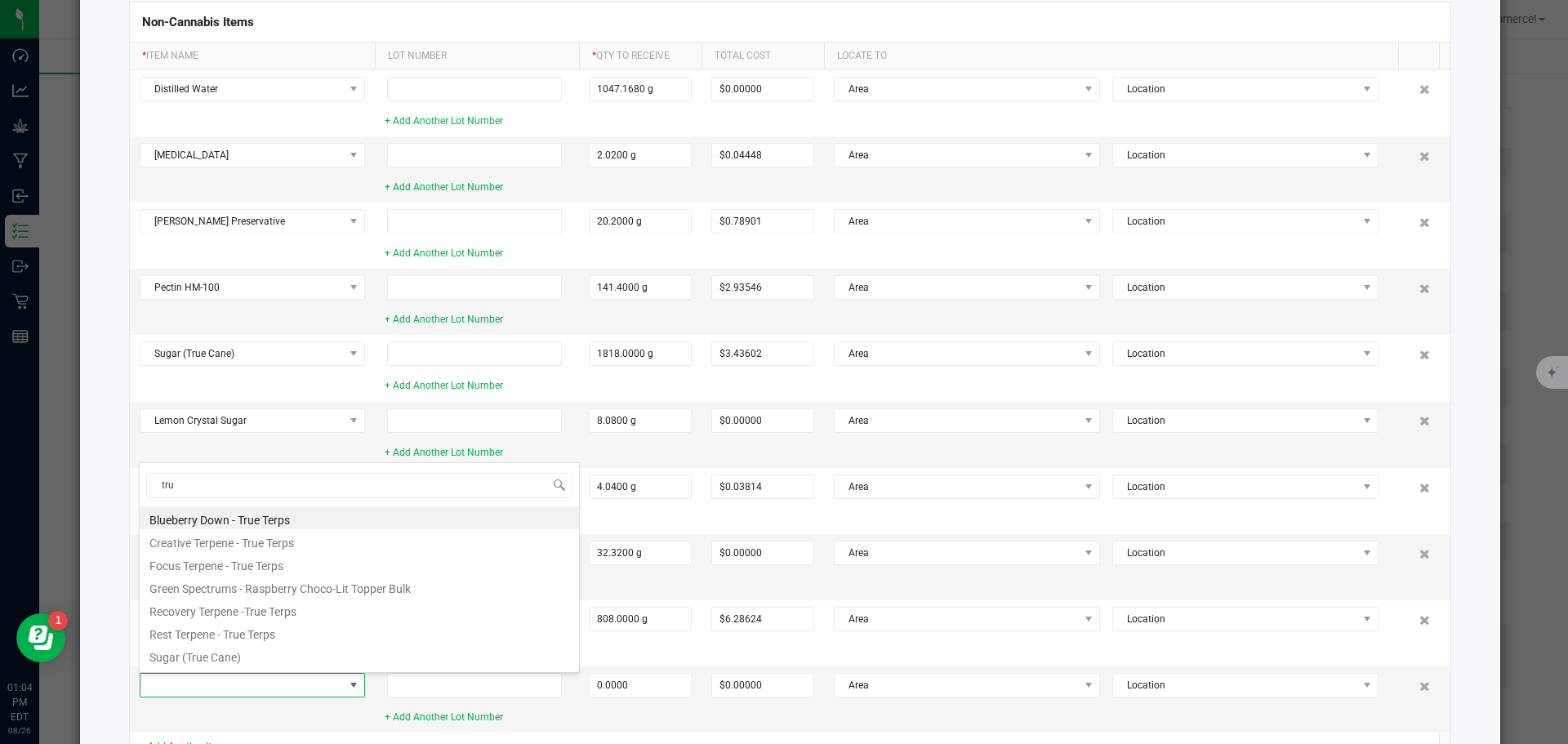
type input "truc"
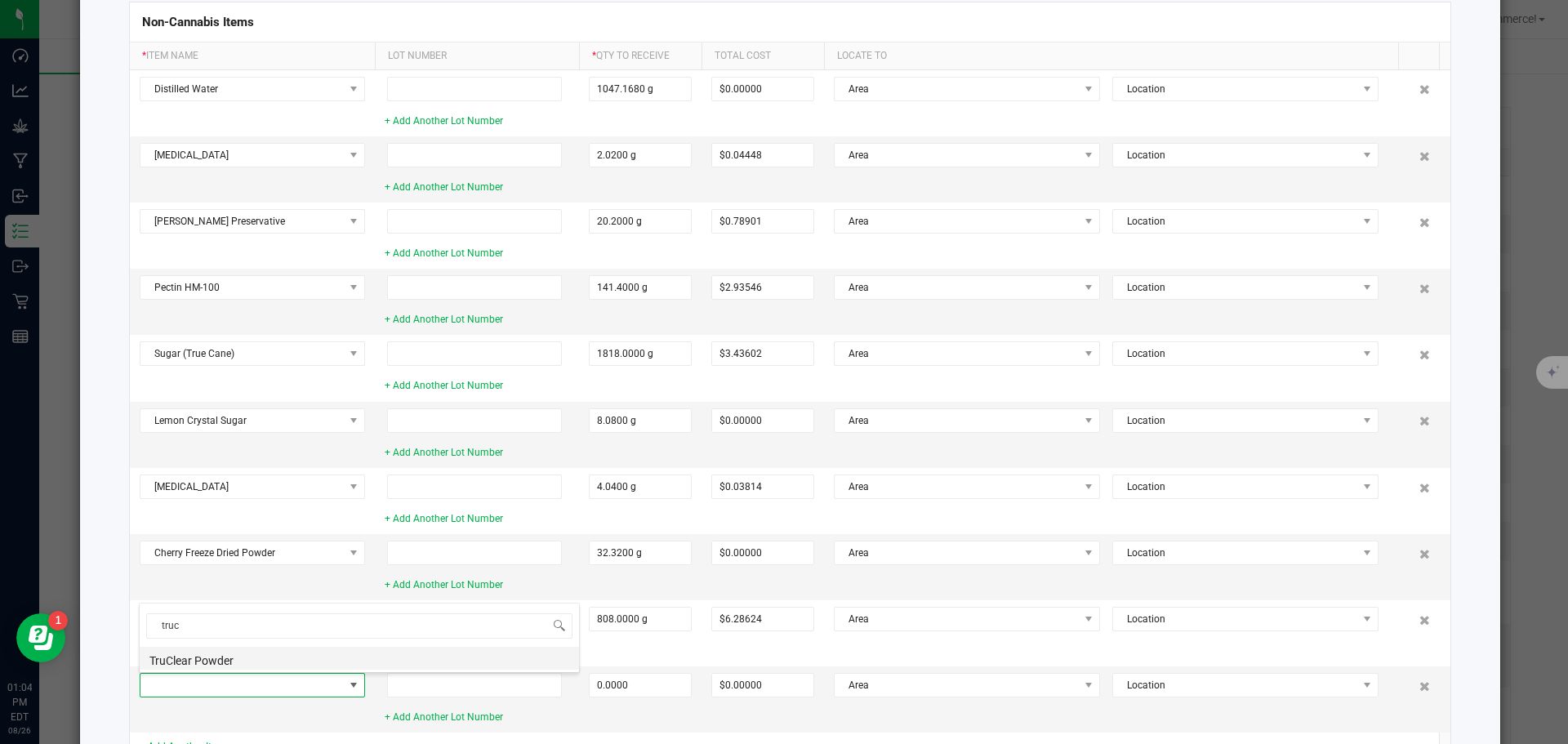
click at [162, 662] on li "TruClear Powder" at bounding box center [359, 657] width 439 height 23
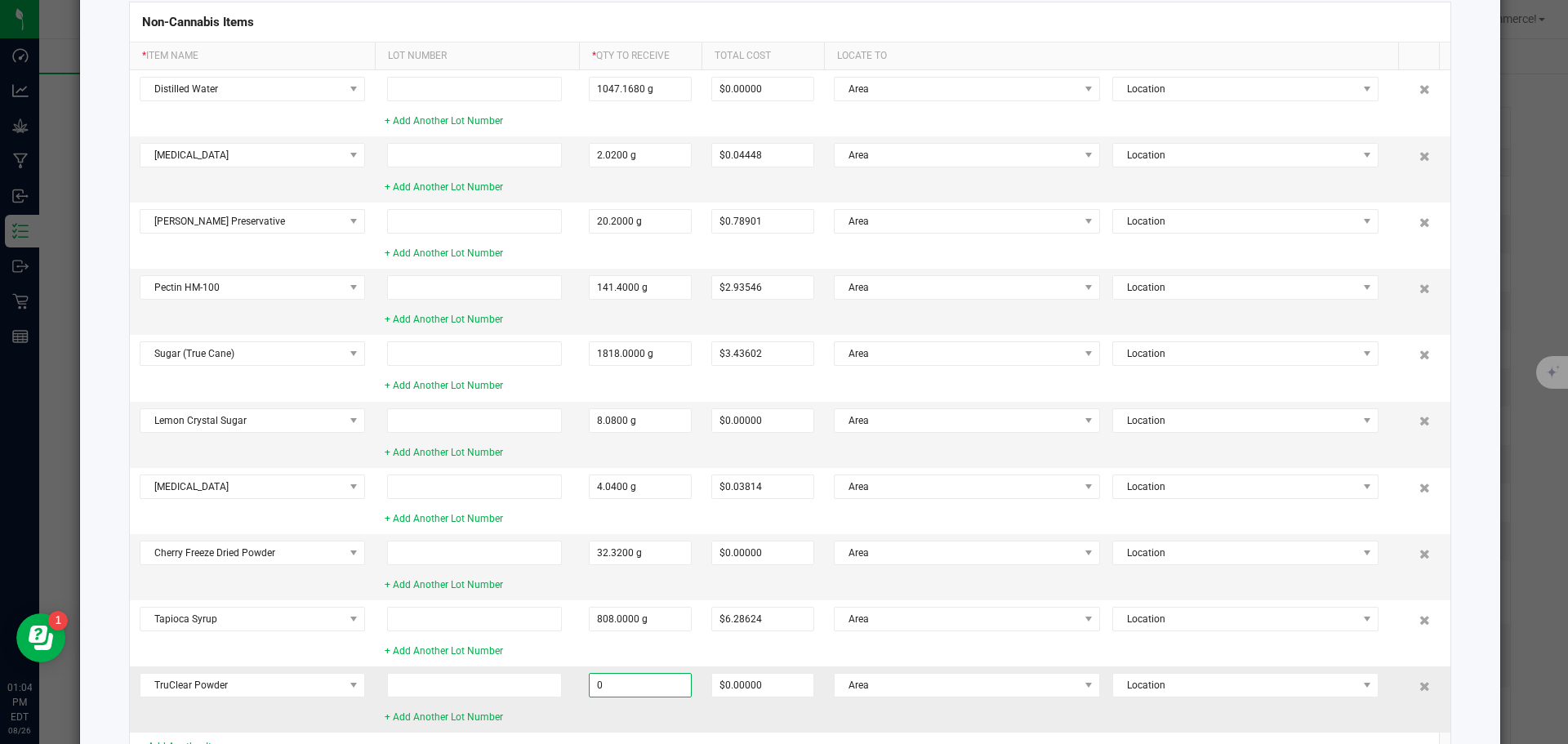
click at [590, 688] on input "0" at bounding box center [641, 684] width 101 height 23
type input "20.2000 g"
type input "$1.80366"
click at [365, 724] on td "TruClear Powder" at bounding box center [252, 699] width 245 height 66
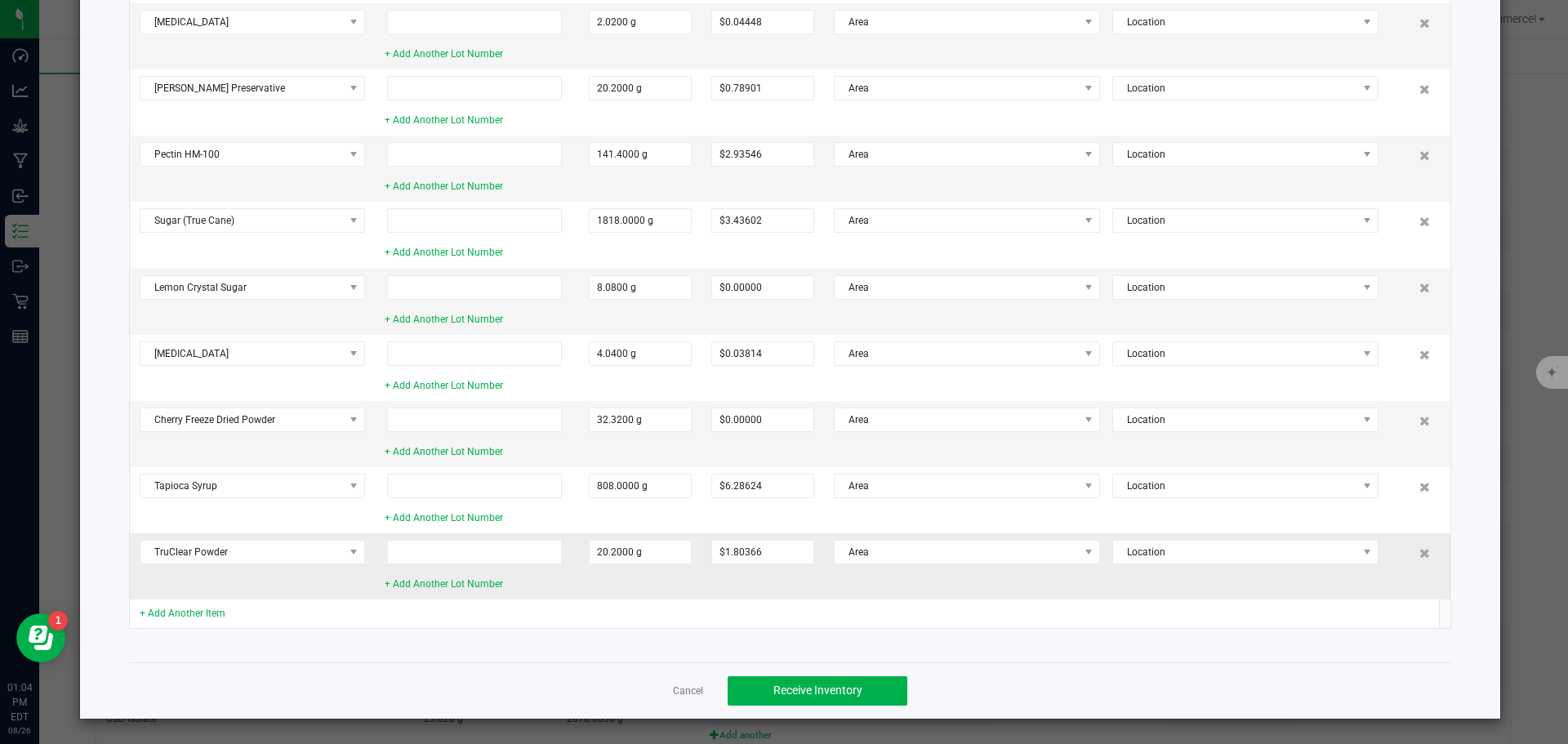
scroll to position [380, 0]
click at [153, 611] on link "+ Add Another Item" at bounding box center [183, 613] width 86 height 12
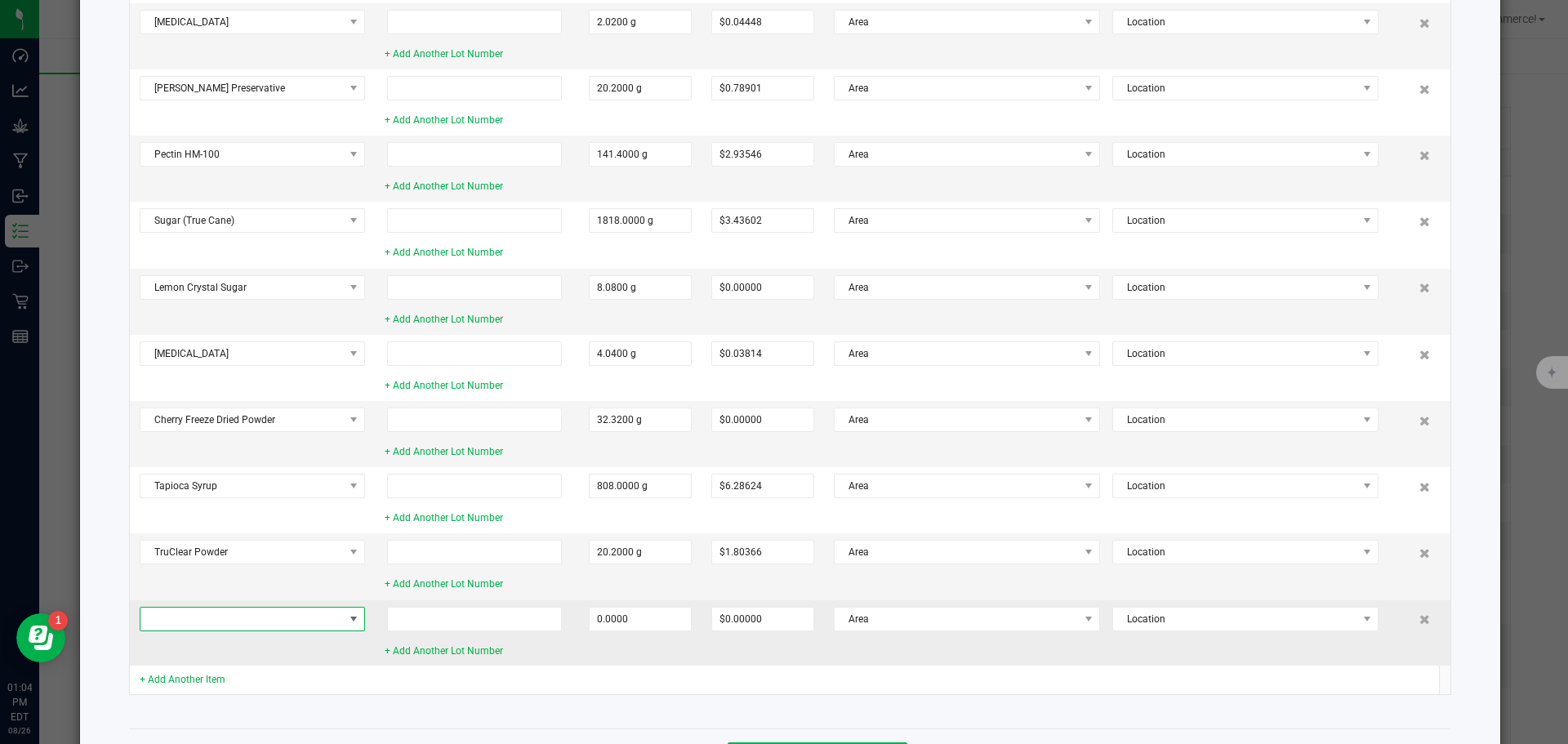
click at [153, 613] on span at bounding box center [242, 618] width 203 height 23
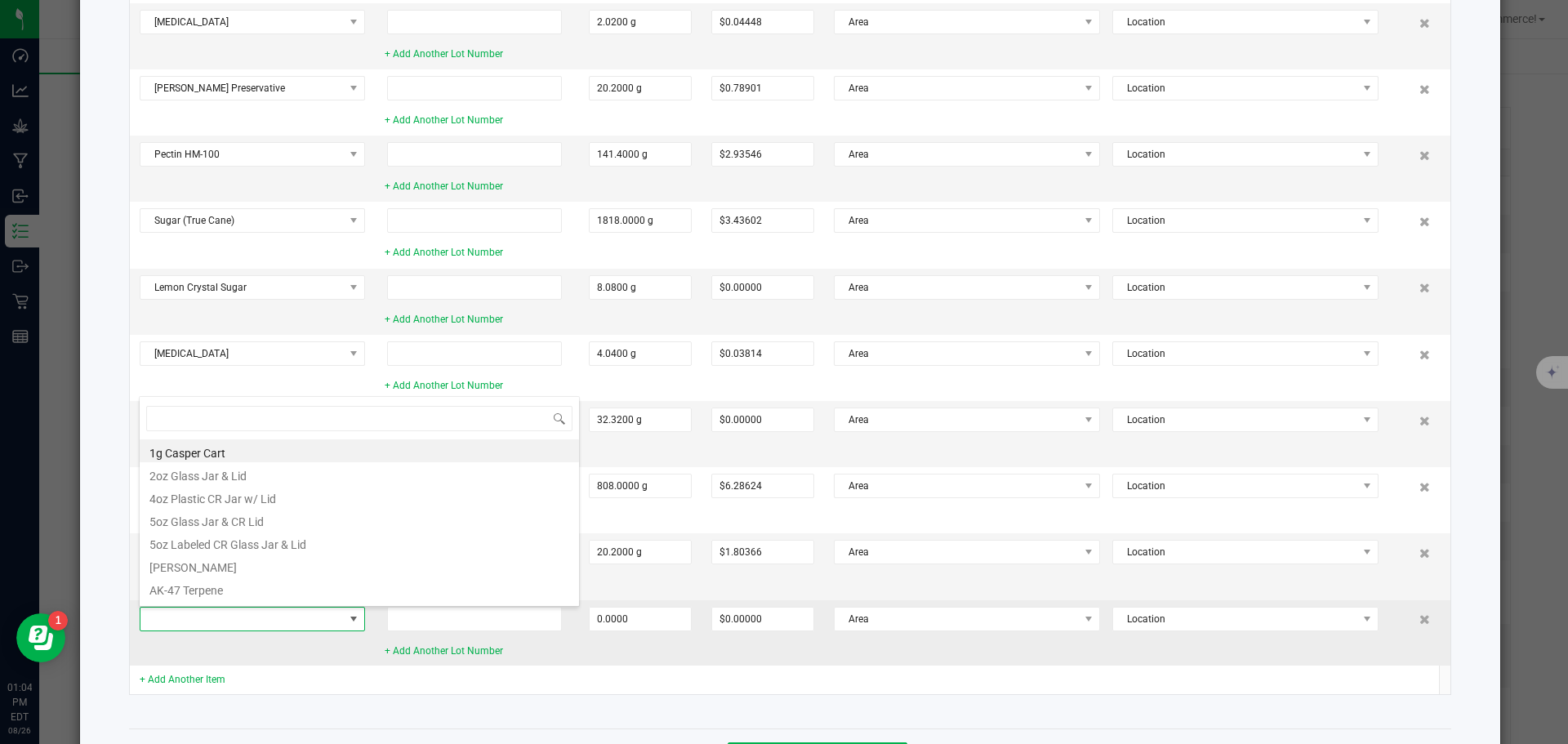
scroll to position [24, 225]
type input "trum"
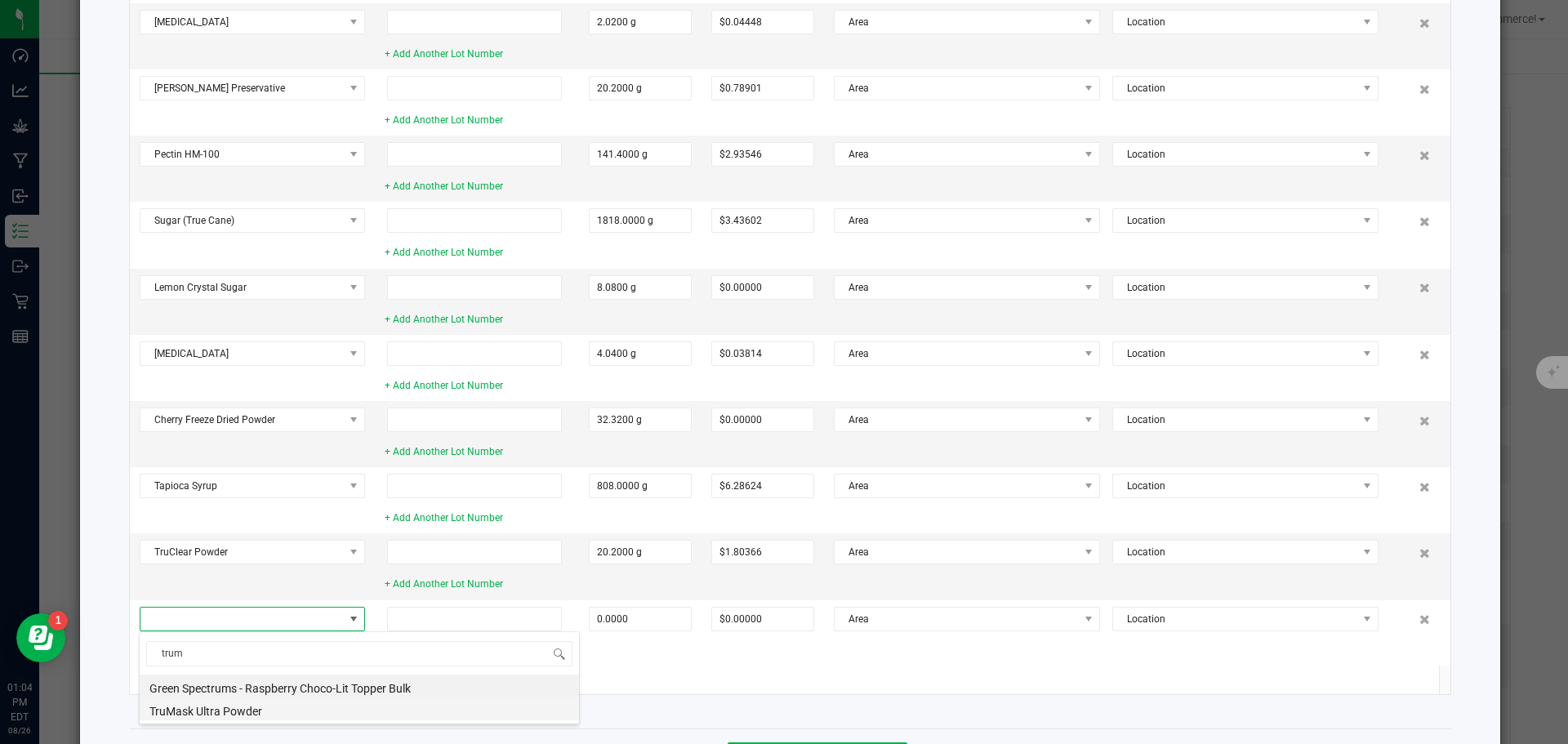
click at [171, 713] on li "TruMask Ultra Powder" at bounding box center [359, 708] width 439 height 23
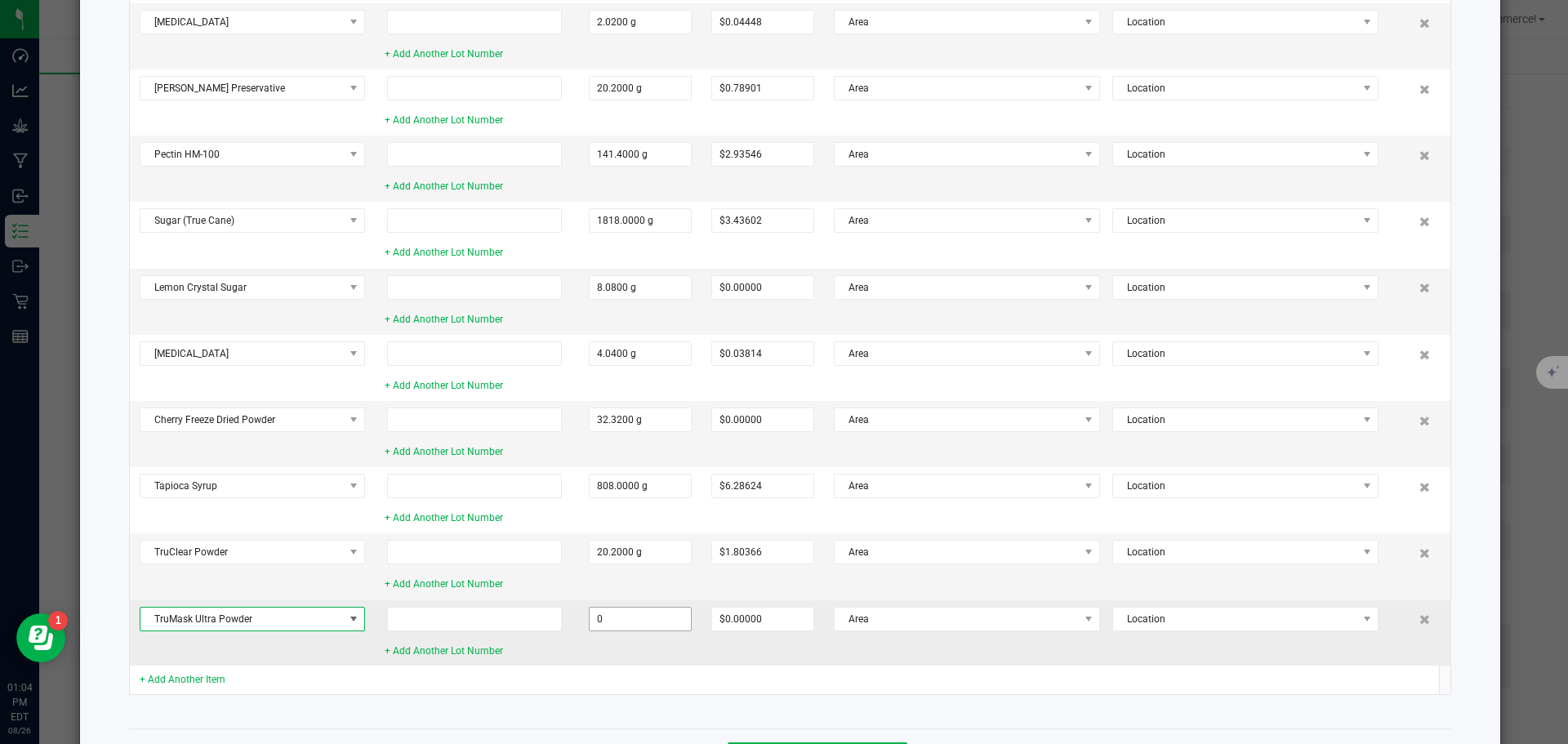
click at [636, 620] on input "0" at bounding box center [641, 618] width 101 height 23
click at [633, 623] on input "16.16" at bounding box center [641, 618] width 101 height 23
type input "16.1600 g"
type input "$1.44293"
click at [609, 654] on td "16.1600 g" at bounding box center [640, 633] width 122 height 66
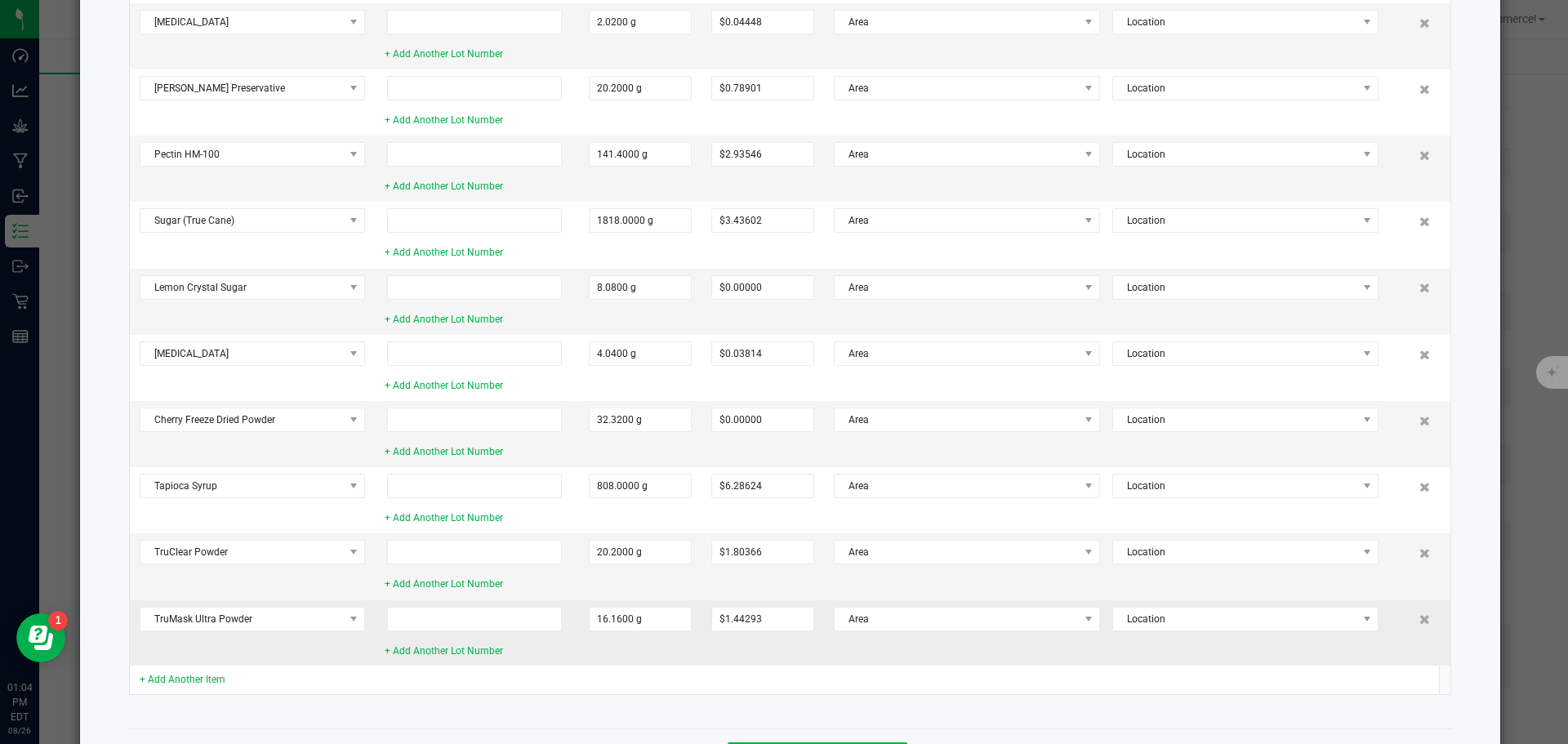
scroll to position [446, 0]
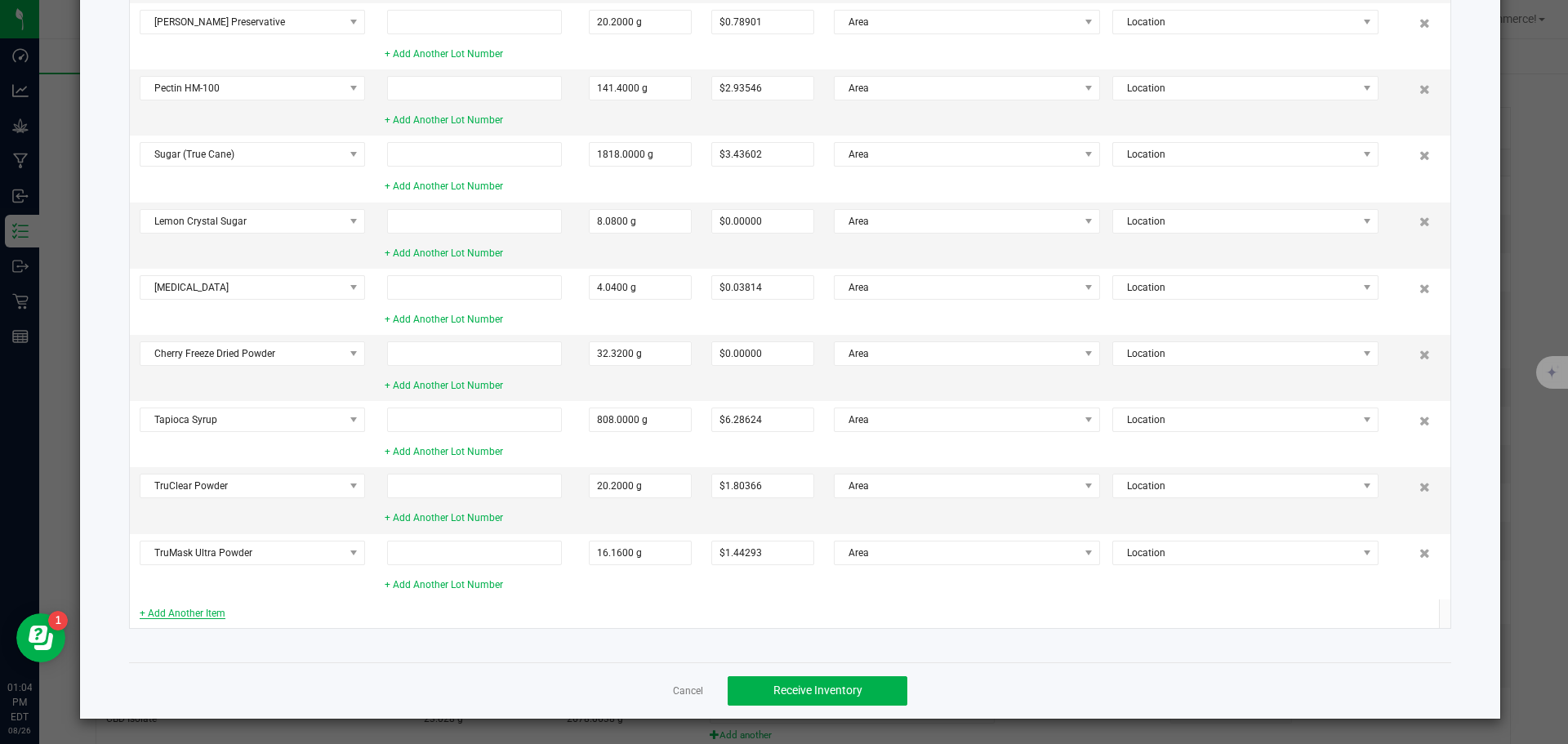
click at [201, 615] on link "+ Add Another Item" at bounding box center [183, 613] width 86 height 12
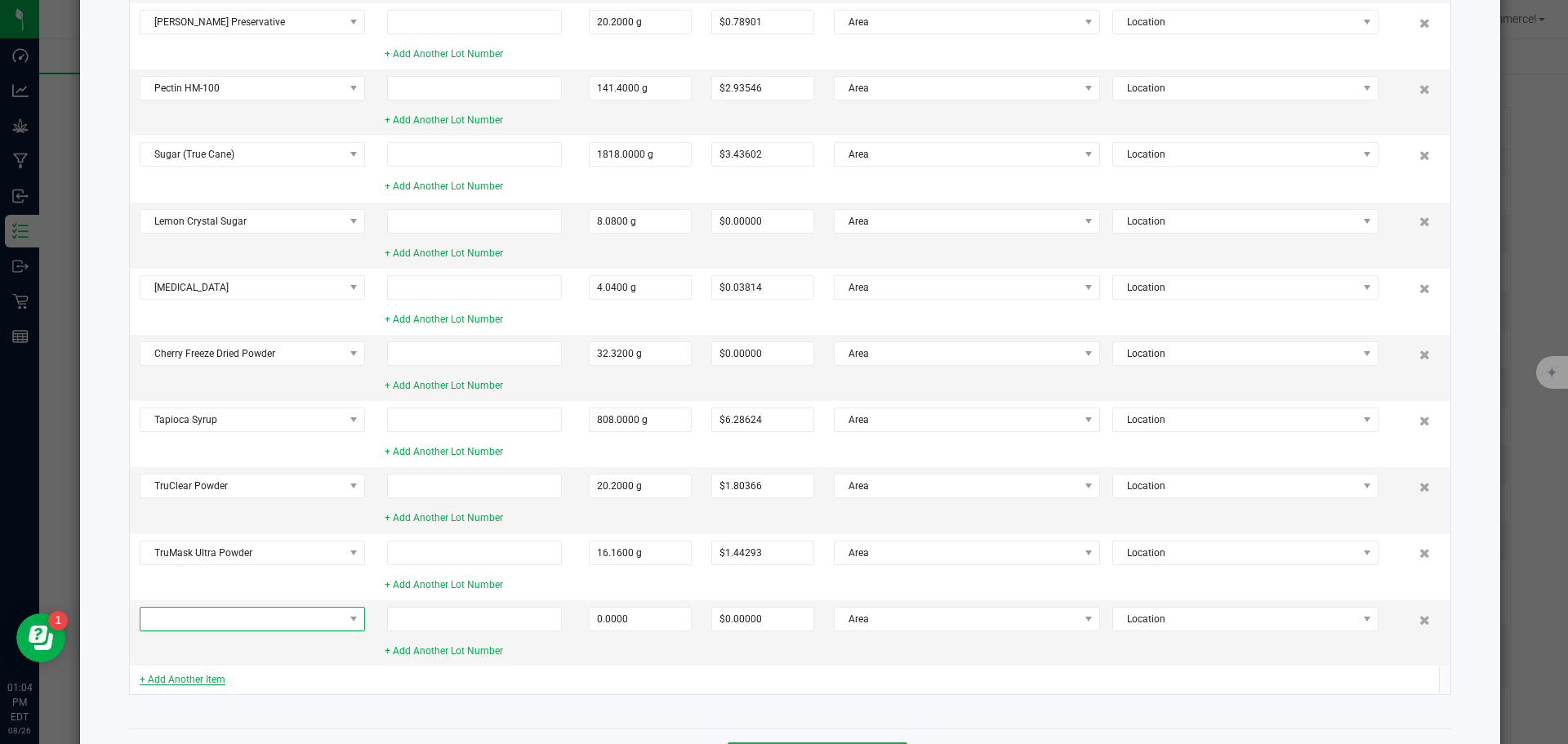
click at [201, 615] on span at bounding box center [242, 618] width 203 height 23
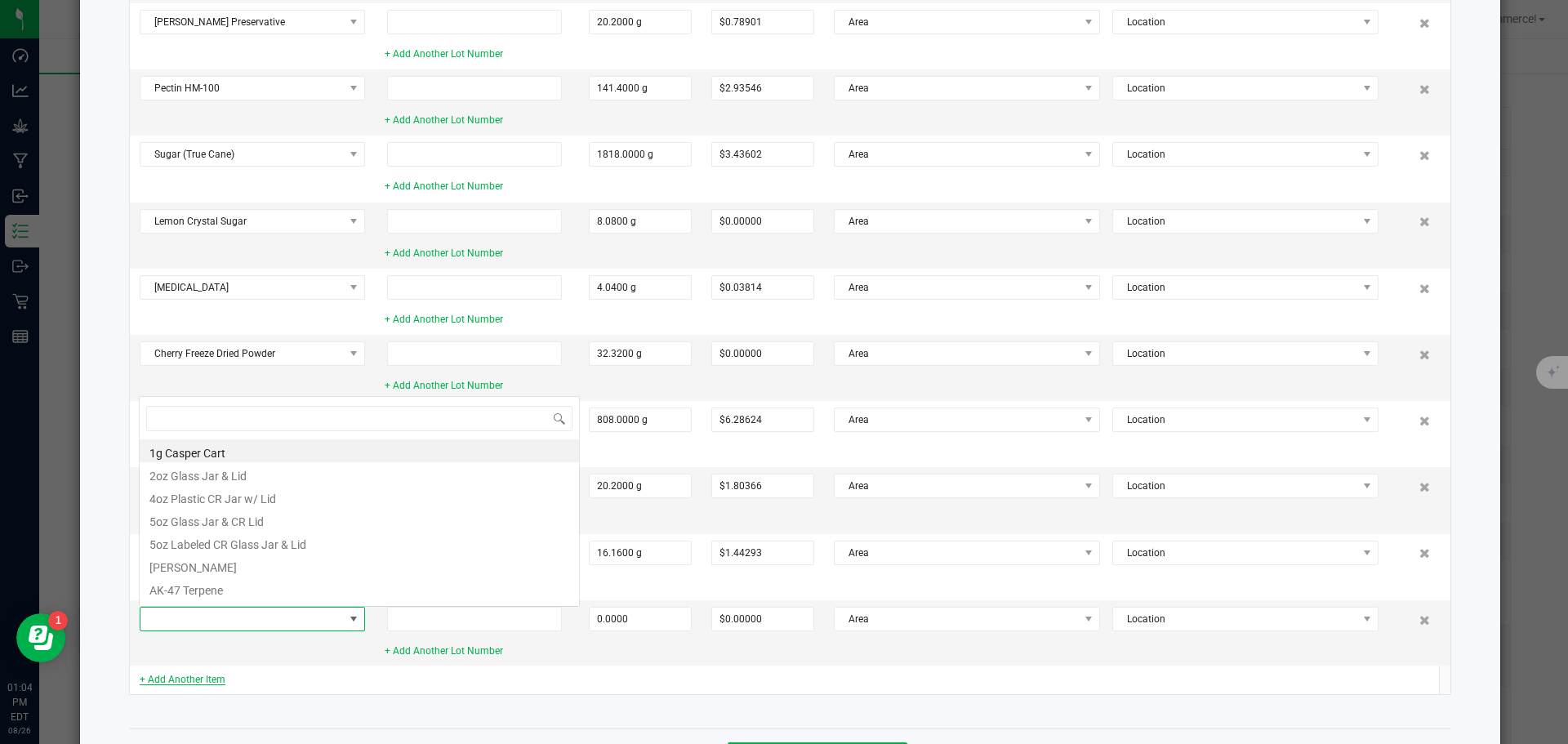
scroll to position [24, 225]
type input "sunfl"
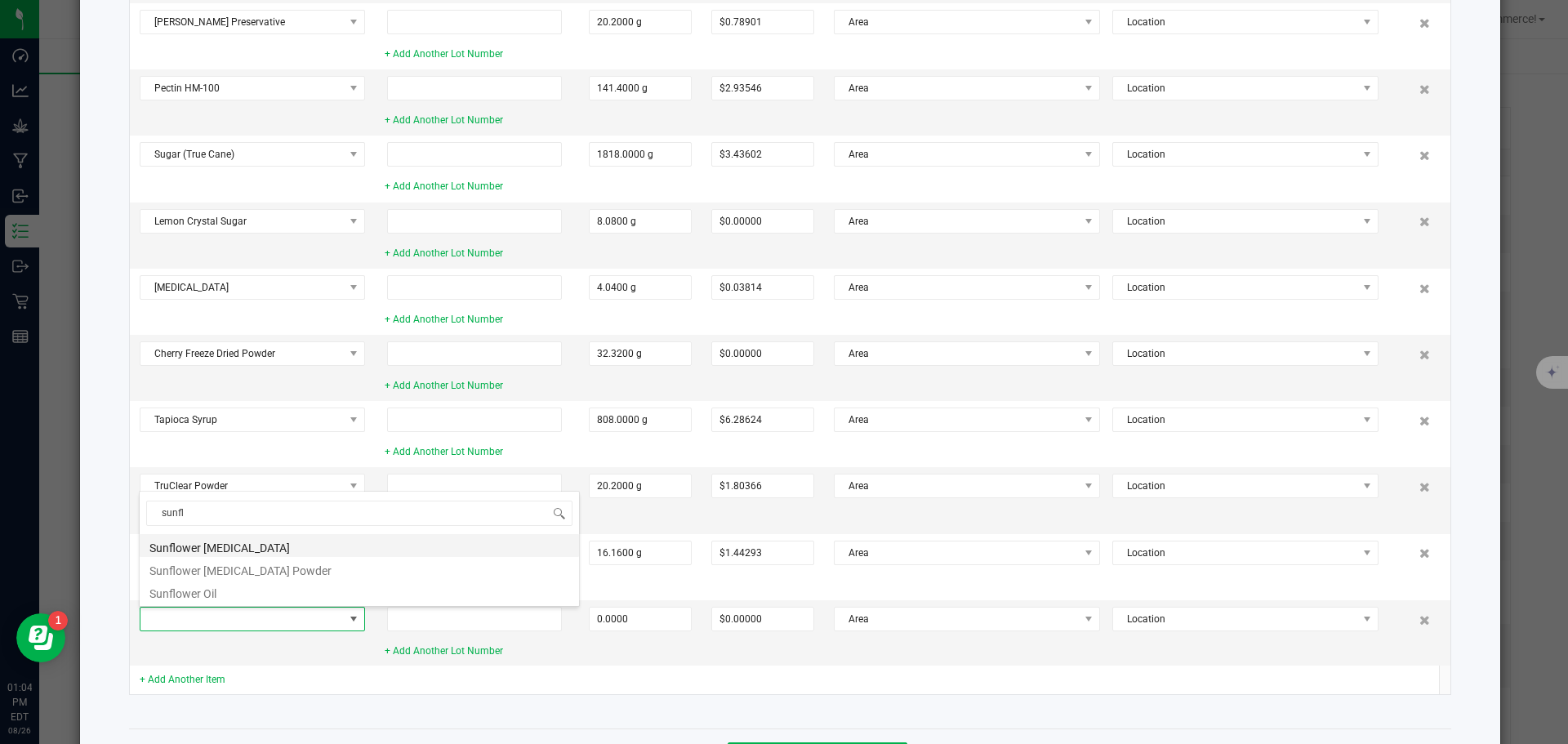
click at [216, 546] on li "Sunflower [MEDICAL_DATA]" at bounding box center [359, 545] width 439 height 23
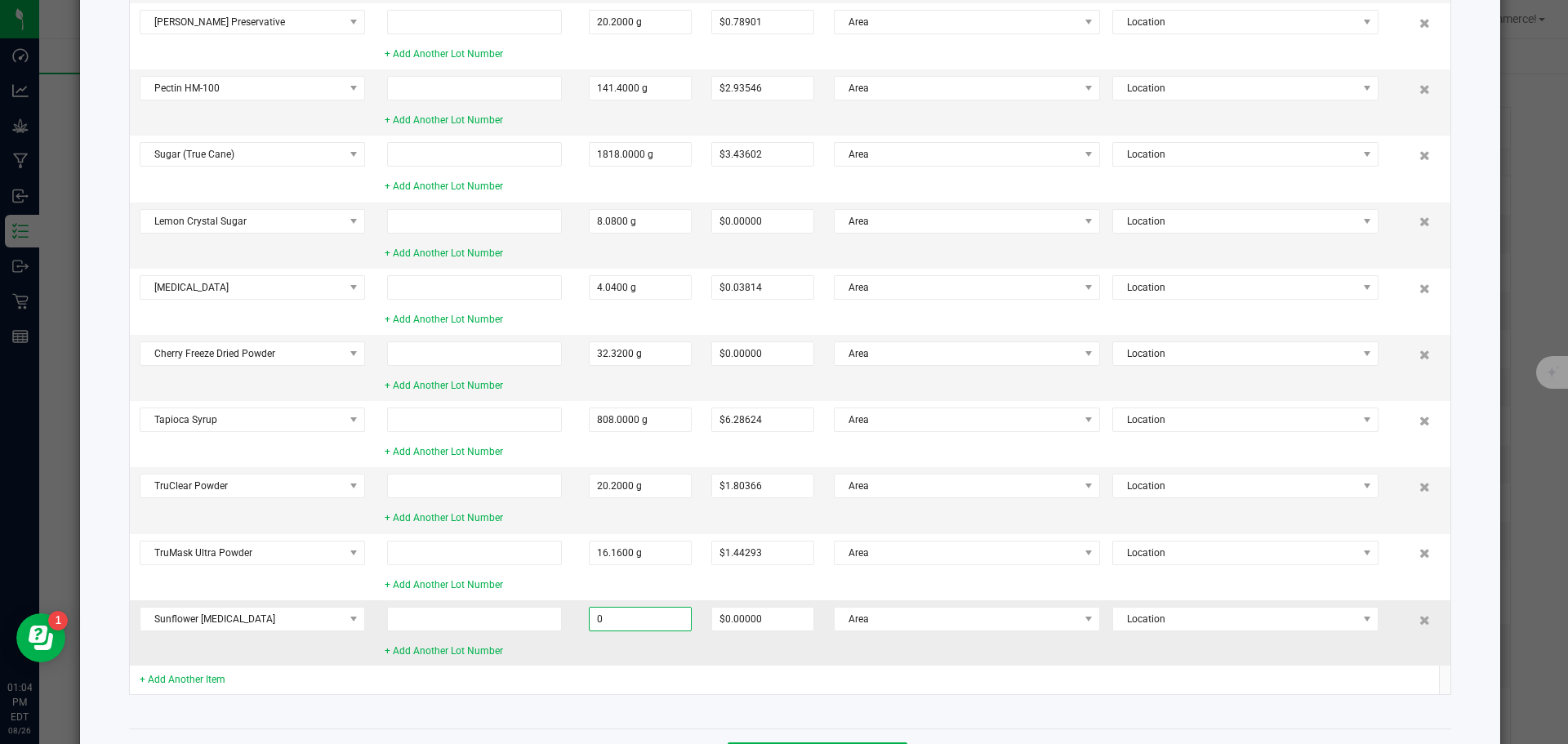
click at [613, 629] on input "0" at bounding box center [641, 618] width 101 height 23
type input "2.0200 g"
type input "$0.05426"
click at [325, 673] on div "+ Add Another Item" at bounding box center [252, 679] width 225 height 15
click at [219, 679] on link "+ Add Another Item" at bounding box center [183, 679] width 86 height 12
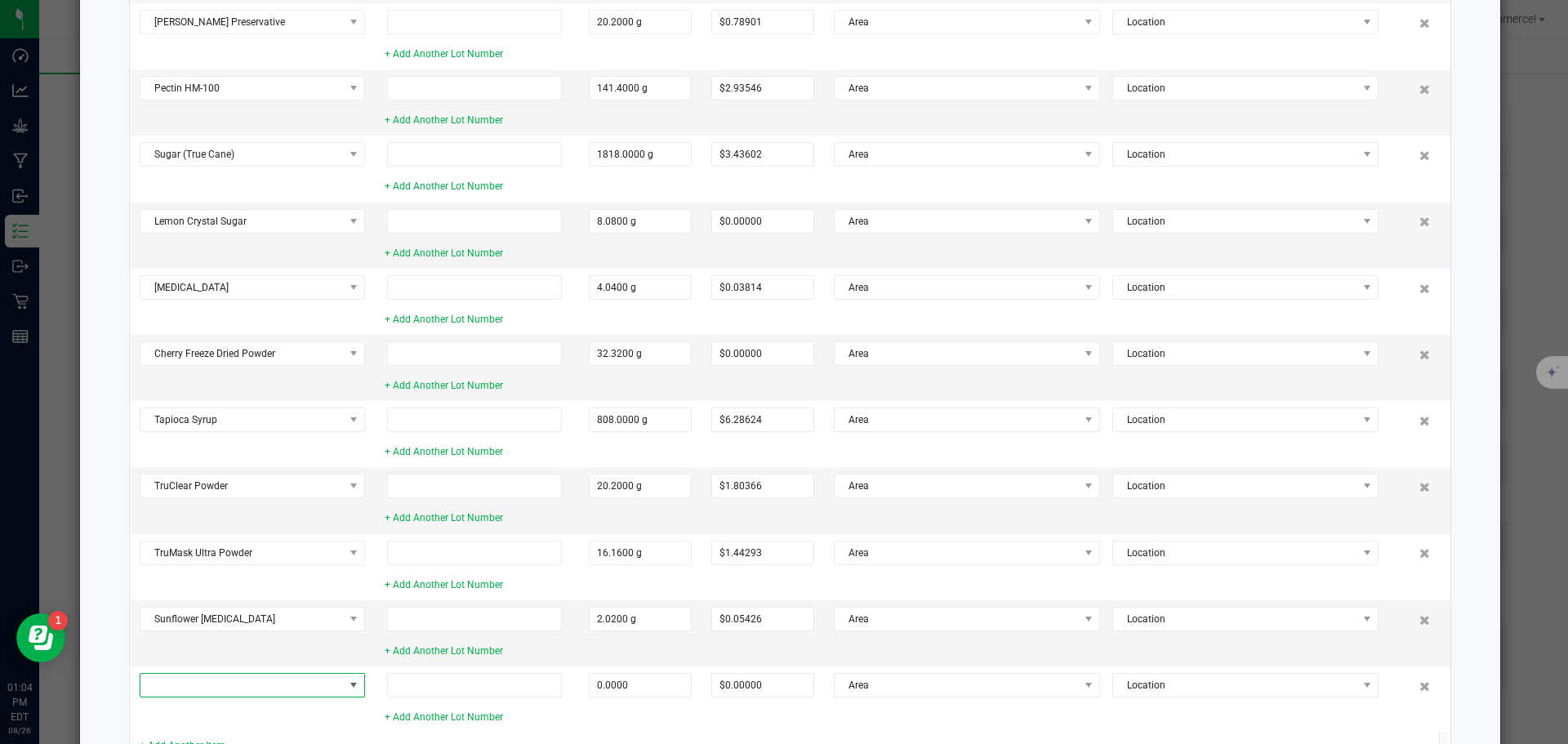
click at [219, 679] on span at bounding box center [242, 684] width 203 height 23
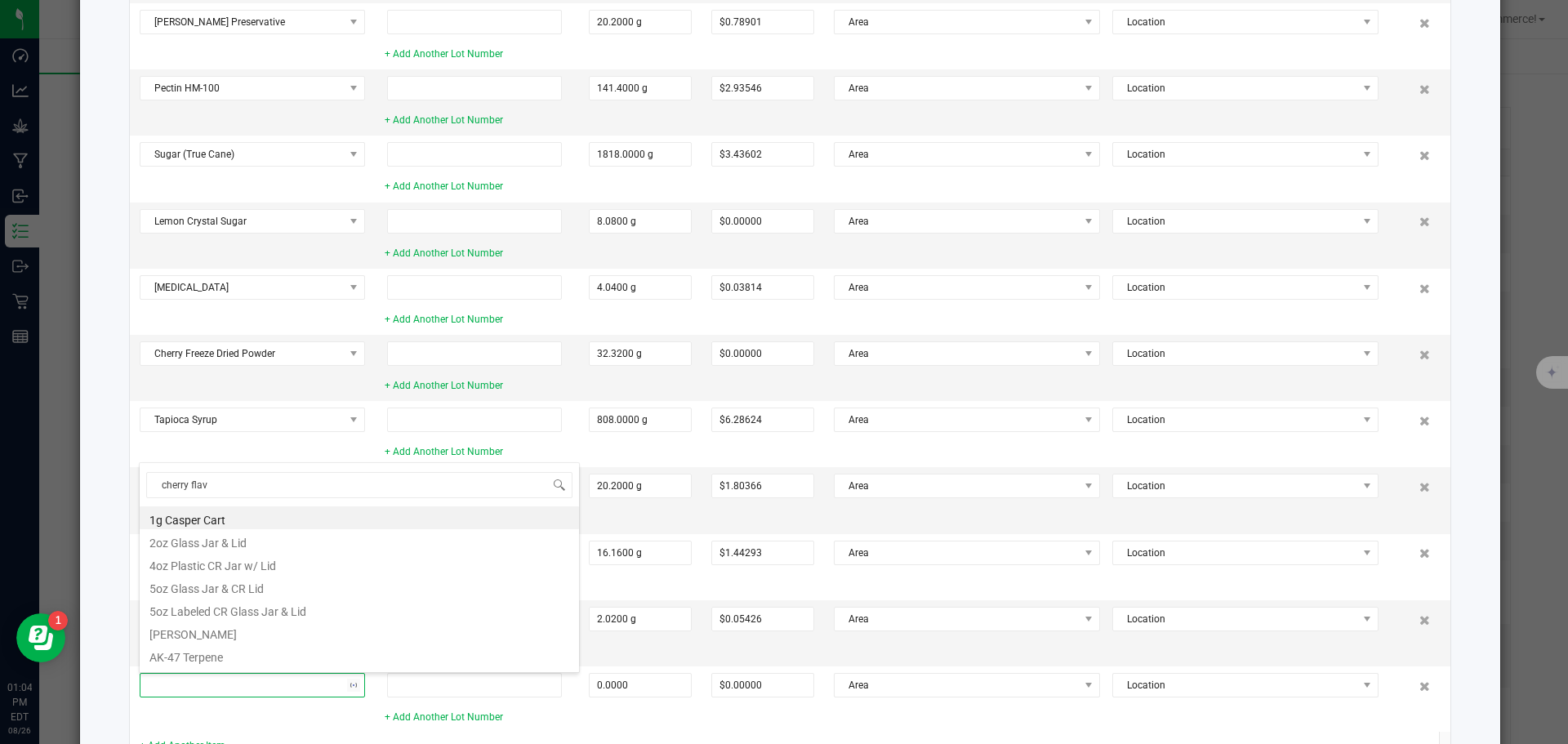
type input "cherry flavo"
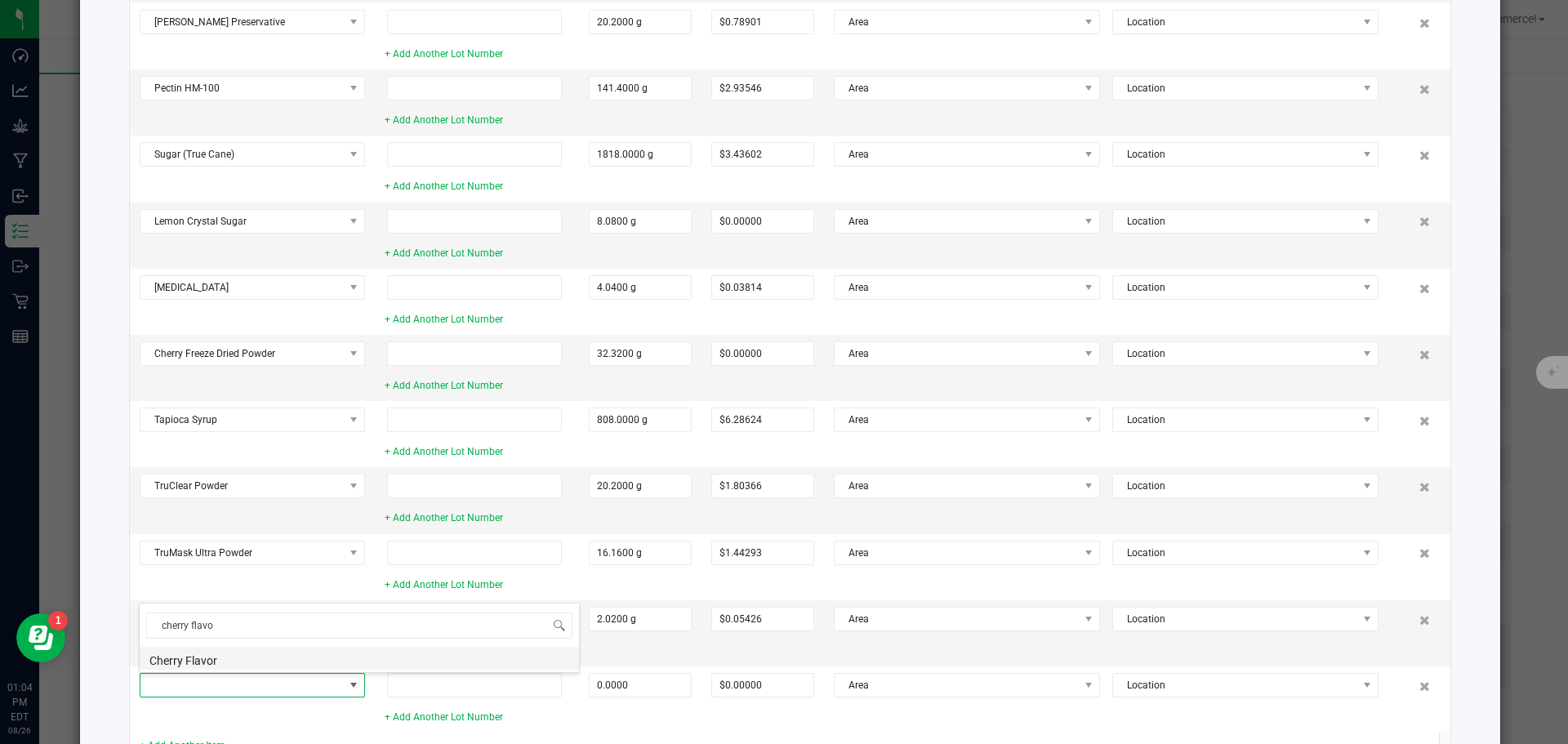
click at [206, 664] on li "Cherry Flavor" at bounding box center [359, 657] width 439 height 23
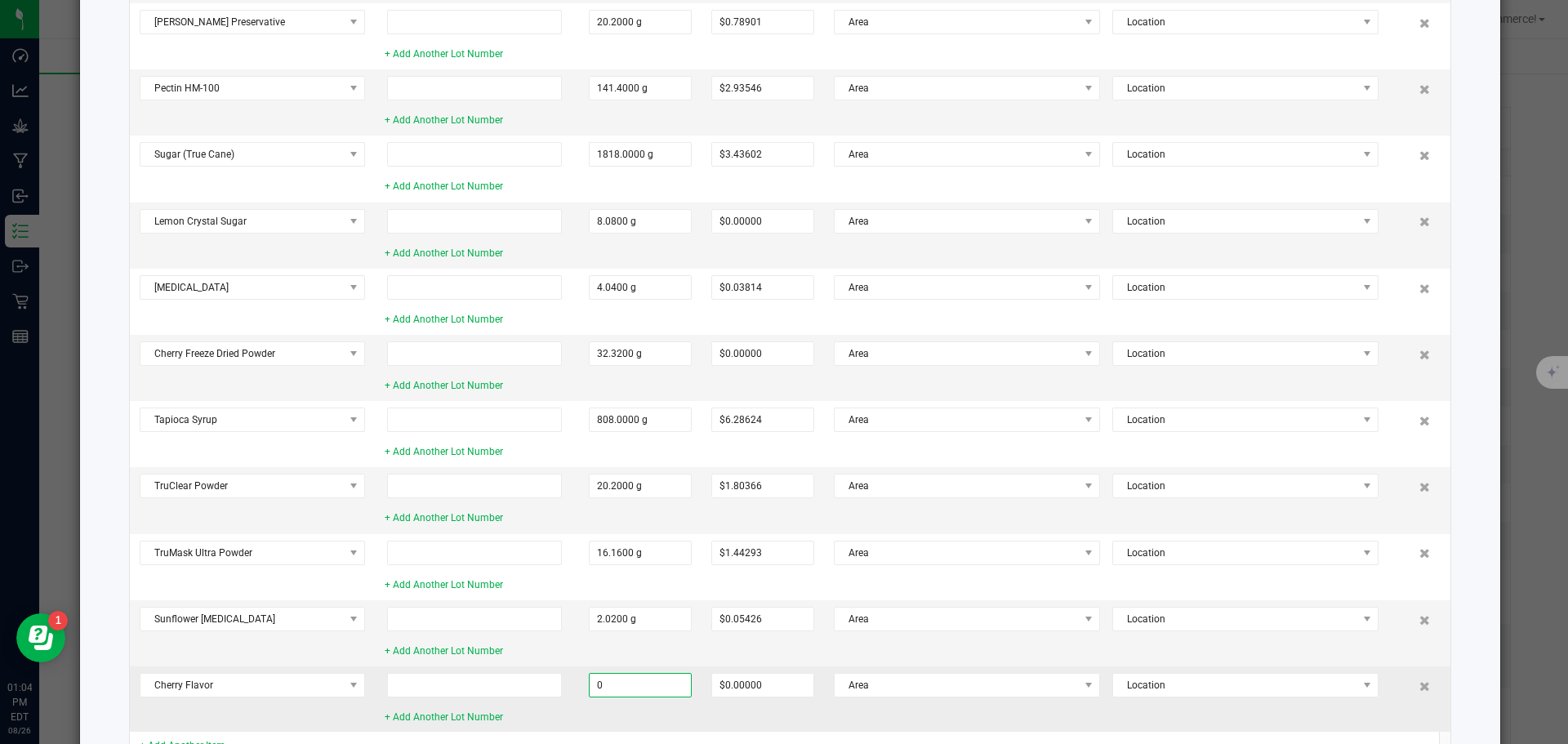
click at [657, 682] on input "0" at bounding box center [641, 684] width 101 height 23
type input "3.2320 g"
click at [338, 726] on td "Cherry Flavor" at bounding box center [252, 699] width 245 height 66
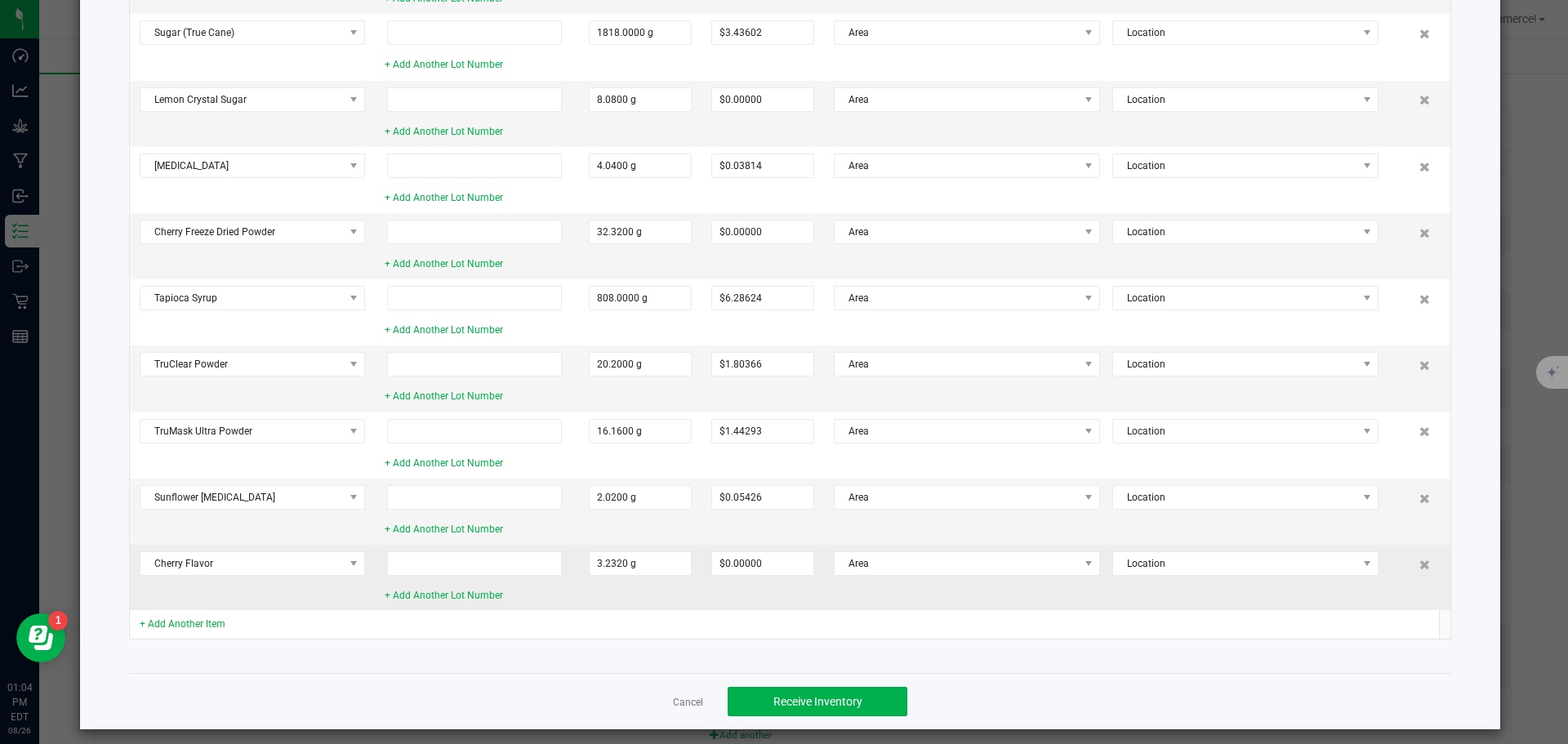
scroll to position [568, 0]
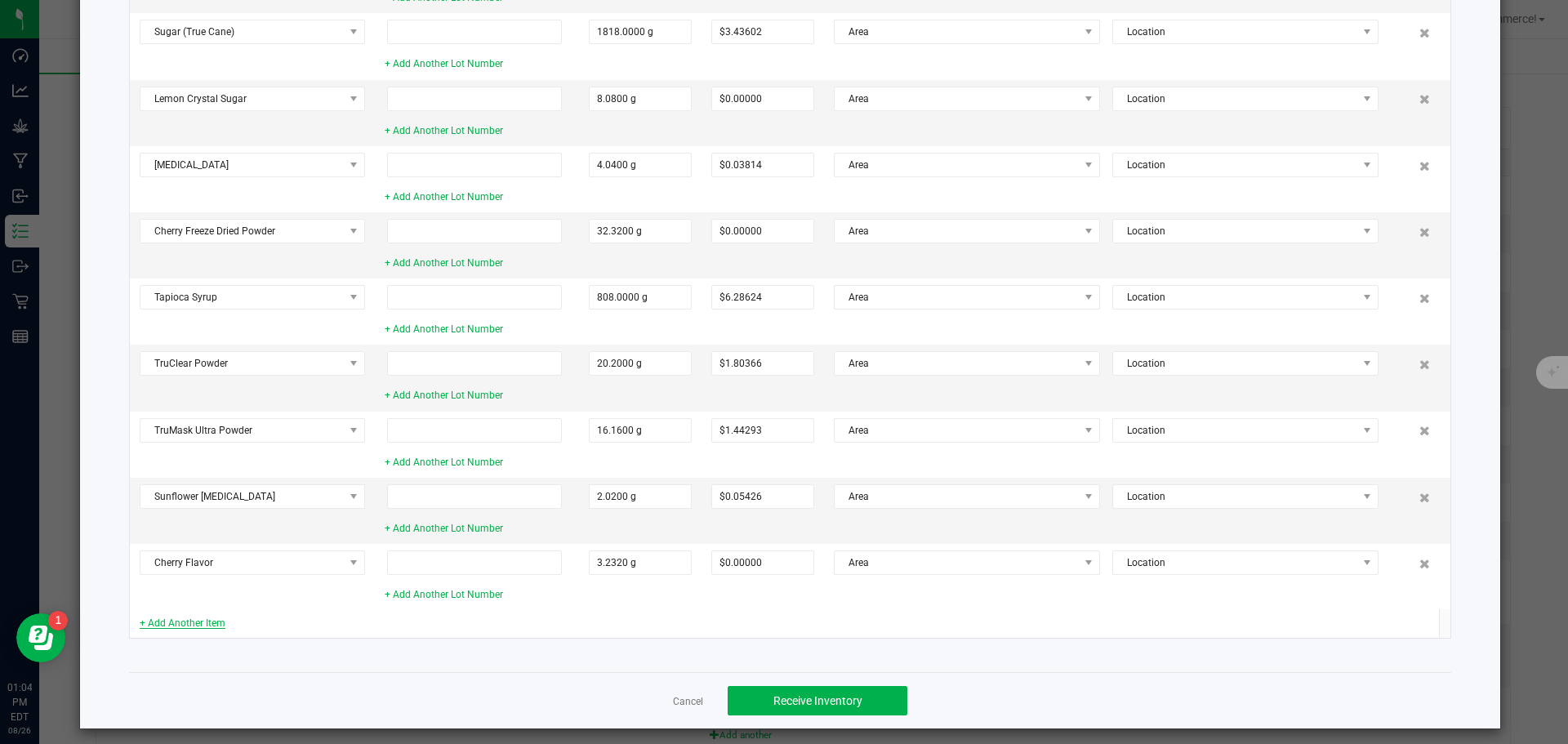
click at [186, 618] on link "+ Add Another Item" at bounding box center [183, 623] width 86 height 12
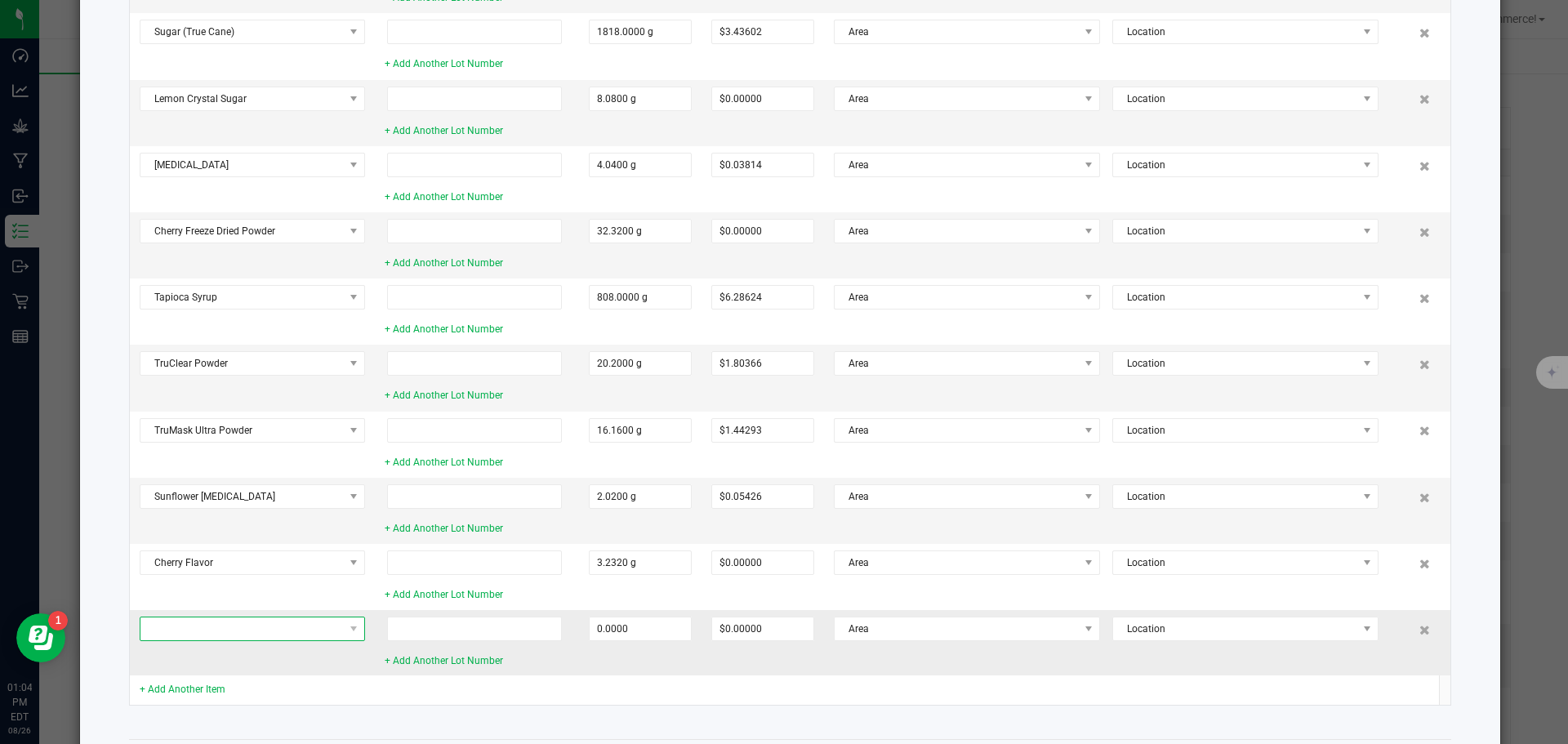
click at [186, 627] on span at bounding box center [242, 628] width 203 height 23
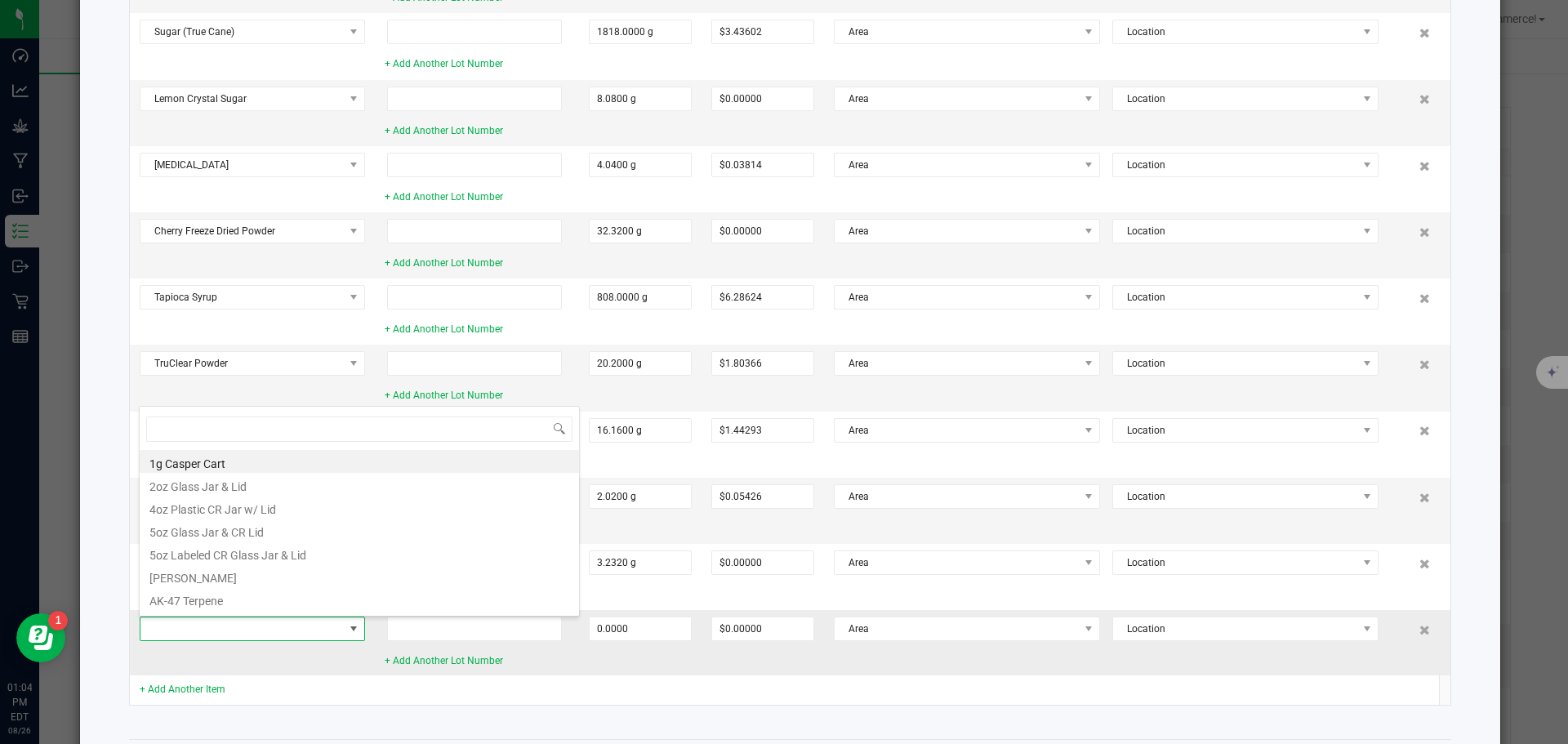
scroll to position [24, 225]
type input "lemon"
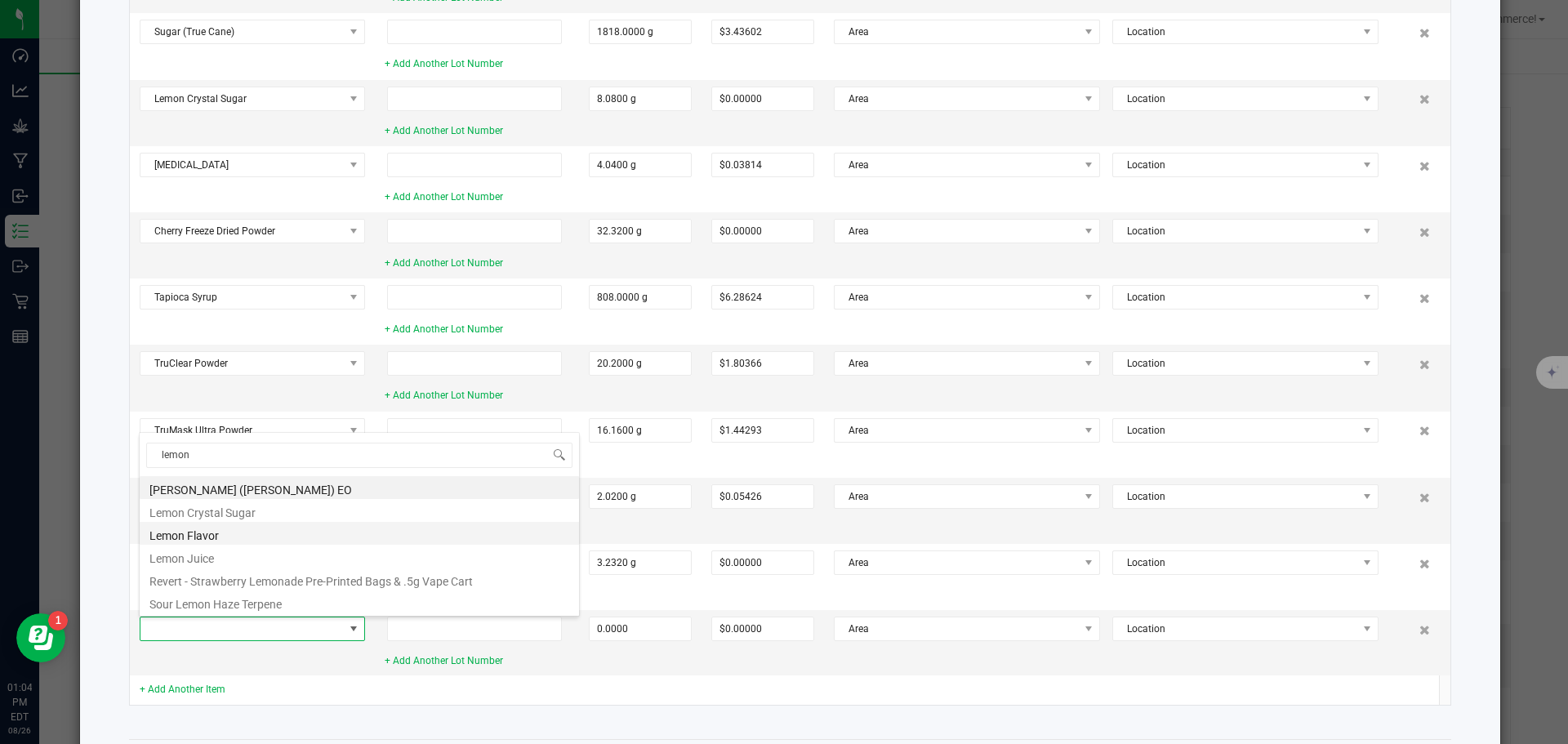
click at [184, 537] on li "Lemon Flavor" at bounding box center [359, 533] width 439 height 23
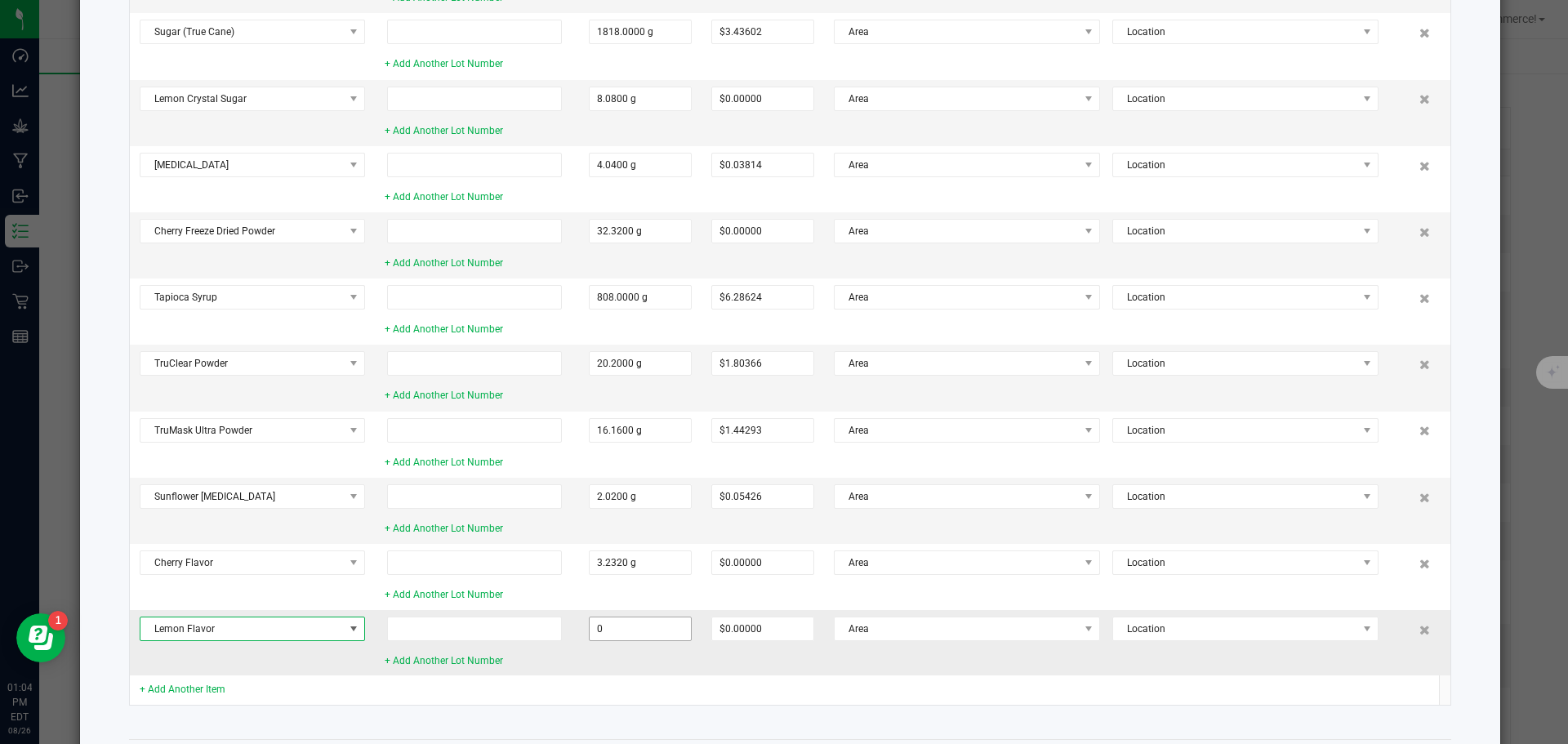
click at [609, 626] on input "0" at bounding box center [641, 628] width 101 height 23
type input "2.0200 g"
click at [398, 676] on td at bounding box center [477, 689] width 204 height 29
click at [158, 691] on link "+ Add Another Item" at bounding box center [183, 689] width 86 height 12
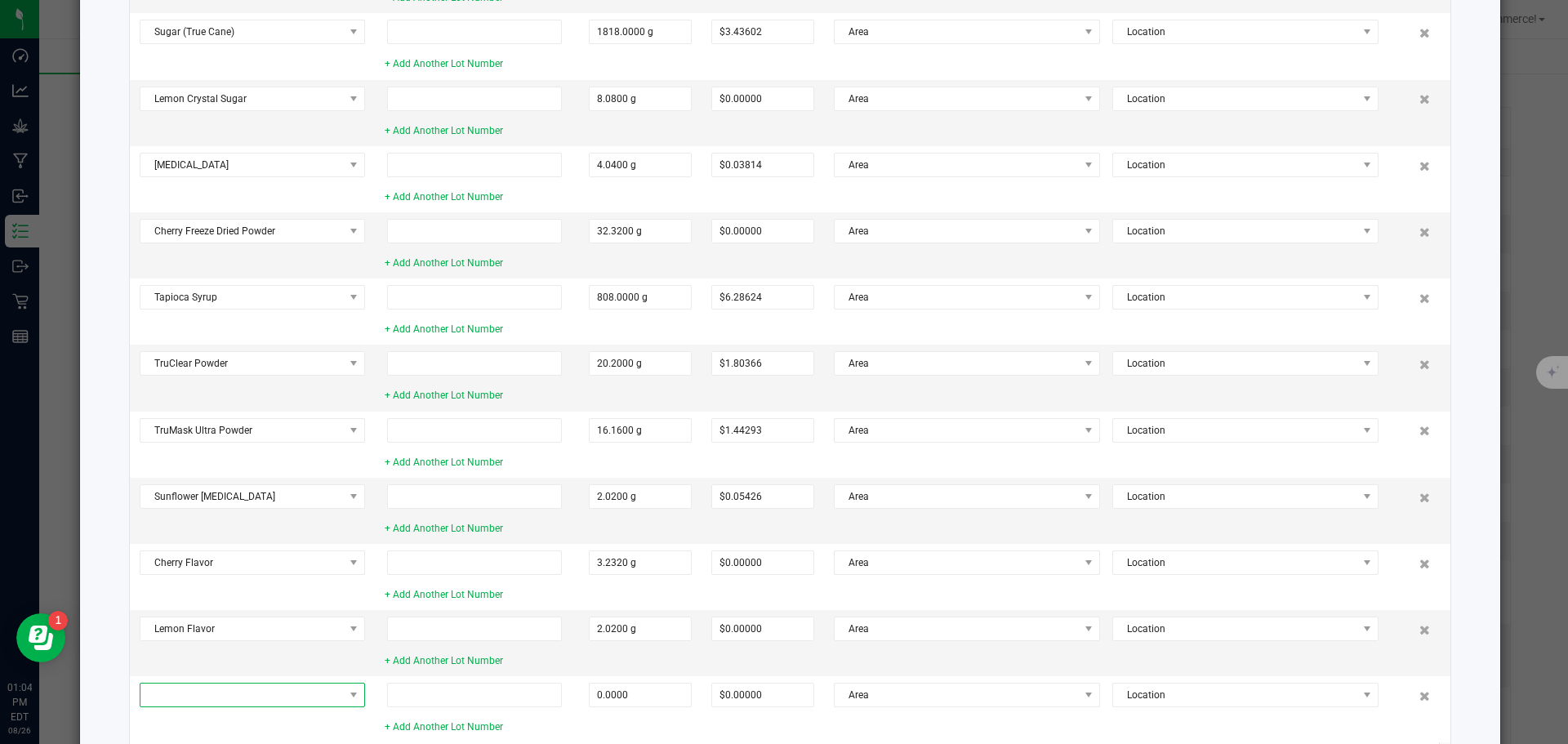
click at [158, 691] on span at bounding box center [242, 694] width 203 height 23
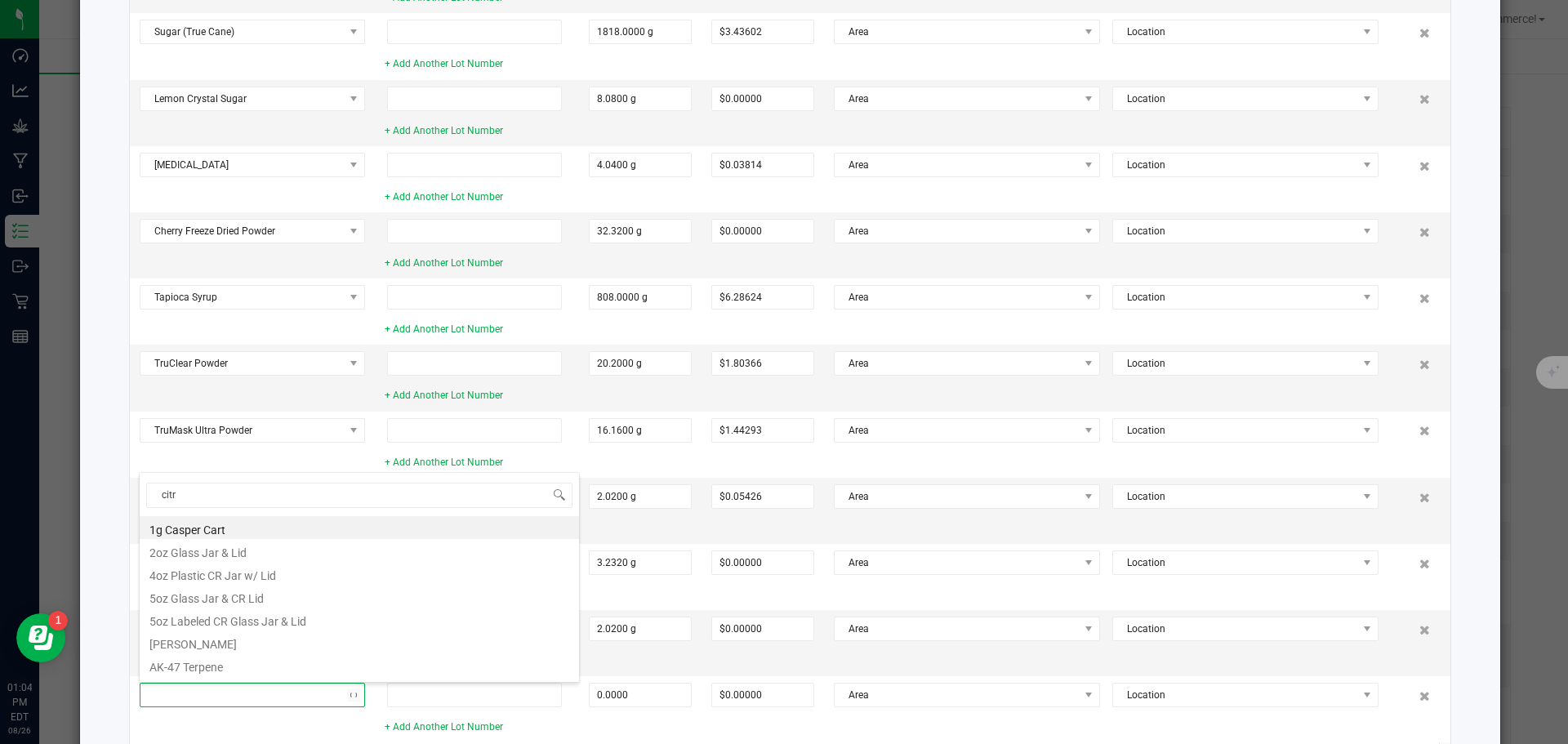
type input "citri"
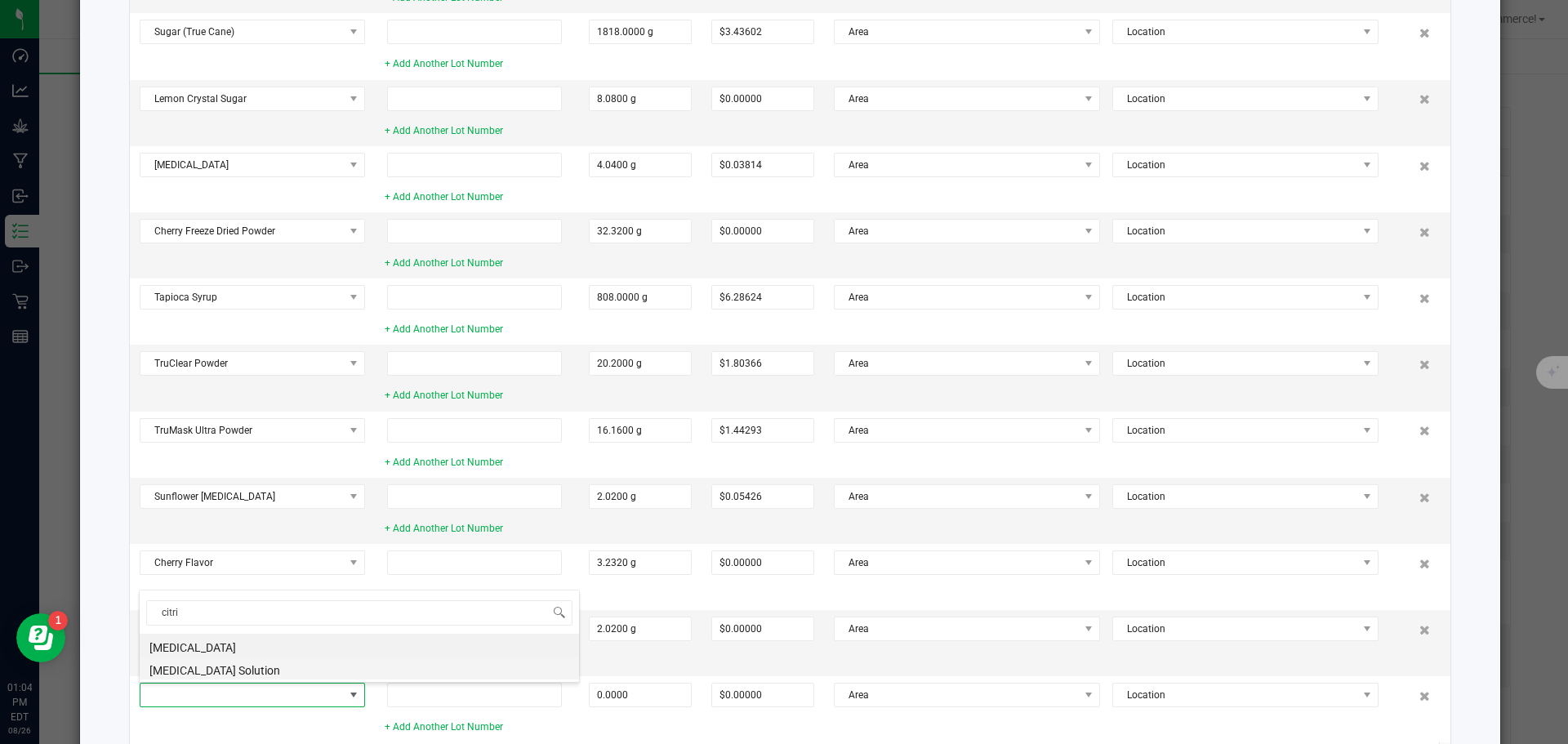
click at [168, 661] on li "[MEDICAL_DATA] Solution" at bounding box center [359, 667] width 439 height 23
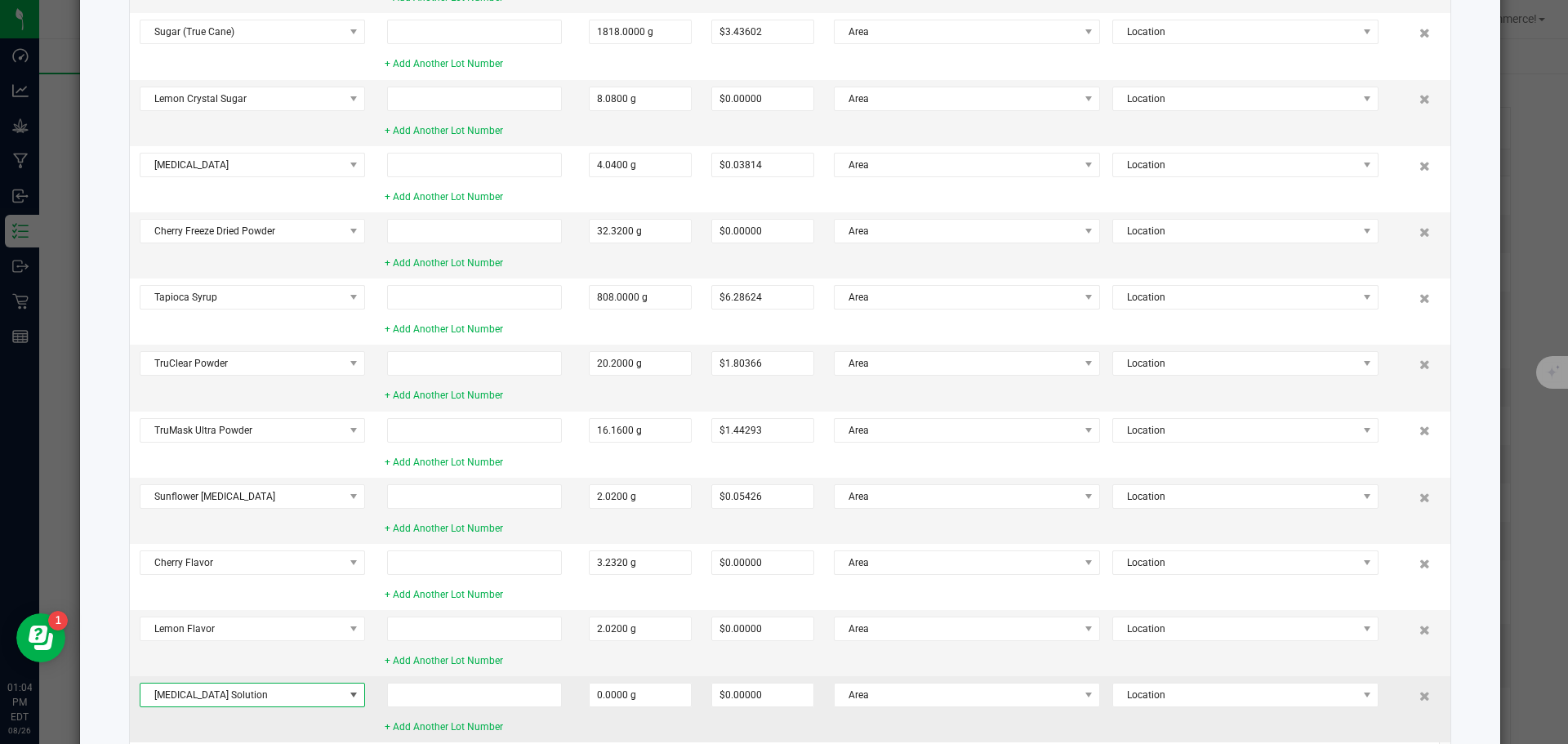
click at [691, 693] on td "0.0000 g" at bounding box center [640, 709] width 122 height 66
click at [675, 694] on input "0" at bounding box center [641, 694] width 101 height 23
type input "12.1200 g"
click at [689, 736] on td "12.1200 g" at bounding box center [640, 709] width 122 height 66
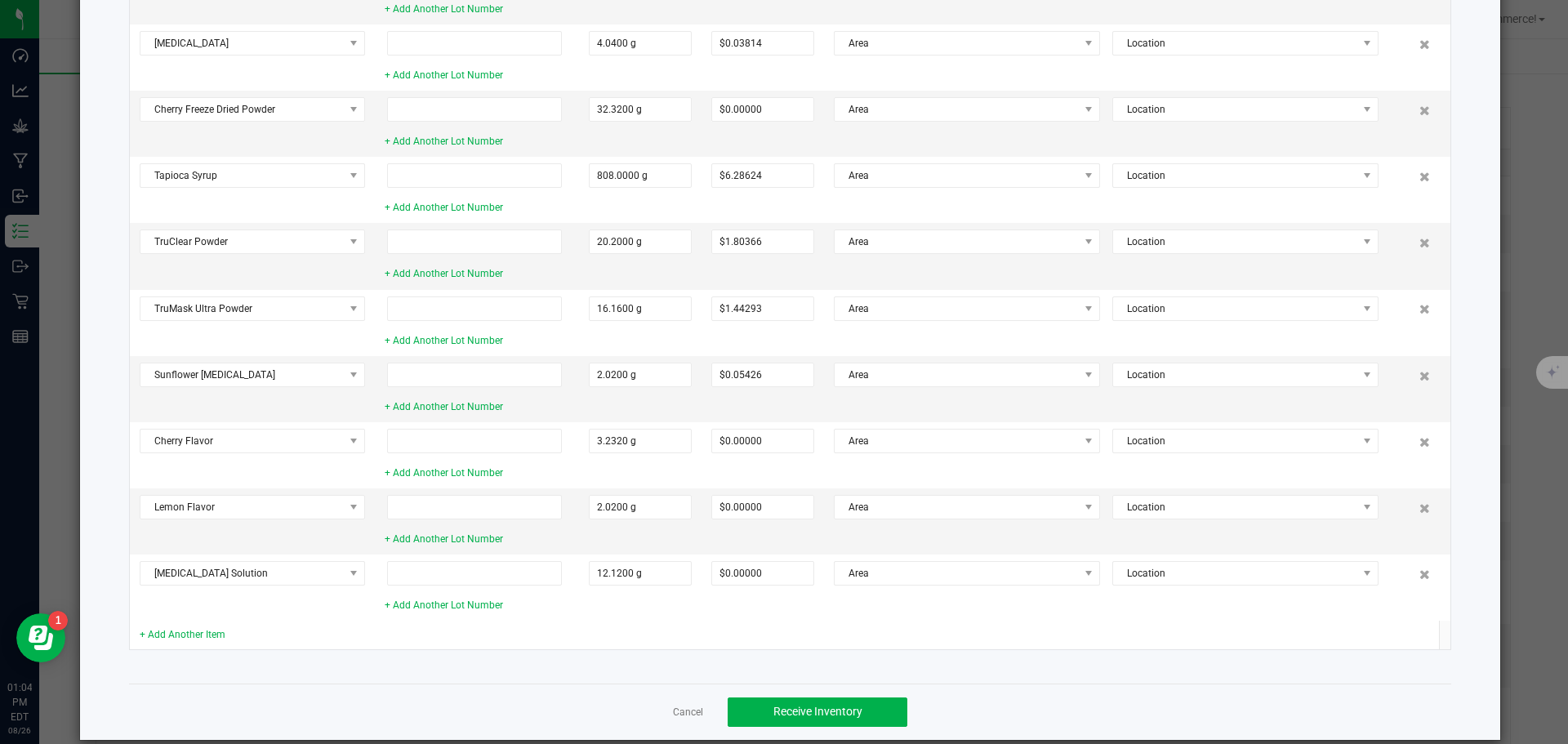
scroll to position [692, 0]
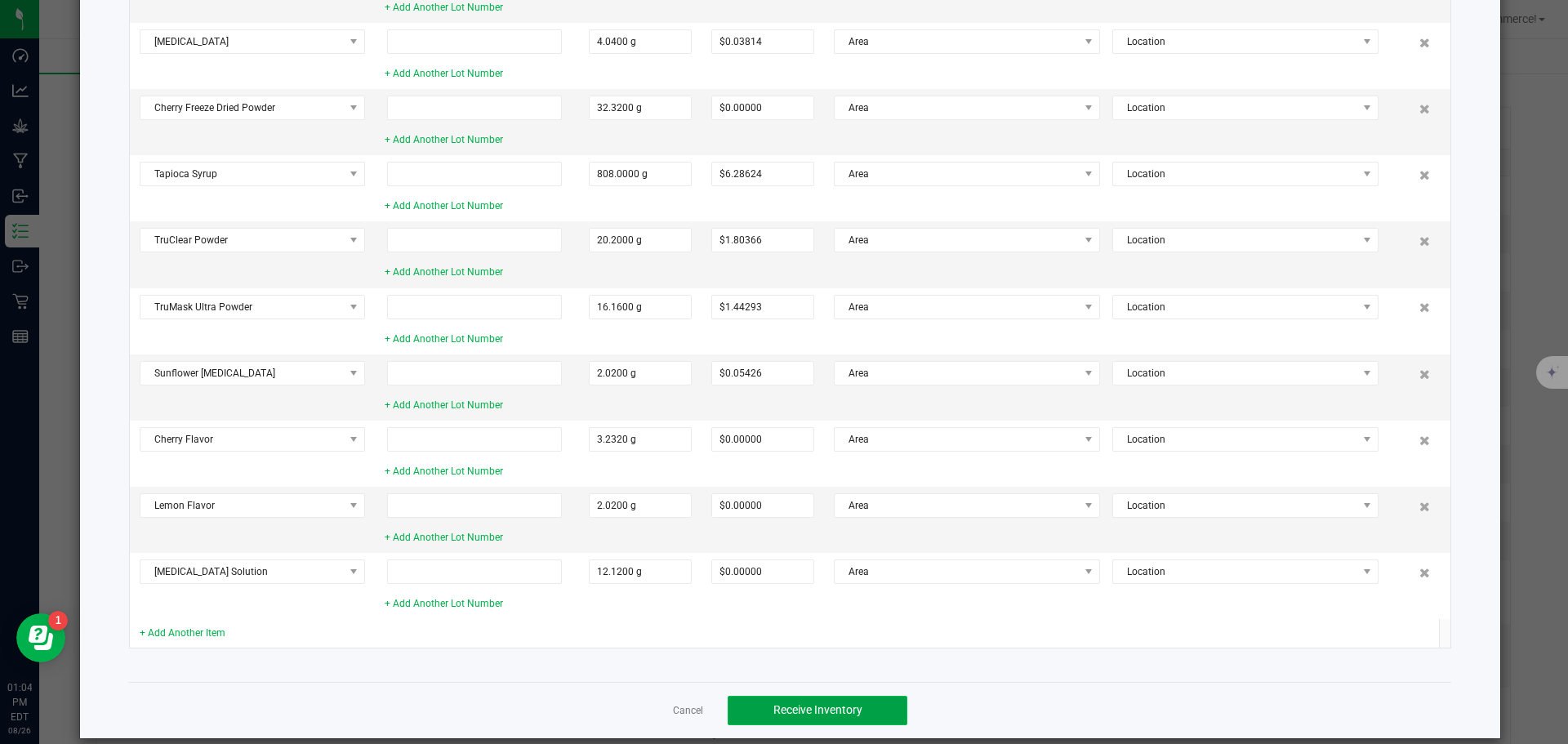
click at [811, 705] on span "Receive Inventory" at bounding box center [819, 709] width 89 height 13
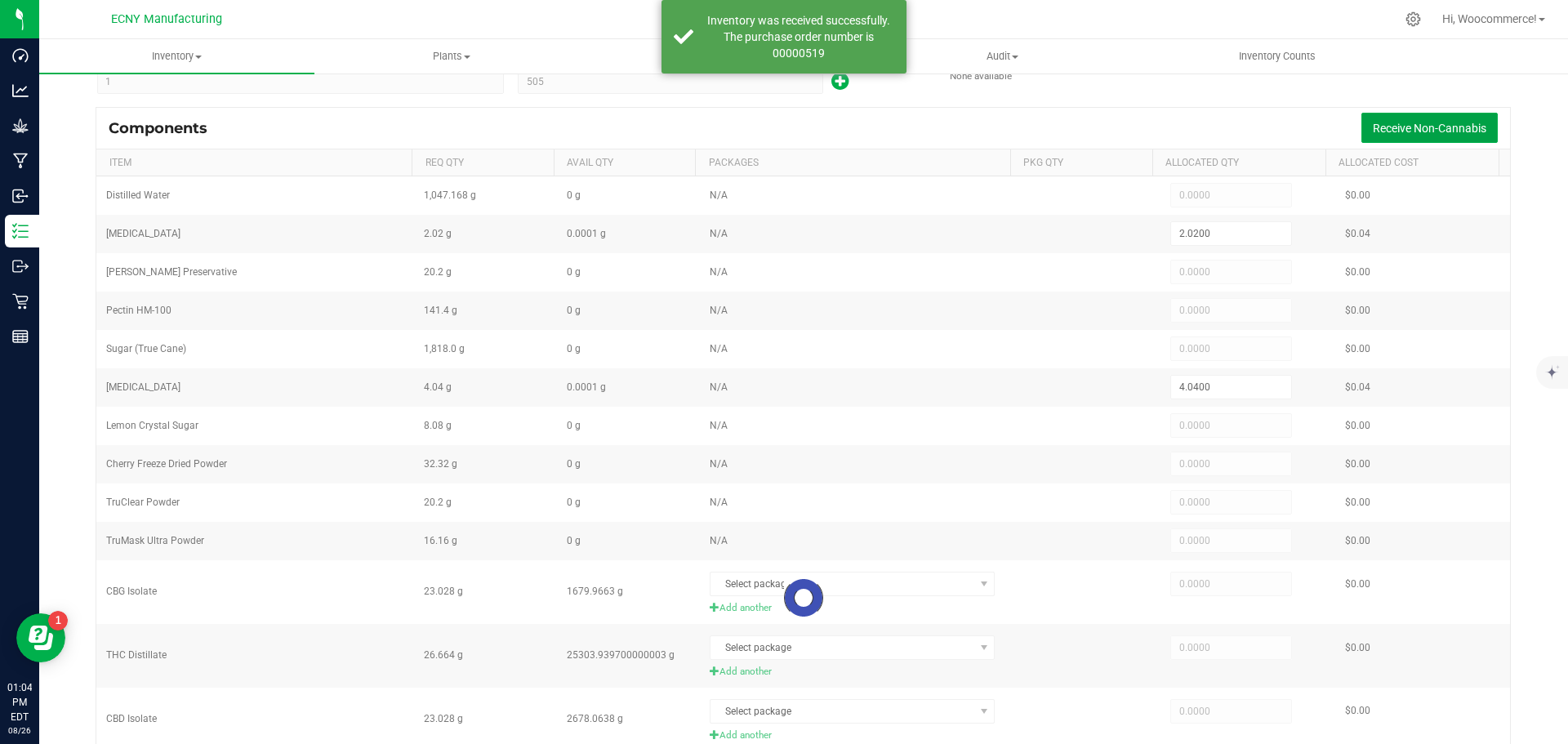
type input "1,047.1680"
type input "20.2000"
type input "141.4000"
type input "1,818.0000"
type input "8.0800"
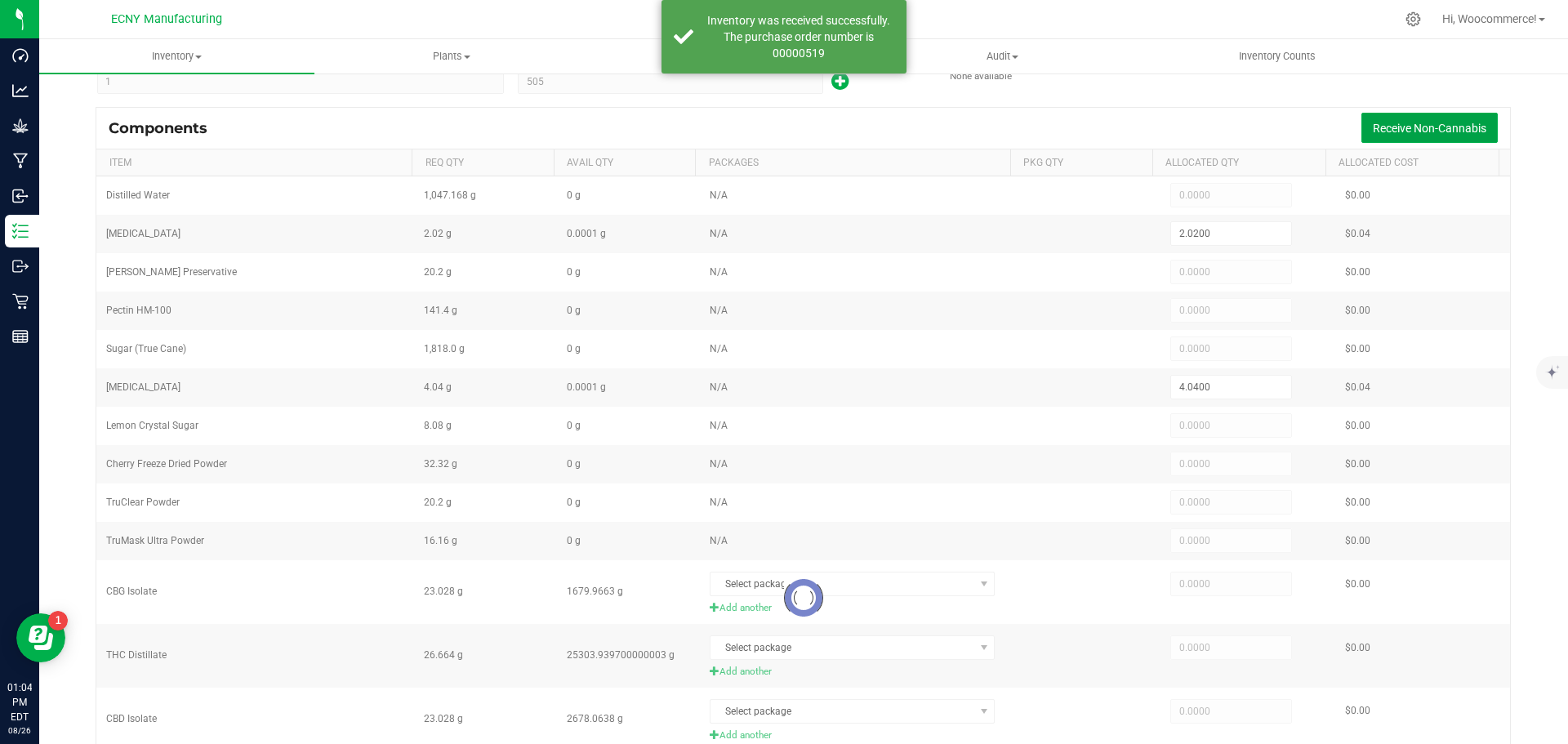
type input "32.3200"
type input "20.2000"
type input "16.1600"
type input "2.0200"
type input "12.1200"
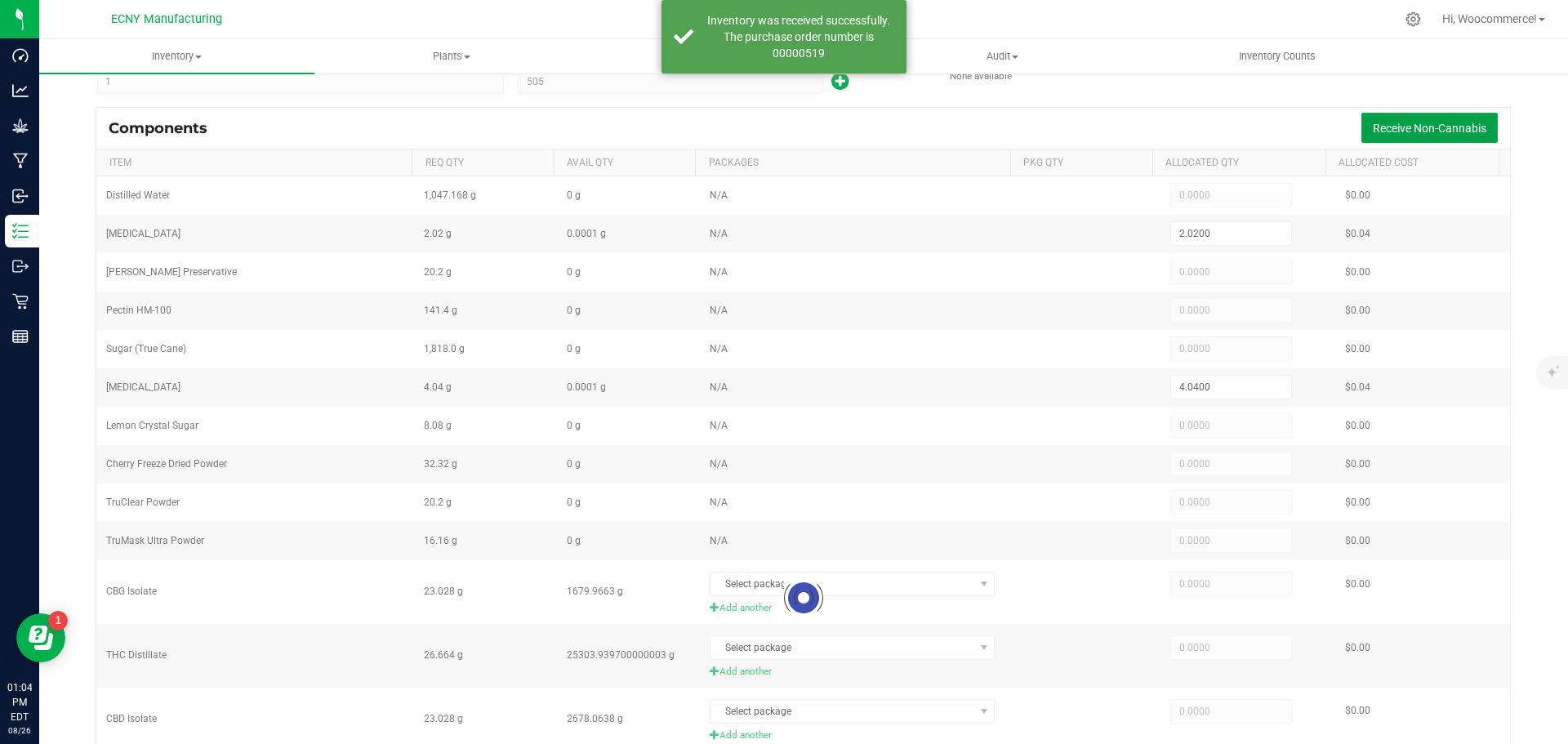
type input "808.0000"
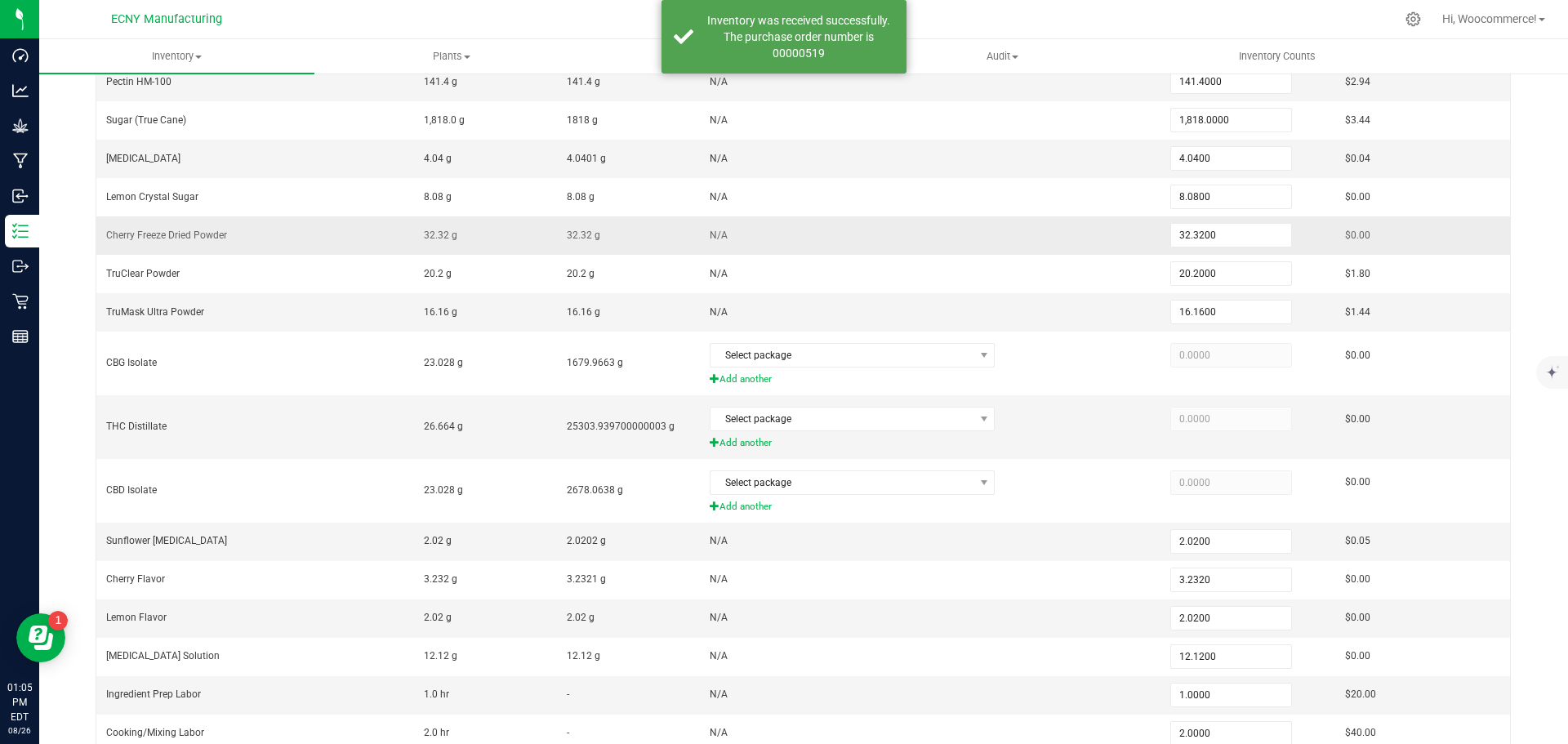
scroll to position [378, 0]
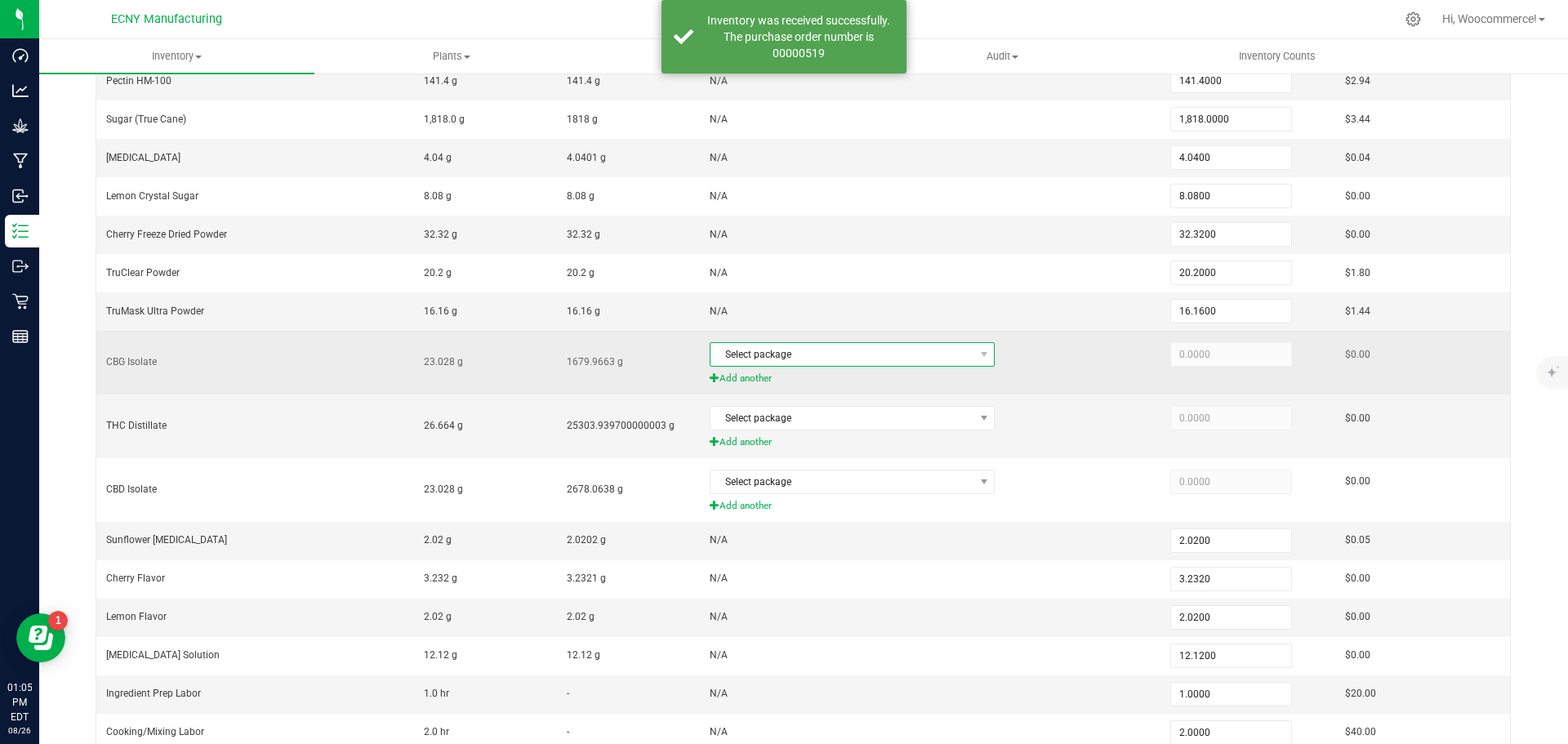
click at [844, 360] on span "Select package" at bounding box center [842, 354] width 263 height 23
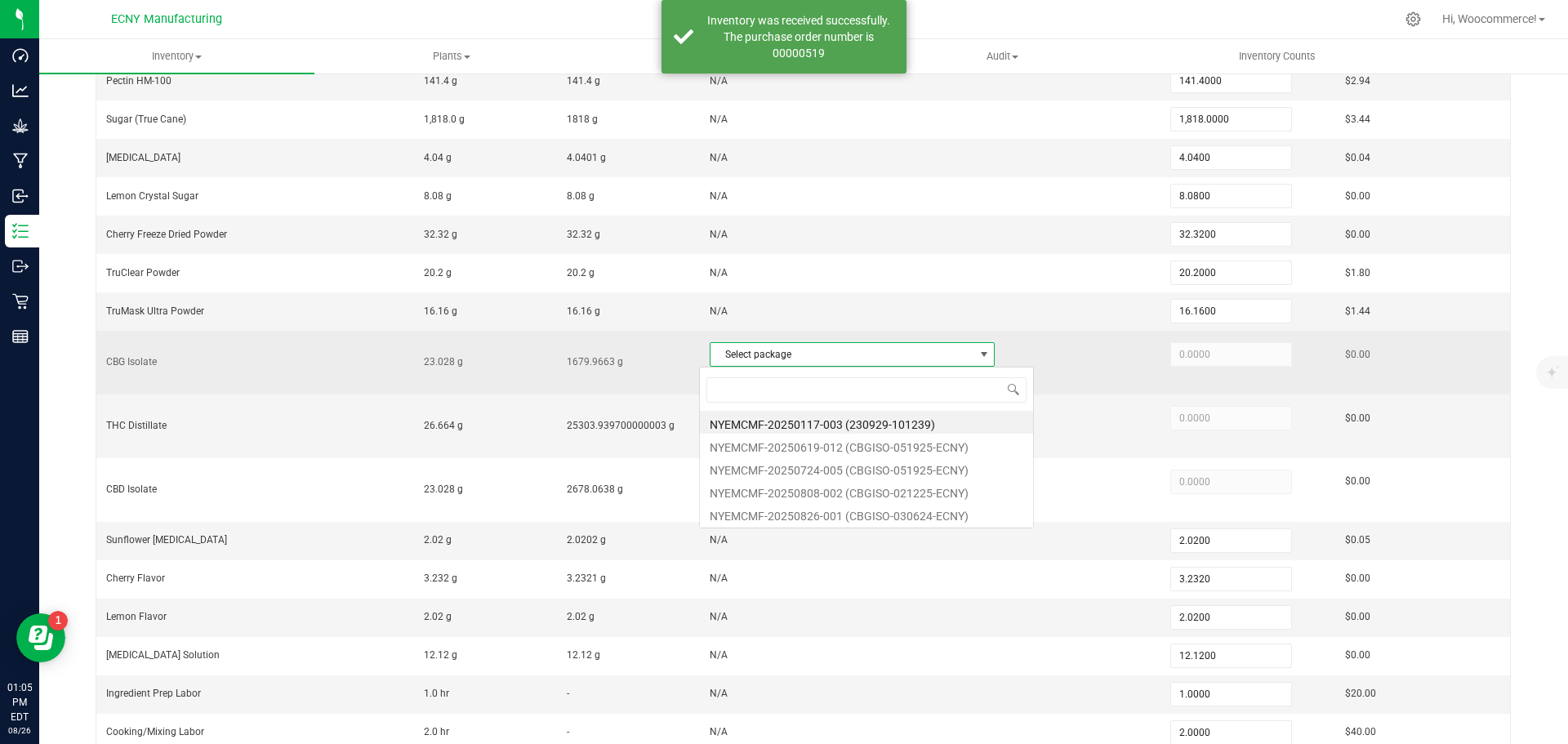
scroll to position [24, 279]
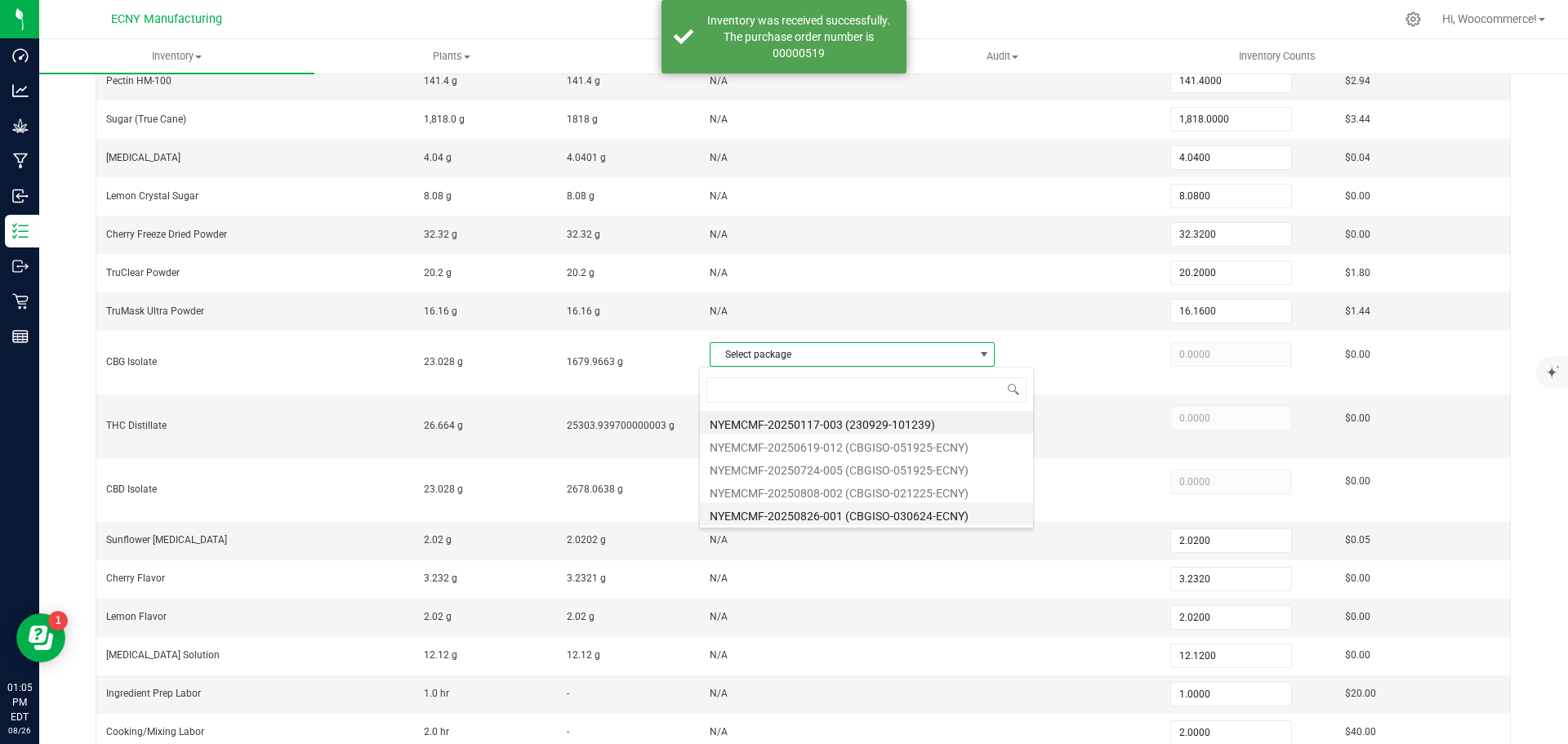
click at [822, 503] on li "NYEMCMF-20250826-001 (CBGISO-030624-ECNY)" at bounding box center [866, 513] width 333 height 23
type input "23.0280"
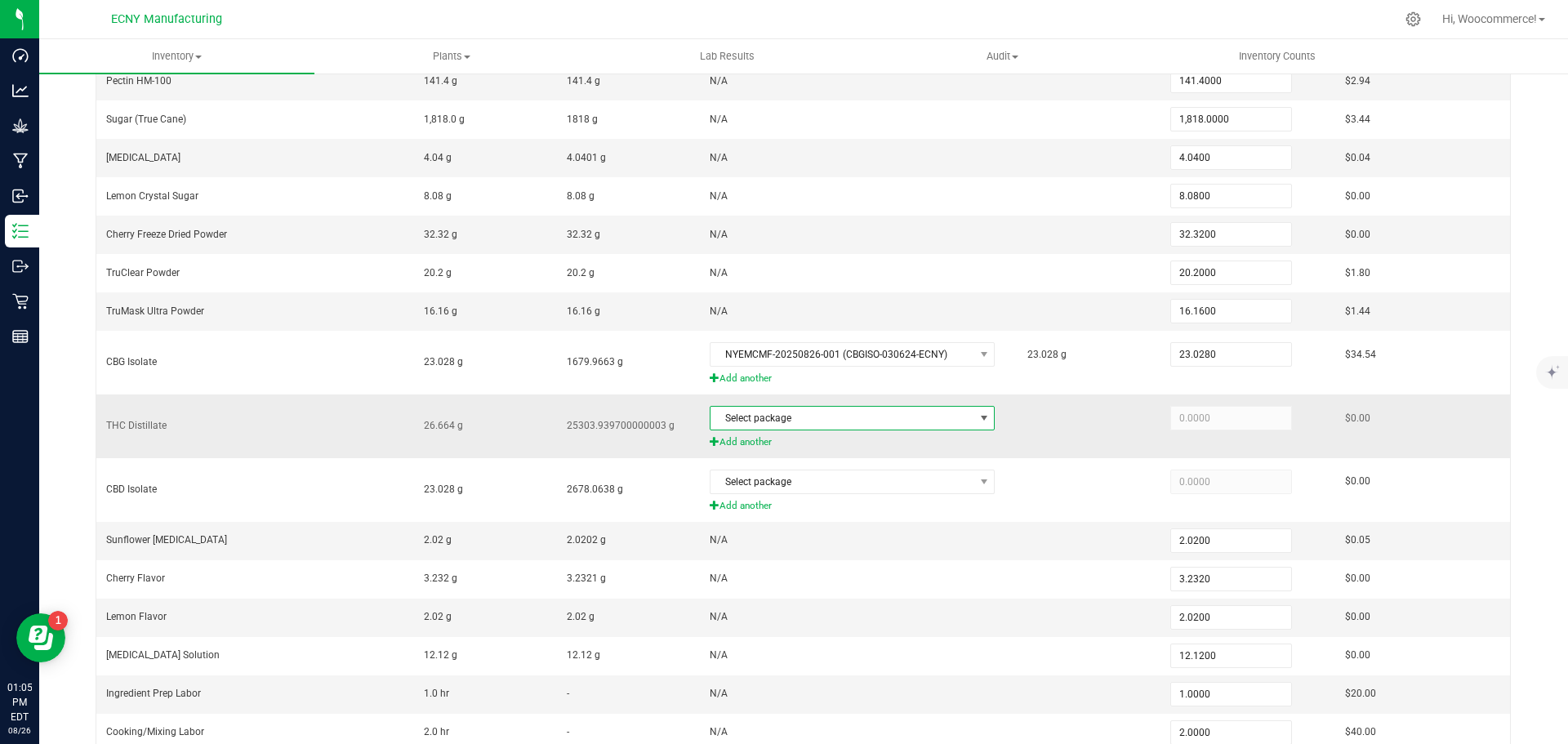
click at [795, 426] on span "Select package" at bounding box center [842, 418] width 263 height 23
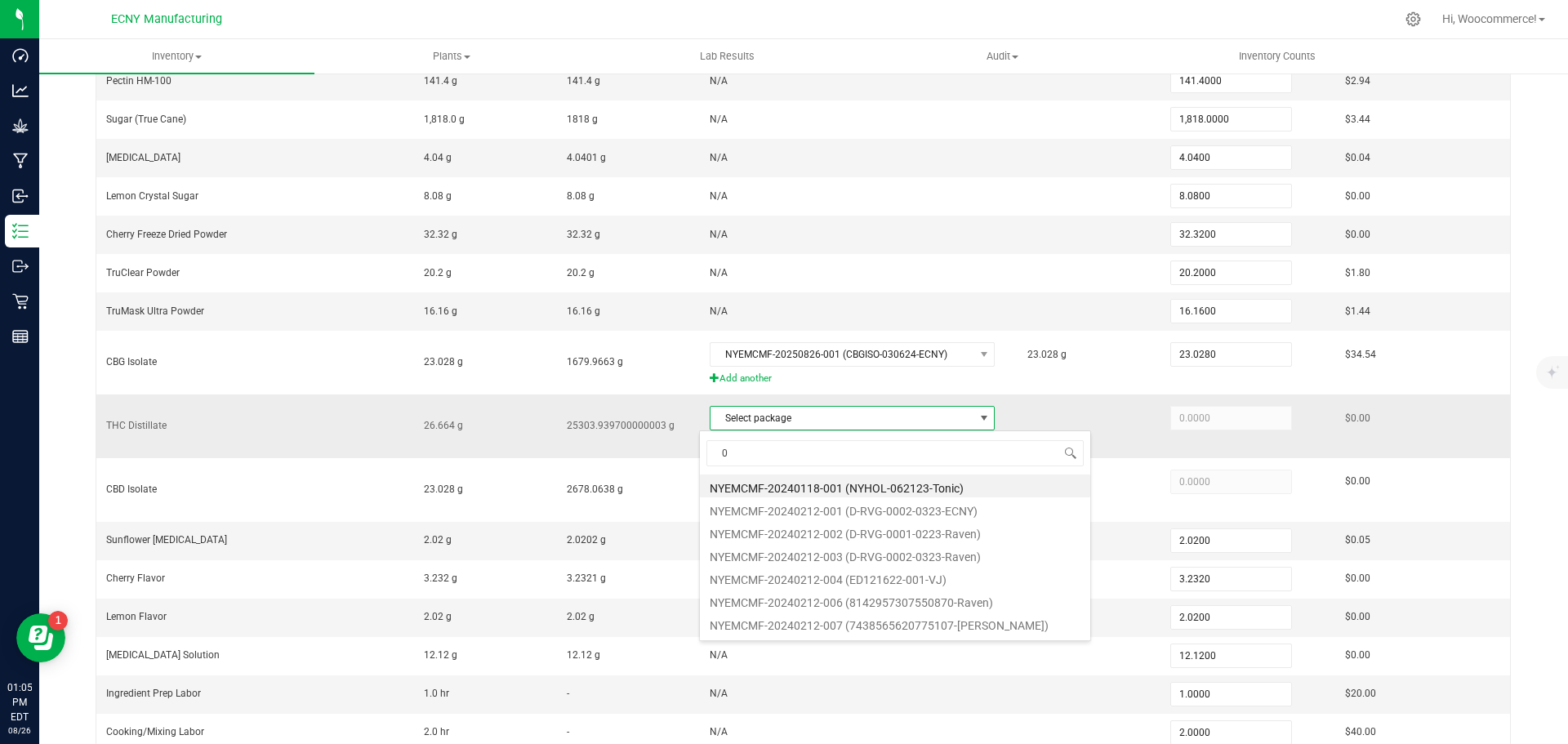
type input "04"
click at [796, 555] on li "NYEMCMF-20250422-001 (041525-THC-L050-FSD)" at bounding box center [894, 554] width 390 height 23
type input "26.6640"
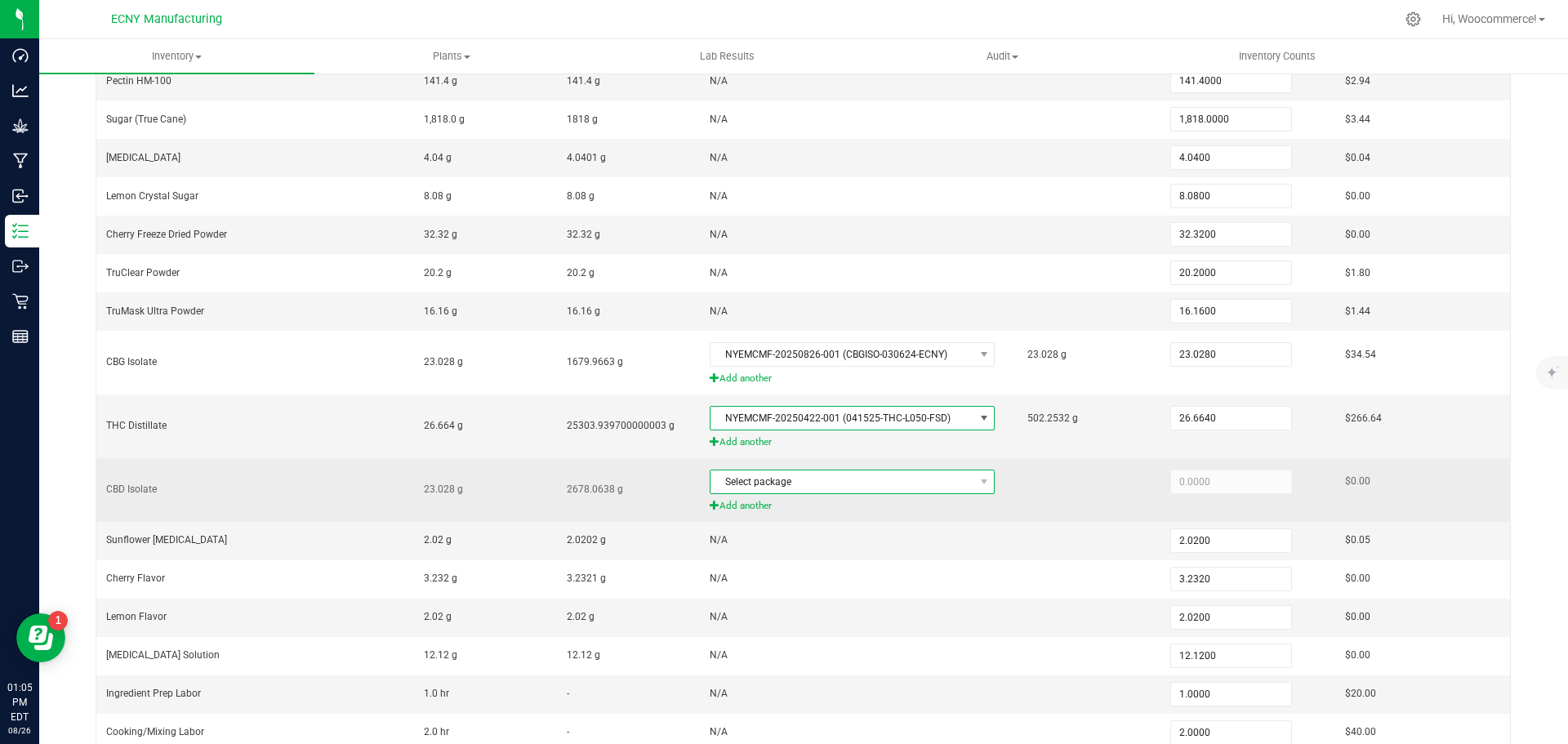
click at [779, 489] on span "Select package" at bounding box center [842, 481] width 263 height 23
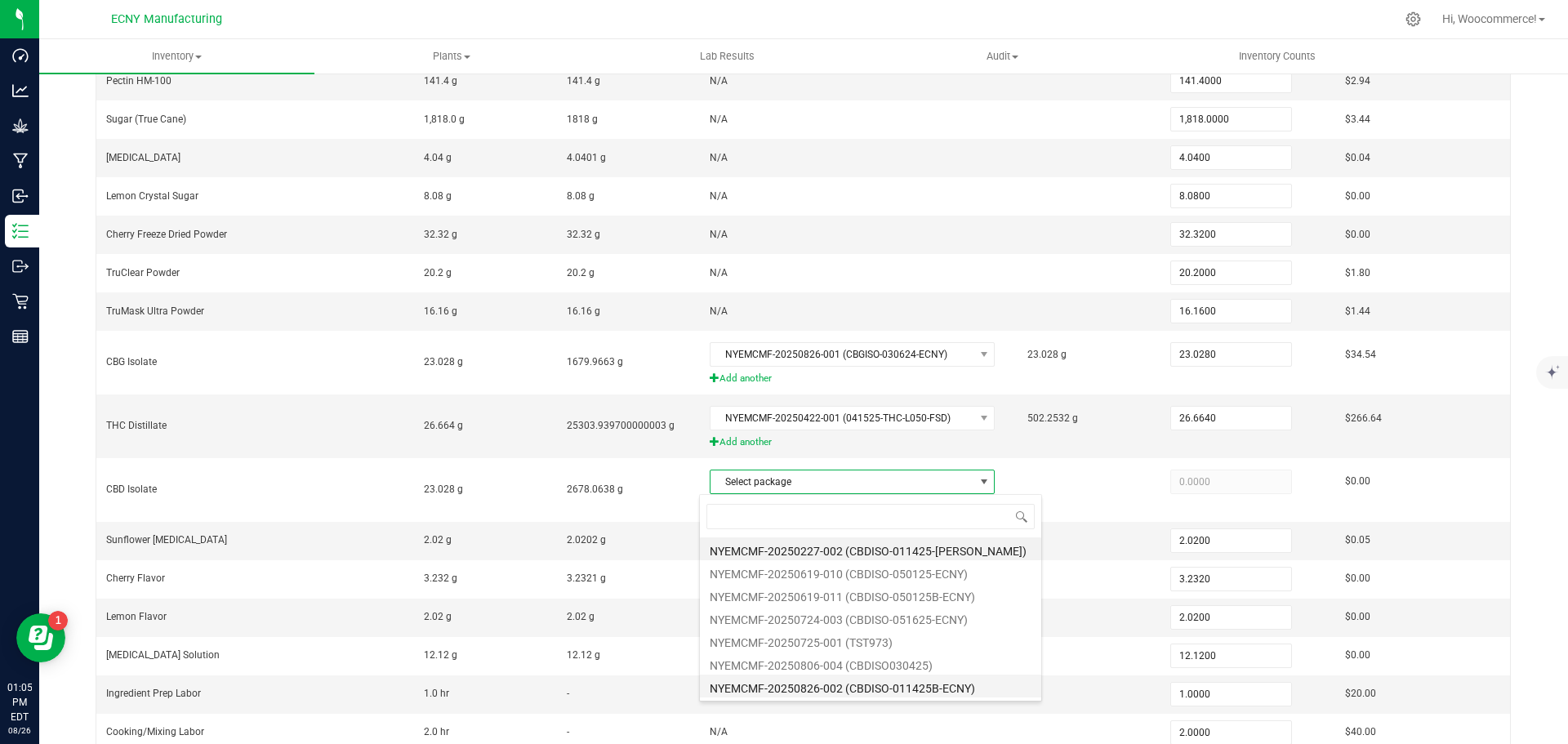
click at [828, 692] on li "NYEMCMF-20250826-002 (CBDISO-011425B-ECNY)" at bounding box center [870, 685] width 341 height 23
type input "23.0280"
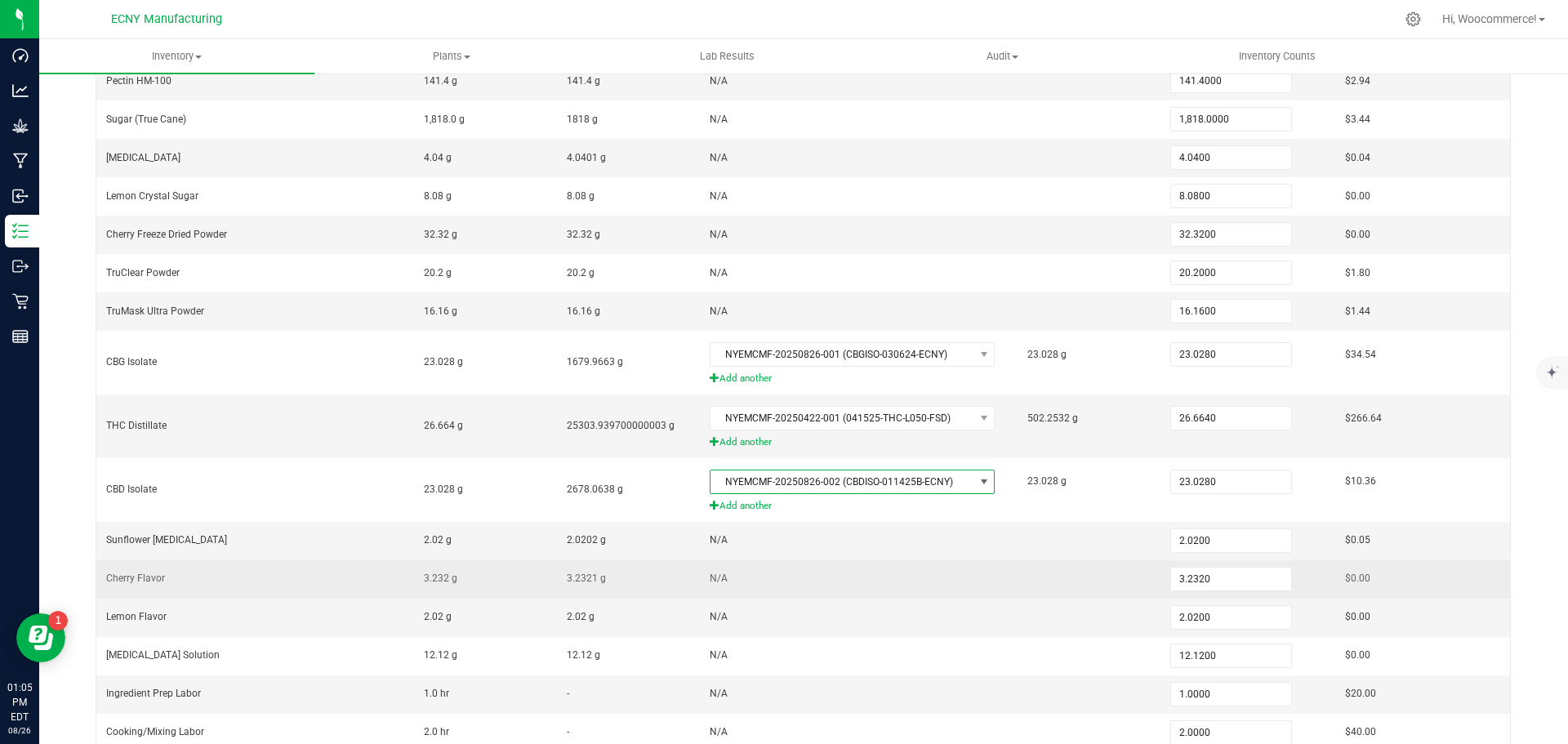
scroll to position [506, 0]
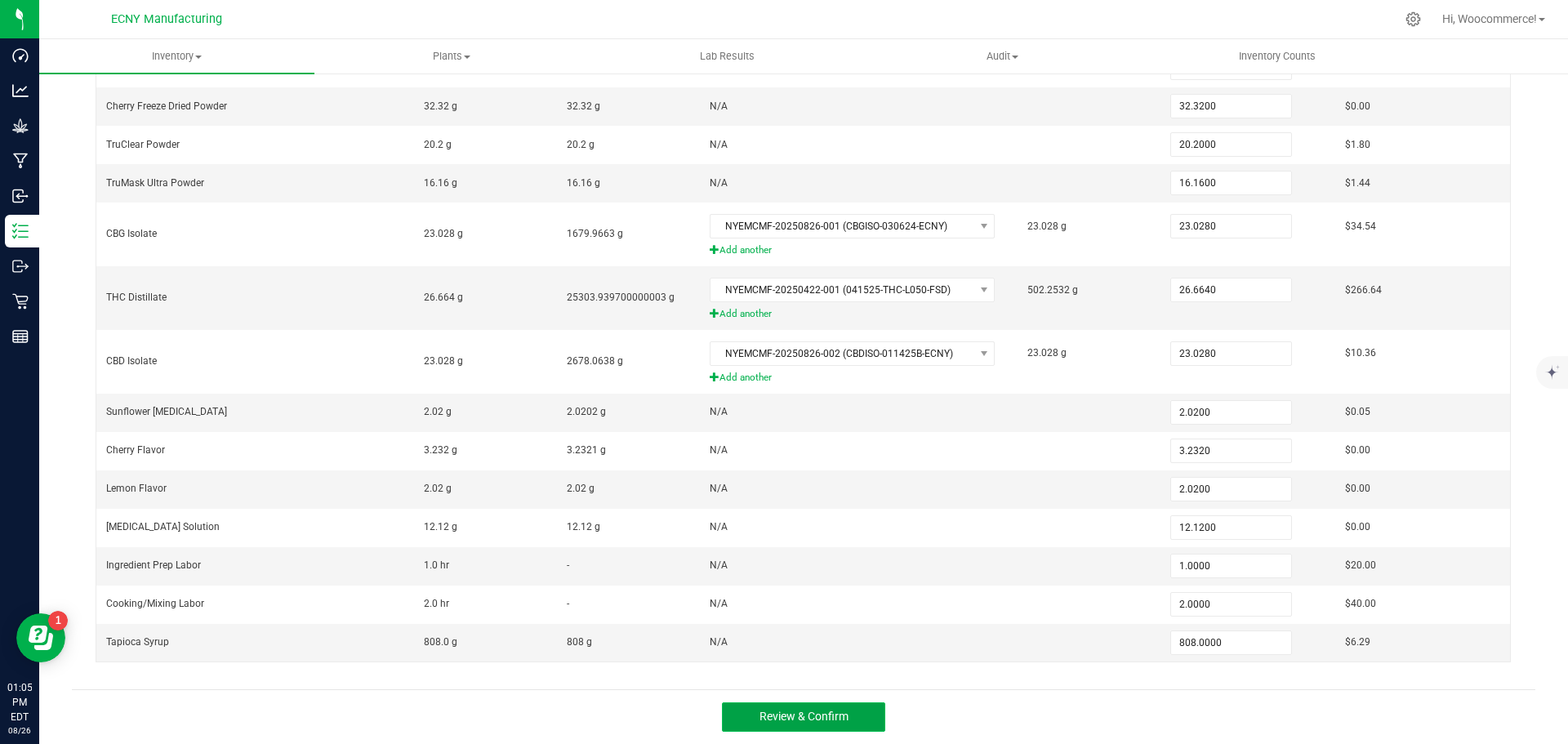
click at [806, 724] on button "Review & Confirm" at bounding box center [804, 716] width 164 height 29
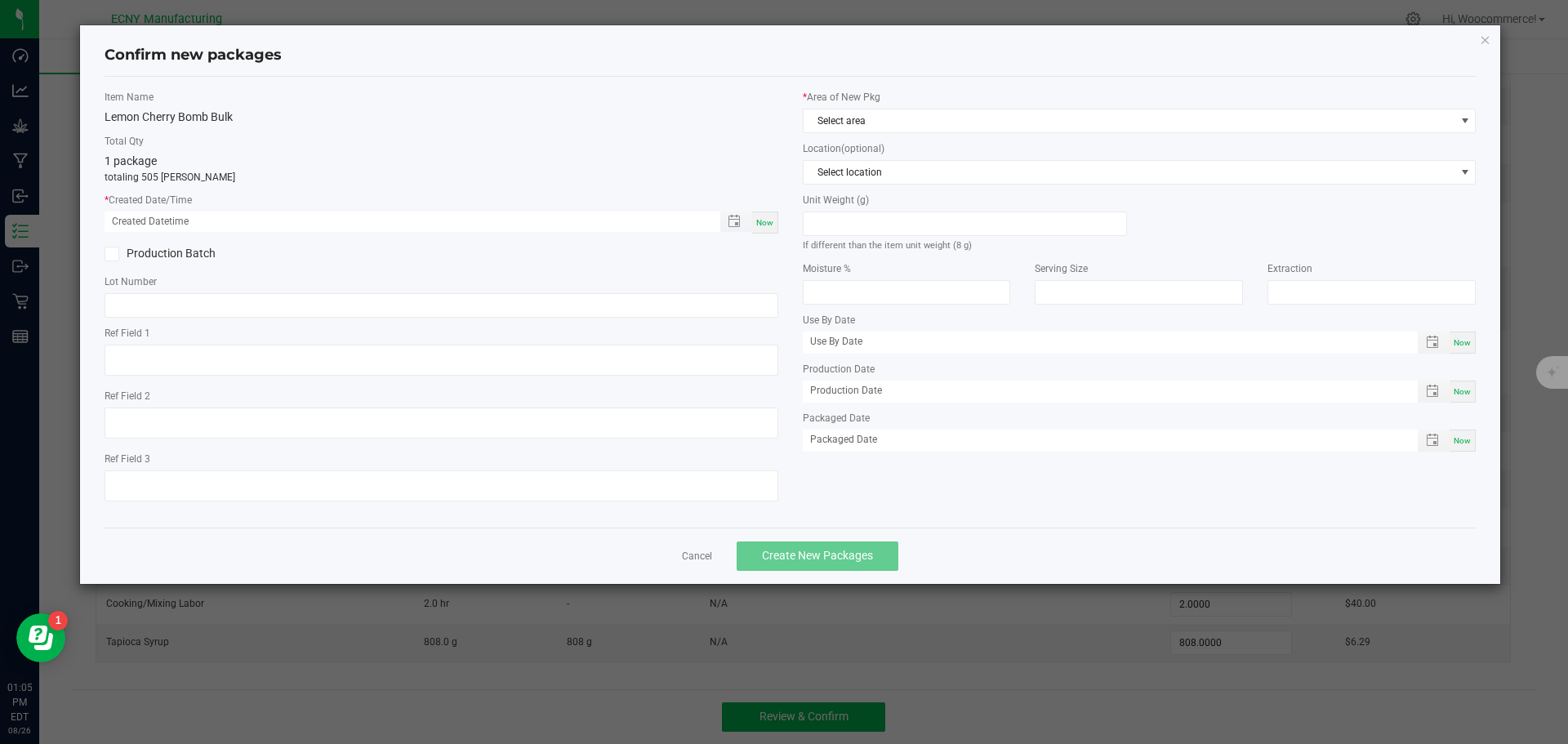
click at [733, 228] on span "Toggle popup" at bounding box center [737, 222] width 32 height 20
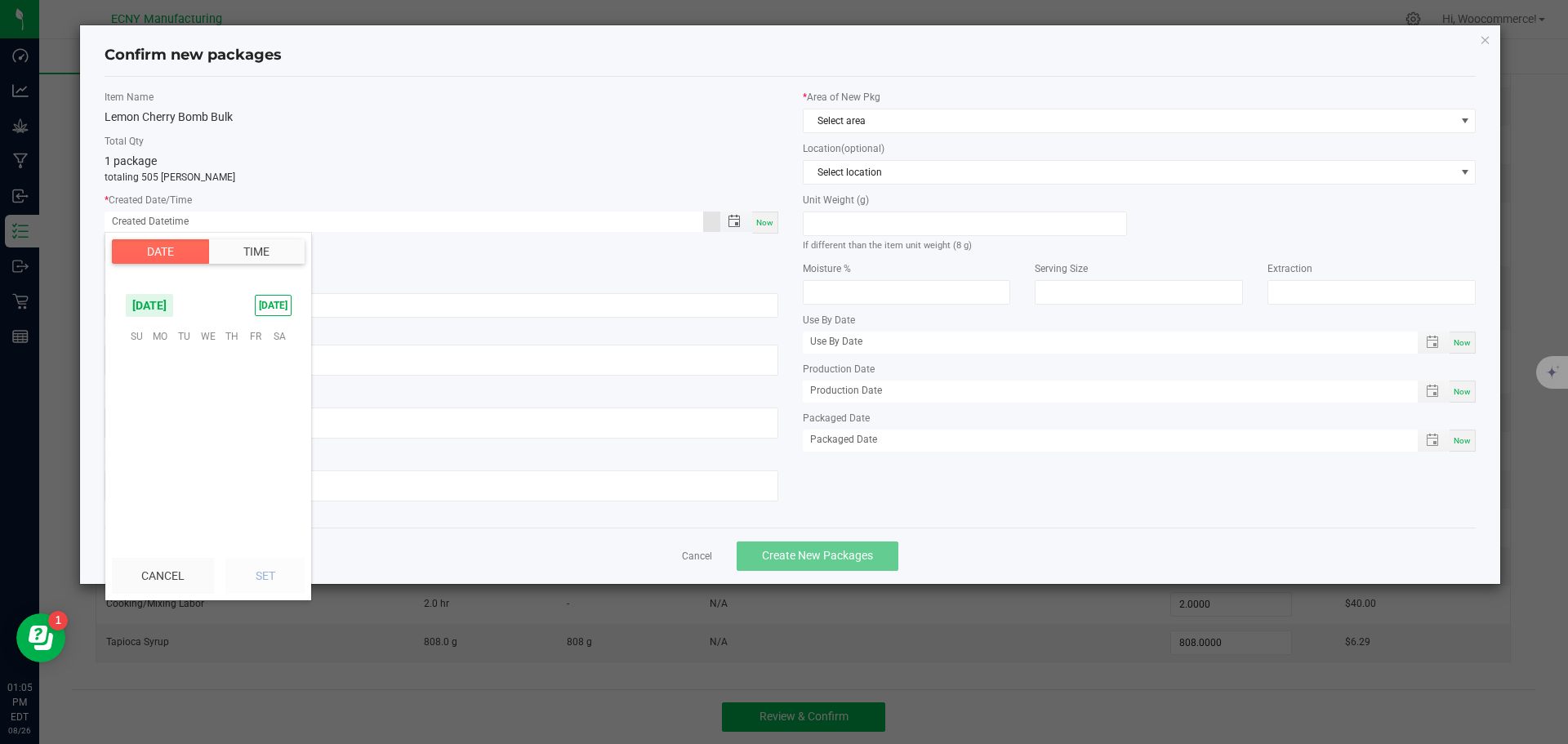
scroll to position [264588, 0]
click at [191, 413] on span "12" at bounding box center [184, 412] width 24 height 25
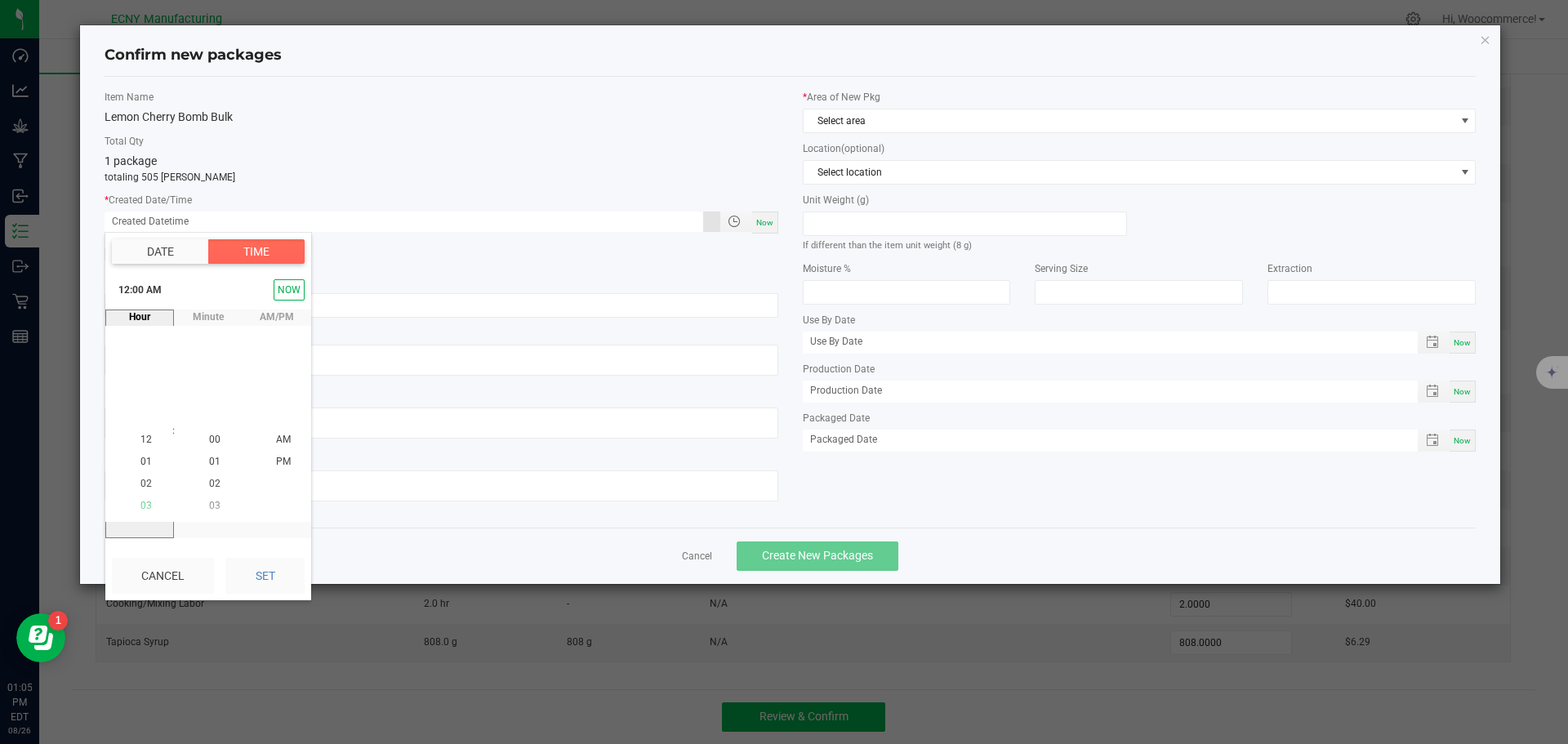
click at [143, 499] on li "03" at bounding box center [146, 506] width 40 height 22
click at [141, 486] on span "05" at bounding box center [147, 484] width 12 height 12
click at [269, 463] on li "PM" at bounding box center [283, 462] width 40 height 22
click at [270, 579] on button "Set" at bounding box center [265, 575] width 79 height 36
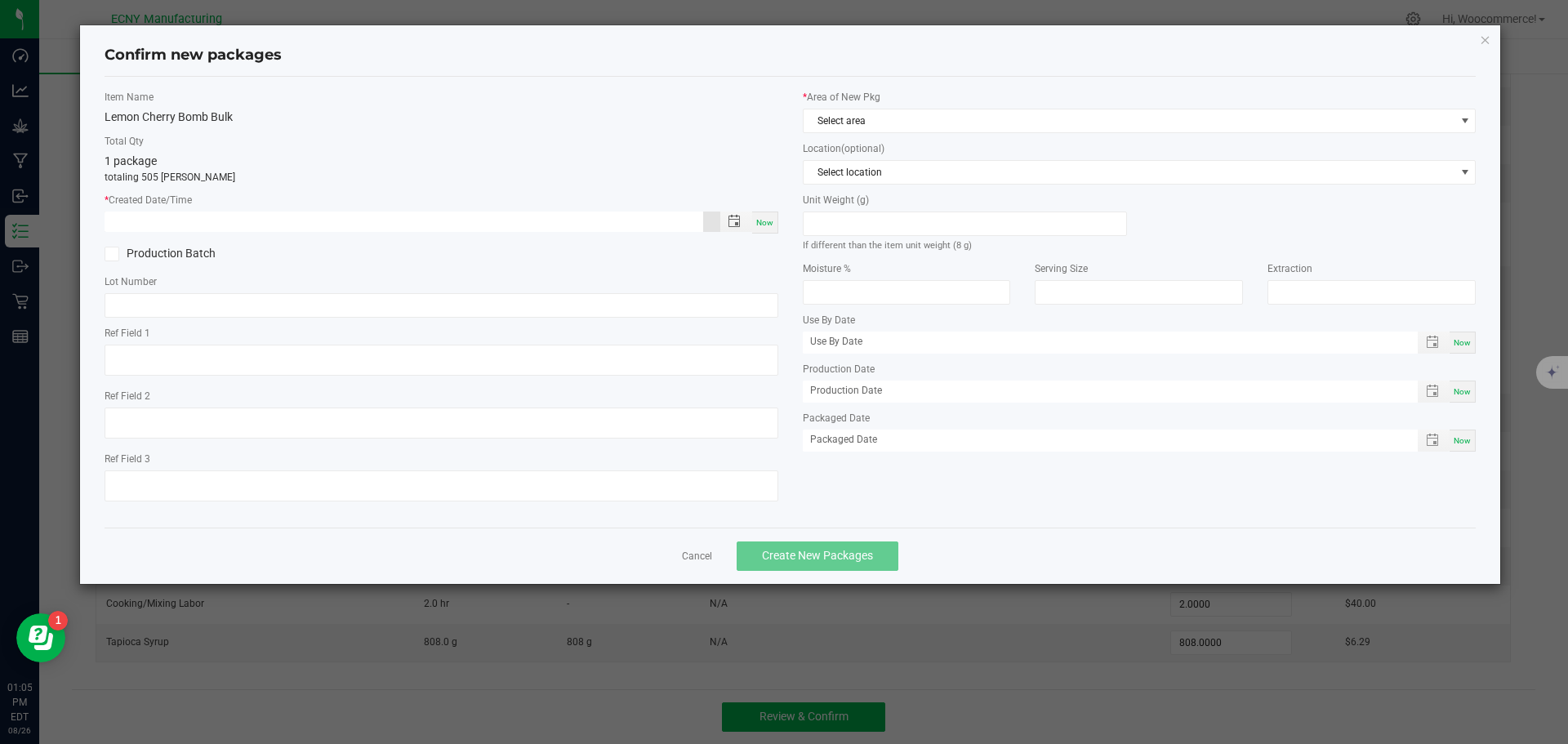
type input "[DATE] 05:00 PM"
click at [435, 313] on input "text" at bounding box center [441, 305] width 674 height 24
type input "LC100"
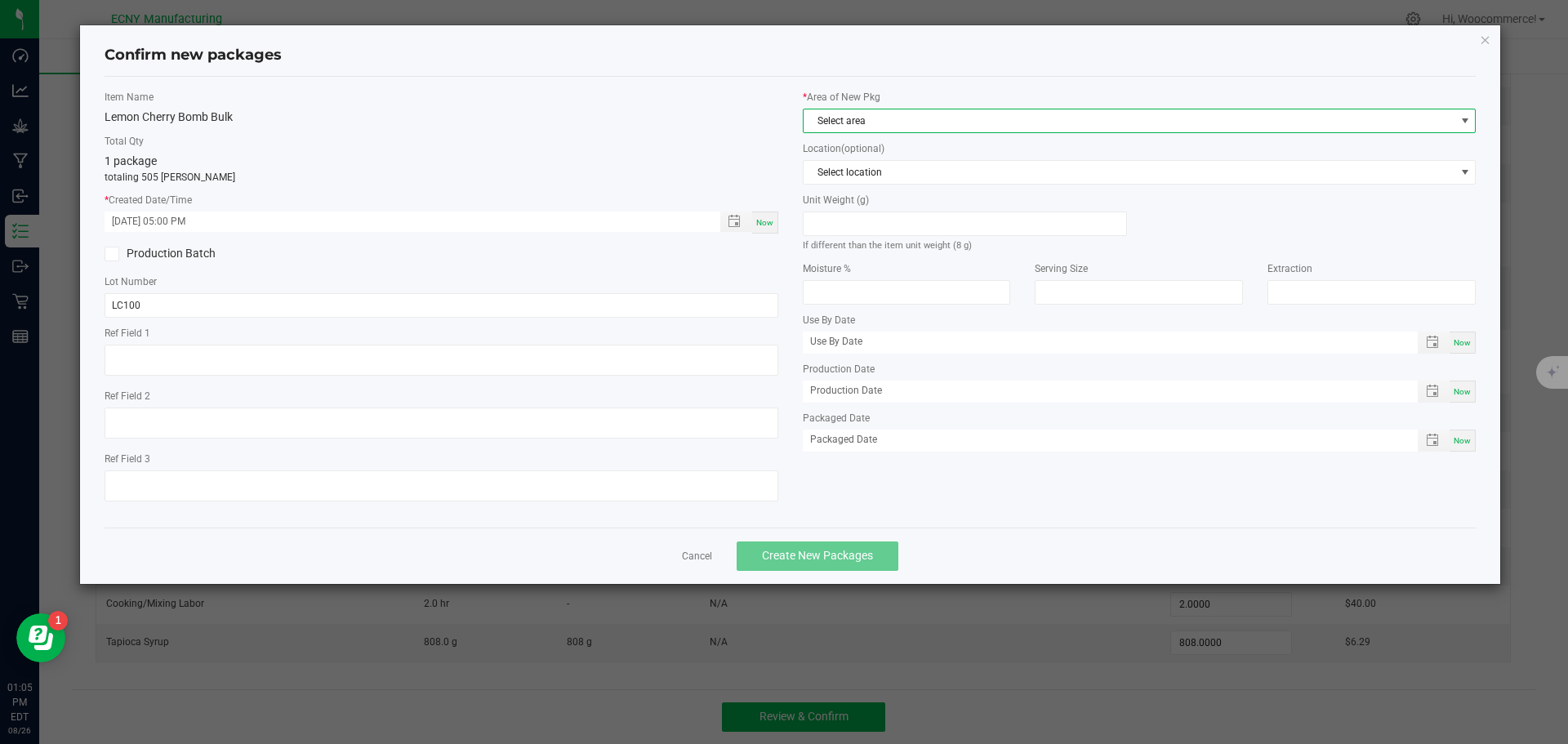
click at [971, 109] on span "Select area" at bounding box center [1139, 120] width 674 height 24
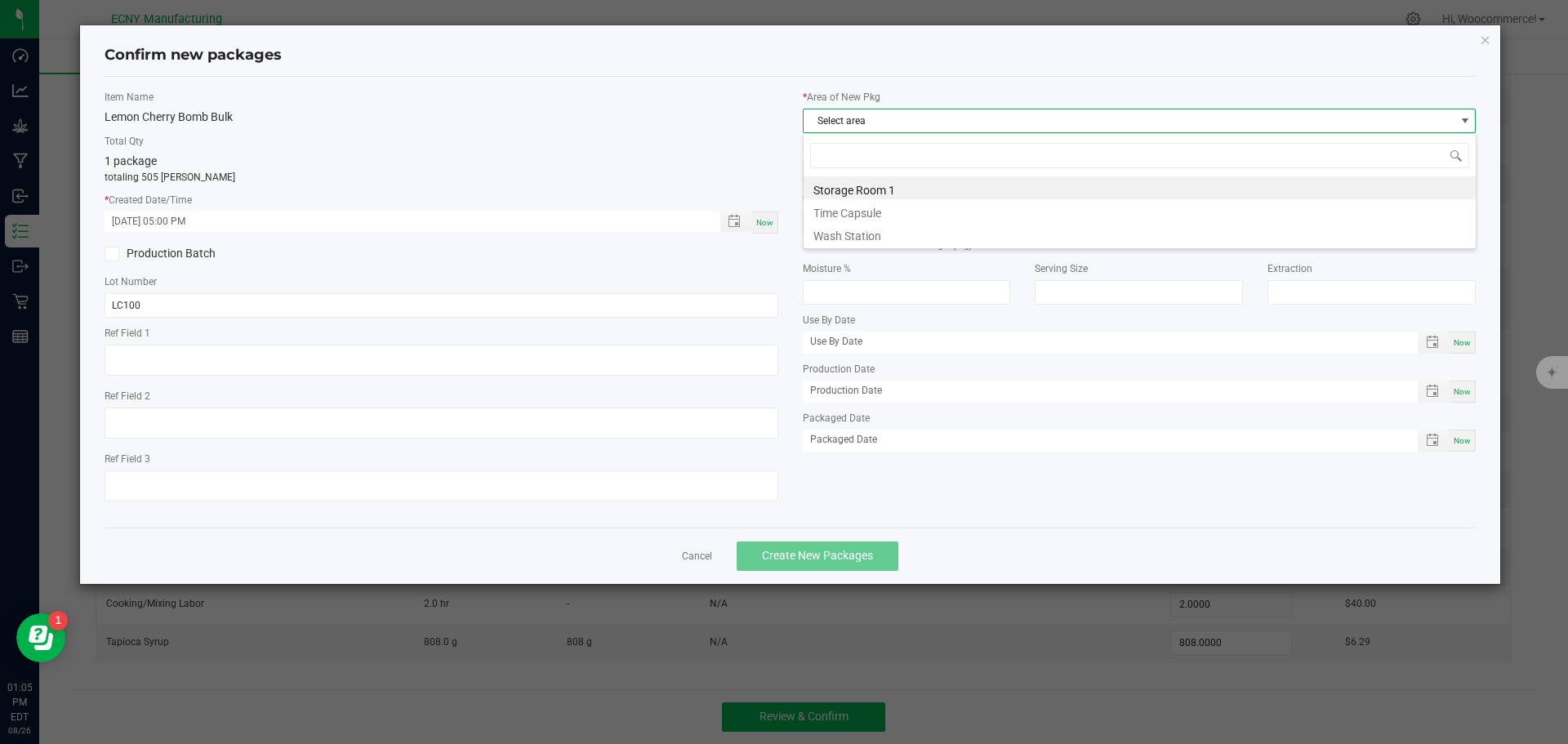
scroll to position [24, 674]
click at [837, 185] on li "Storage Room 1" at bounding box center [1139, 187] width 672 height 23
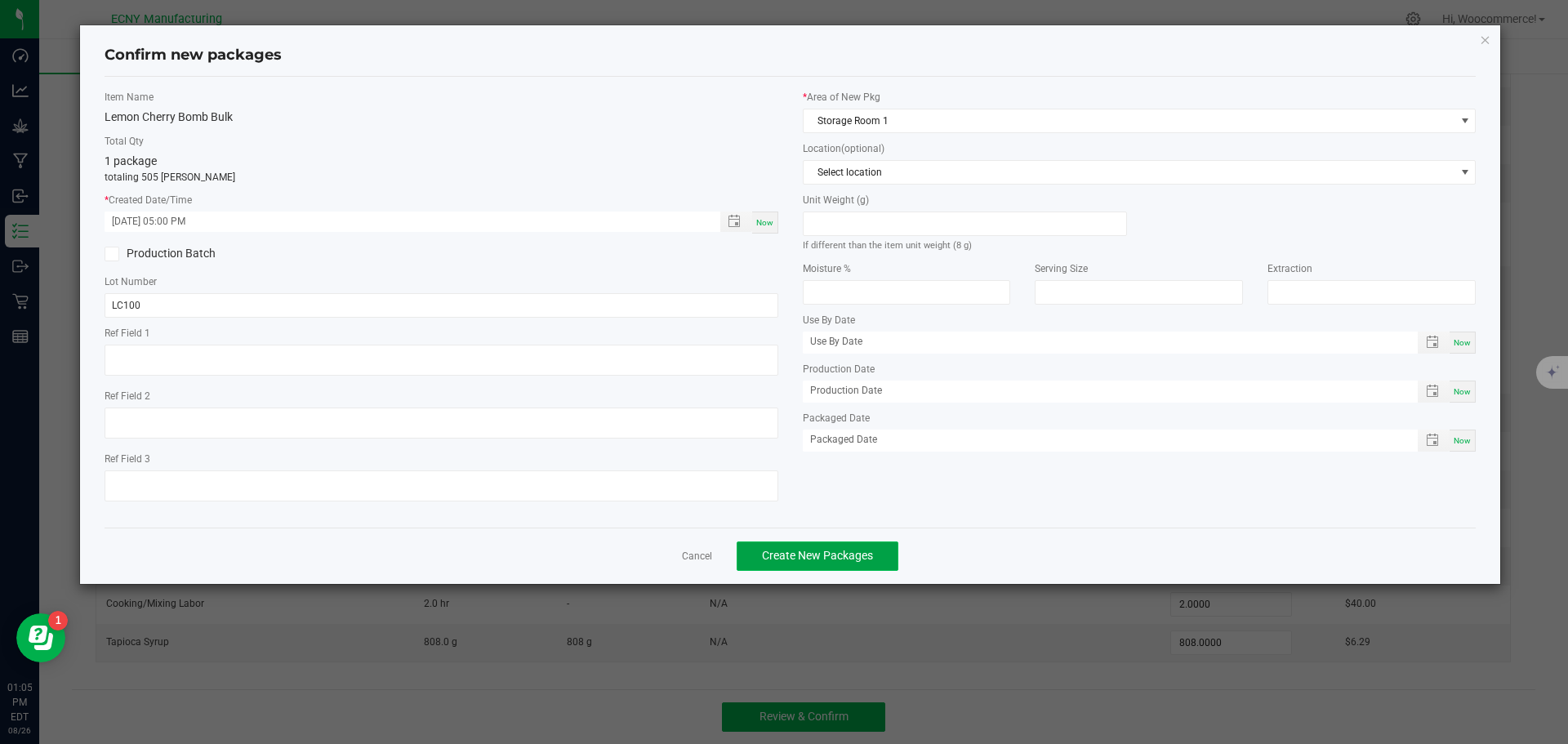
click at [767, 554] on span "Create New Packages" at bounding box center [818, 555] width 111 height 13
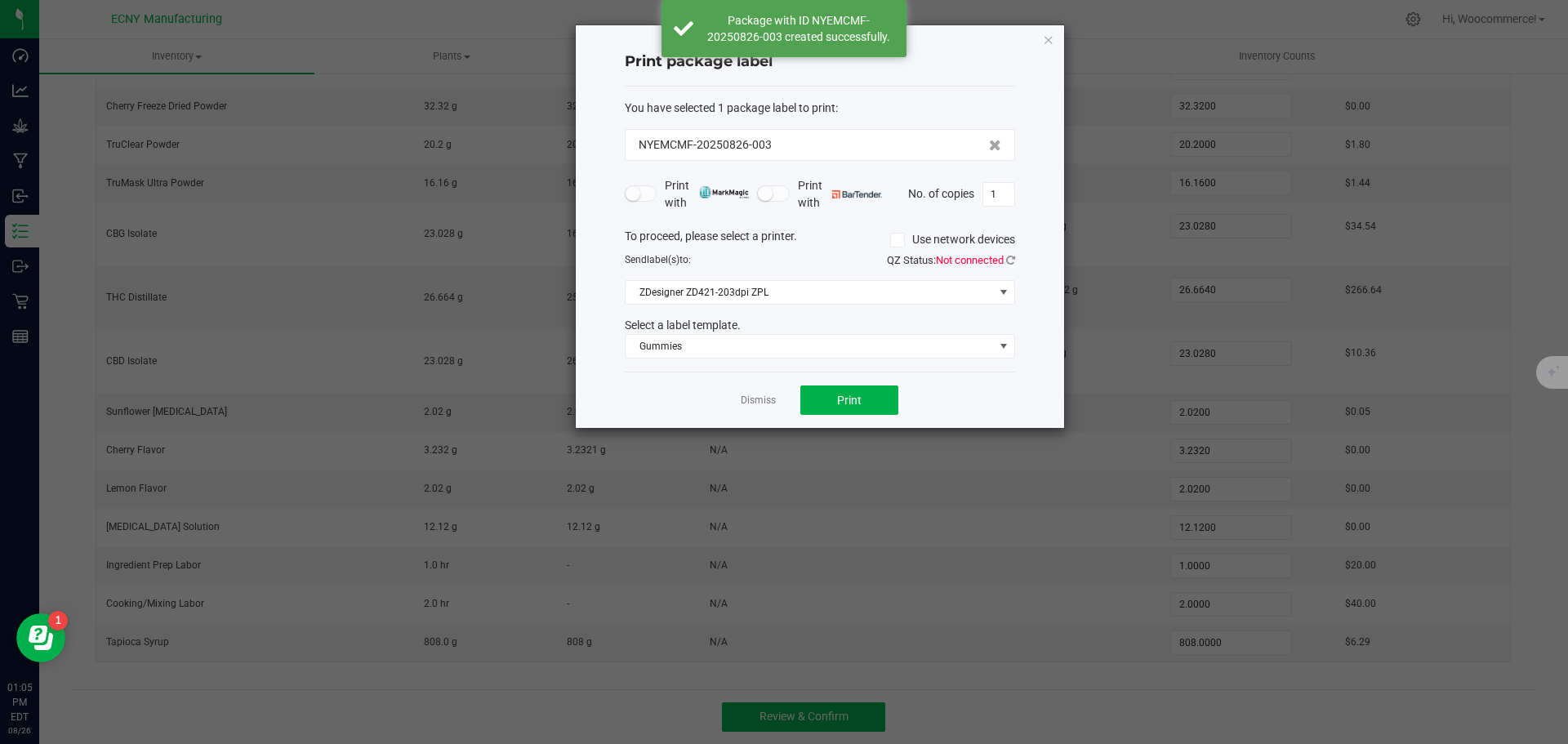
click at [744, 409] on div "Dismiss Print" at bounding box center [819, 399] width 390 height 56
click at [744, 405] on link "Dismiss" at bounding box center [759, 400] width 35 height 13
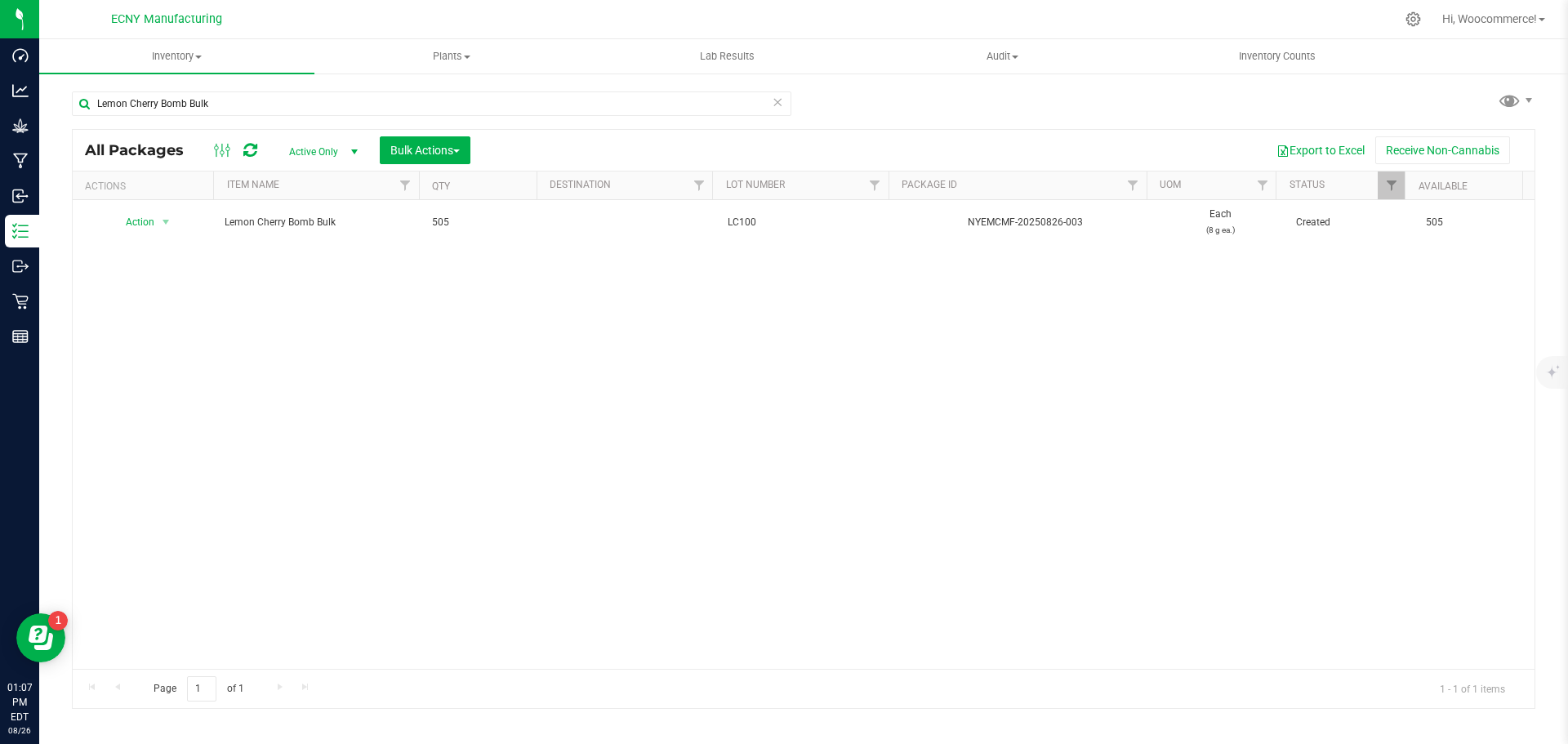
click at [295, 329] on div "Action Action Adjust qty Create package Edit attributes Global inventory Locate…" at bounding box center [803, 434] width 1462 height 468
click at [198, 59] on span "Inventory" at bounding box center [177, 56] width 276 height 14
click at [293, 308] on div "Action Action Adjust qty Create package Edit attributes Global inventory Locate…" at bounding box center [803, 434] width 1462 height 468
click at [164, 61] on span "Inventory" at bounding box center [177, 56] width 276 height 14
click at [143, 338] on div "Action Action Adjust qty Create package Edit attributes Global inventory Locate…" at bounding box center [803, 434] width 1462 height 468
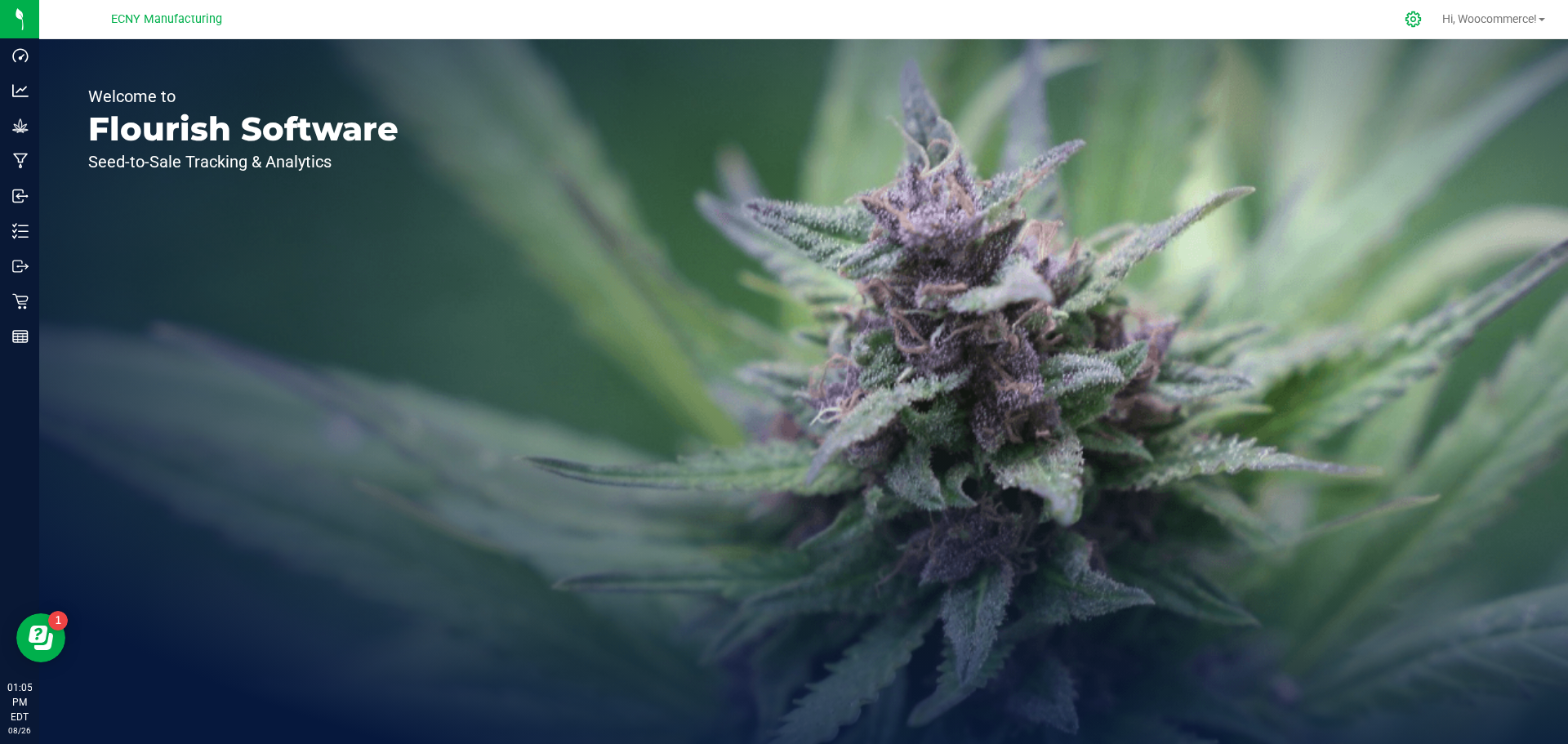
click at [1409, 12] on icon at bounding box center [1414, 19] width 17 height 17
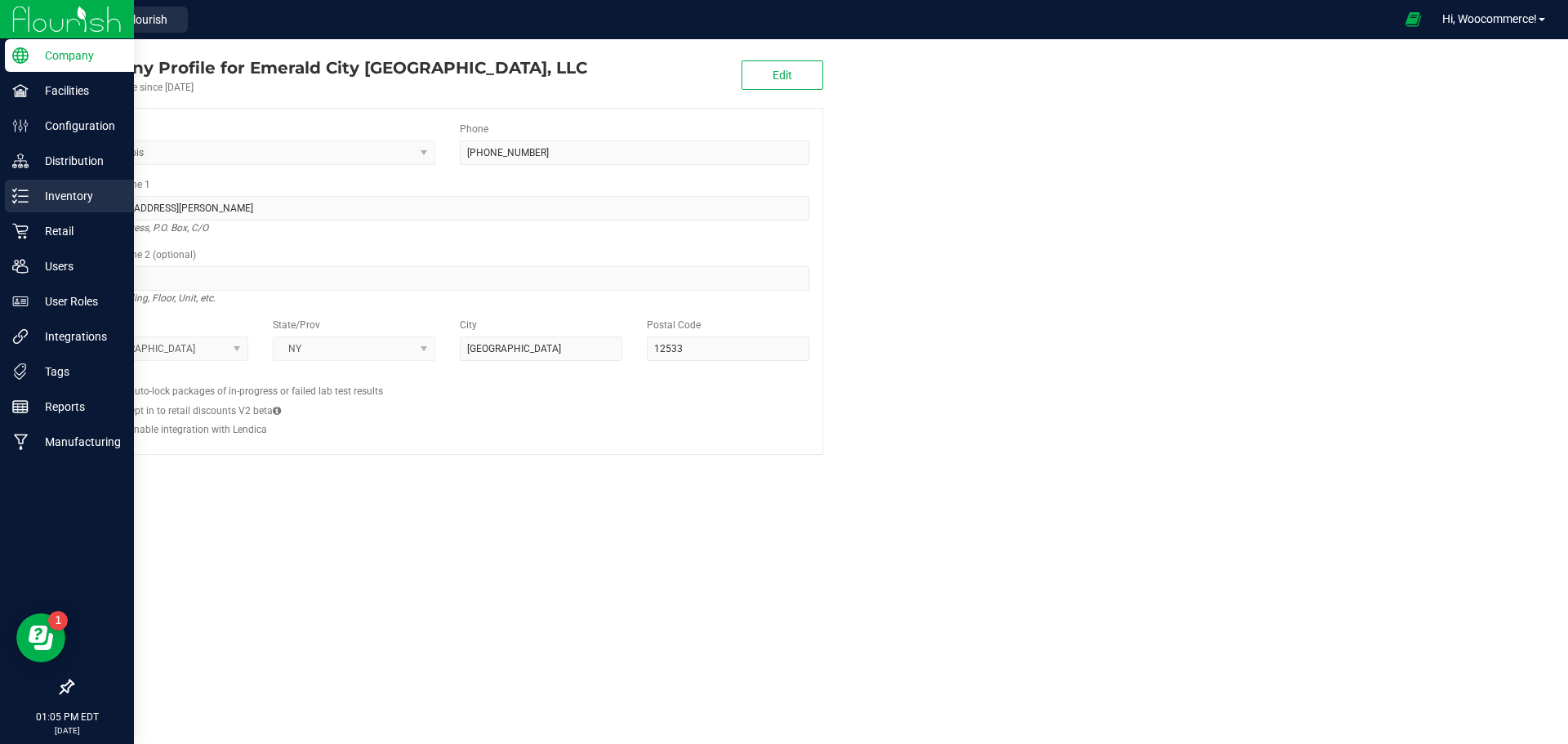
click at [72, 200] on p "Inventory" at bounding box center [78, 195] width 98 height 19
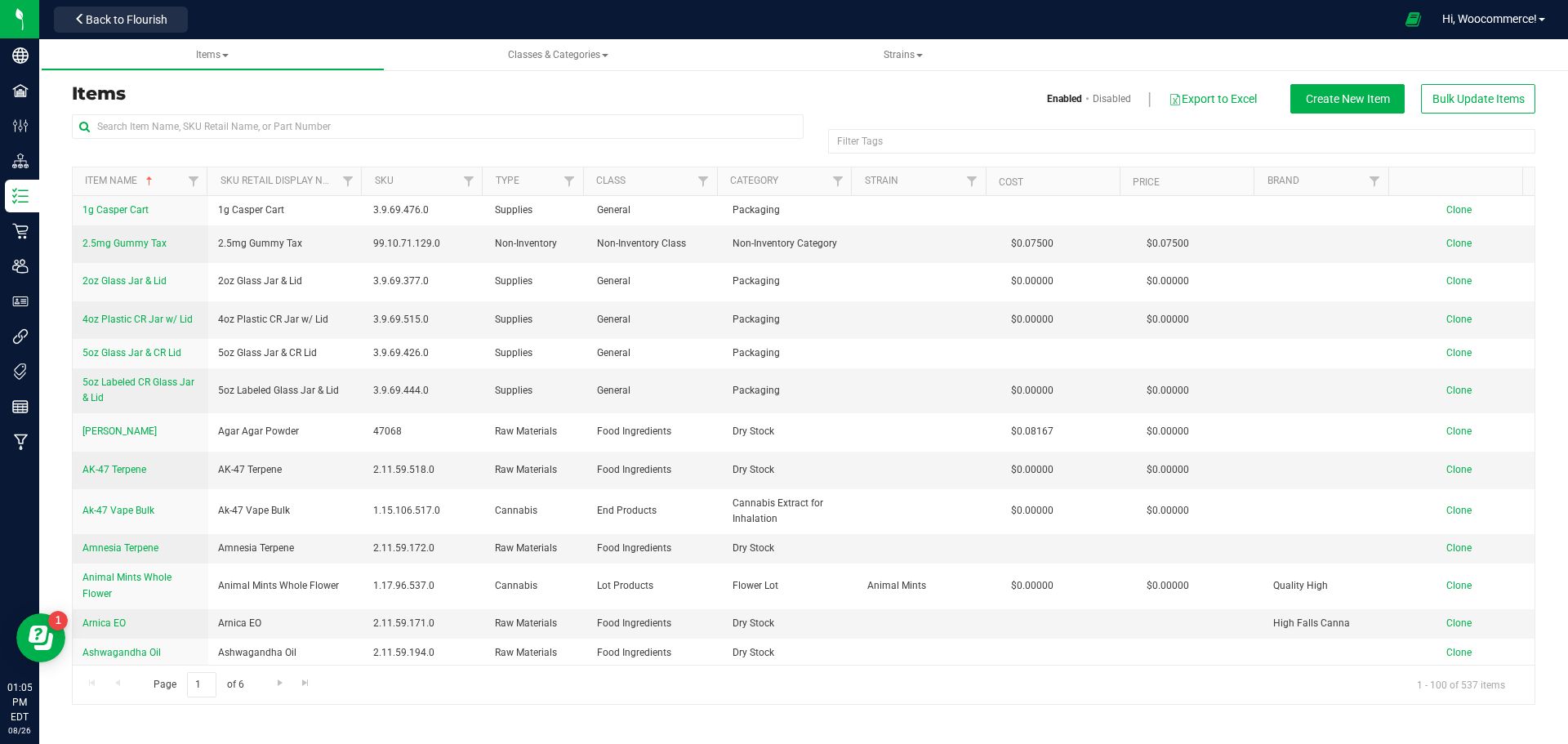
click at [1317, 83] on div "Items Enabled Disabled Export to Excel Create New Item Bulk Update Items Filter…" at bounding box center [803, 384] width 1463 height 641
click at [1306, 102] on span "Create New Item" at bounding box center [1348, 99] width 84 height 13
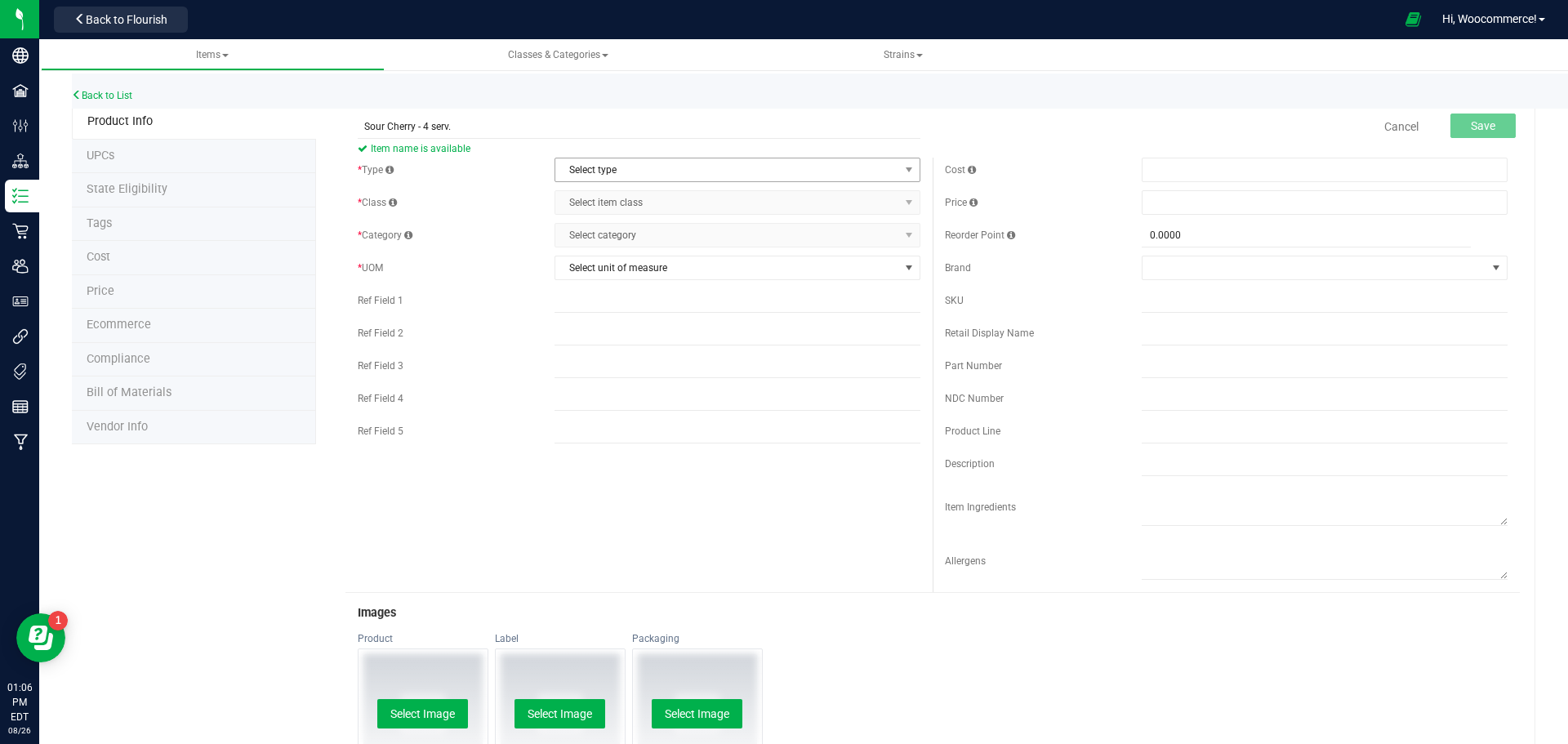
type input "Sour Cherry - 4 serv."
click at [565, 169] on span "Select type" at bounding box center [728, 169] width 344 height 23
click at [588, 202] on li "Cannabis" at bounding box center [732, 197] width 361 height 24
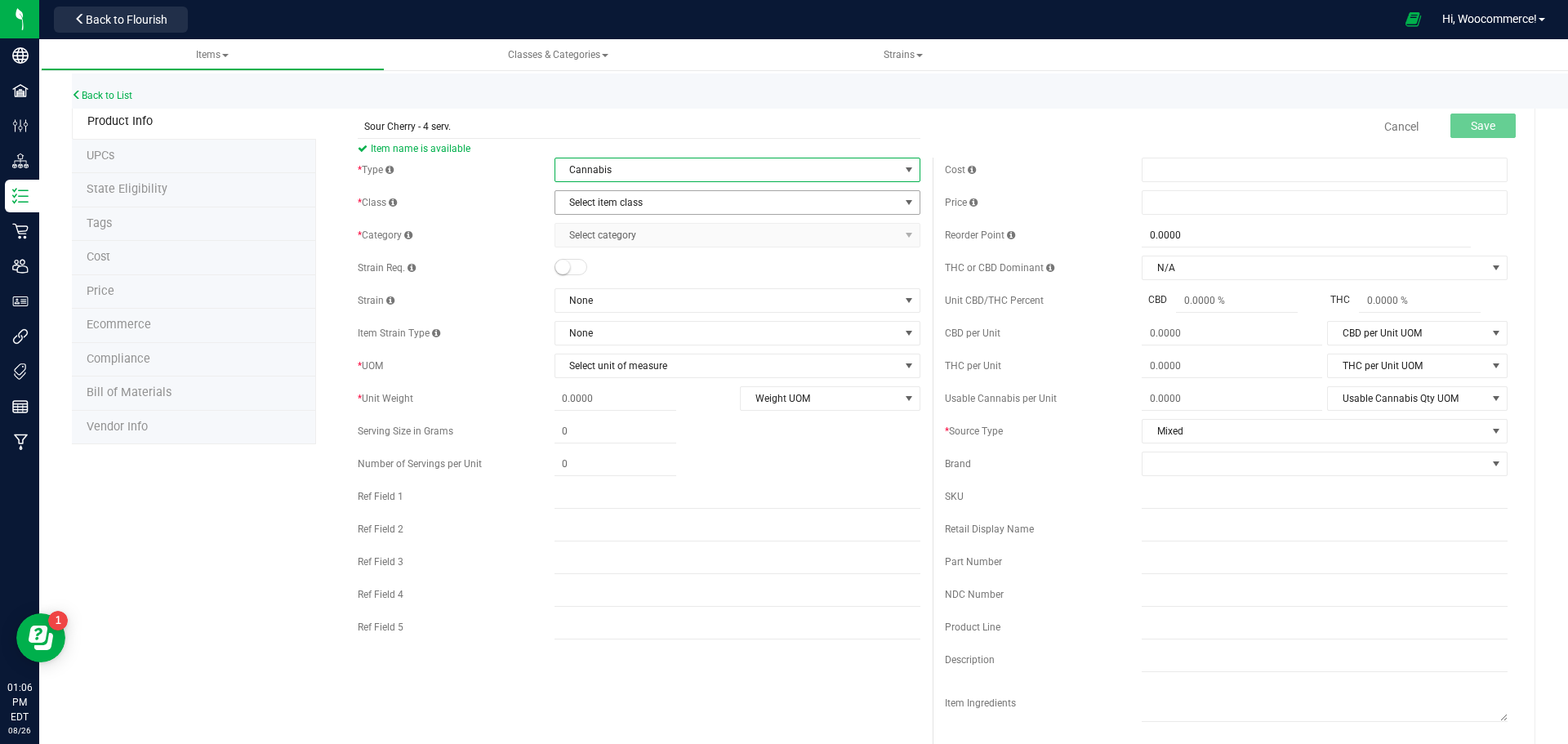
click at [588, 202] on span "Select item class" at bounding box center [728, 202] width 344 height 23
click at [577, 249] on li "End Products" at bounding box center [732, 254] width 361 height 24
click at [575, 242] on span "Select category" at bounding box center [728, 234] width 344 height 23
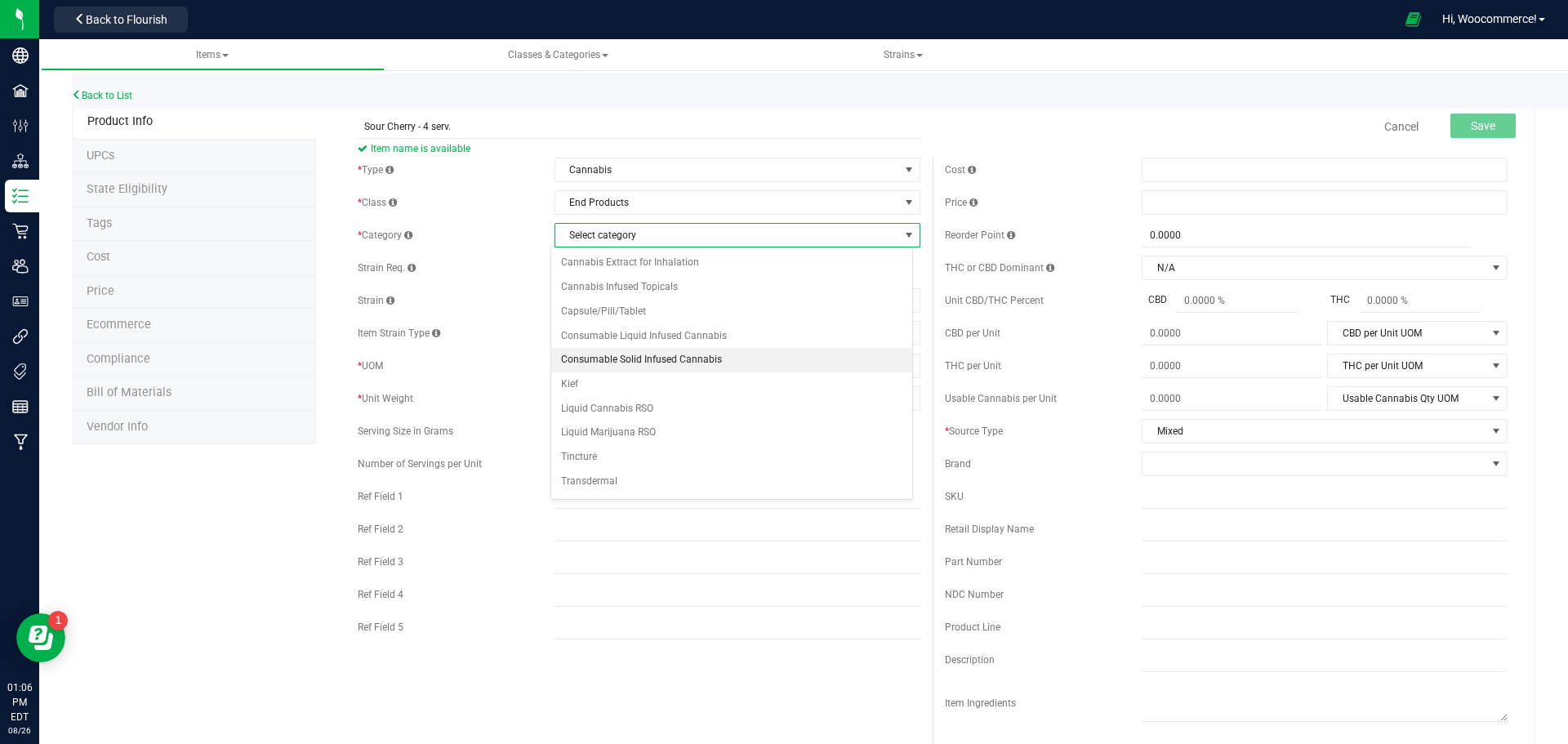
click at [579, 359] on li "Consumable Solid Infused Cannabis" at bounding box center [732, 360] width 361 height 24
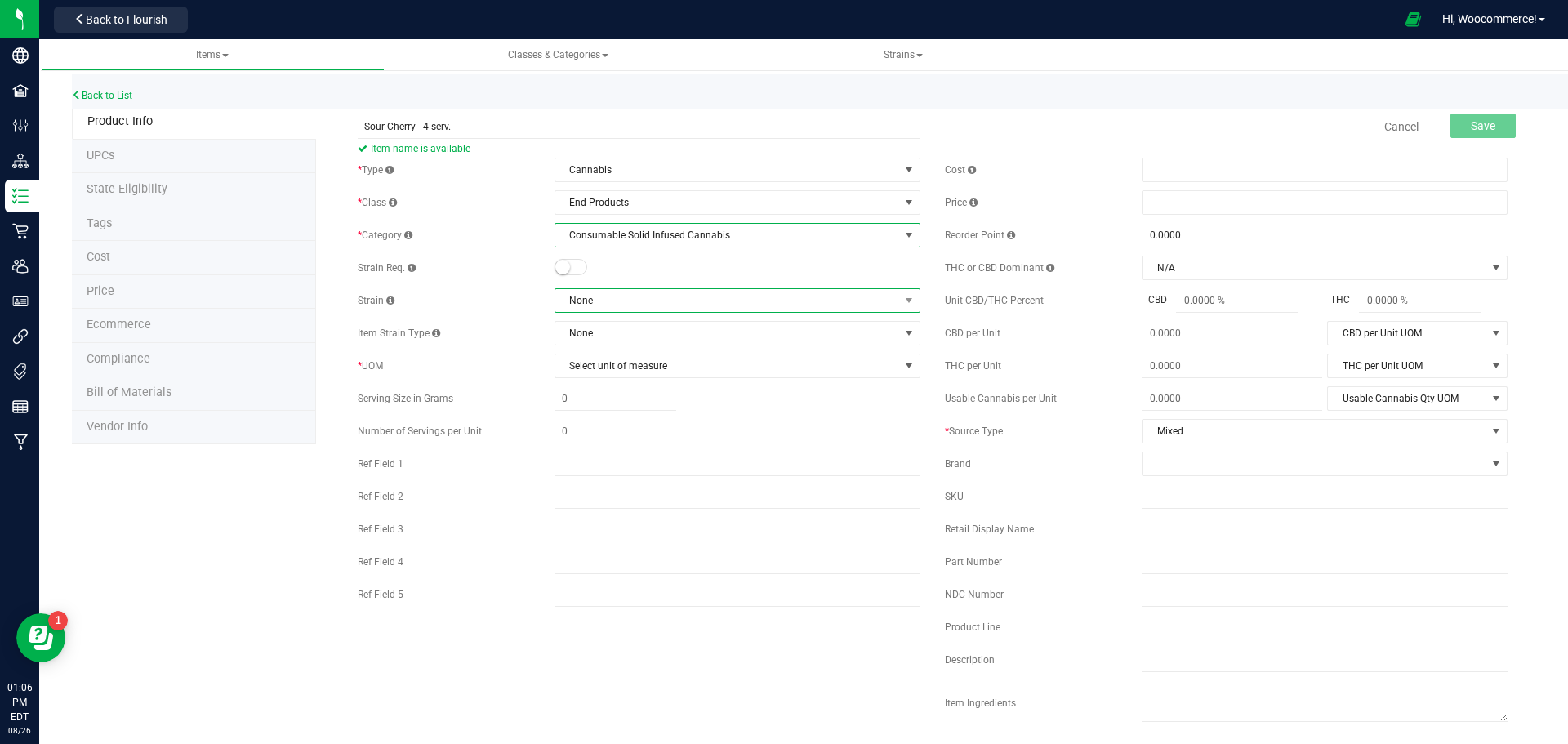
click at [585, 300] on span "None" at bounding box center [728, 300] width 344 height 23
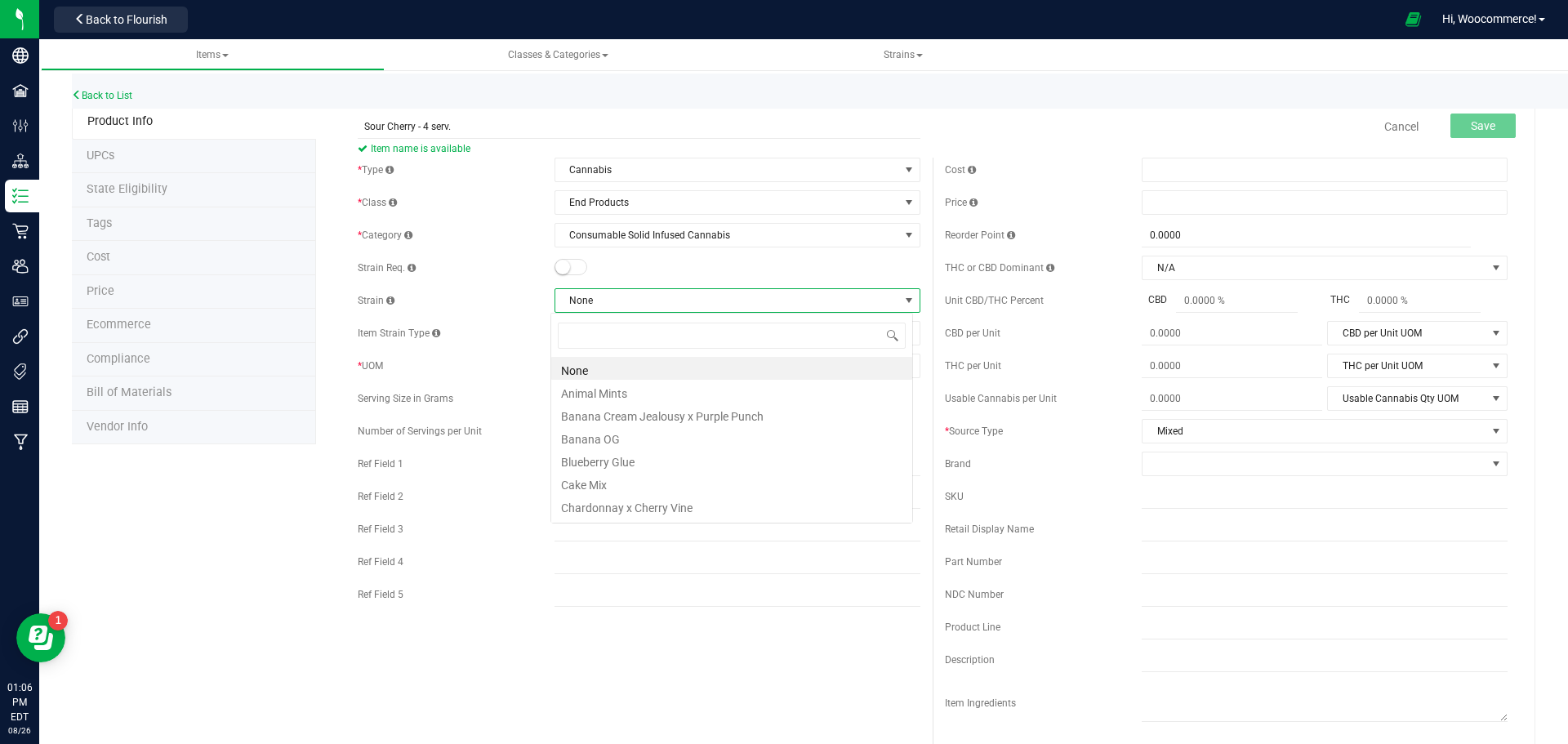
scroll to position [24, 362]
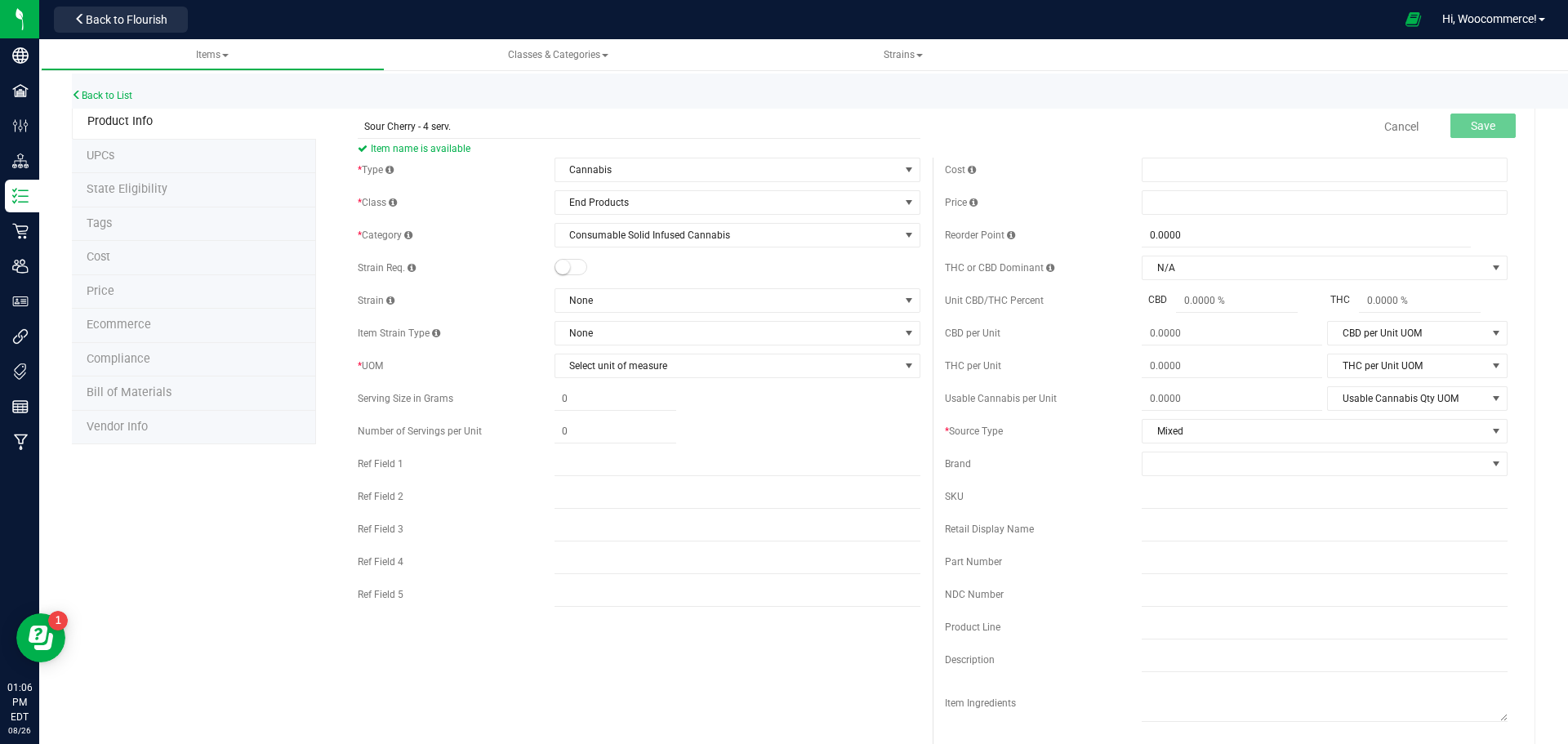
drag, startPoint x: 493, startPoint y: 377, endPoint x: 609, endPoint y: 415, distance: 122.1
click at [609, 415] on div "* Type Cannabis Select type Cannabis Non-Inventory Raw Materials Supplies * Cla…" at bounding box center [639, 386] width 588 height 458
click at [609, 377] on span "Select unit of measure" at bounding box center [738, 366] width 366 height 24
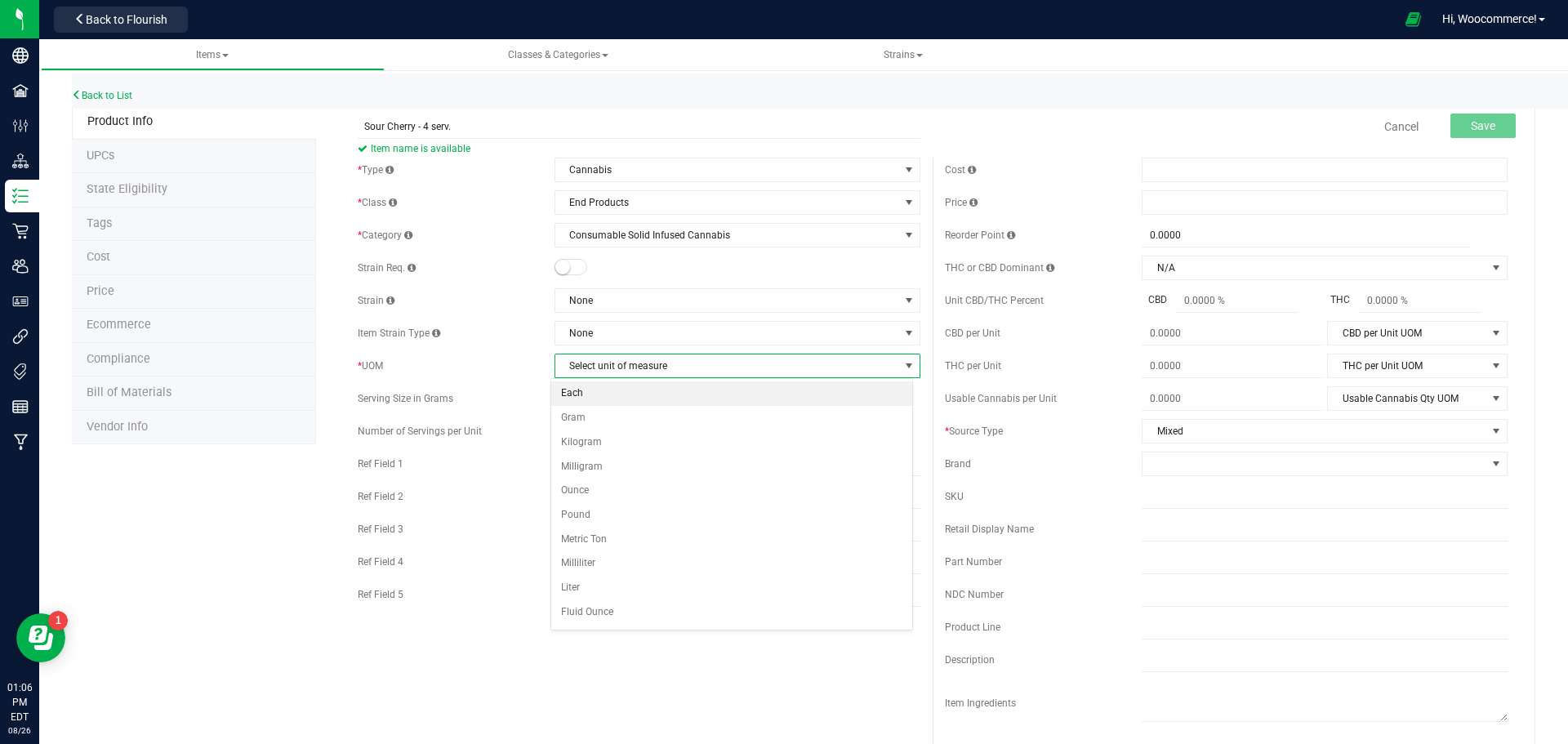
click at [575, 402] on li "Each" at bounding box center [732, 393] width 361 height 24
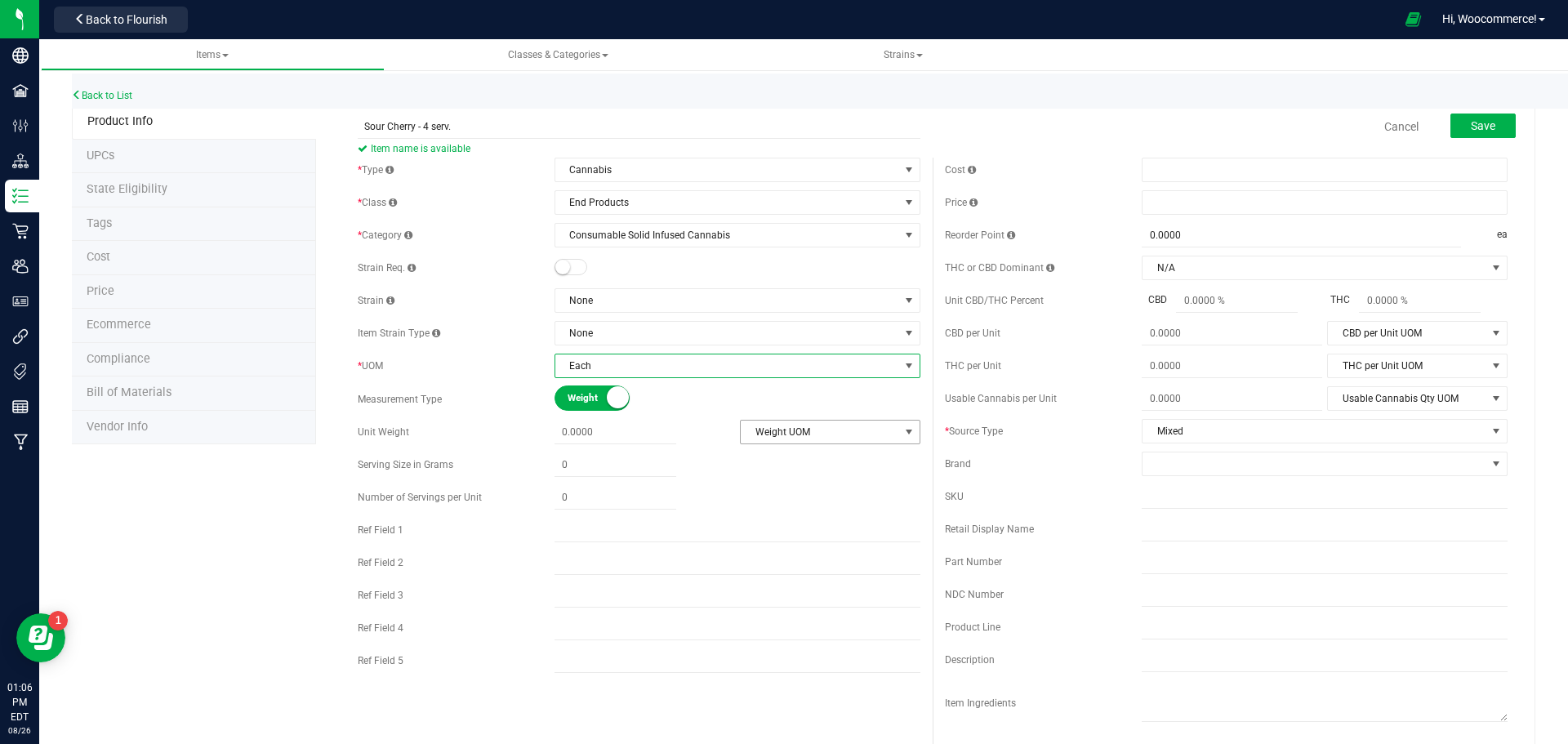
click at [775, 432] on span "Weight UOM" at bounding box center [820, 431] width 158 height 23
click at [749, 461] on li "Gram" at bounding box center [824, 459] width 177 height 24
click at [652, 441] on span at bounding box center [615, 432] width 121 height 24
type input "8"
type input "8.0000"
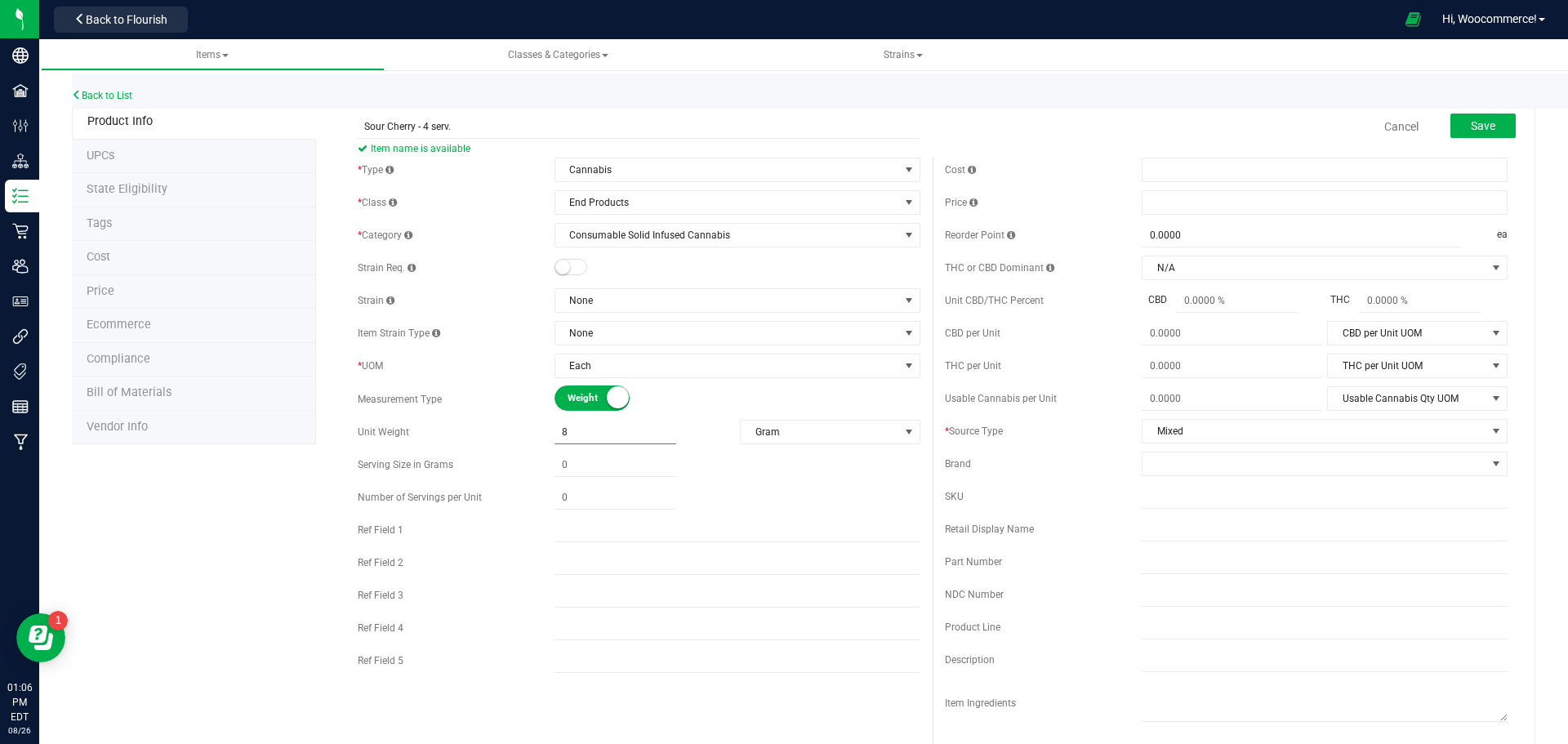
click at [620, 478] on div "* Type Cannabis Select type Cannabis Non-Inventory Raw Materials Supplies * Cla…" at bounding box center [639, 419] width 588 height 523
click at [617, 469] on span at bounding box center [615, 465] width 121 height 24
type input "2"
type input "2.0000"
click at [588, 503] on span at bounding box center [615, 497] width 121 height 24
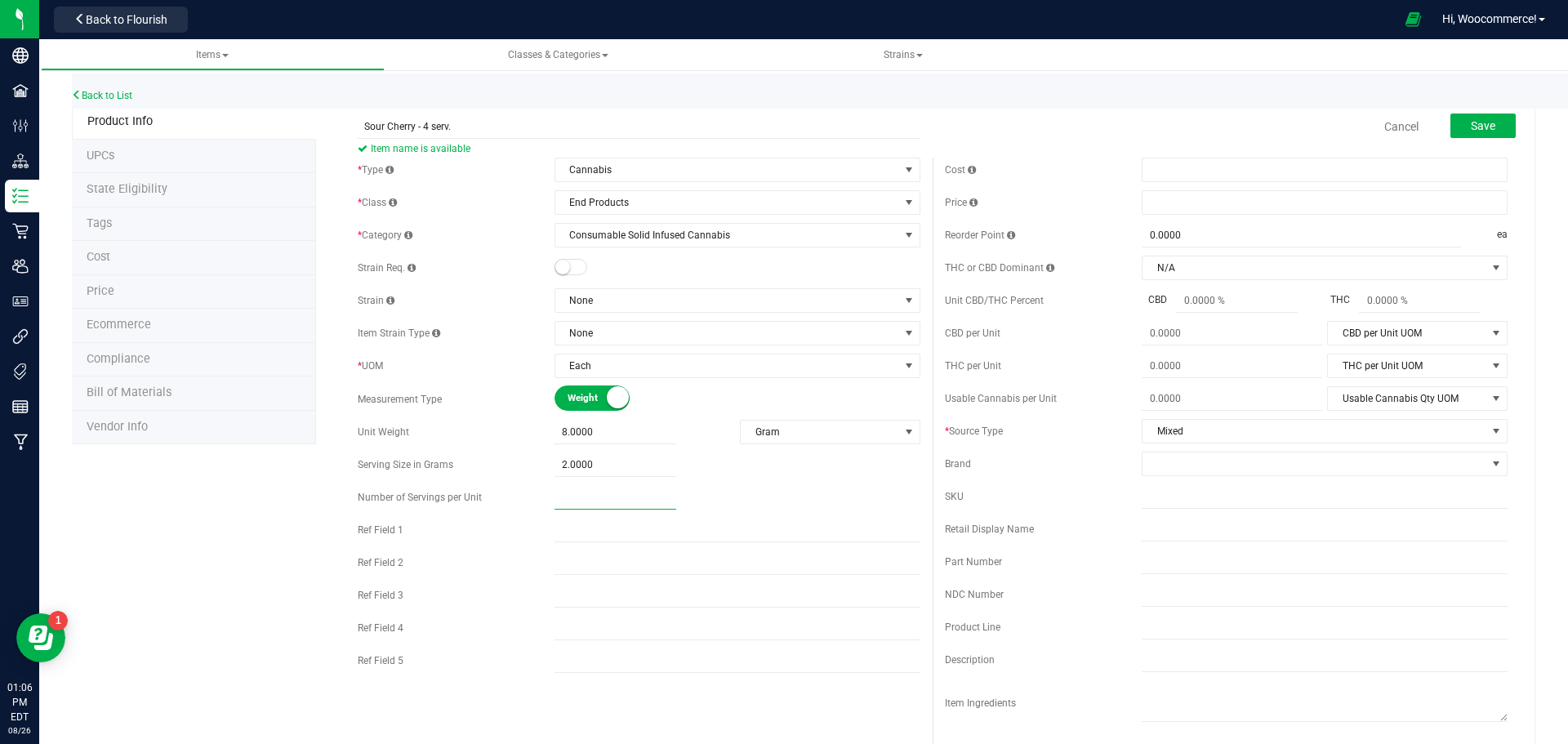
type input "4"
type input "4.00"
click at [712, 506] on div "4.00 4" at bounding box center [738, 497] width 366 height 24
click at [1152, 449] on div "Cost Price Reorder Point 0.0000 0 ea THC or CBD Dominant N/A" at bounding box center [1226, 473] width 588 height 630
click at [1150, 459] on span at bounding box center [1314, 463] width 344 height 23
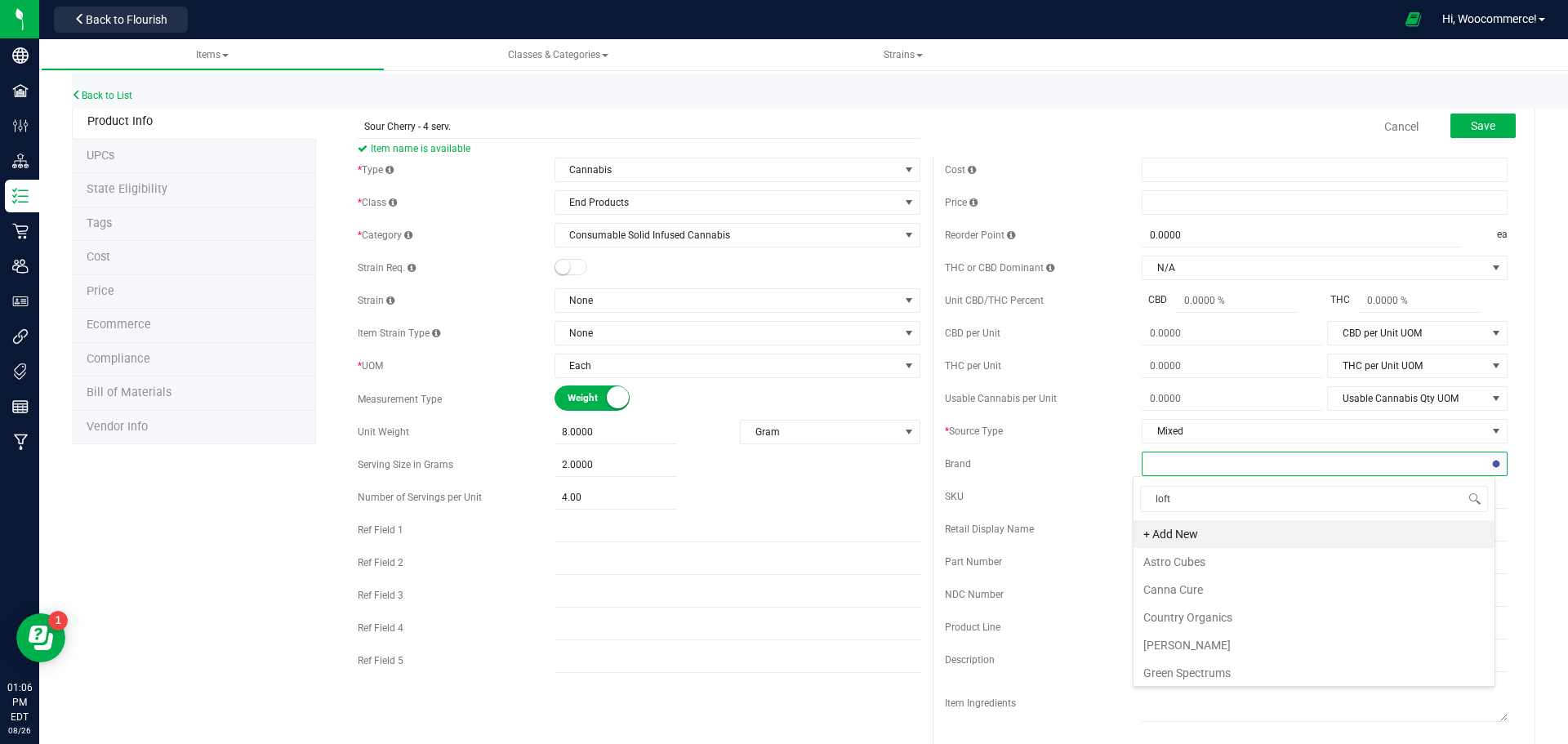
type input "lofty"
click at [1208, 563] on li "Lofty" at bounding box center [1314, 561] width 361 height 28
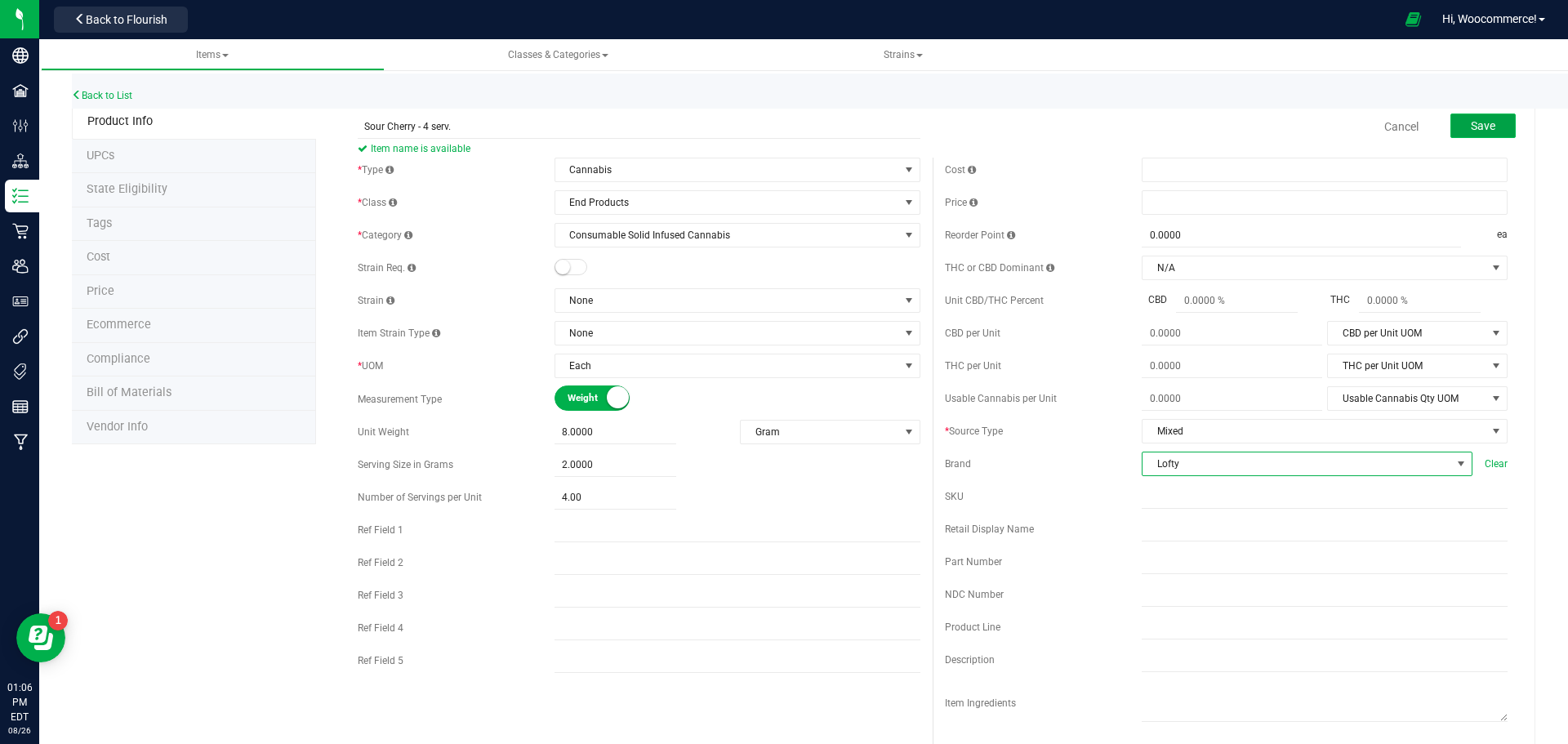
click at [1461, 136] on button "Save" at bounding box center [1484, 126] width 66 height 24
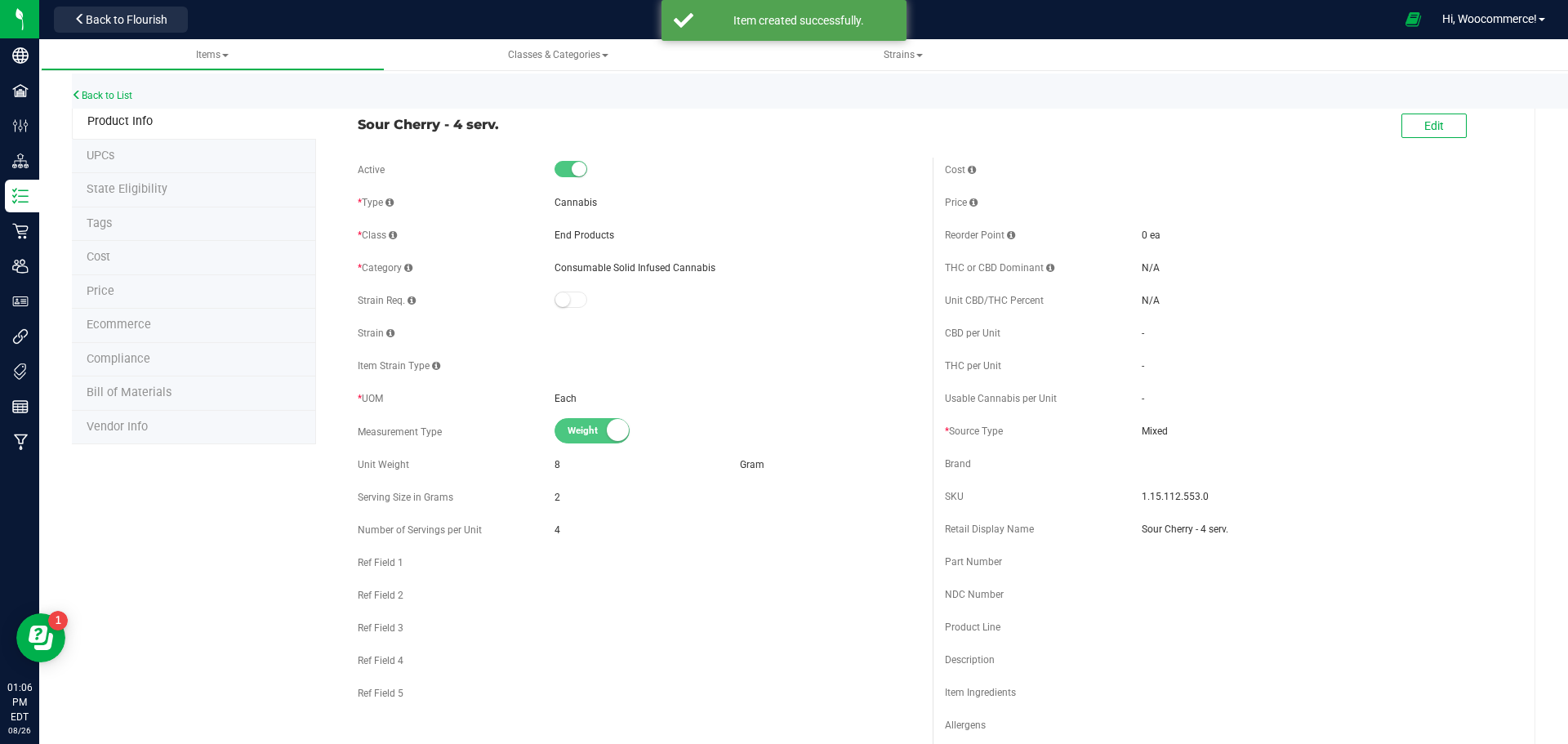
click at [125, 390] on span "Bill of Materials" at bounding box center [129, 392] width 85 height 13
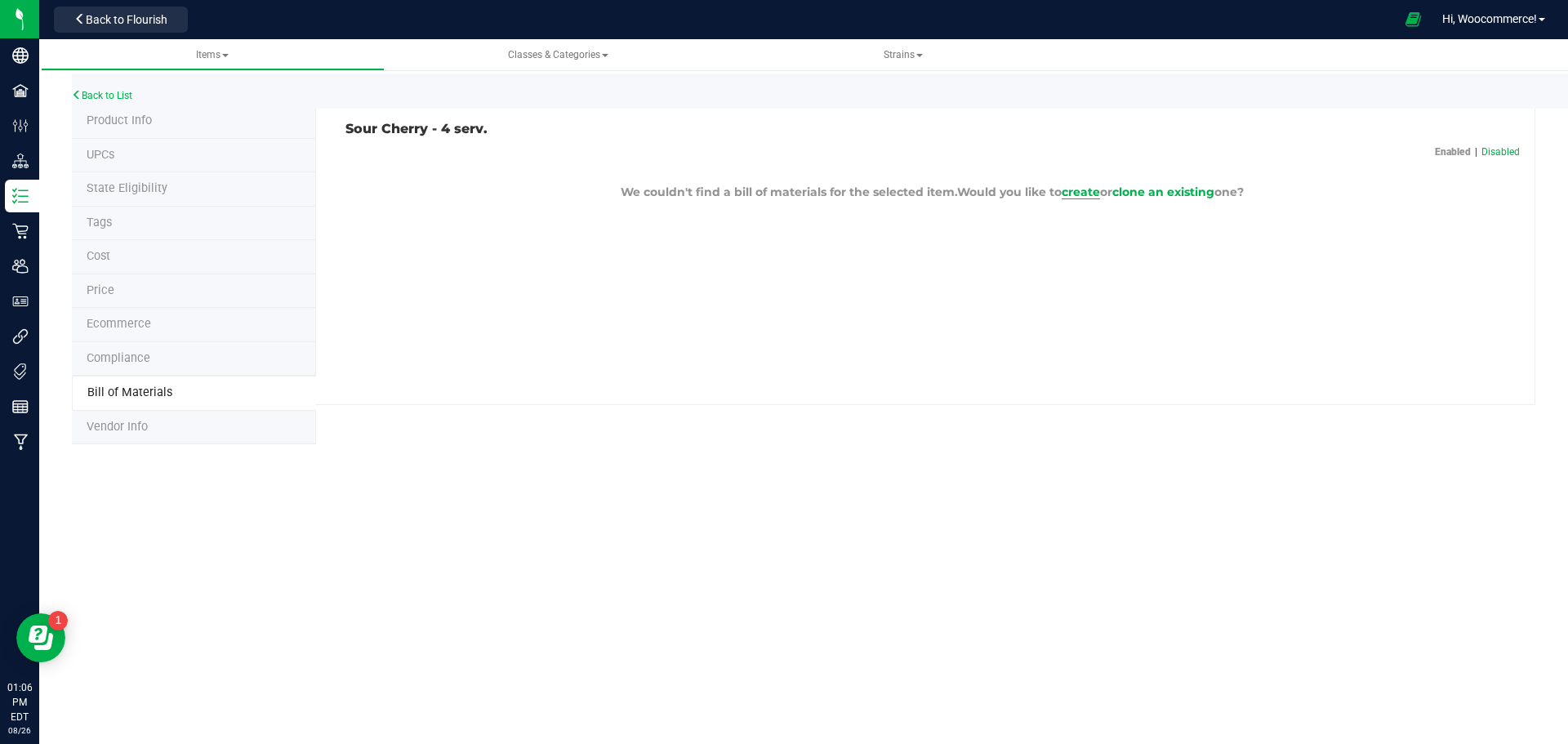
click at [1064, 191] on span "create" at bounding box center [1082, 191] width 39 height 14
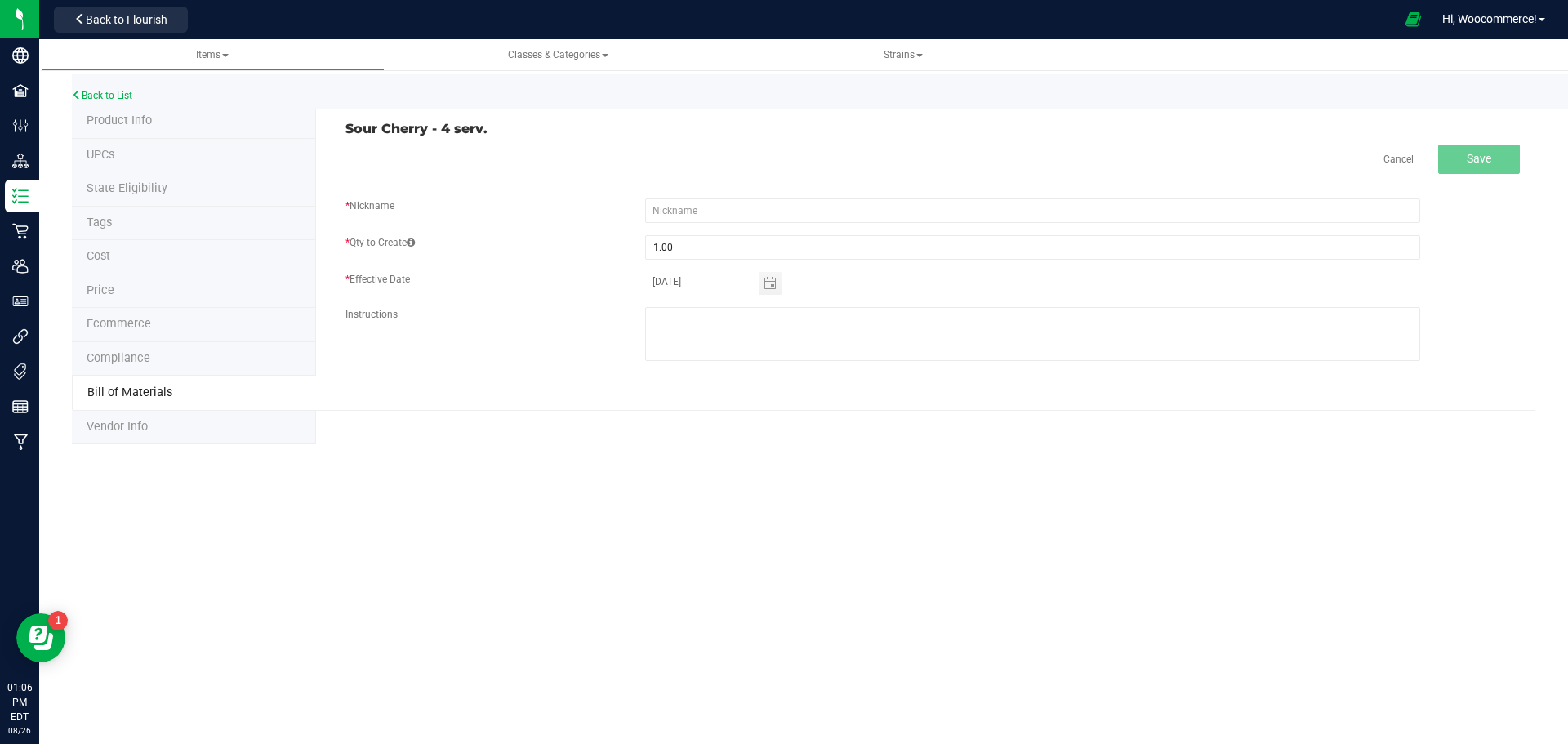
drag, startPoint x: 583, startPoint y: 127, endPoint x: 336, endPoint y: 142, distance: 247.5
click at [336, 142] on div "Sour Cherry - 4 serv. Cancel Save * Nickname * Qty to Create 1.00 * Effective D…" at bounding box center [926, 257] width 1220 height 306
drag, startPoint x: 336, startPoint y: 131, endPoint x: 499, endPoint y: 131, distance: 163.0
click at [499, 131] on div "Sour Cherry - 4 serv." at bounding box center [632, 128] width 599 height 14
copy h3 "Sour Cherry - 4 serv."
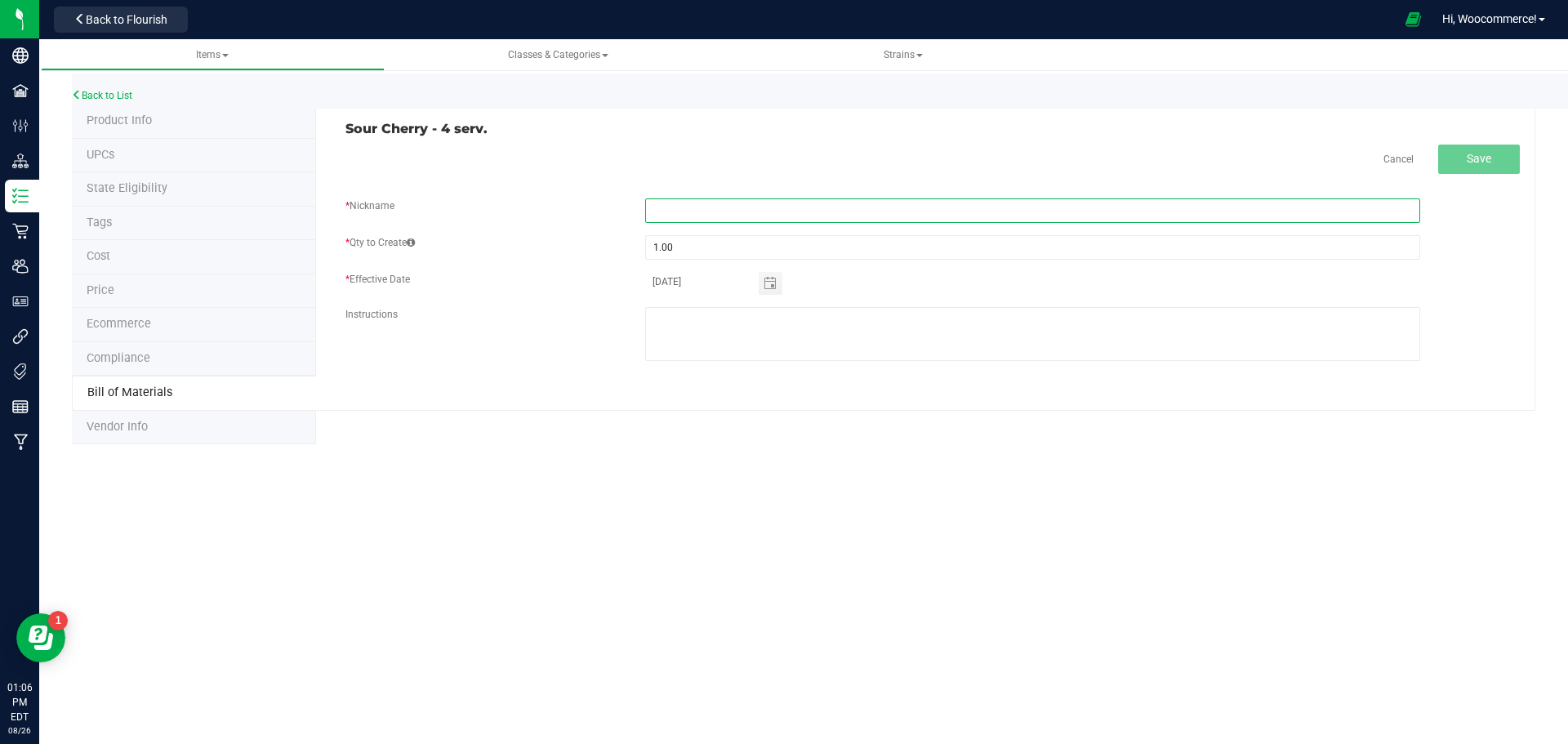
click at [668, 200] on input "text" at bounding box center [1032, 210] width 775 height 24
paste input "Sour Cherry - 4 serv."
type input "Sour Cherry - 4 serv."
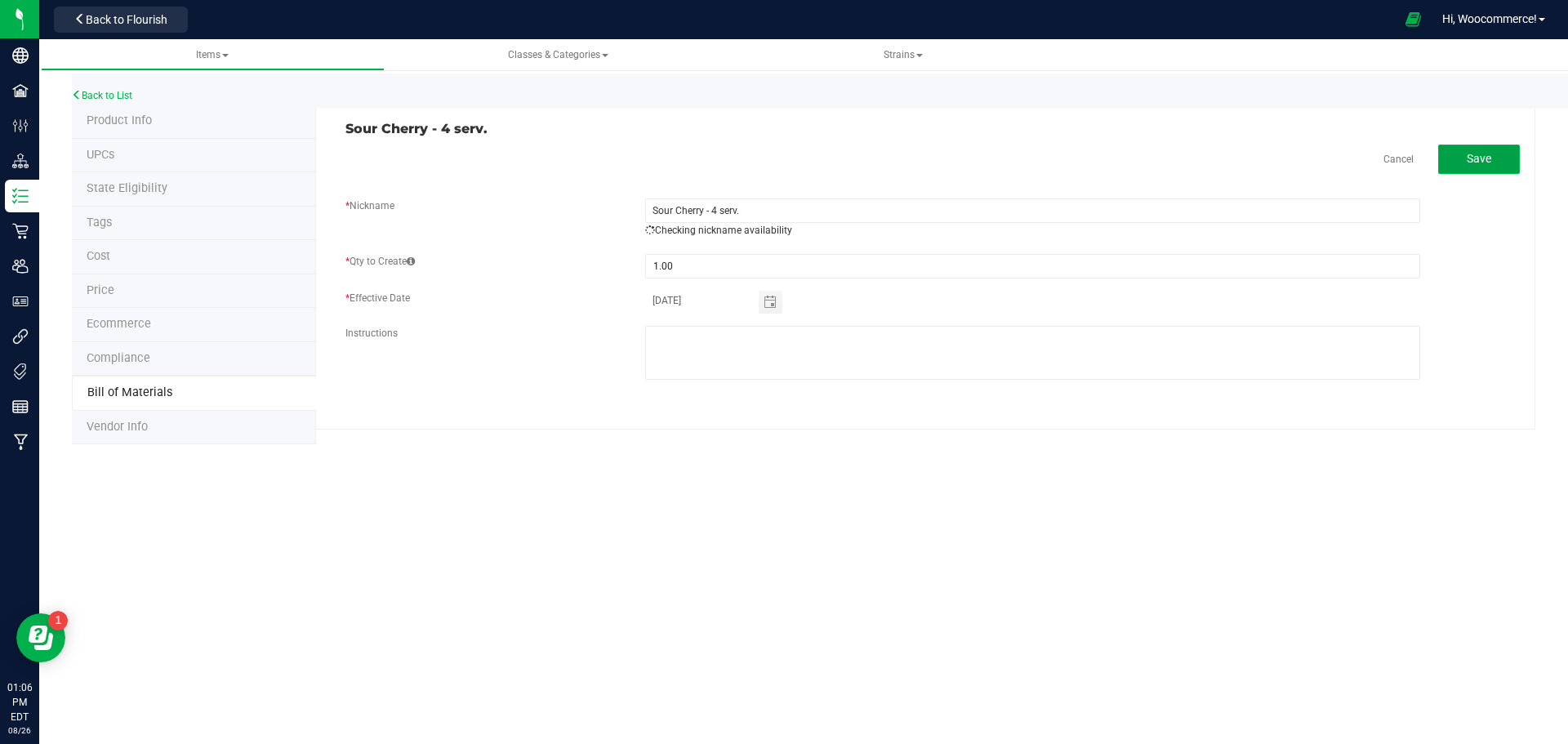
click at [1465, 155] on button "Save" at bounding box center [1479, 158] width 82 height 29
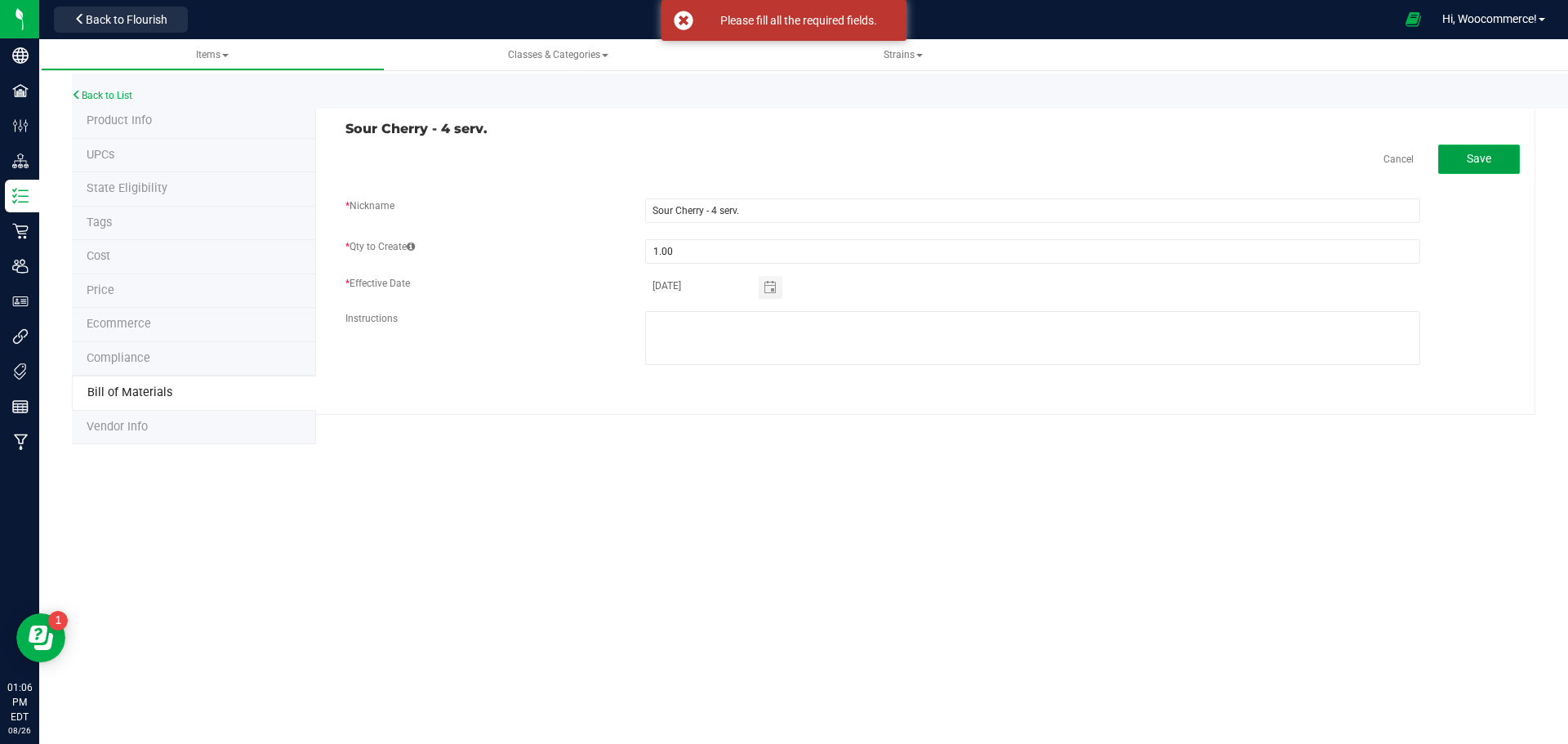
click at [1492, 162] on button "Save" at bounding box center [1479, 158] width 82 height 29
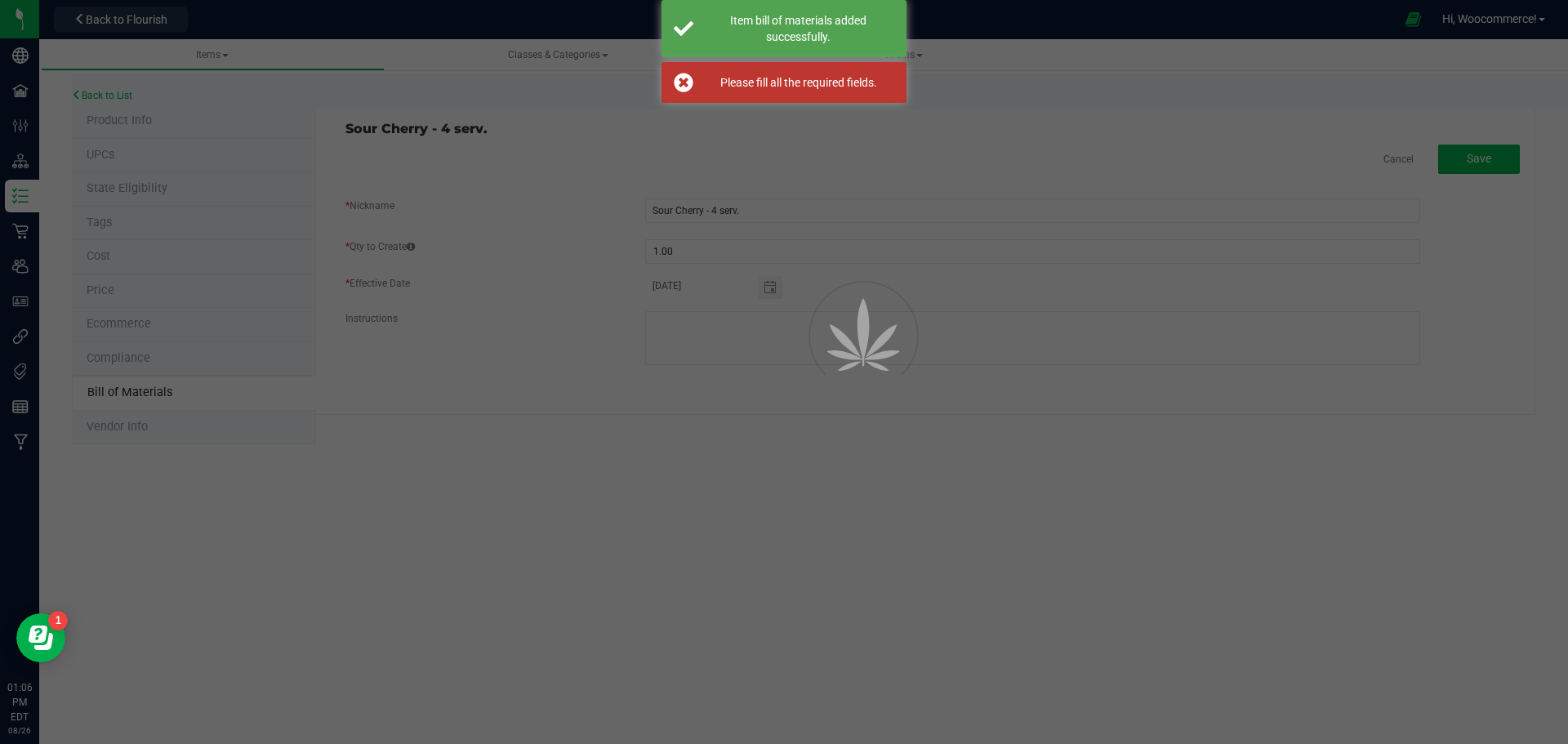
select select "237"
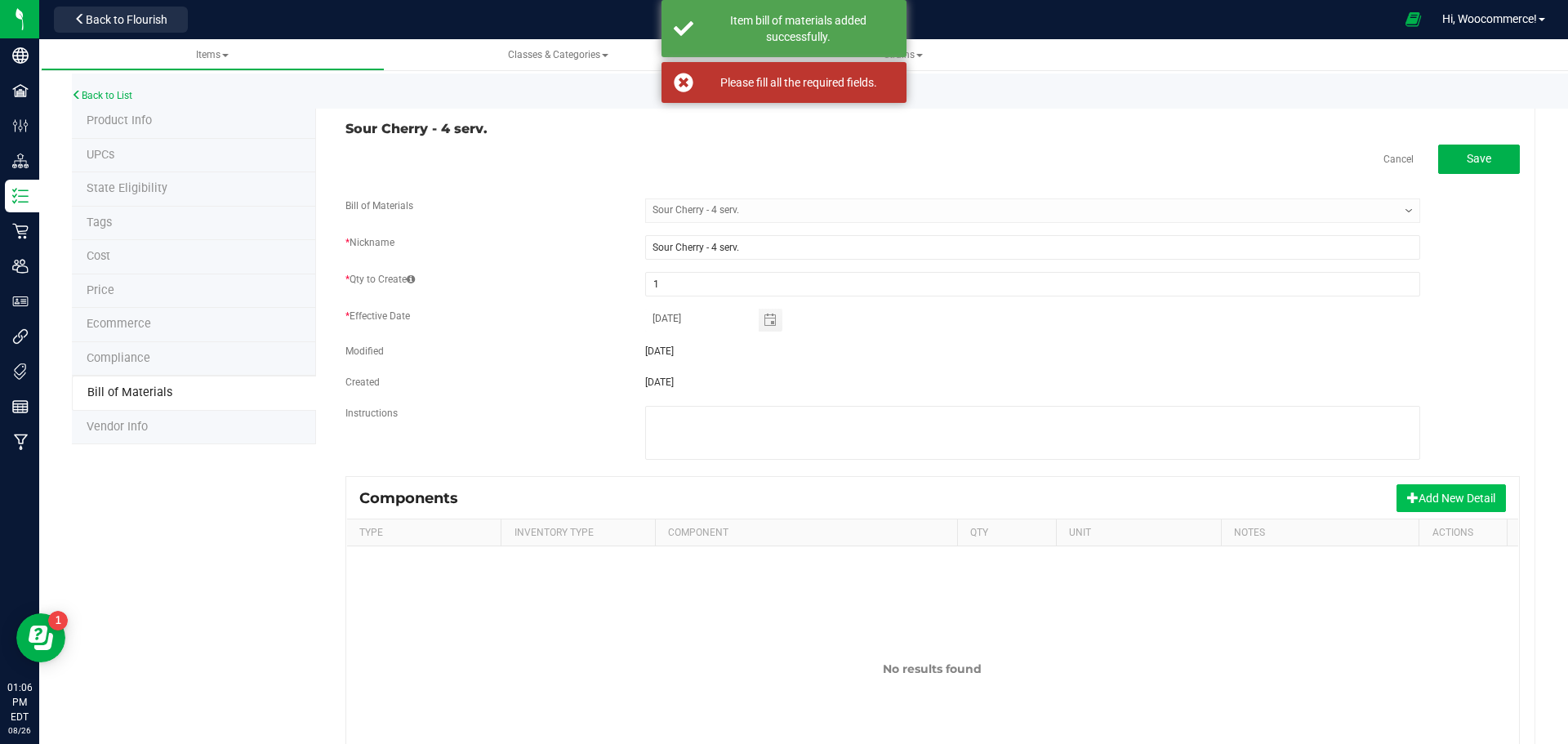
click at [1397, 504] on button "Add New Detail" at bounding box center [1452, 498] width 110 height 28
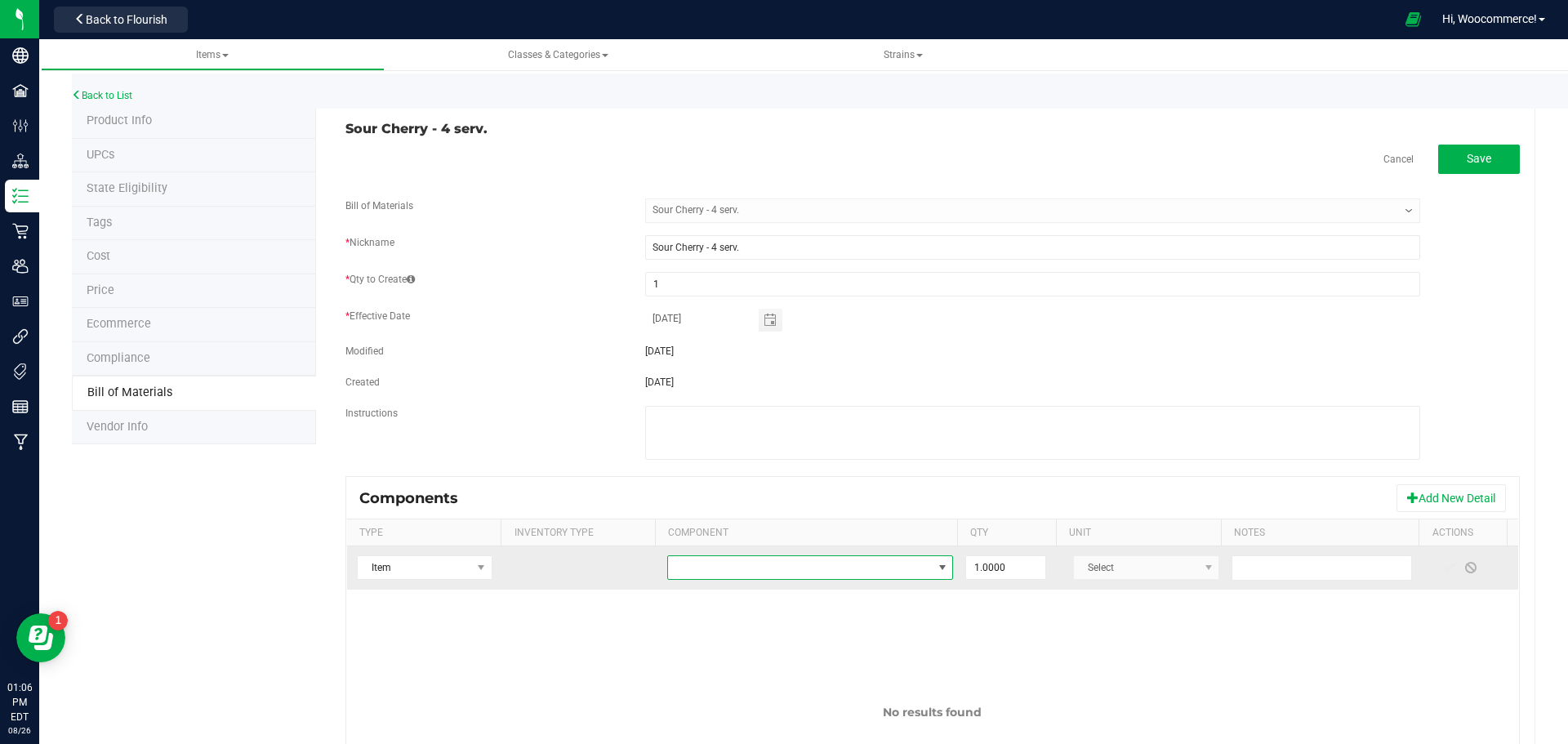
click at [878, 563] on span "NO DATA FOUND" at bounding box center [800, 567] width 264 height 23
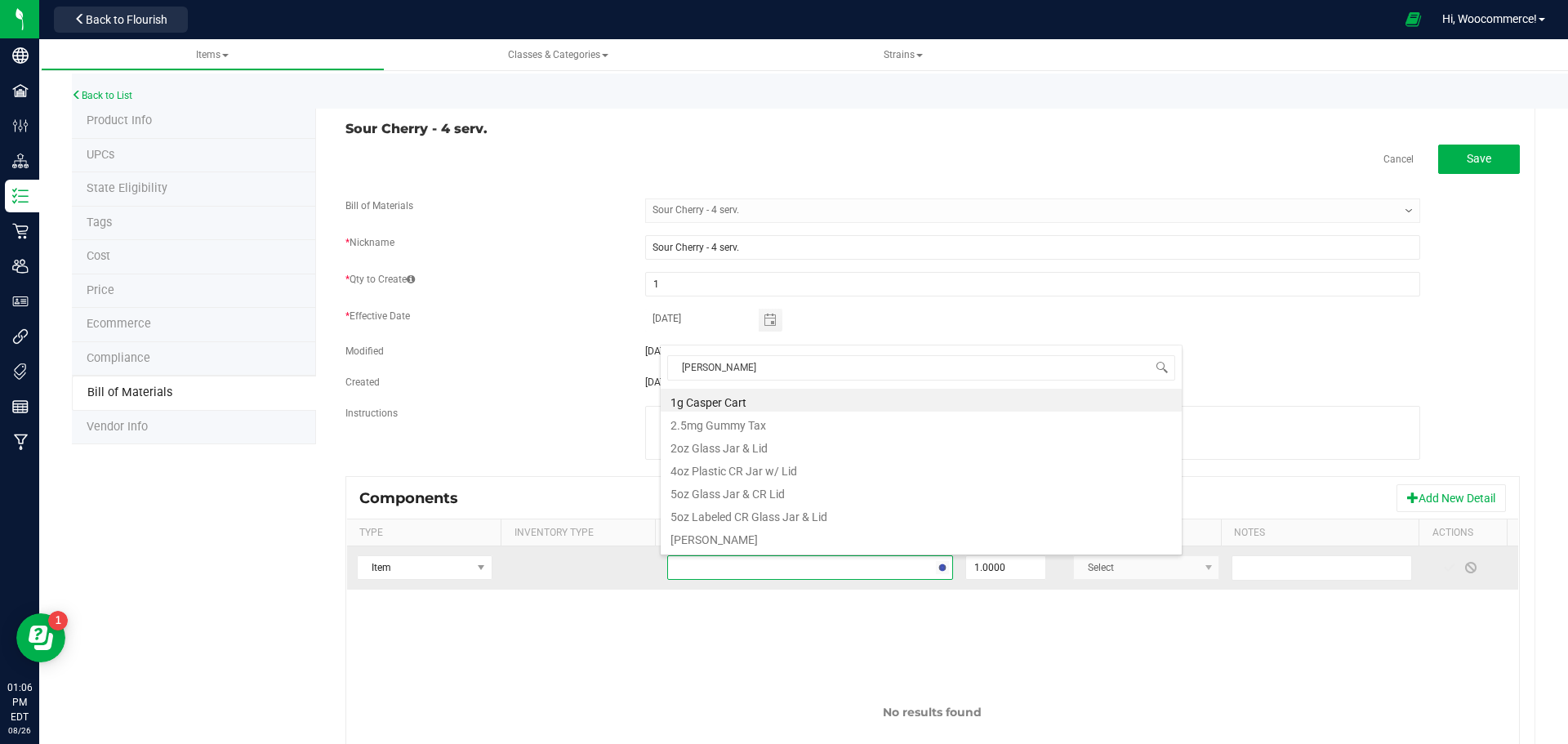
type input "mylar"
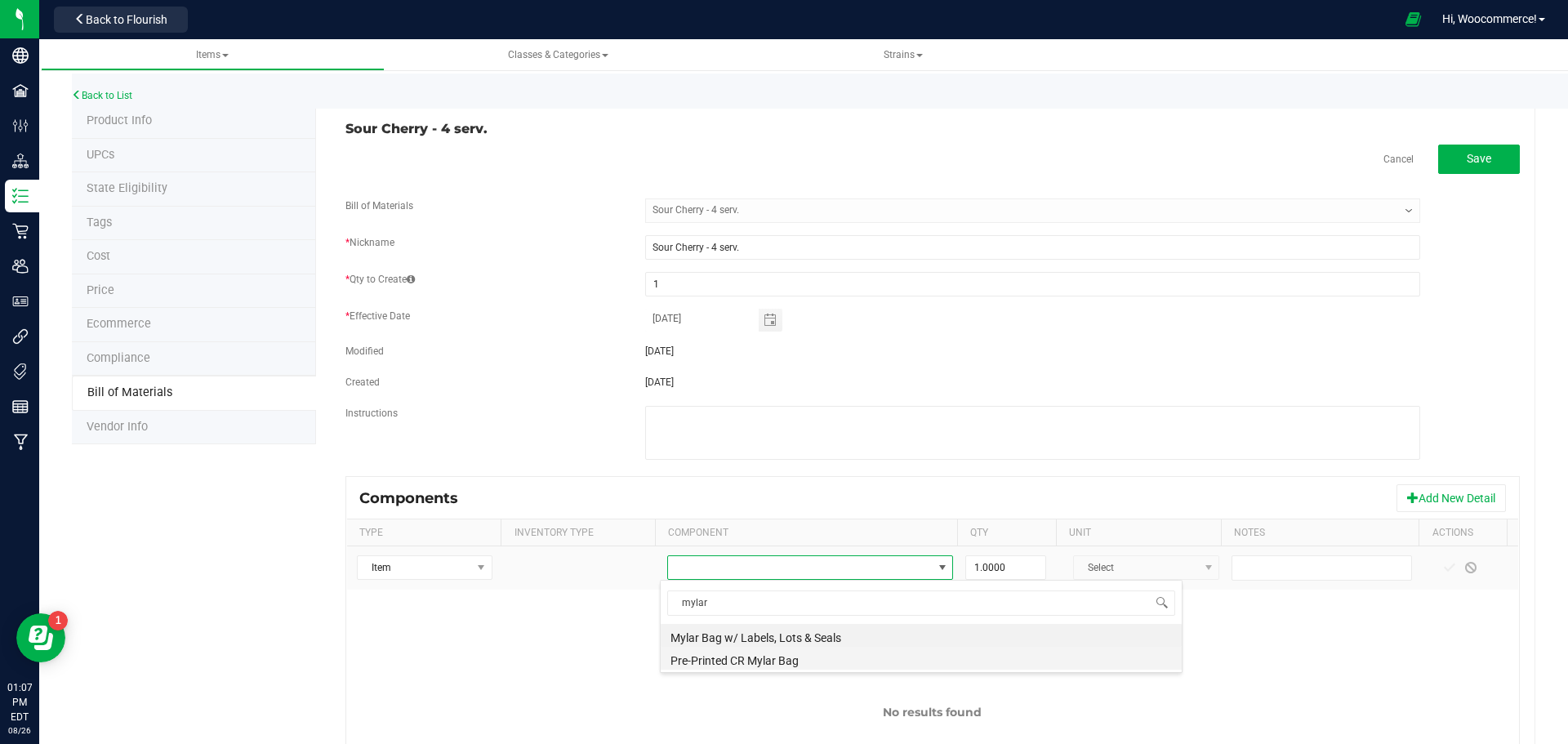
click at [782, 657] on li "Pre-Printed CR Mylar Bag" at bounding box center [921, 657] width 521 height 23
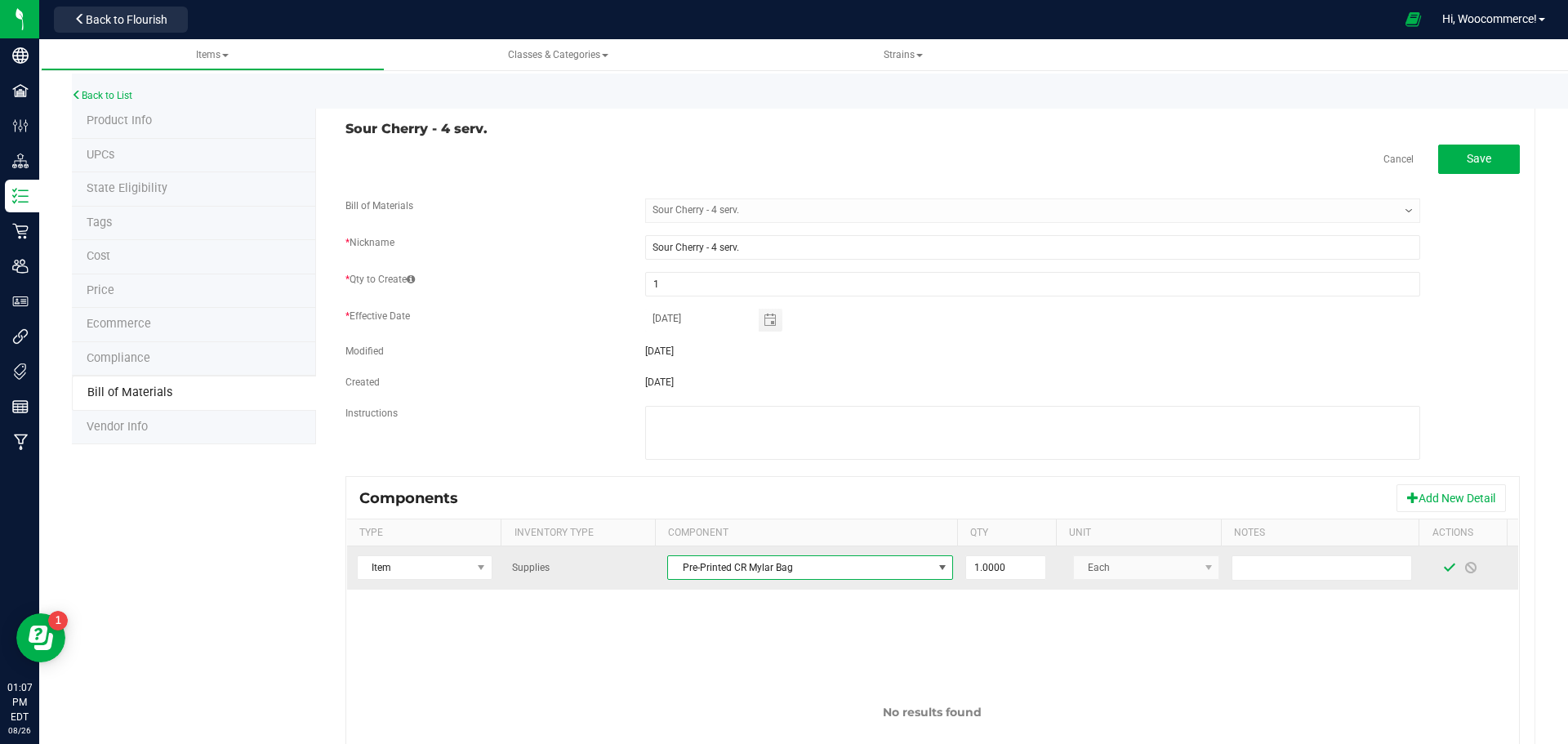
click at [1443, 565] on span at bounding box center [1450, 568] width 13 height 13
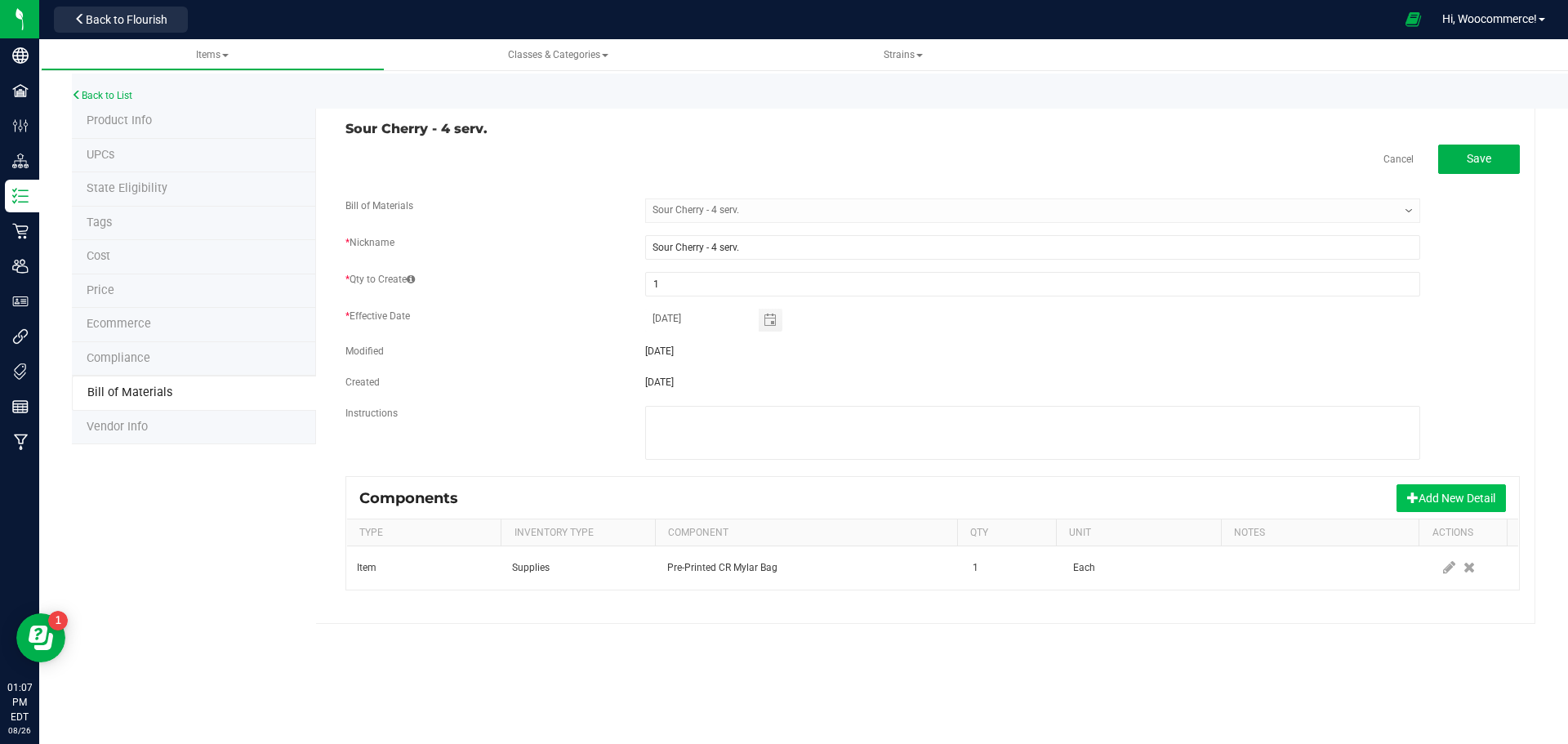
click at [1438, 497] on button "Add New Detail" at bounding box center [1452, 498] width 110 height 28
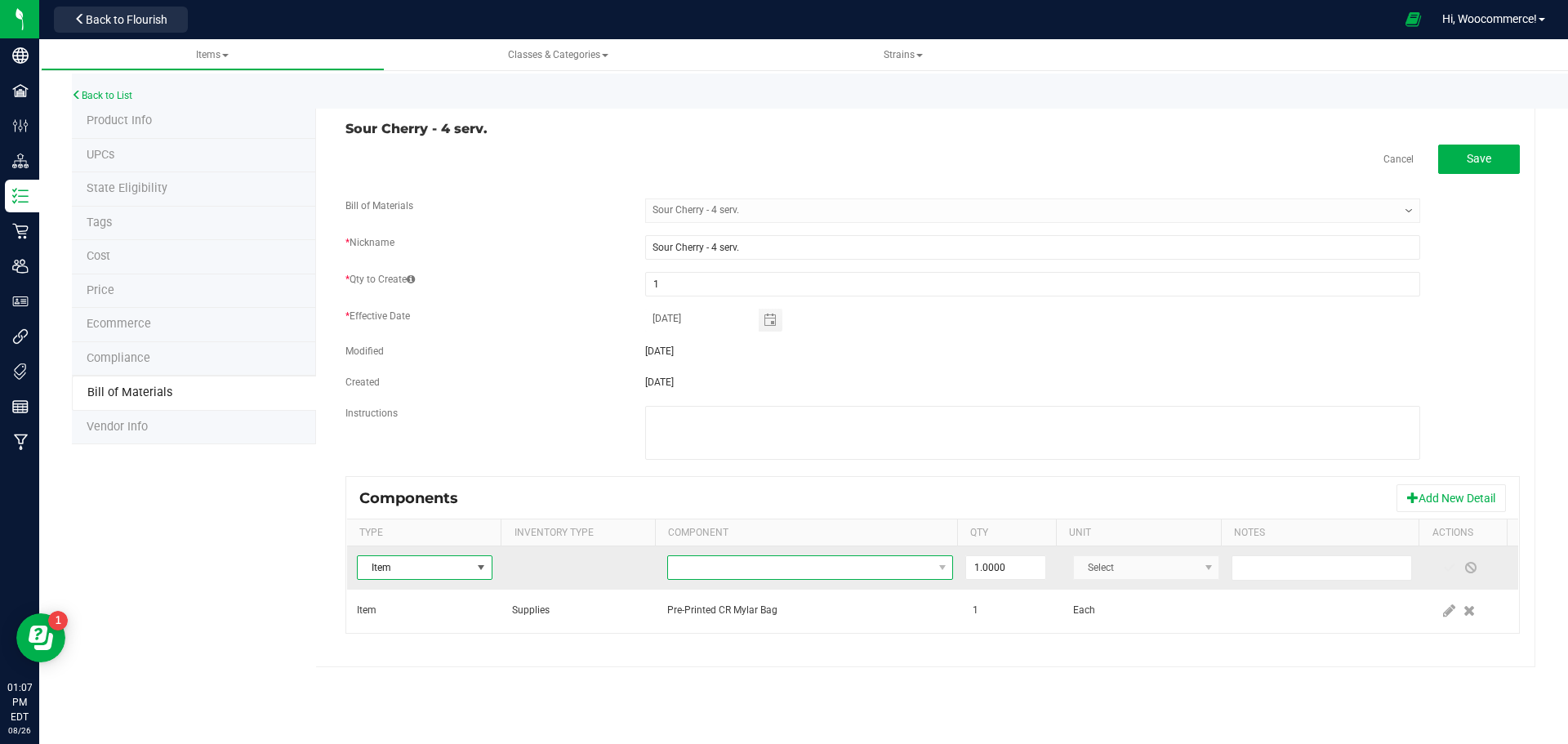
click at [792, 576] on span "NO DATA FOUND" at bounding box center [800, 567] width 264 height 23
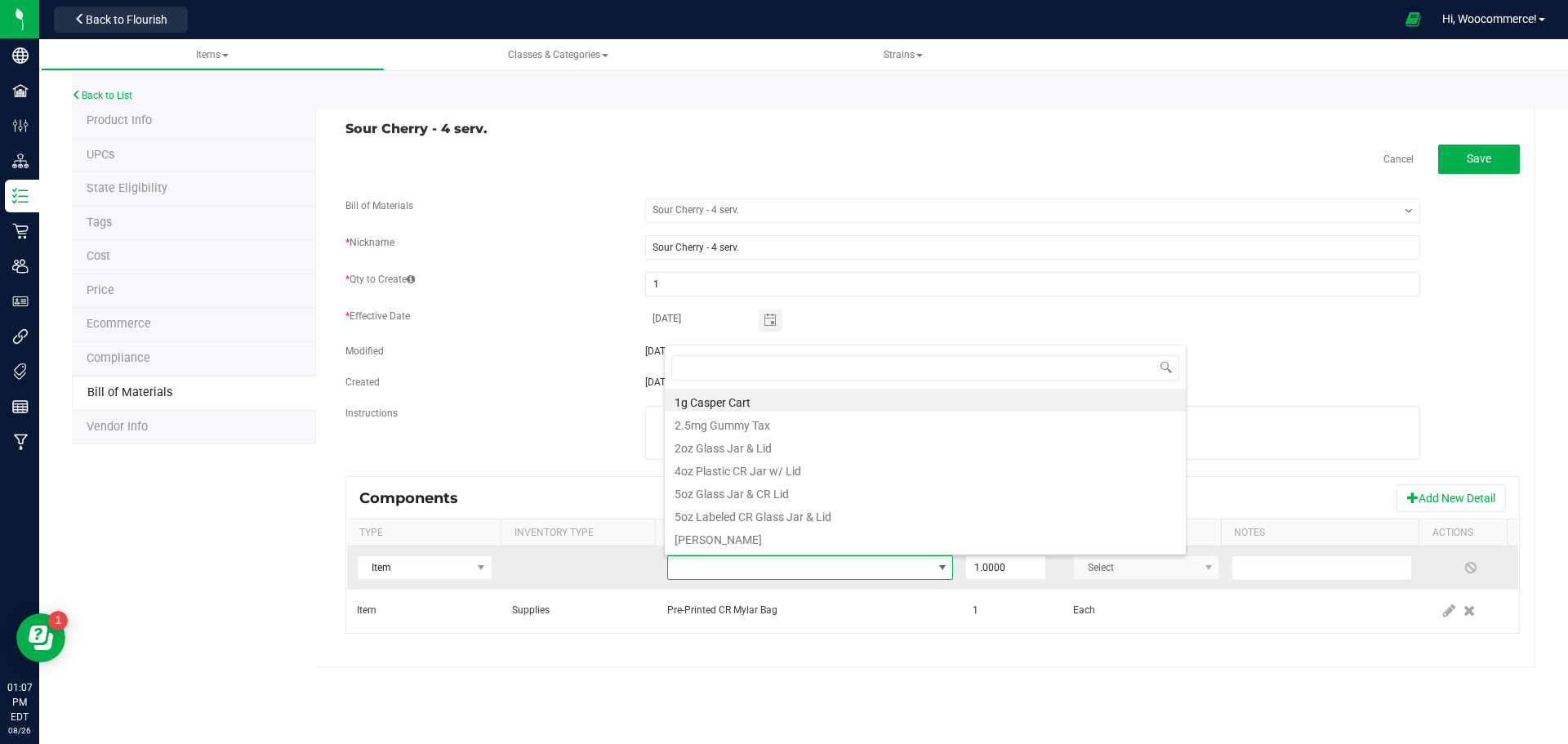
scroll to position [24, 279]
type input "cherry bom"
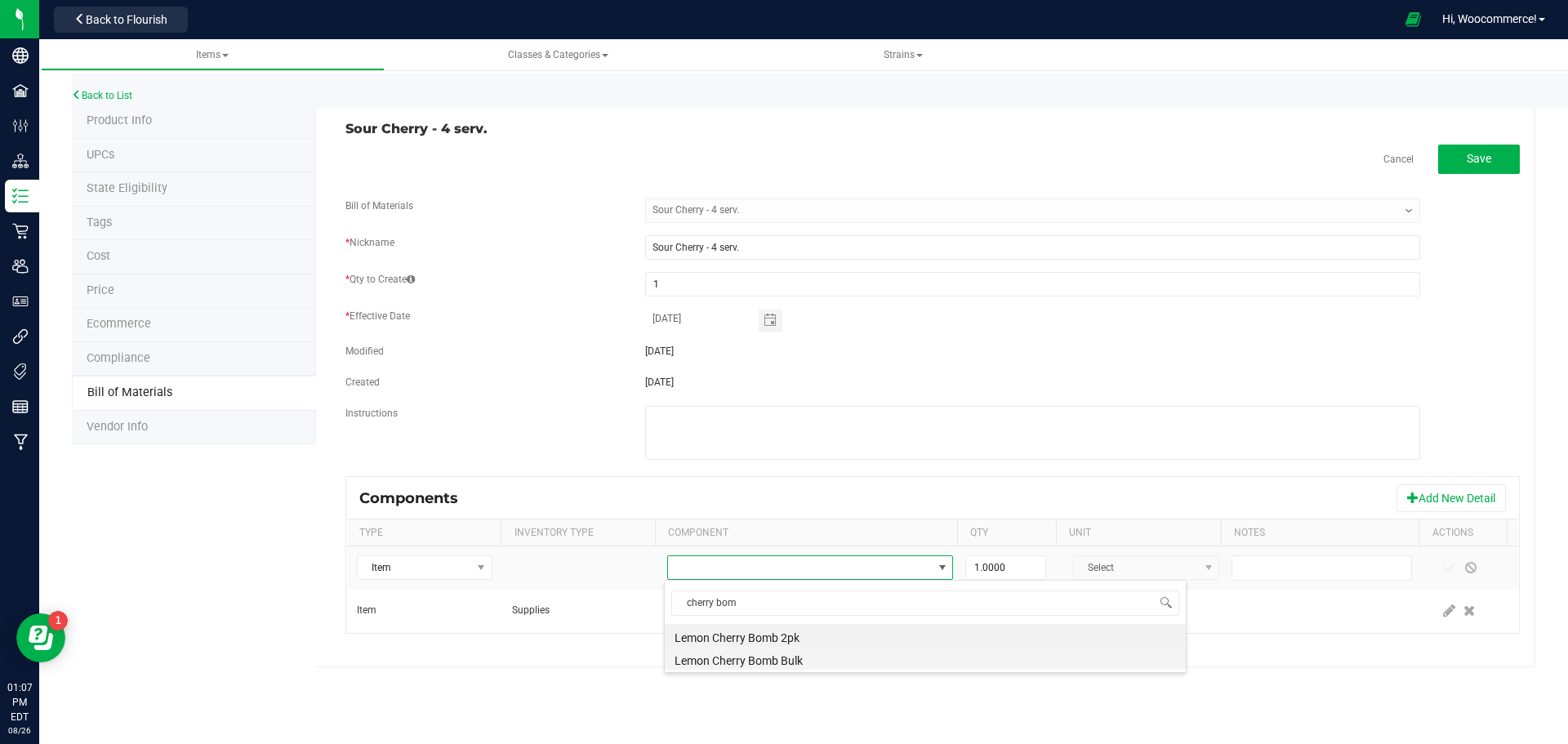
click at [759, 656] on li "Lemon Cherry Bomb Bulk" at bounding box center [926, 657] width 521 height 23
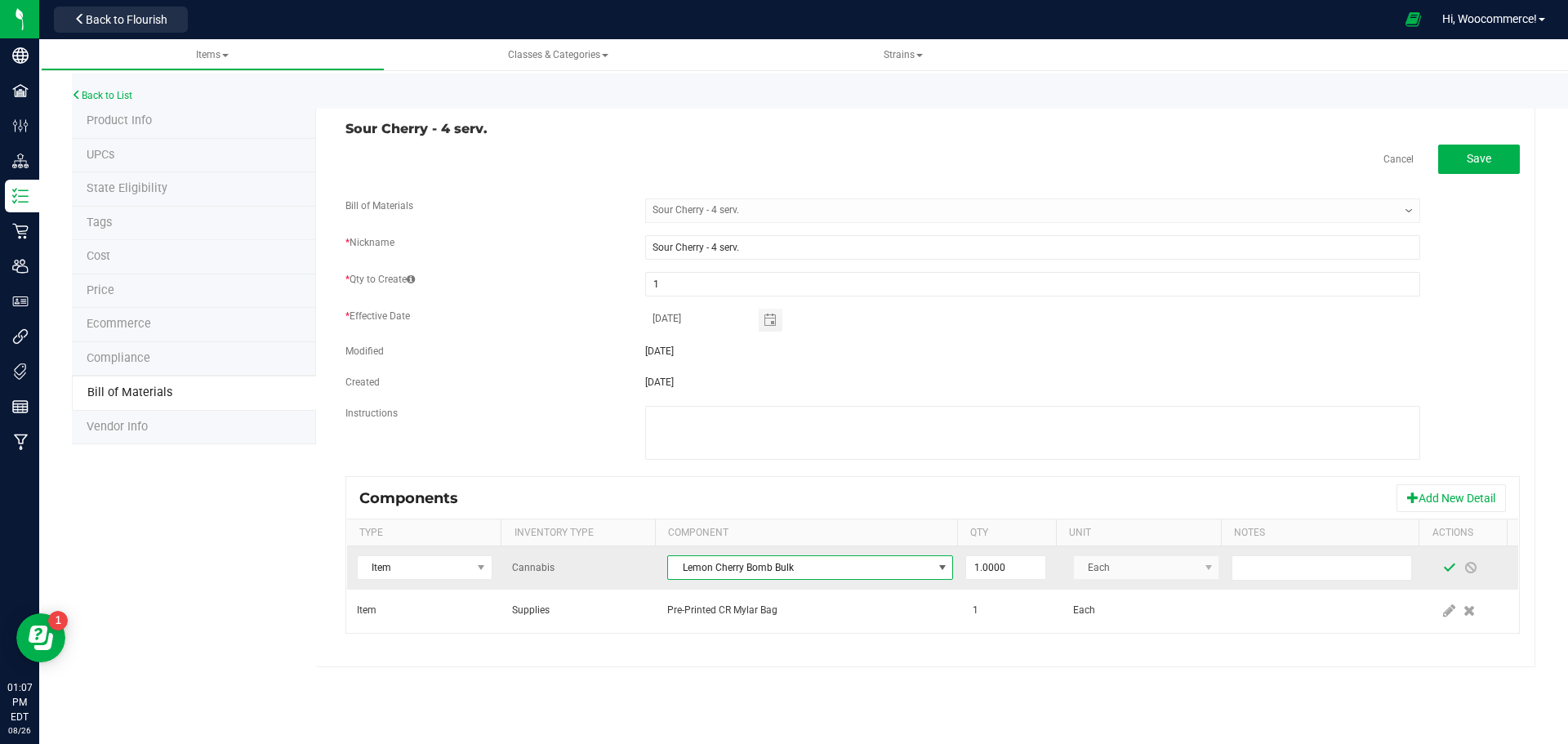
click at [1443, 567] on span at bounding box center [1450, 568] width 13 height 13
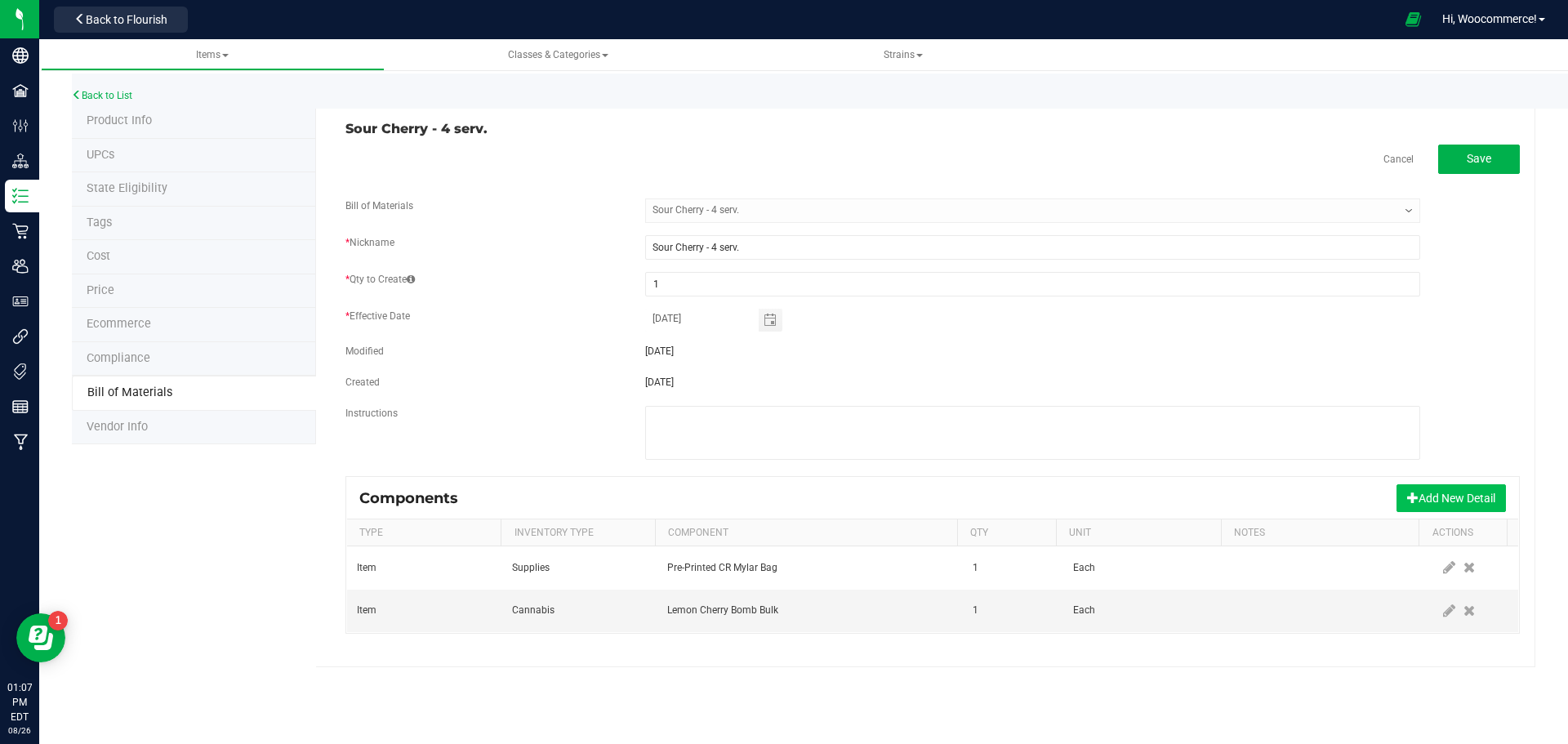
click at [1431, 502] on button "Add New Detail" at bounding box center [1452, 498] width 110 height 28
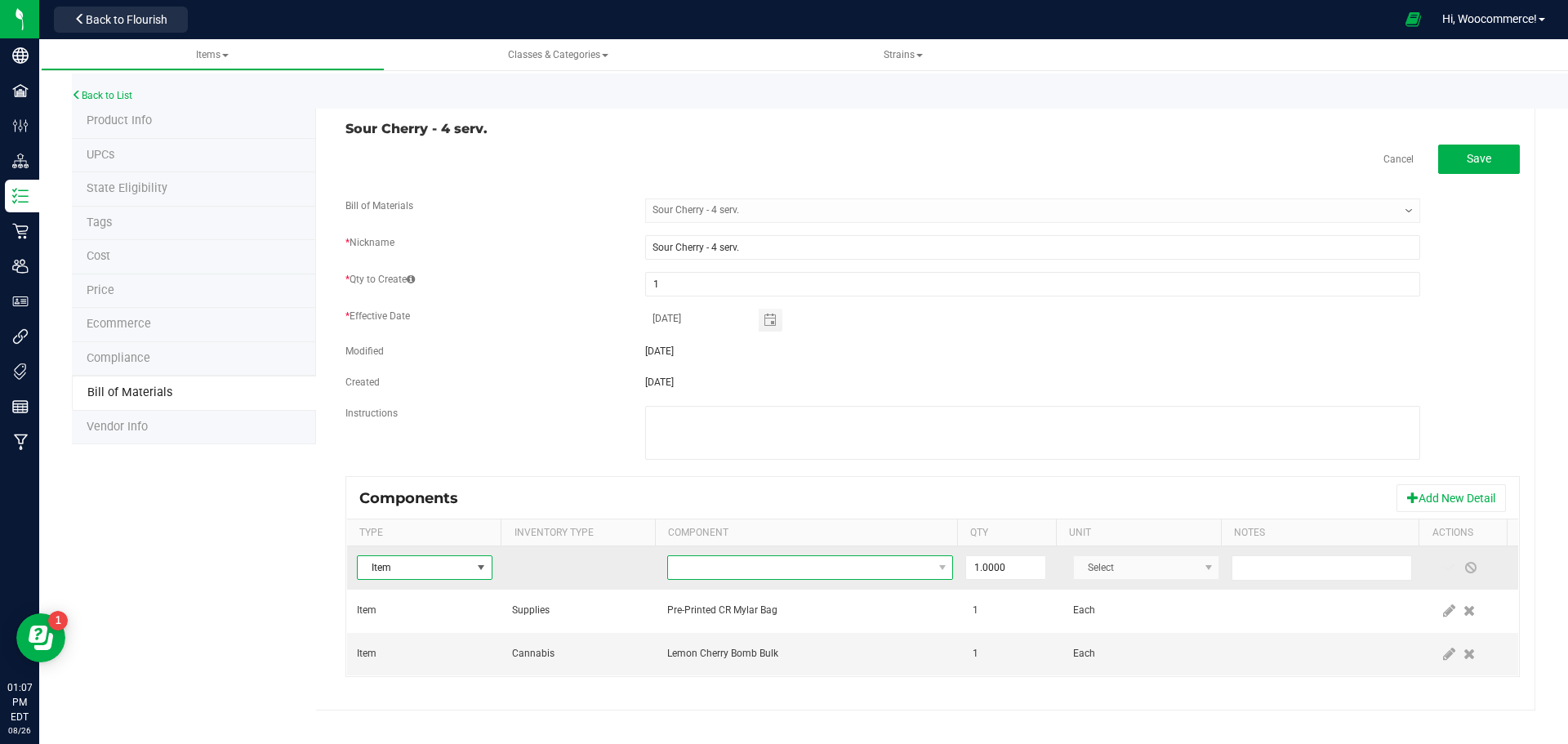
click at [784, 569] on span "NO DATA FOUND" at bounding box center [800, 567] width 264 height 23
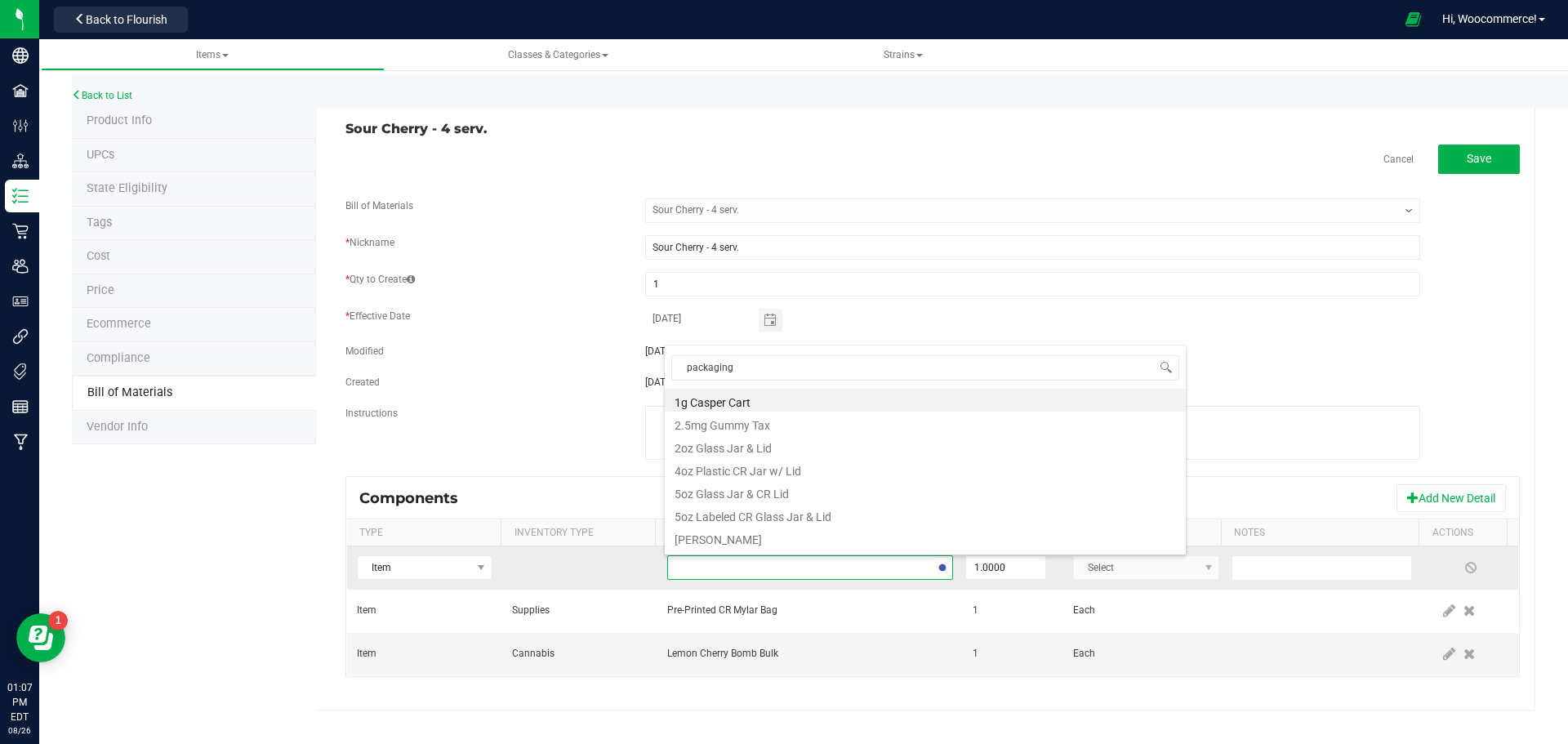
type input "packaging l"
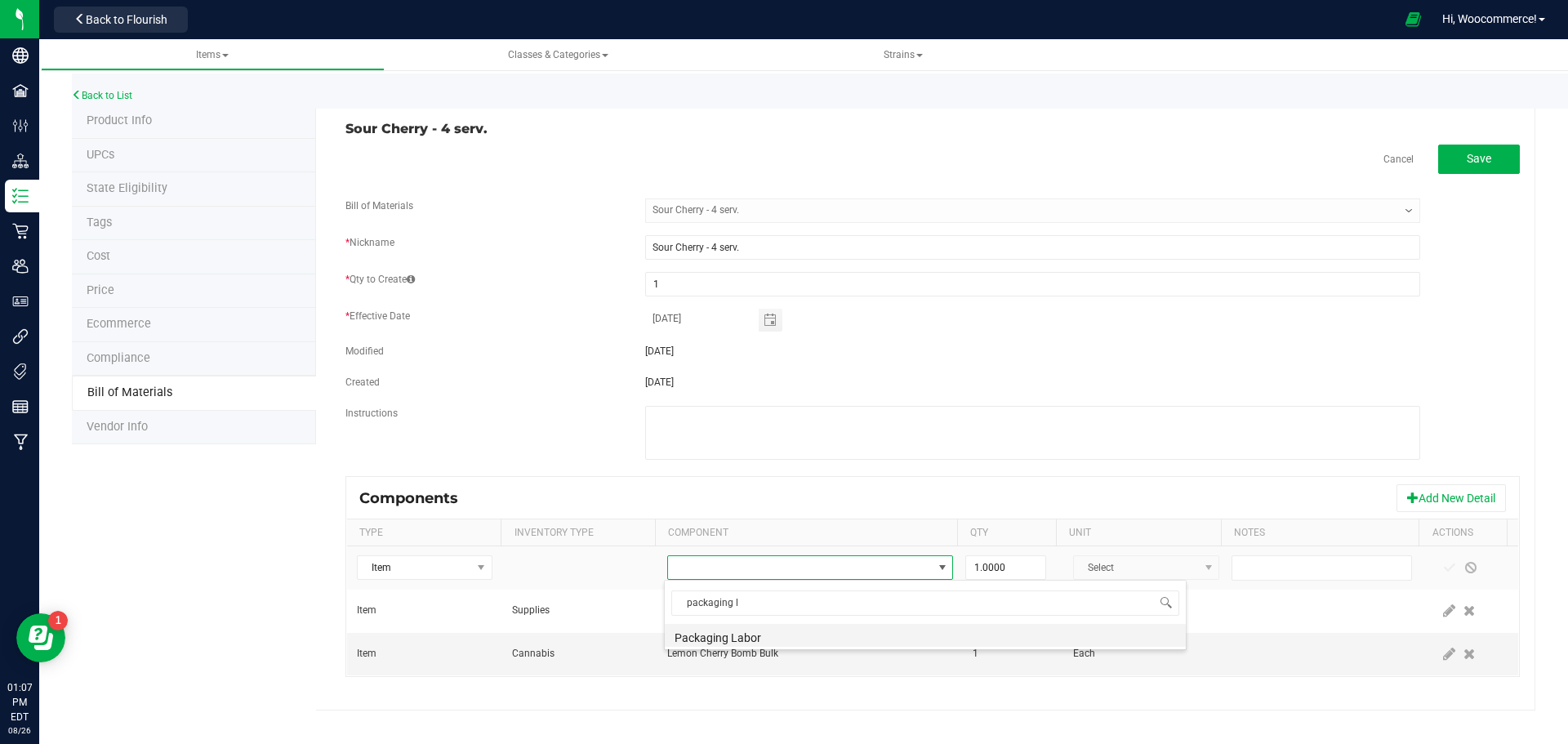
click at [738, 633] on li "Packaging Labor" at bounding box center [926, 634] width 521 height 23
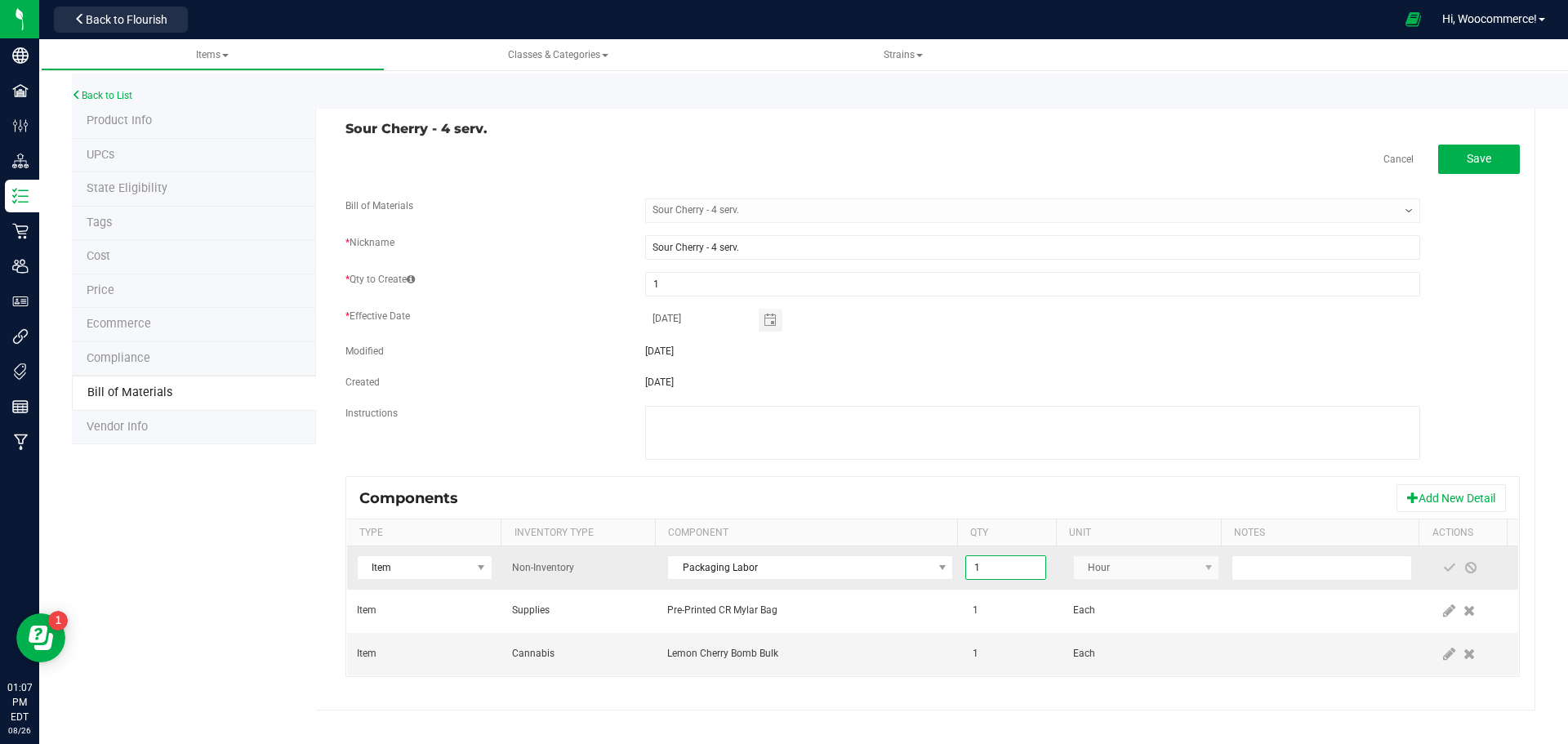
click at [1021, 565] on input "1" at bounding box center [1005, 567] width 78 height 23
type input "3"
type input "0.0010"
click at [1443, 565] on span at bounding box center [1450, 568] width 13 height 13
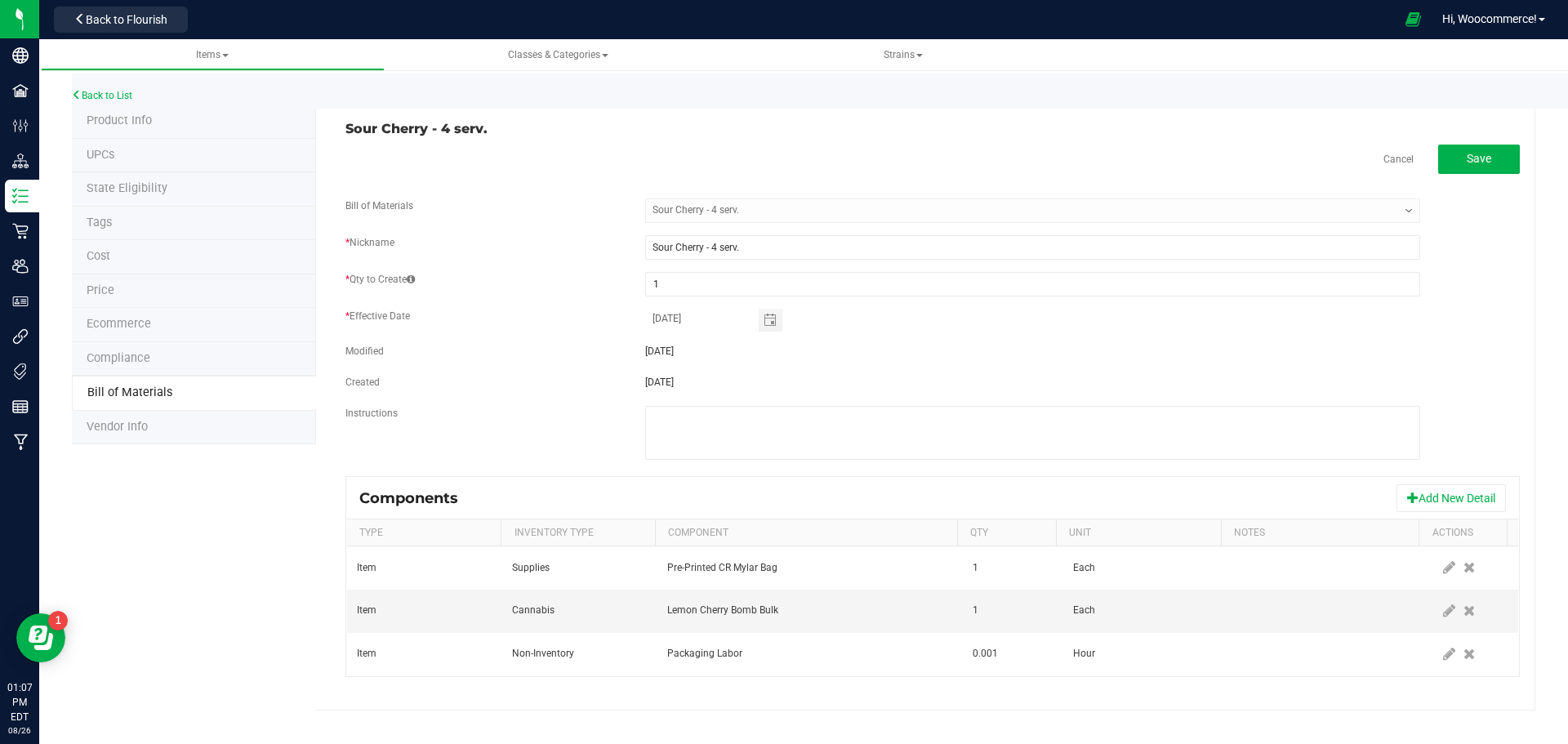
click at [1434, 439] on div "Instructions" at bounding box center [932, 435] width 1199 height 58
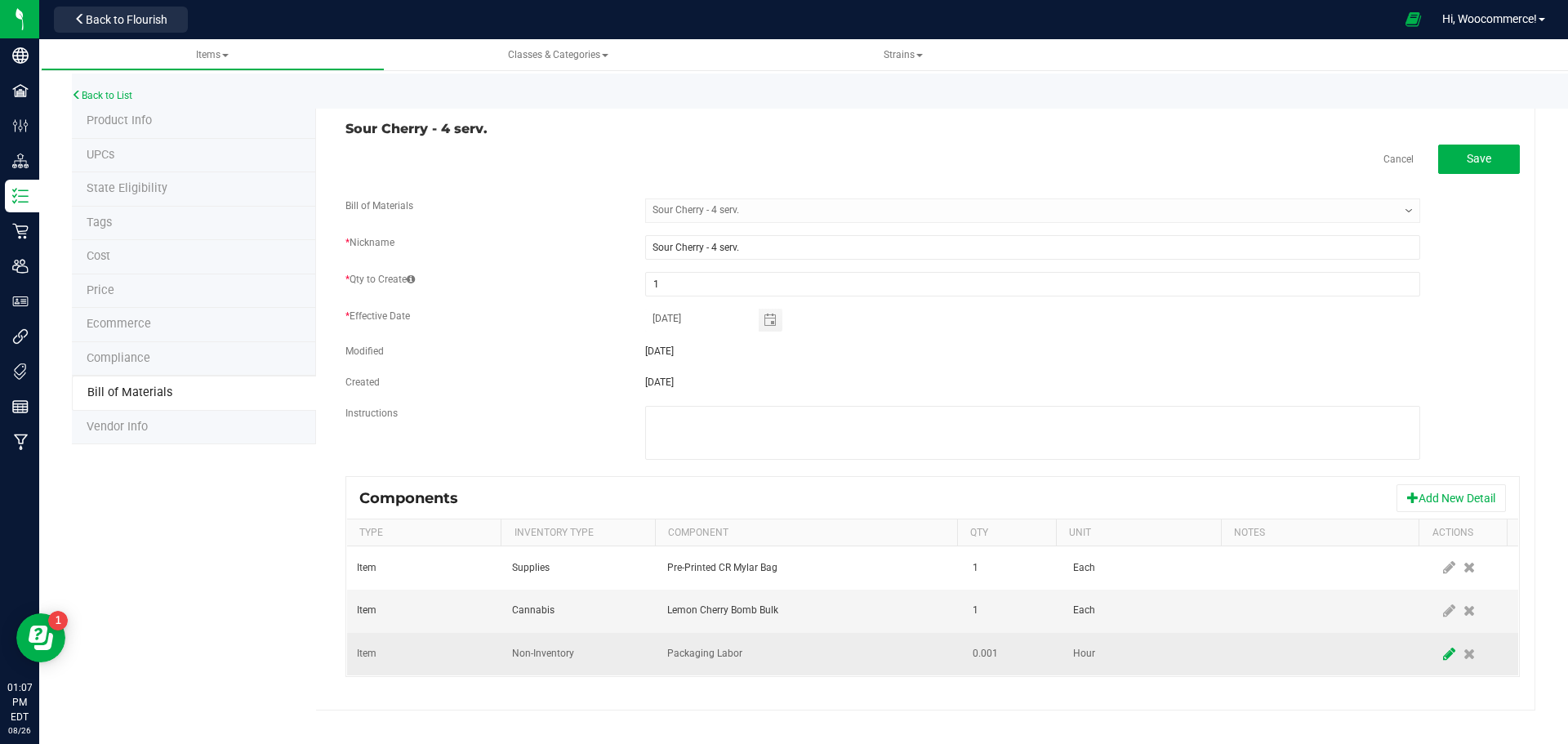
click at [1443, 650] on icon at bounding box center [1449, 653] width 13 height 14
click at [1009, 663] on input "0.001" at bounding box center [1005, 654] width 78 height 23
type input "0.0100"
click at [1444, 654] on span at bounding box center [1450, 654] width 13 height 13
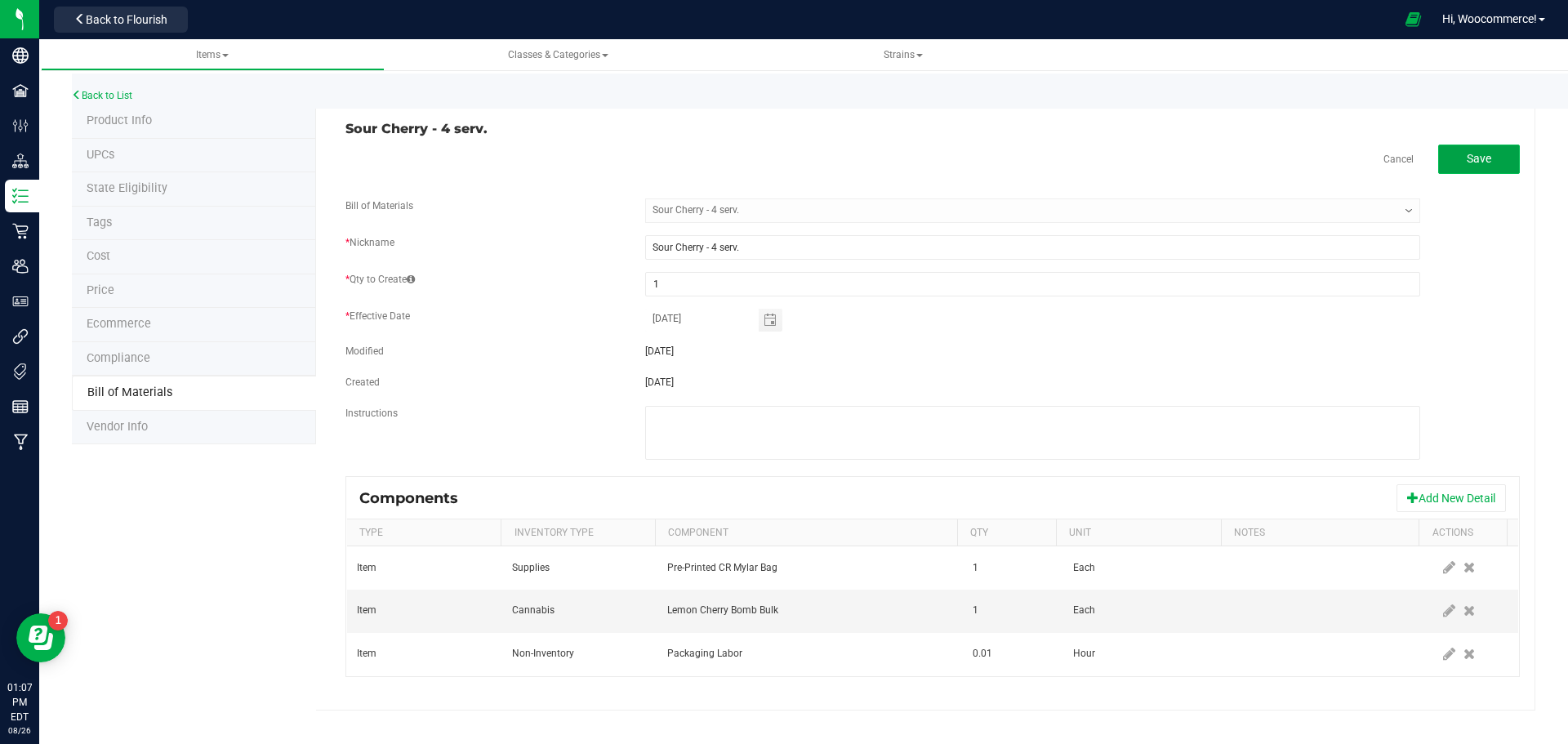
click at [1453, 155] on button "Save" at bounding box center [1479, 158] width 82 height 29
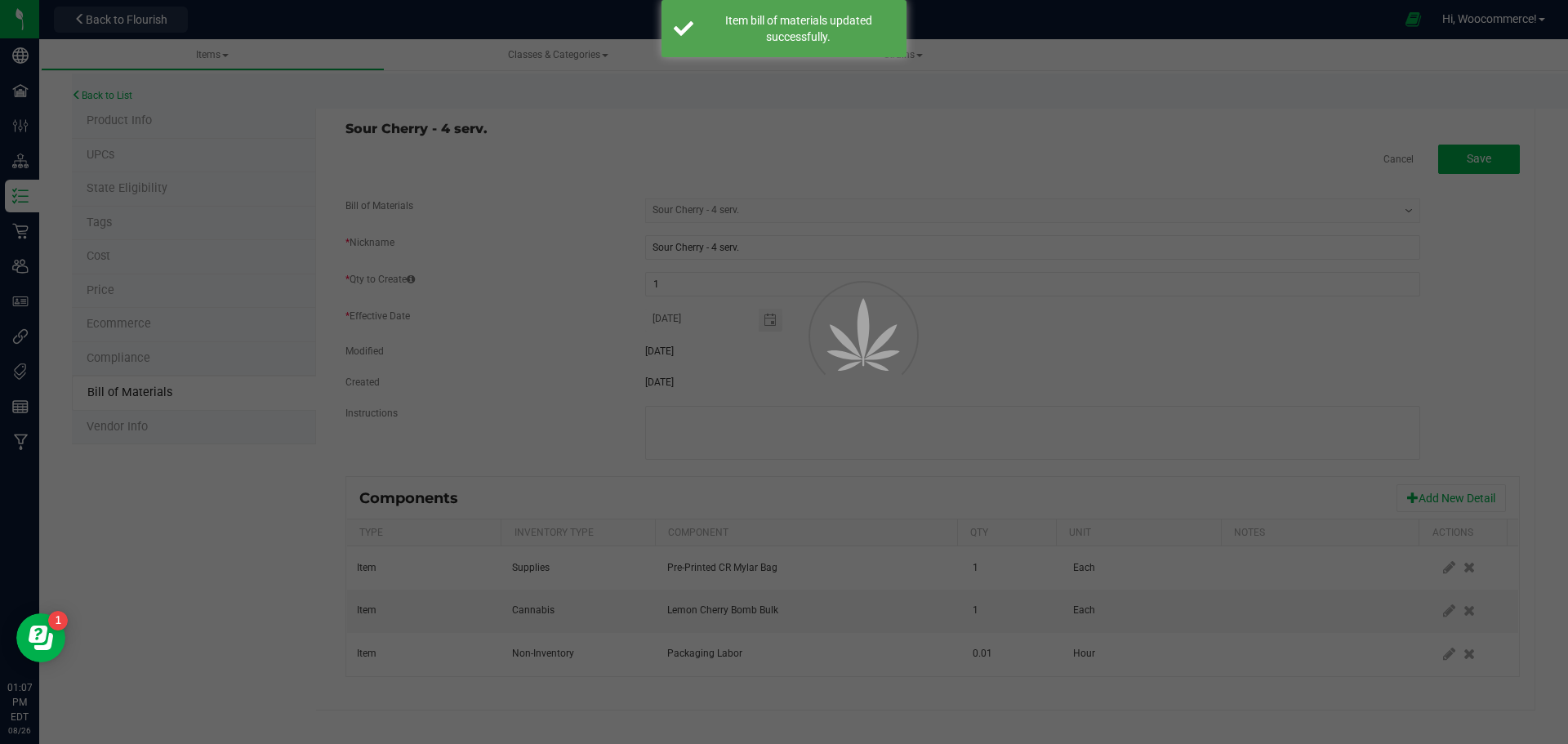
select select "237"
